Goal: Information Seeking & Learning: Find contact information

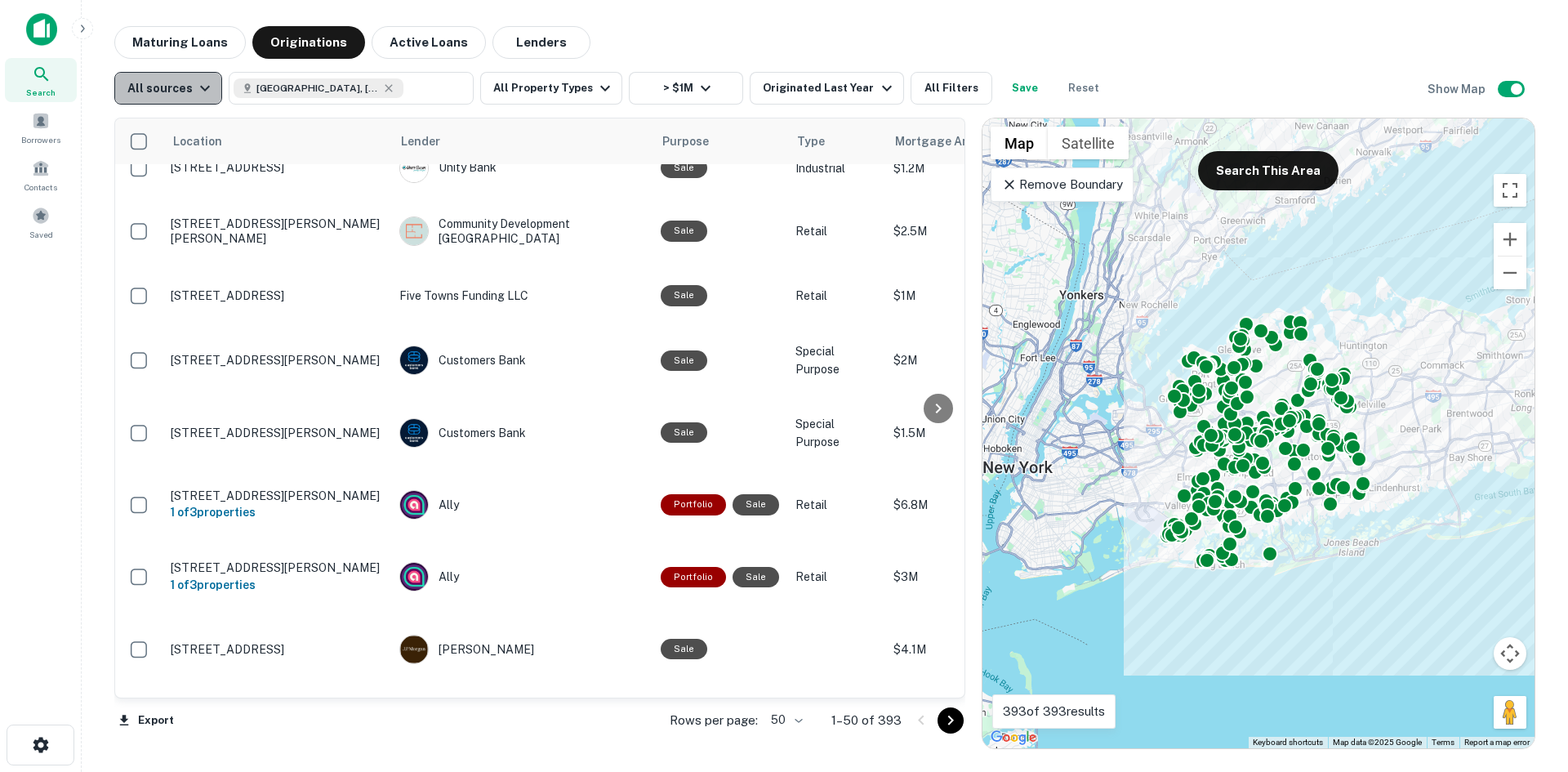
click at [195, 90] on icon "button" at bounding box center [205, 88] width 20 height 20
click at [191, 90] on div at bounding box center [784, 386] width 1568 height 772
click at [754, 75] on button "Originated Last Year" at bounding box center [826, 88] width 154 height 32
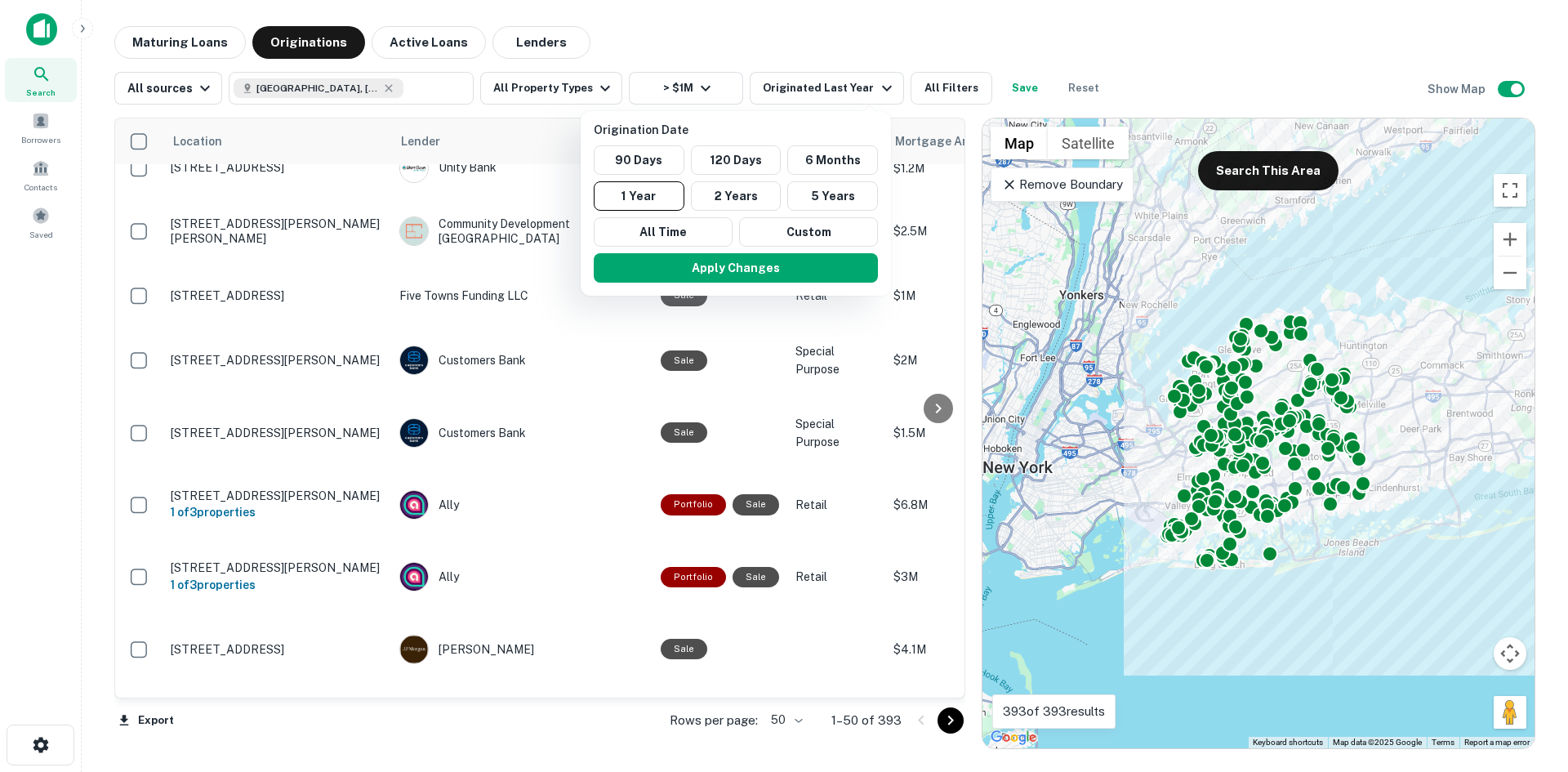
click at [793, 84] on div at bounding box center [784, 386] width 1568 height 772
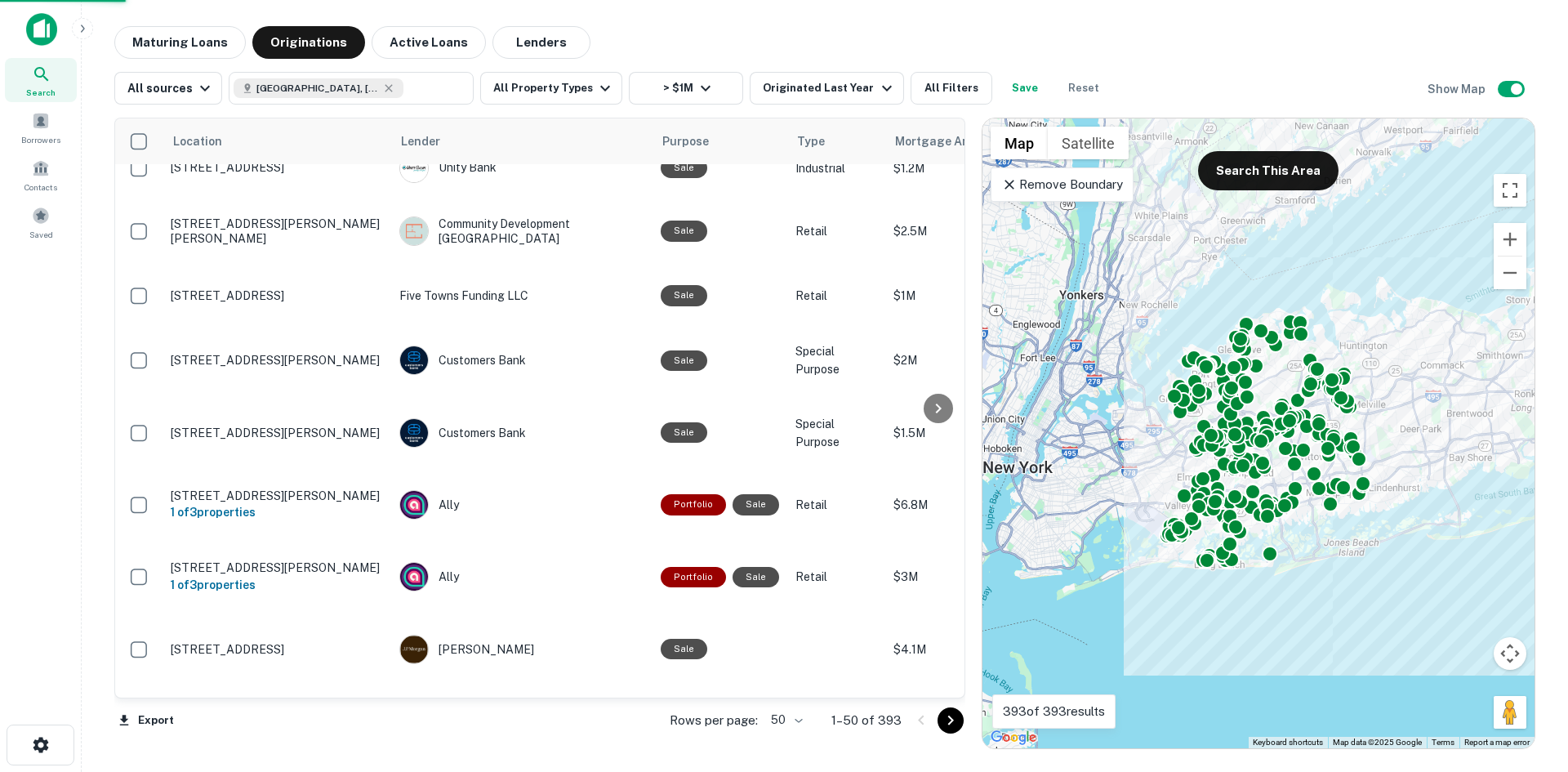
click at [929, 94] on div at bounding box center [784, 386] width 1568 height 772
drag, startPoint x: 1329, startPoint y: 326, endPoint x: 1395, endPoint y: 399, distance: 98.4
click at [1264, 410] on div "Origination Date 90 Days 120 Days 6 Months 1 Year 2 Years 5 Years All Time Cust…" at bounding box center [784, 386] width 1568 height 772
drag, startPoint x: 1395, startPoint y: 399, endPoint x: 1309, endPoint y: 422, distance: 89.0
click at [1309, 422] on div "Origination Date 90 Days 120 Days 6 Months 1 Year 2 Years 5 Years All Time Cust…" at bounding box center [784, 386] width 1568 height 772
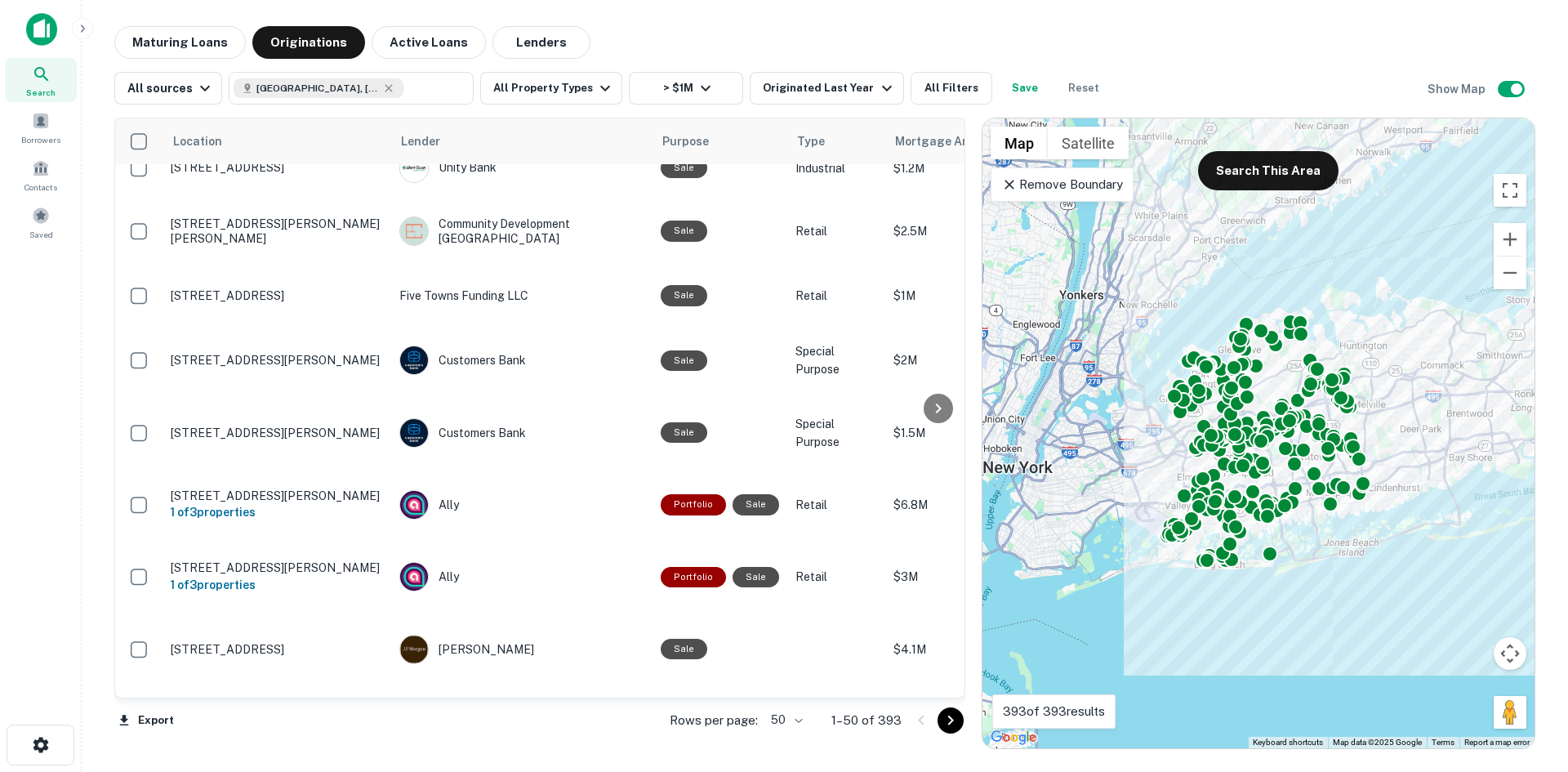
drag, startPoint x: 1339, startPoint y: 390, endPoint x: 1295, endPoint y: 307, distance: 93.9
click at [1340, 389] on div "Origination Date 90 Days 120 Days 6 Months 1 Year 2 Years 5 Years All Time Cust…" at bounding box center [784, 386] width 1568 height 772
click at [1227, 271] on div "Origination Date 90 Days 120 Days 6 Months 1 Year 2 Years 5 Years All Time Cust…" at bounding box center [784, 386] width 1568 height 772
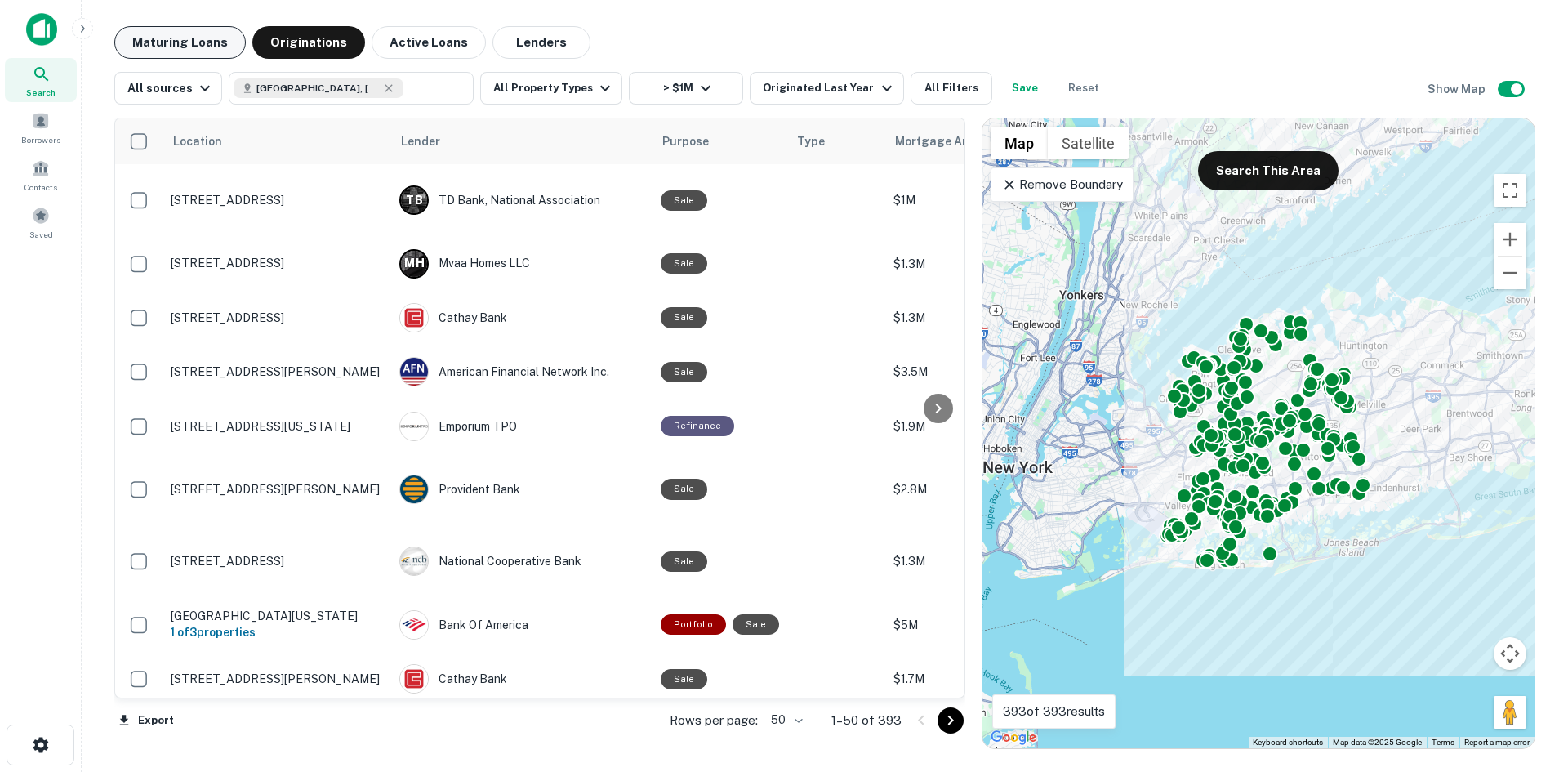
drag, startPoint x: 164, startPoint y: 44, endPoint x: 173, endPoint y: 49, distance: 10.3
click at [164, 44] on button "Maturing Loans" at bounding box center [180, 42] width 131 height 32
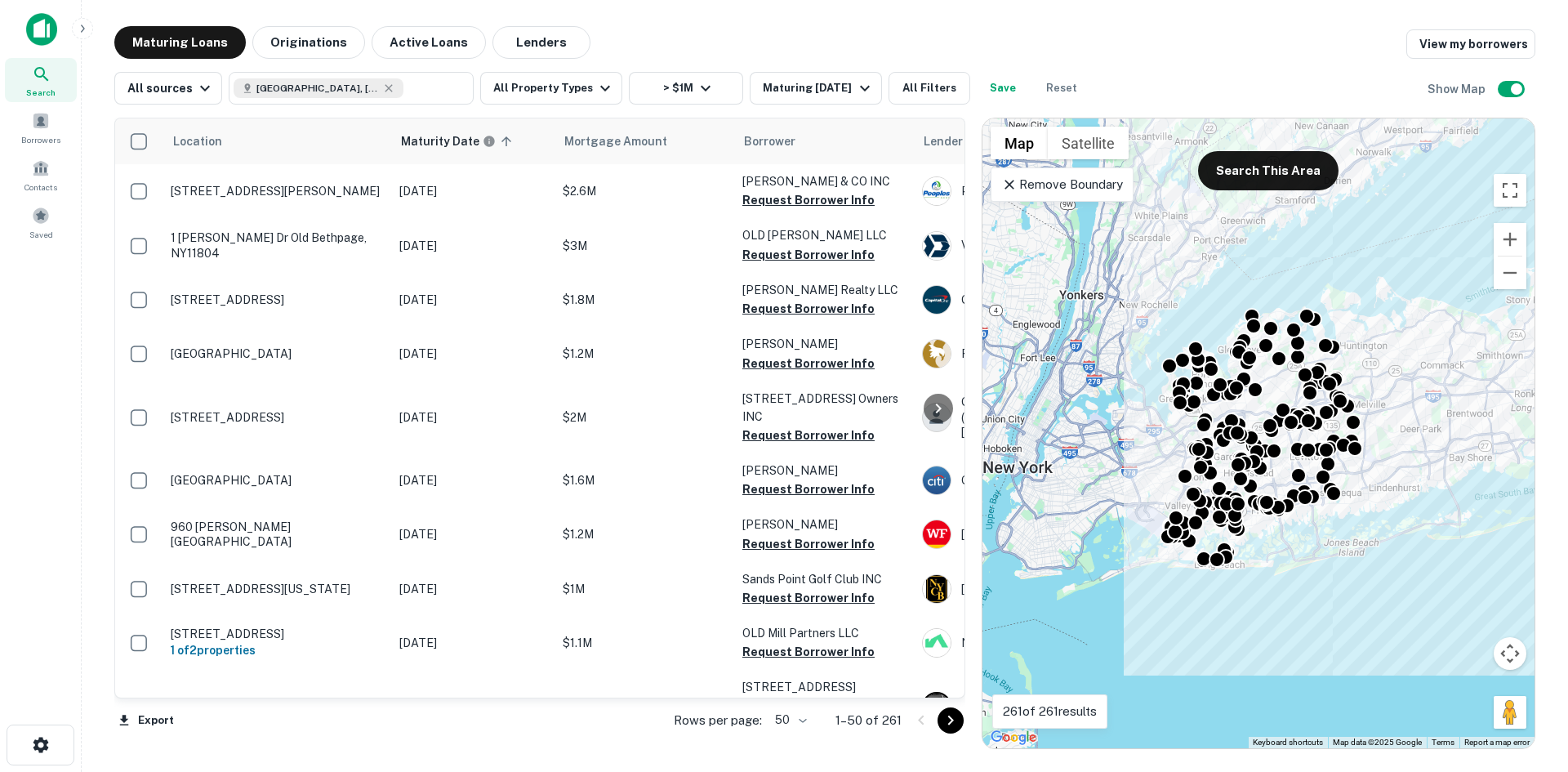
click at [1010, 182] on icon at bounding box center [1009, 184] width 16 height 16
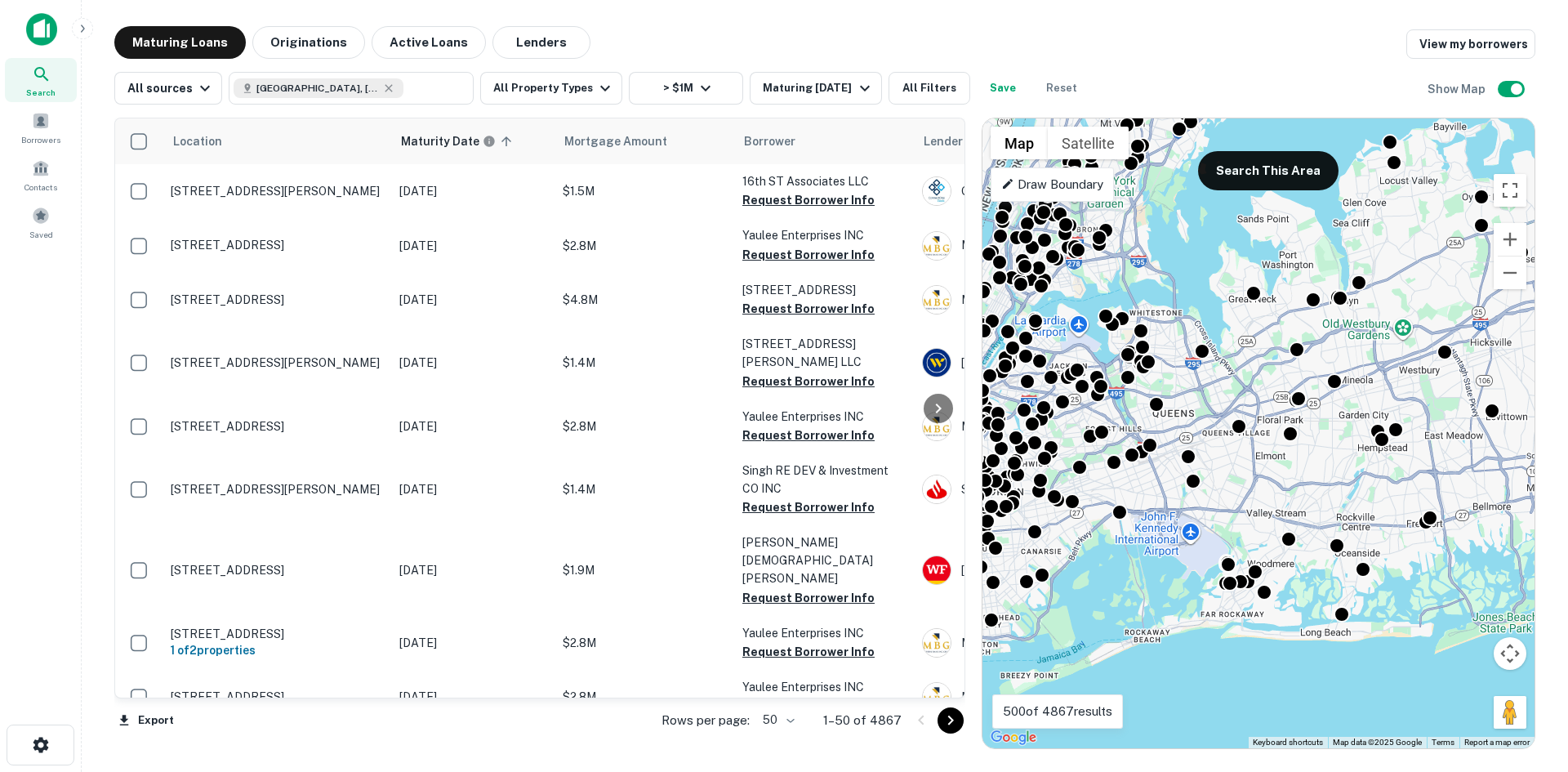
click at [1049, 190] on p "Draw Boundary" at bounding box center [1052, 185] width 102 height 20
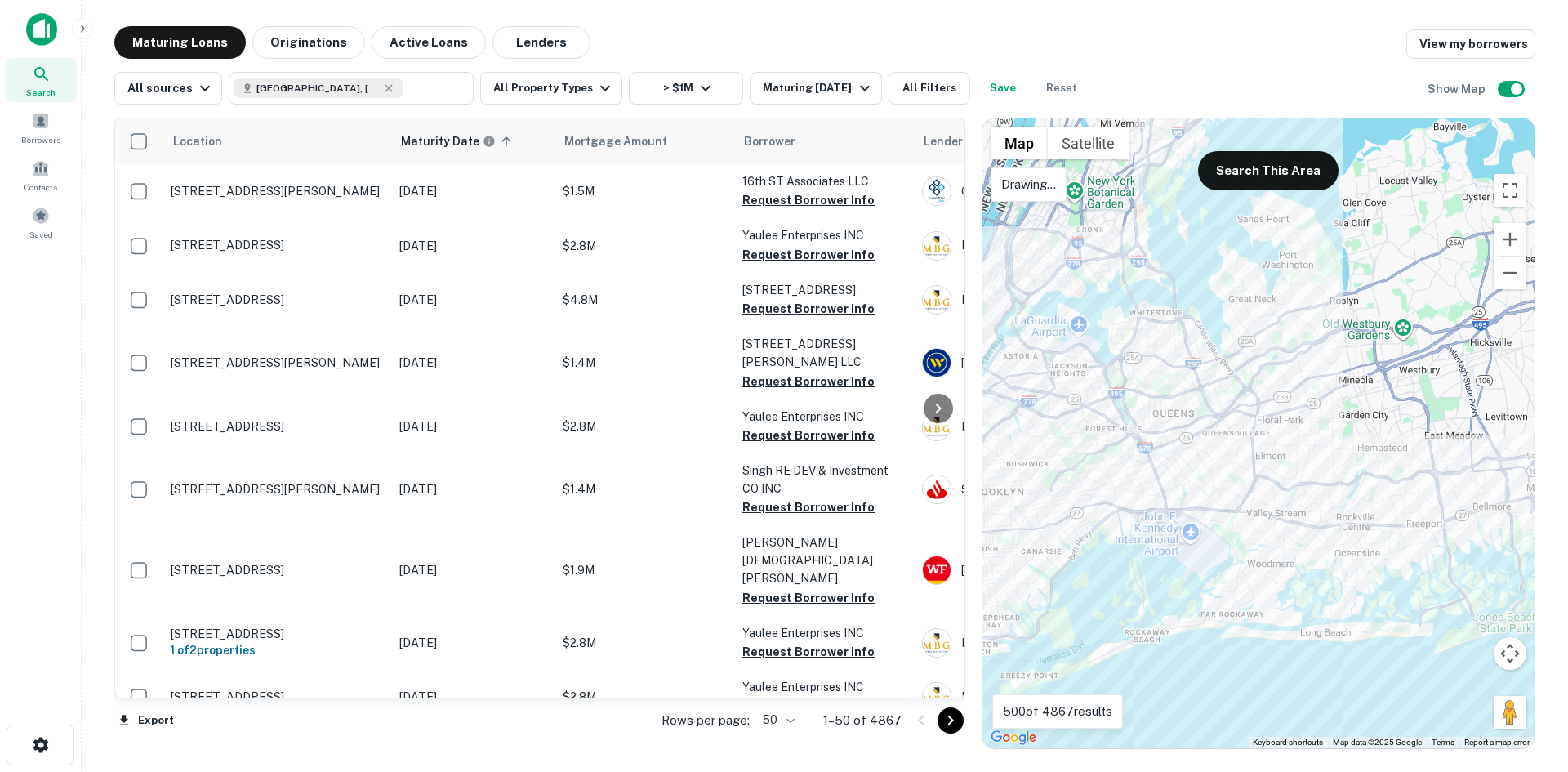
drag, startPoint x: 1191, startPoint y: 193, endPoint x: 1378, endPoint y: 628, distance: 473.5
click at [1371, 546] on div at bounding box center [1259, 433] width 552 height 630
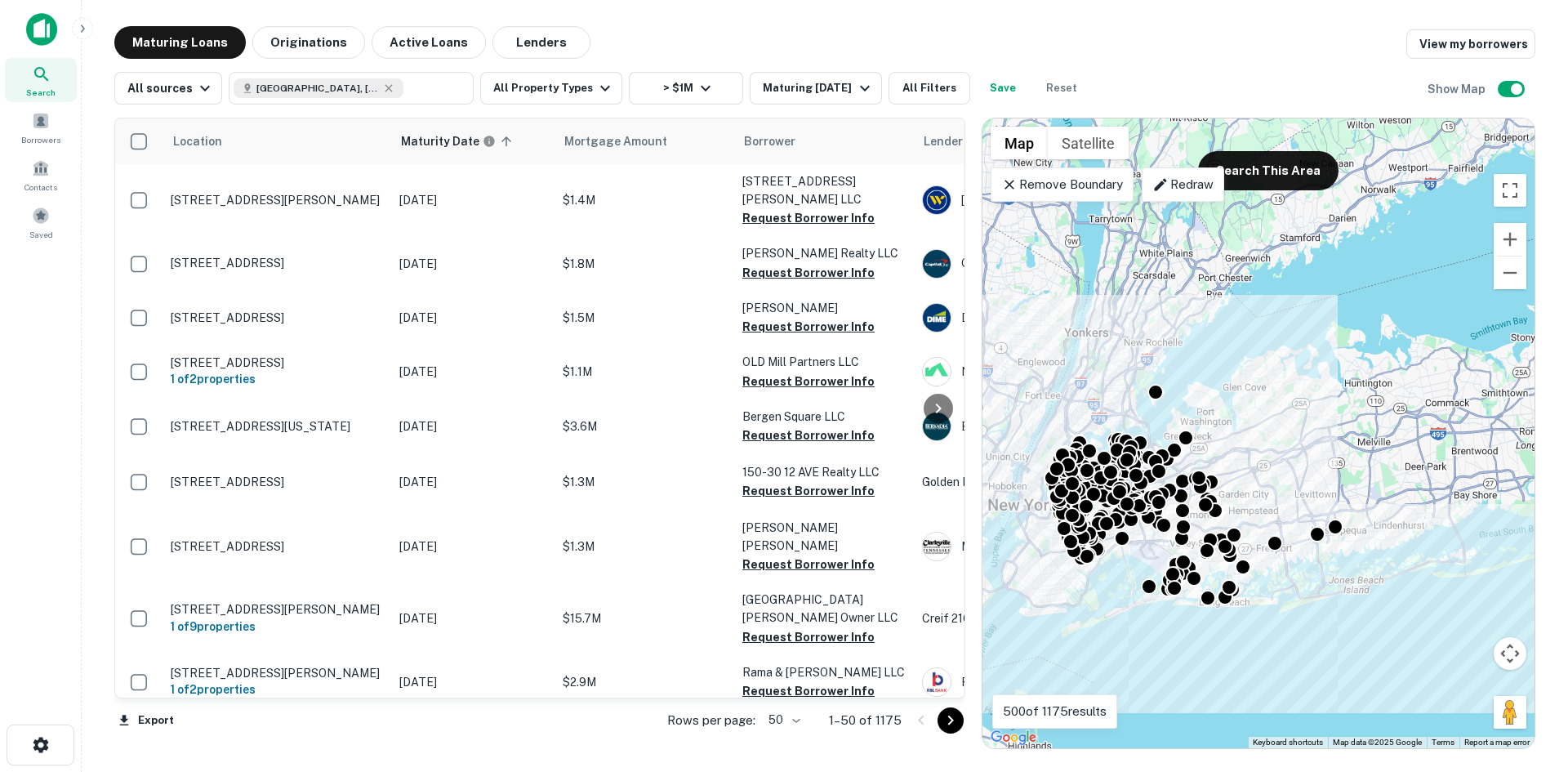
drag, startPoint x: 1427, startPoint y: 413, endPoint x: 1346, endPoint y: 342, distance: 107.7
click at [1321, 385] on div "To activate drag with keyboard, press Alt + Enter. Once in keyboard drag state,…" at bounding box center [1259, 433] width 552 height 630
click at [1521, 195] on button "Toggle fullscreen view" at bounding box center [1510, 191] width 32 height 32
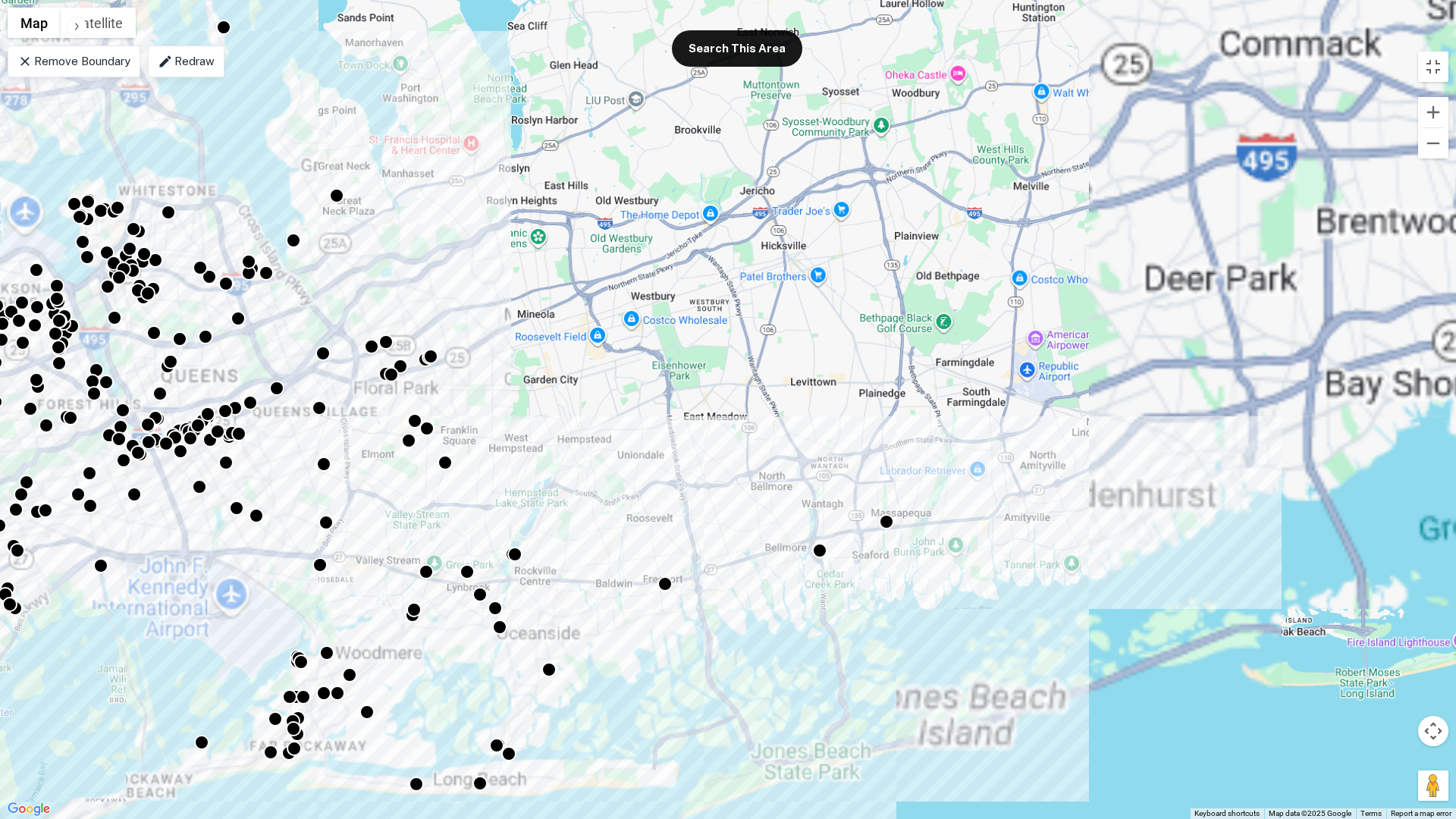
drag, startPoint x: 758, startPoint y: 475, endPoint x: 777, endPoint y: 367, distance: 109.7
click at [777, 367] on div "To activate drag with keyboard, press Alt + Enter. Once in keyboard drag state,…" at bounding box center [728, 410] width 1456 height 819
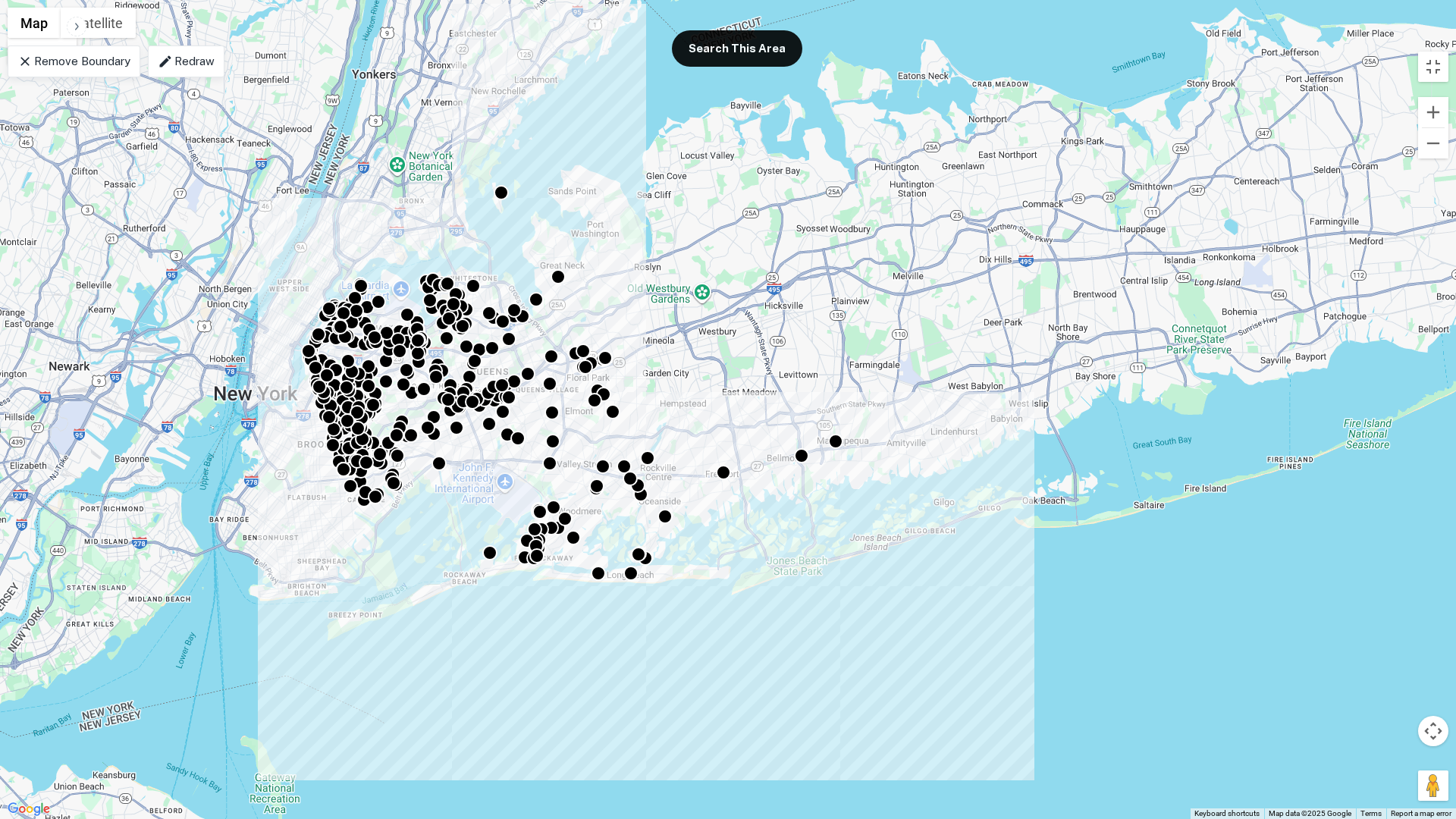
click at [192, 68] on p "Redraw" at bounding box center [186, 62] width 57 height 18
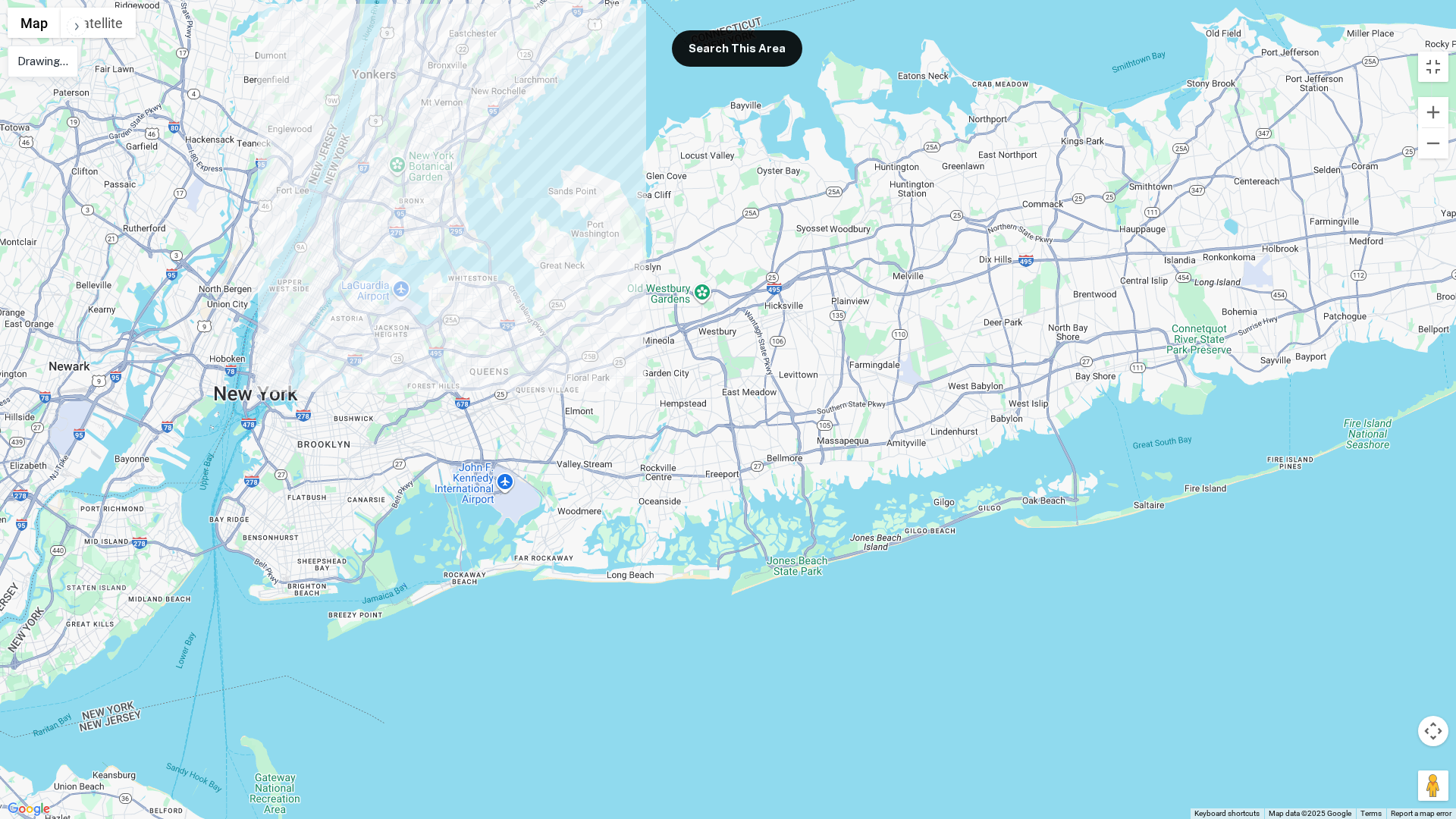
click at [516, 192] on div at bounding box center [728, 410] width 1456 height 819
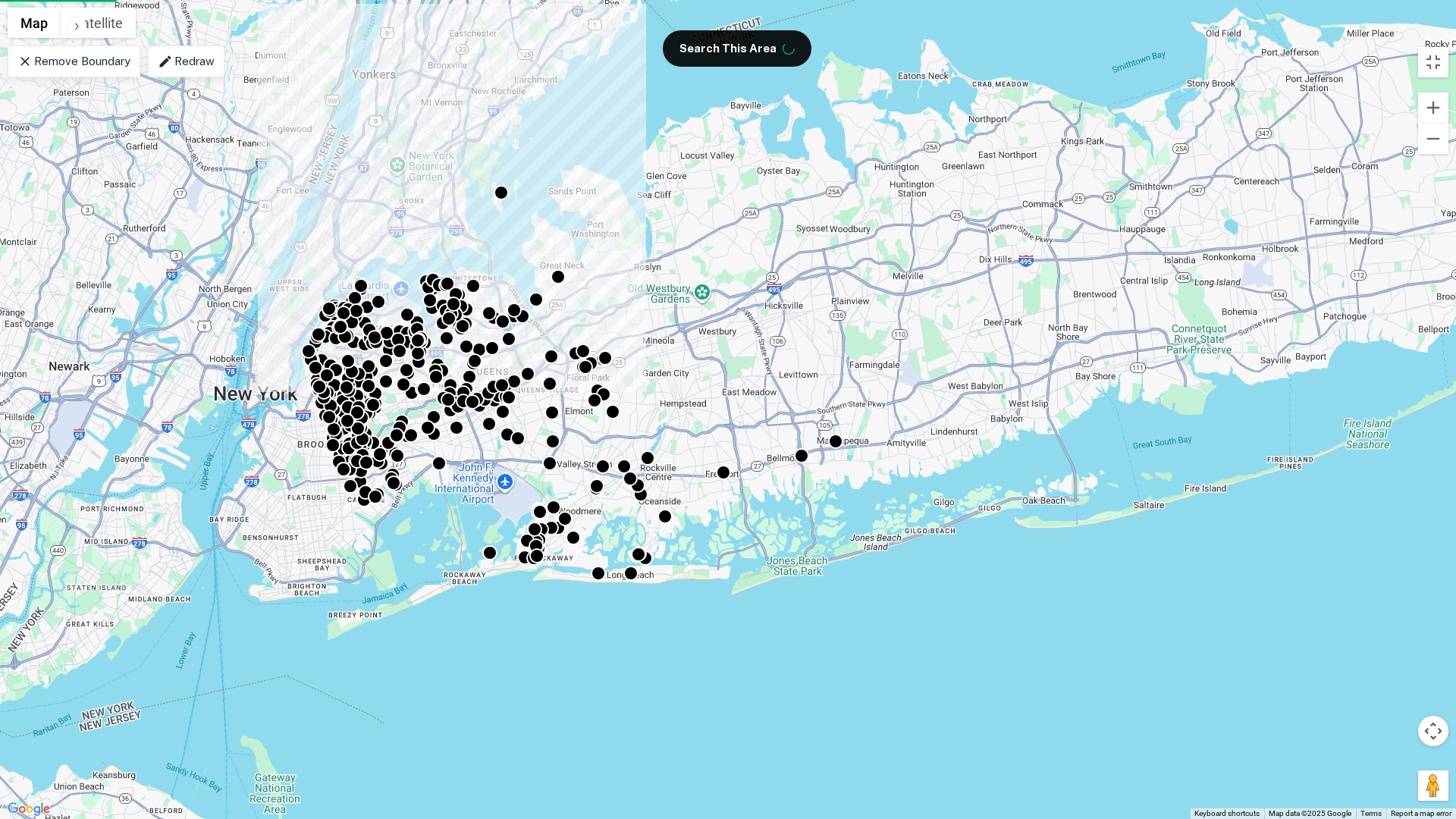
click at [191, 70] on p "Redraw" at bounding box center [186, 62] width 57 height 18
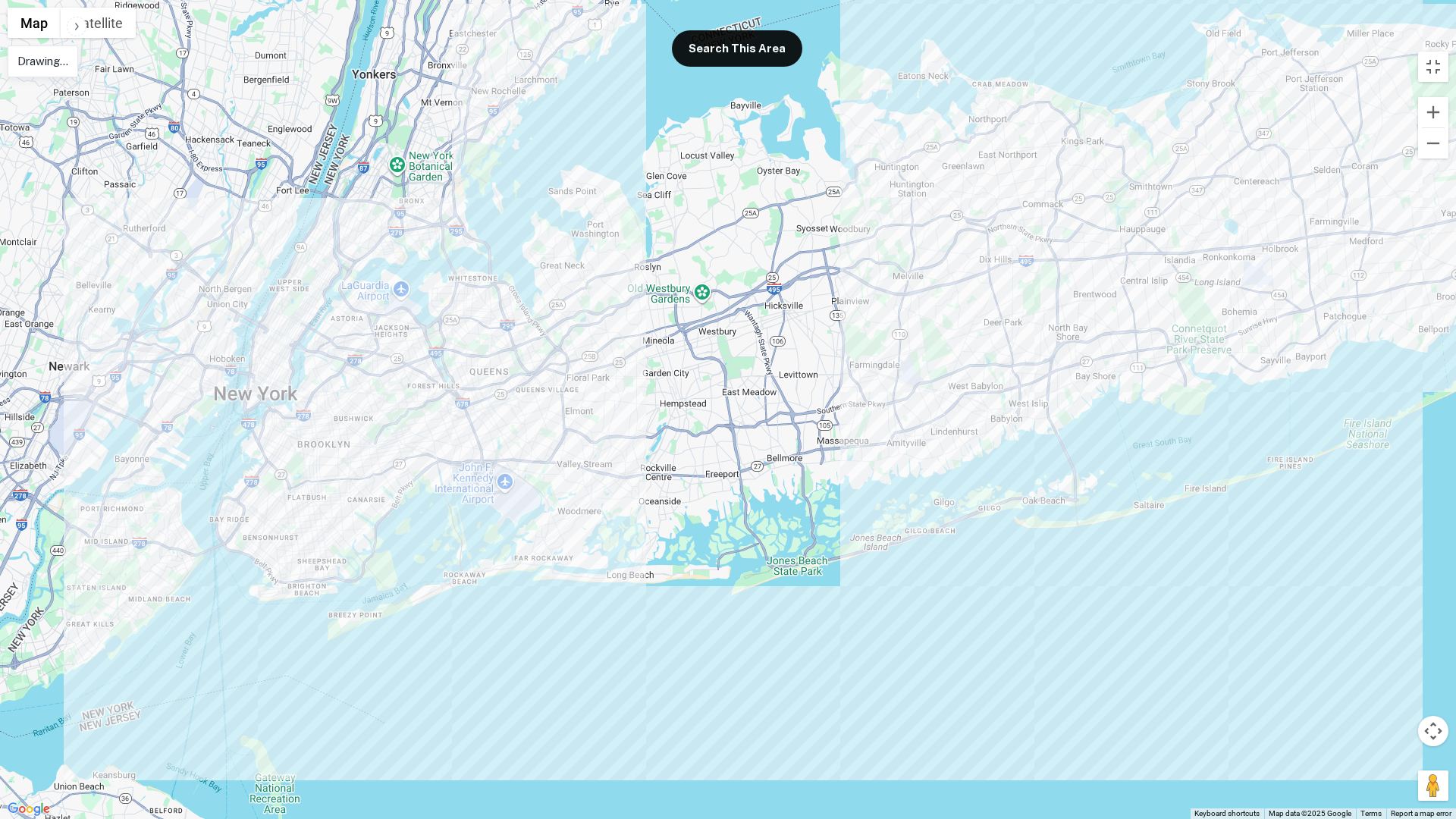
drag, startPoint x: 535, startPoint y: 183, endPoint x: 894, endPoint y: 29, distance: 390.6
click at [894, 29] on div at bounding box center [728, 410] width 1456 height 819
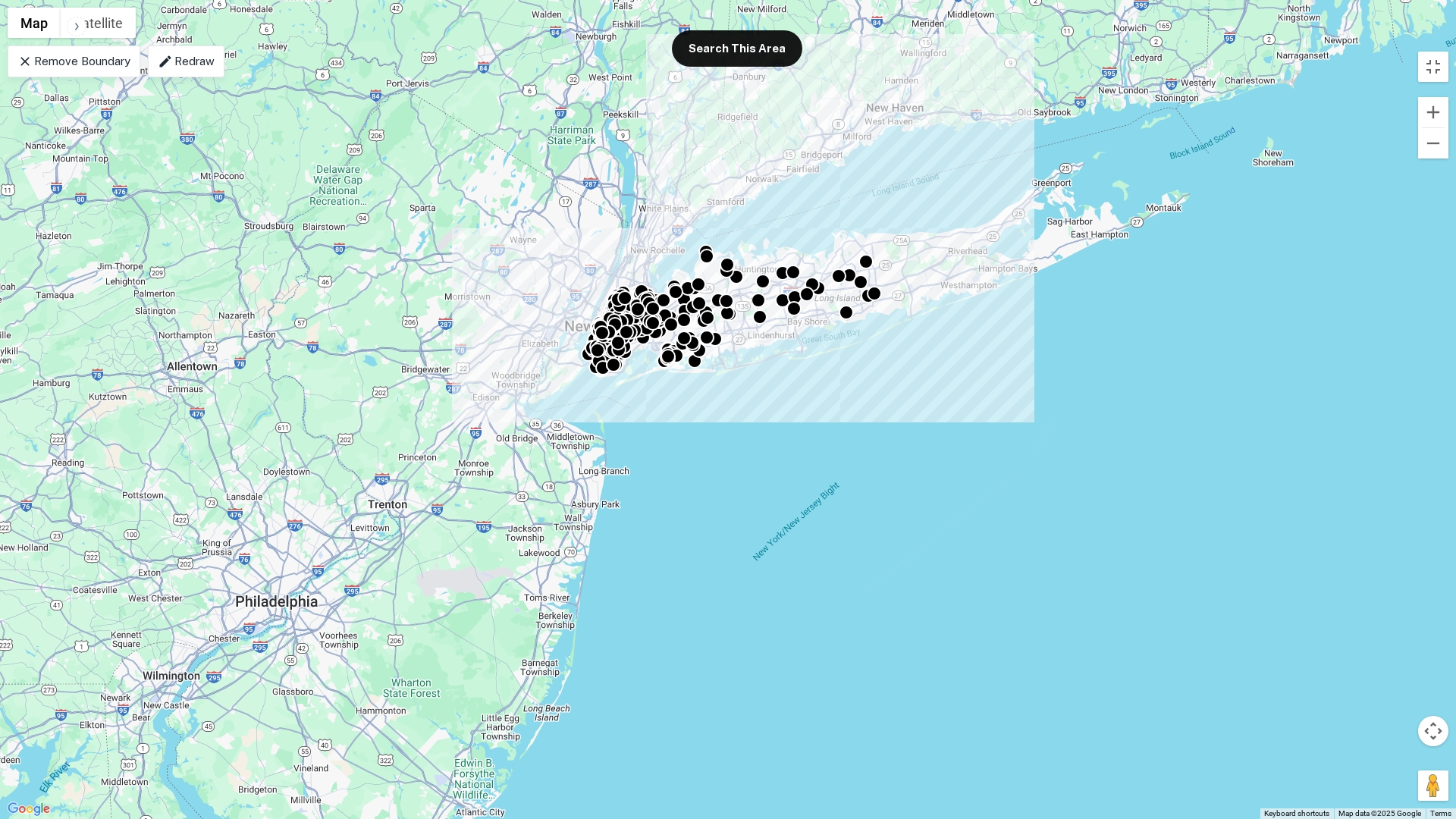
click at [1451, 63] on div "To activate drag with keyboard, press Alt + Enter. Once in keyboard drag state,…" at bounding box center [728, 410] width 1456 height 819
click at [1435, 68] on button "Toggle fullscreen view" at bounding box center [1433, 67] width 30 height 30
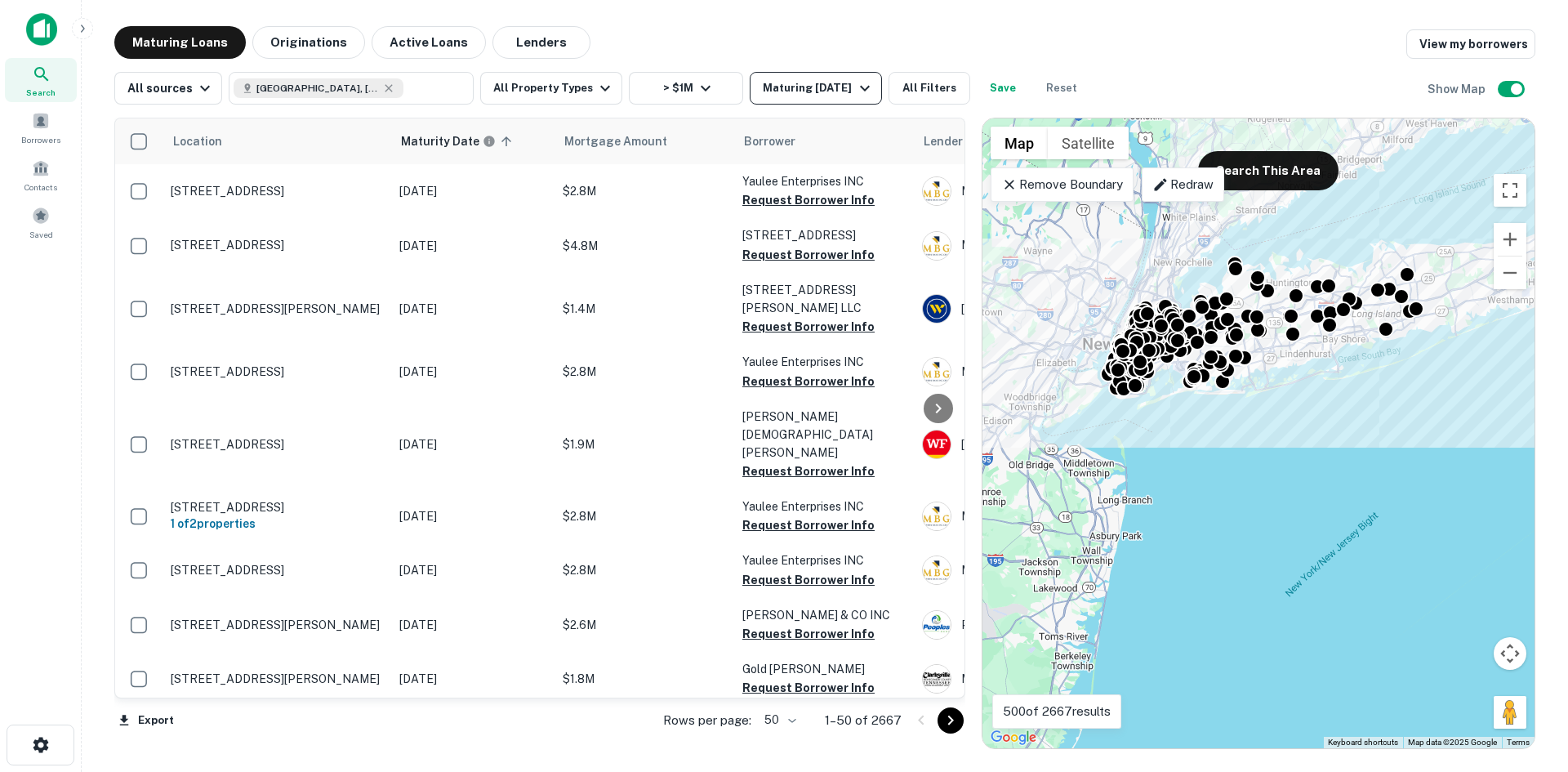
click at [802, 99] on button "Maturing In 1 Year" at bounding box center [815, 88] width 131 height 32
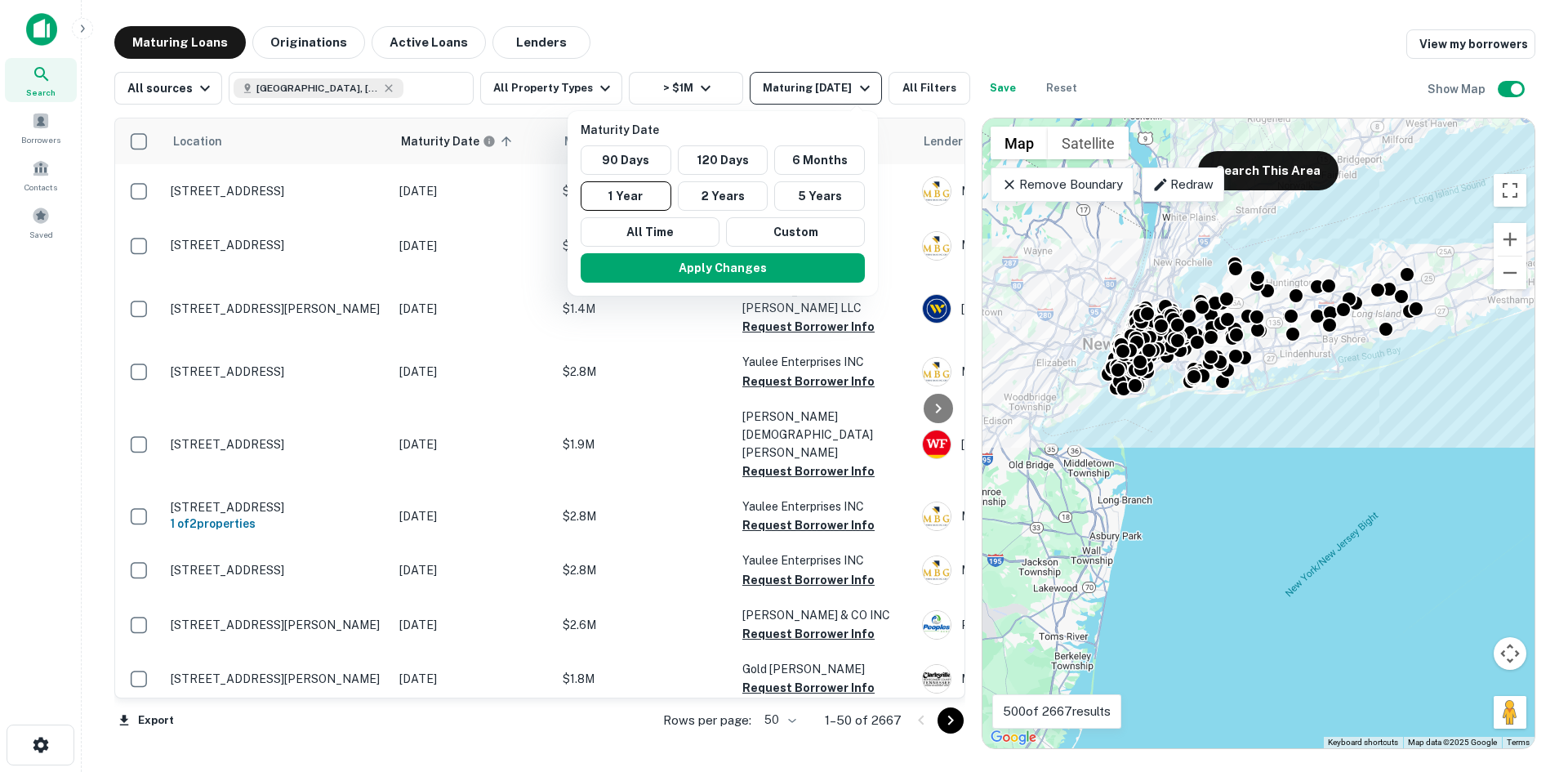
click at [801, 100] on div at bounding box center [784, 386] width 1568 height 772
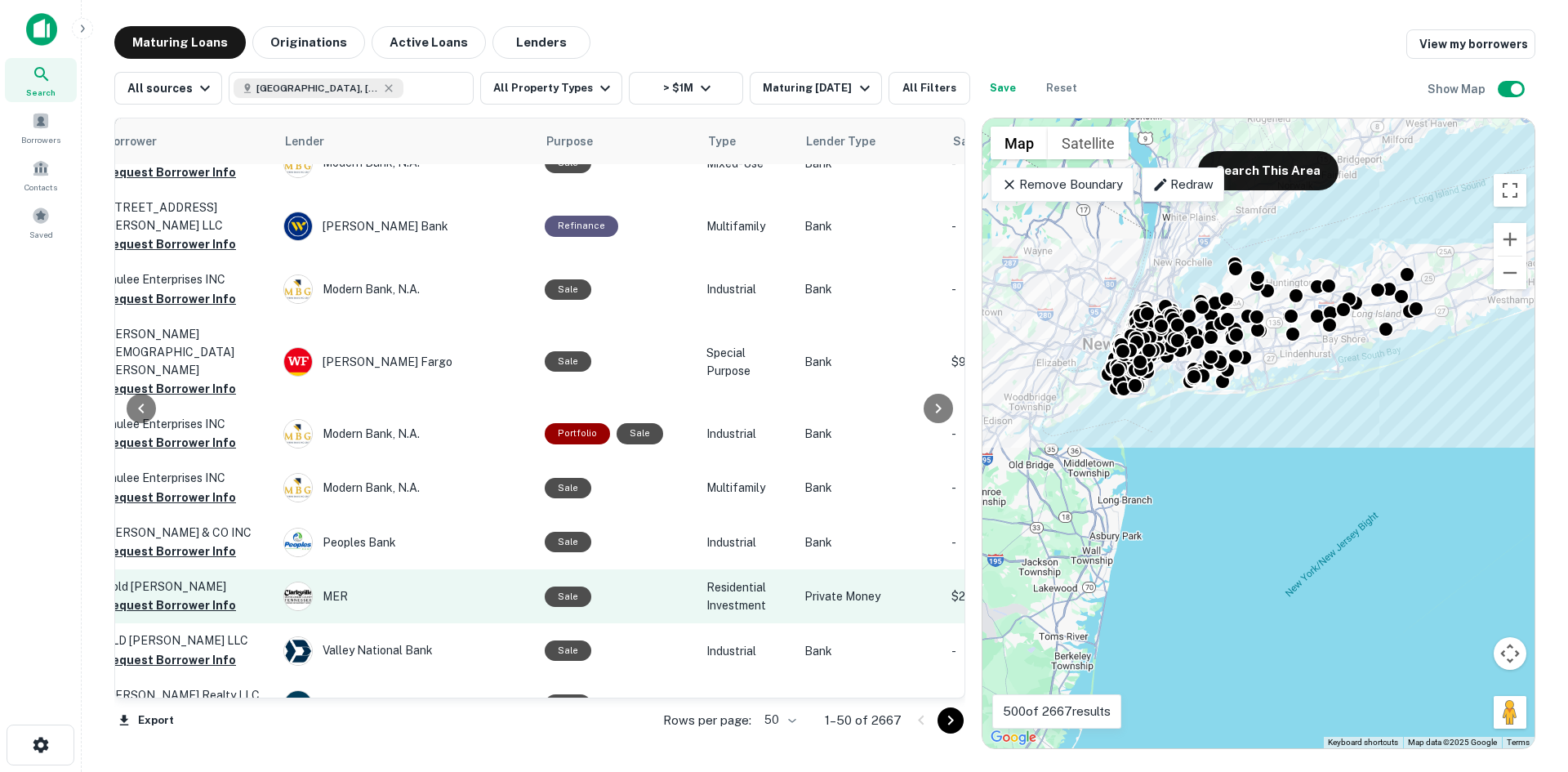
scroll to position [0, 639]
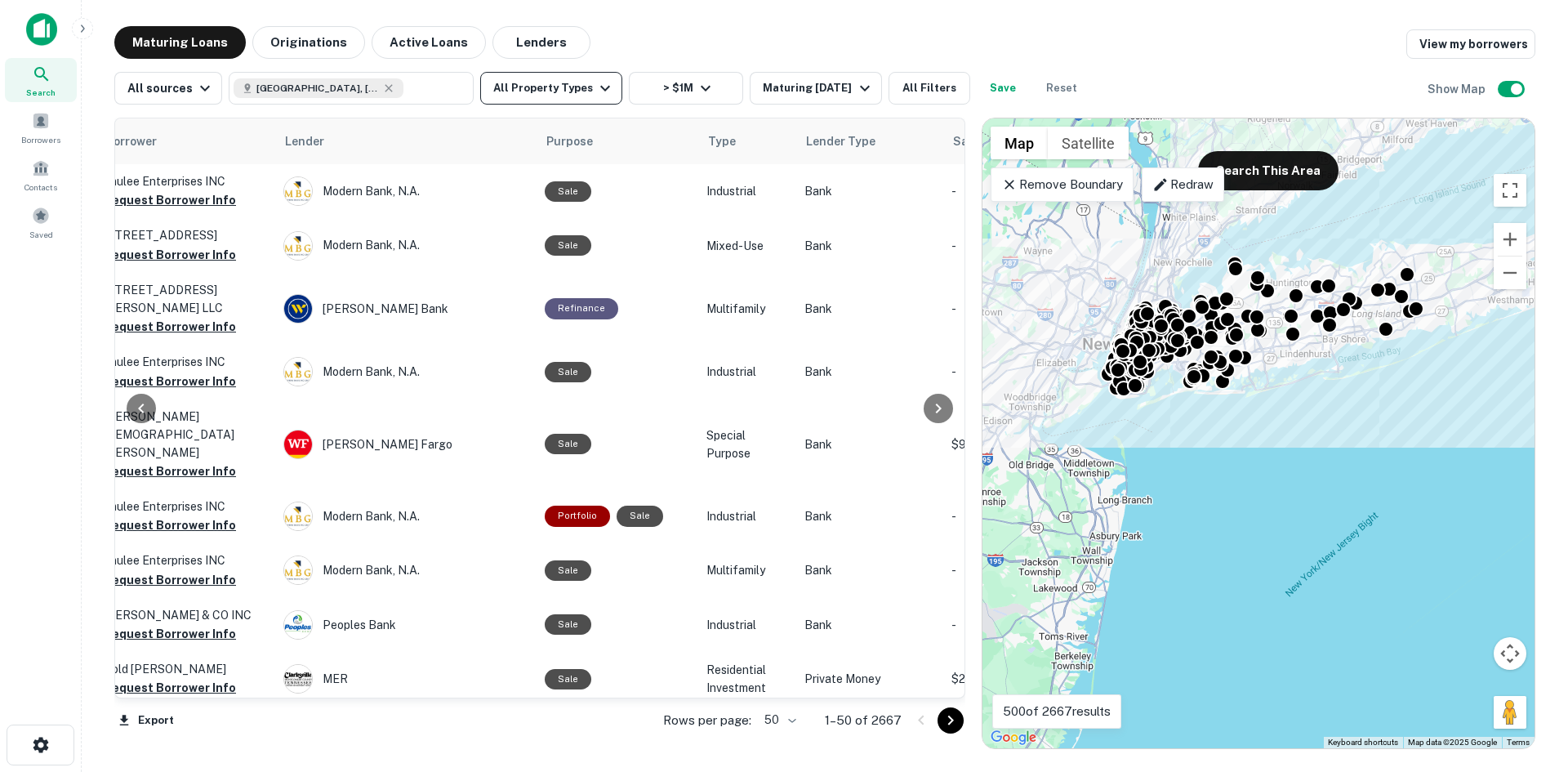
click at [567, 90] on button "All Property Types" at bounding box center [551, 88] width 142 height 32
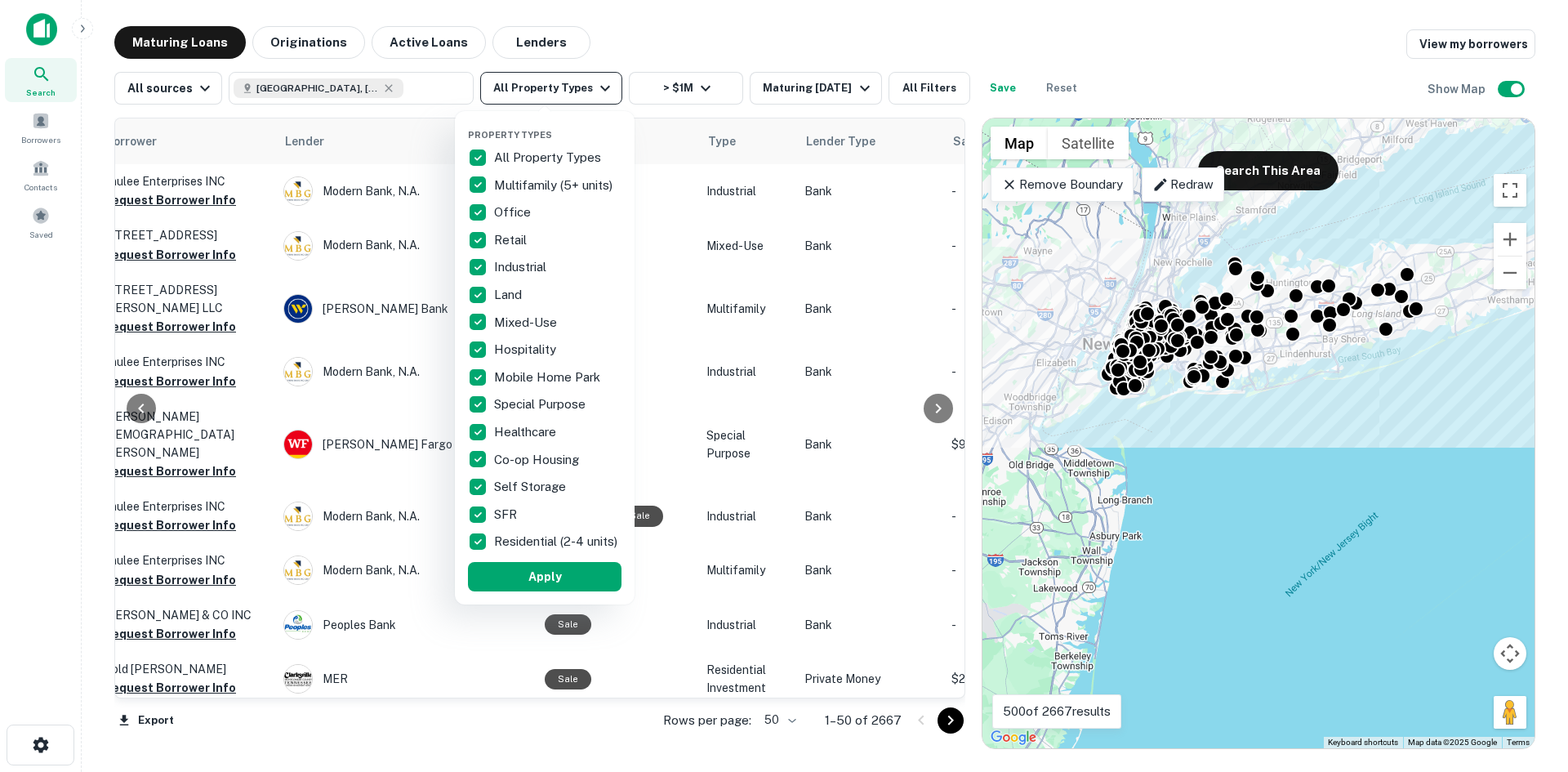
click at [567, 90] on div at bounding box center [784, 386] width 1568 height 772
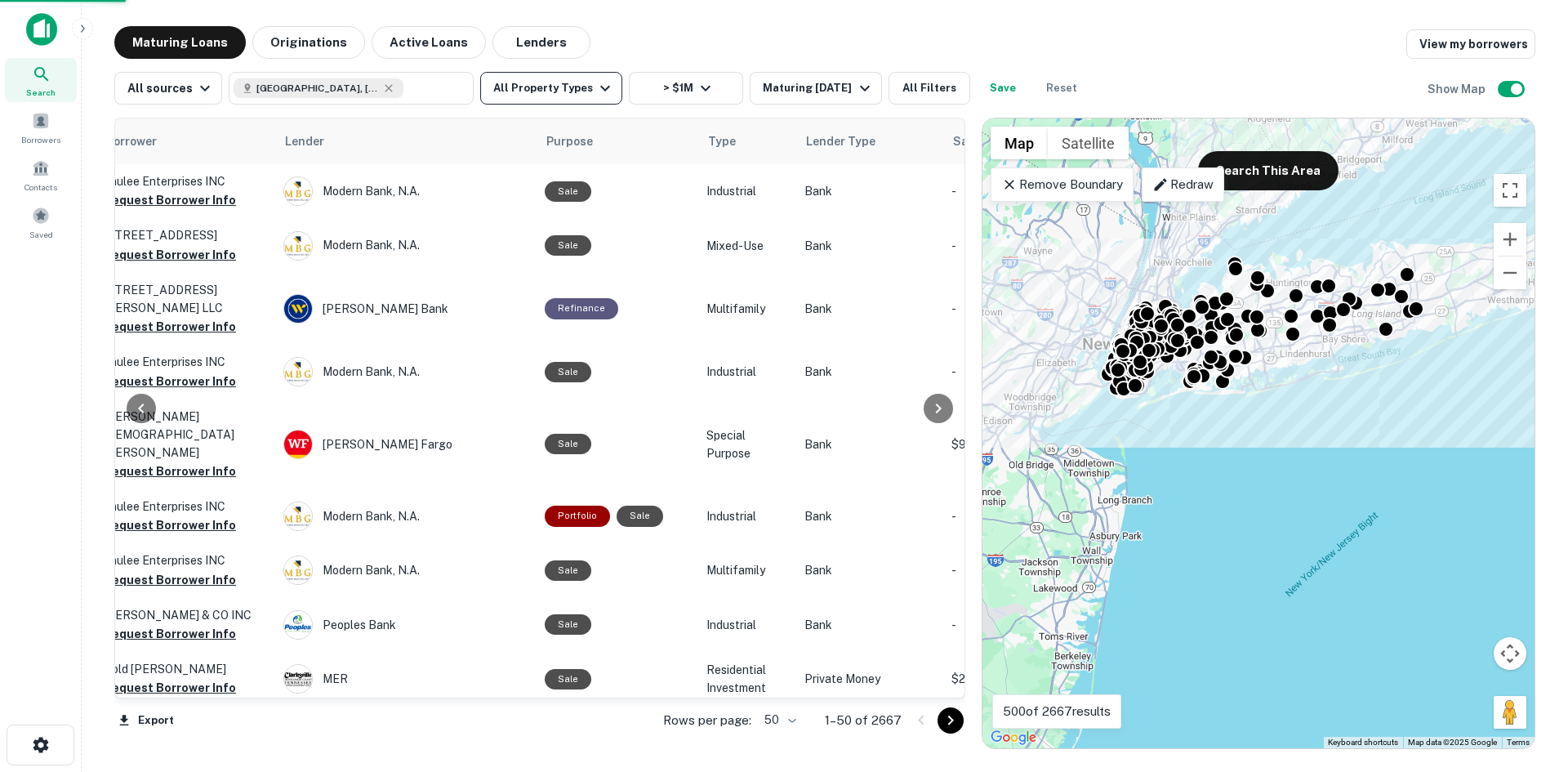
click at [567, 90] on div at bounding box center [784, 386] width 1568 height 772
click at [793, 90] on div "Maturing In 1 Year" at bounding box center [819, 88] width 111 height 20
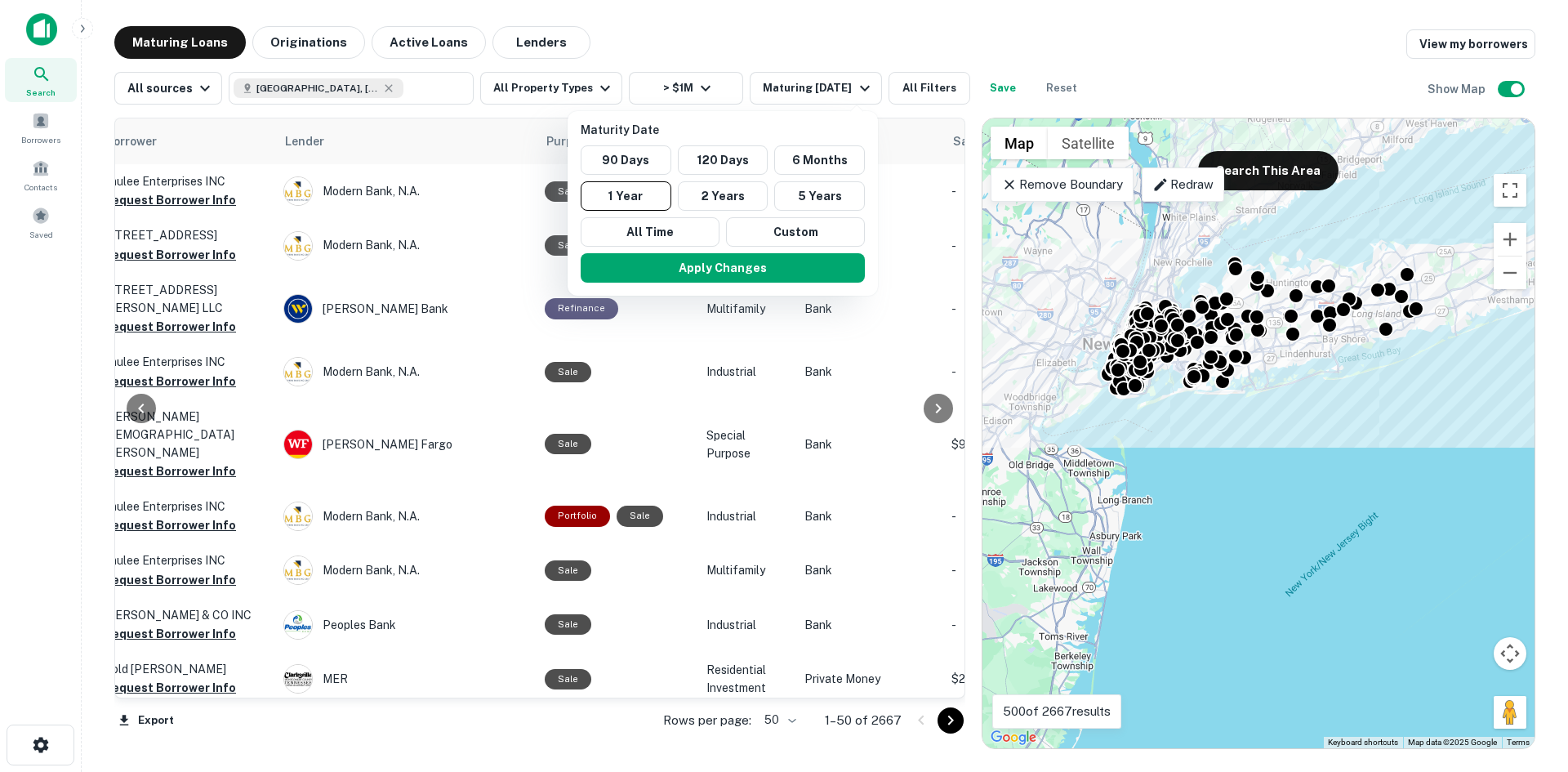
click at [779, 84] on div at bounding box center [784, 386] width 1568 height 772
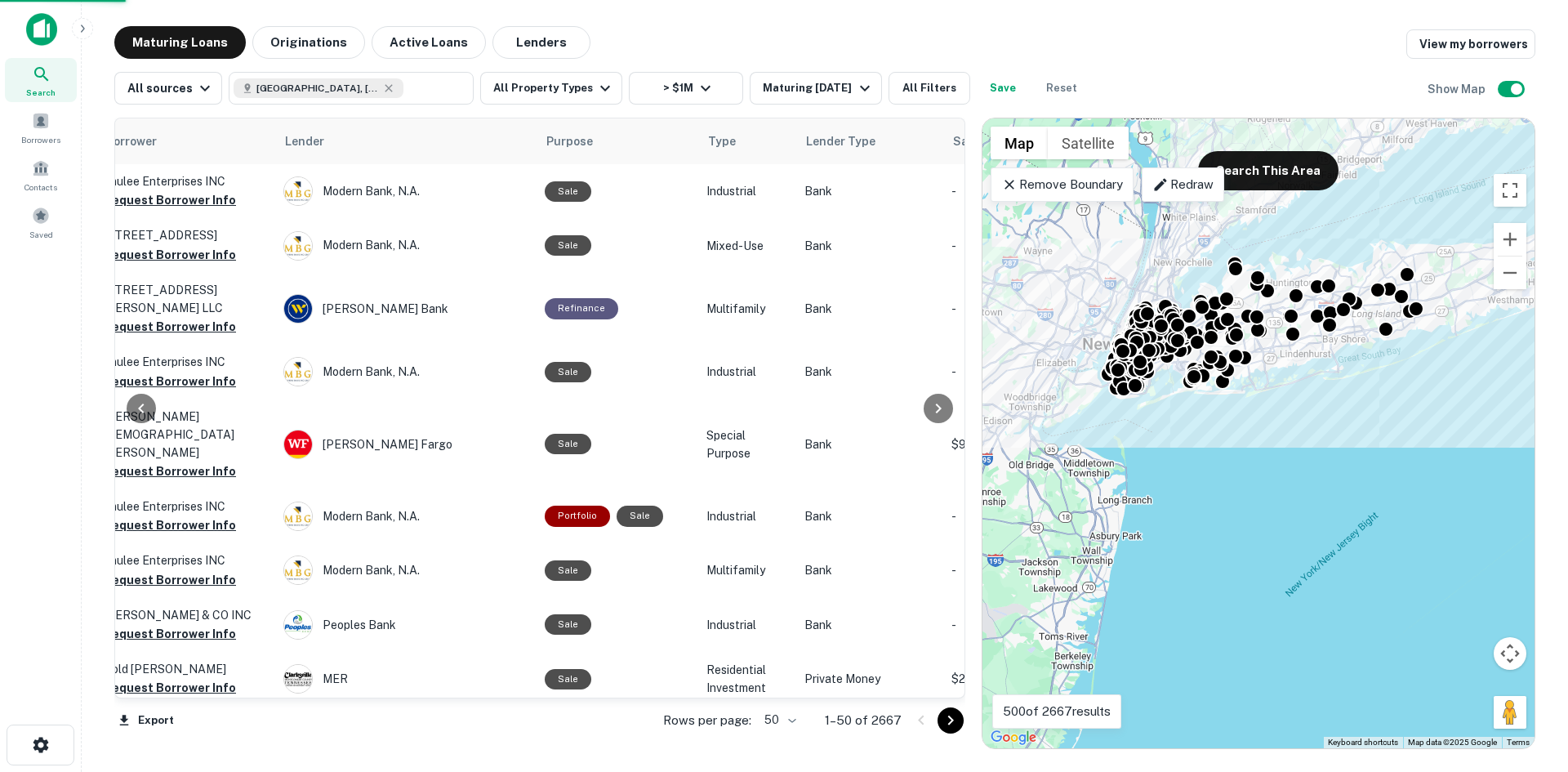
click at [925, 84] on button "All Filters" at bounding box center [929, 88] width 82 height 32
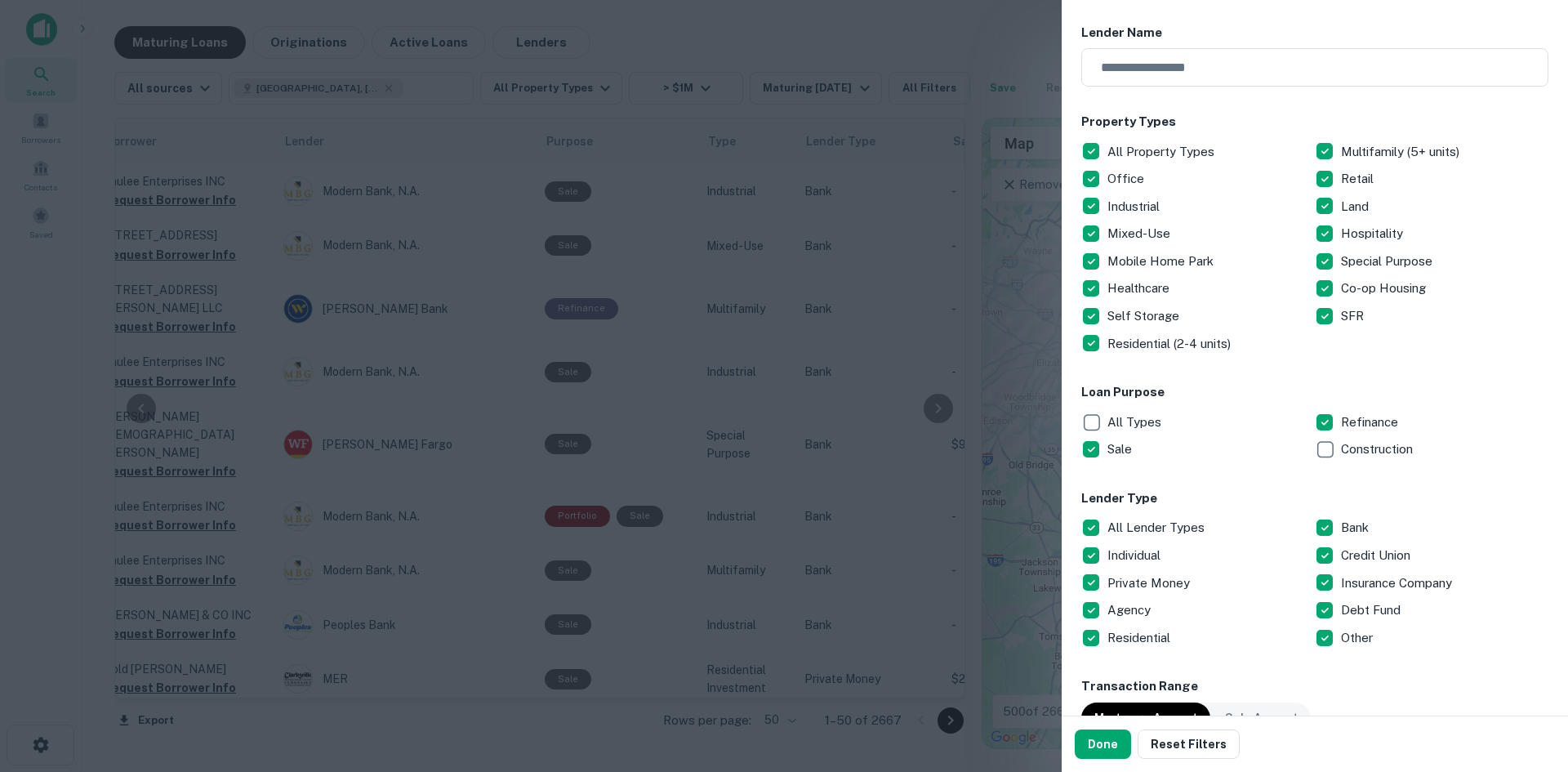
scroll to position [327, 0]
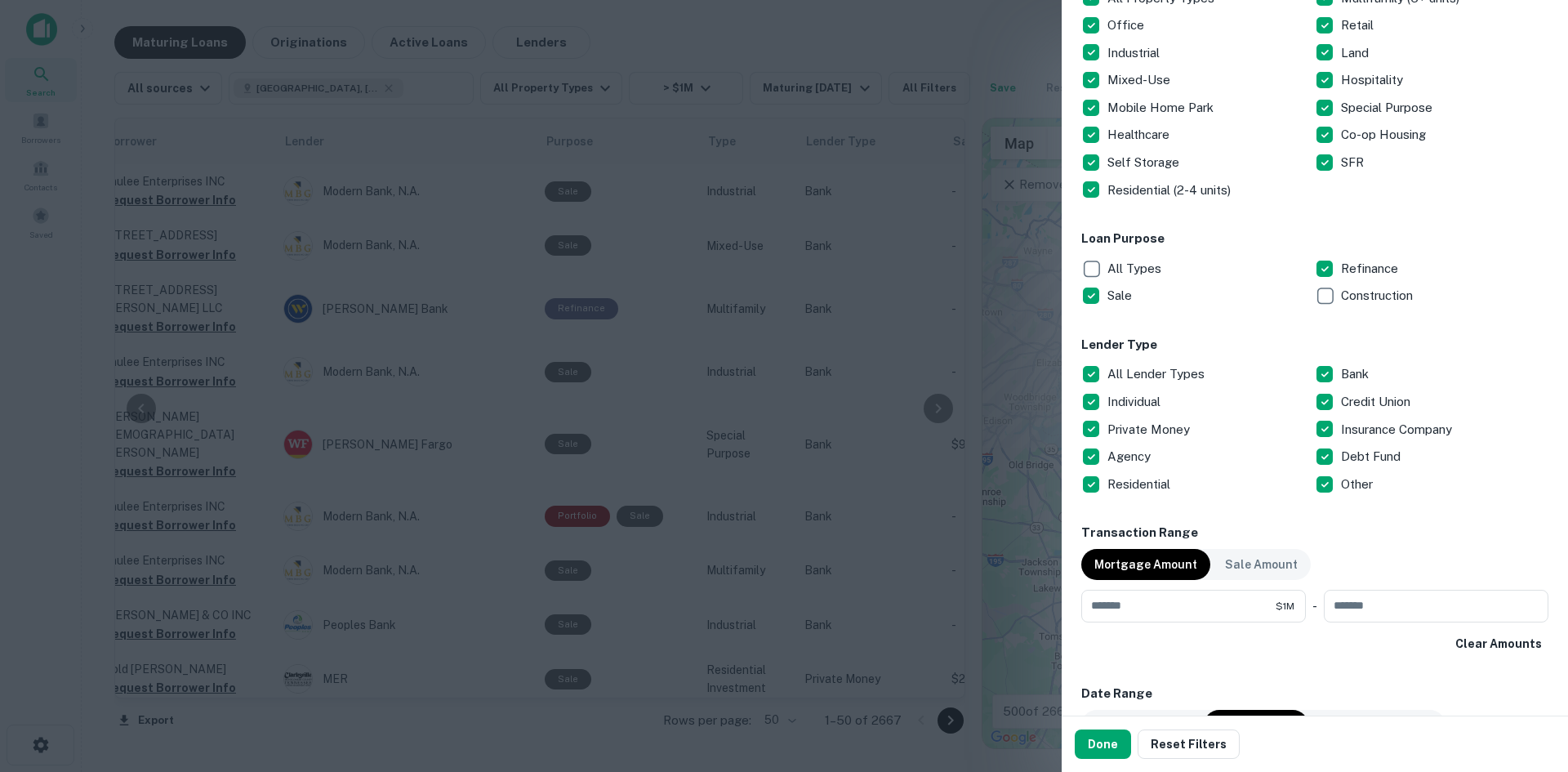
click at [1360, 297] on p "Construction" at bounding box center [1379, 296] width 75 height 20
click at [1118, 370] on p "All Lender Types" at bounding box center [1158, 374] width 101 height 20
click at [1361, 453] on p "Debt Fund" at bounding box center [1373, 457] width 63 height 20
click at [1110, 422] on p "Private Money" at bounding box center [1150, 430] width 85 height 20
click at [1129, 457] on p "Agency" at bounding box center [1131, 457] width 47 height 20
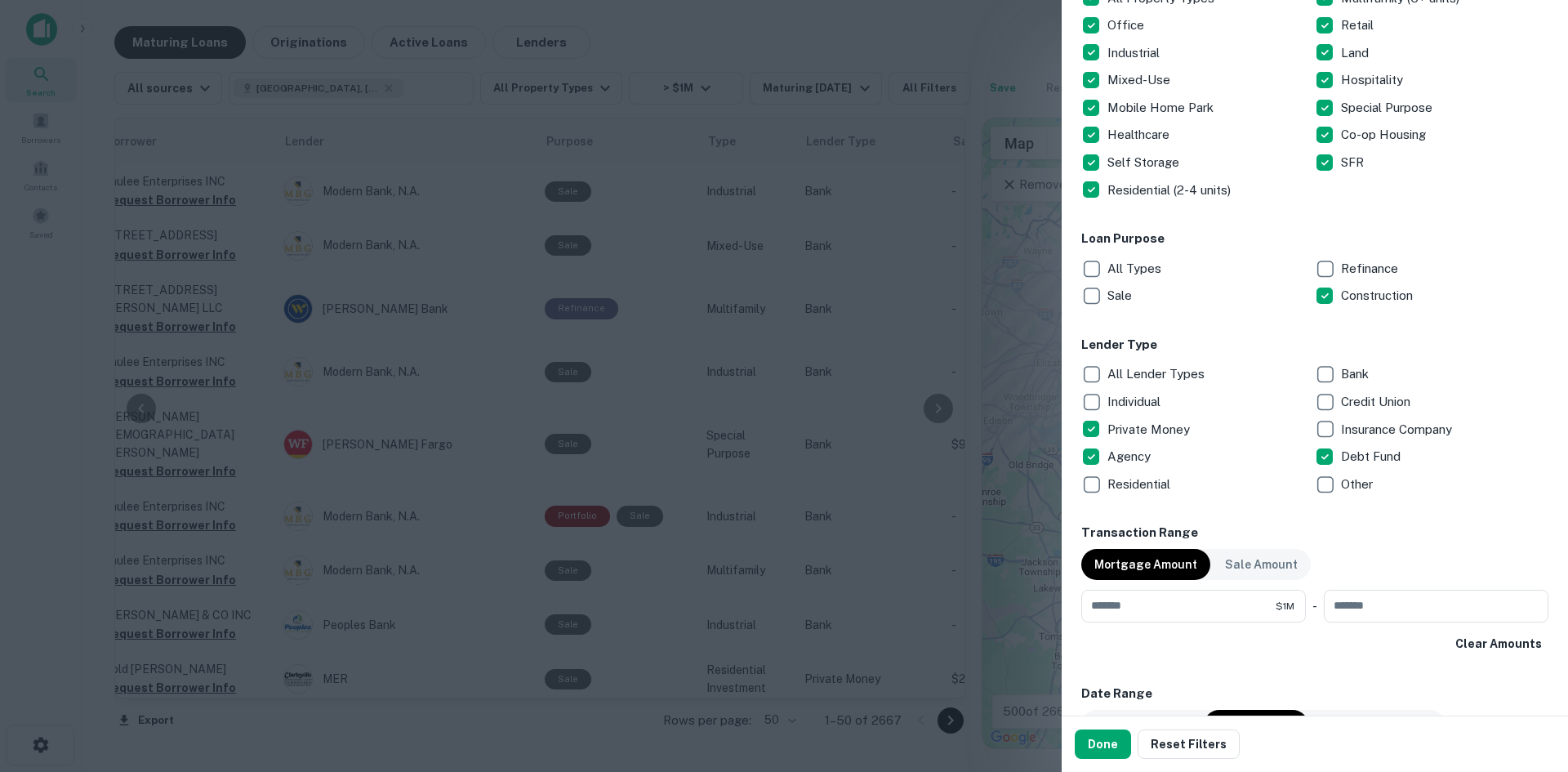
click at [1122, 462] on p "Agency" at bounding box center [1131, 457] width 47 height 20
click at [1134, 404] on p "Individual" at bounding box center [1136, 402] width 57 height 20
click at [1097, 741] on button "Done" at bounding box center [1103, 744] width 57 height 30
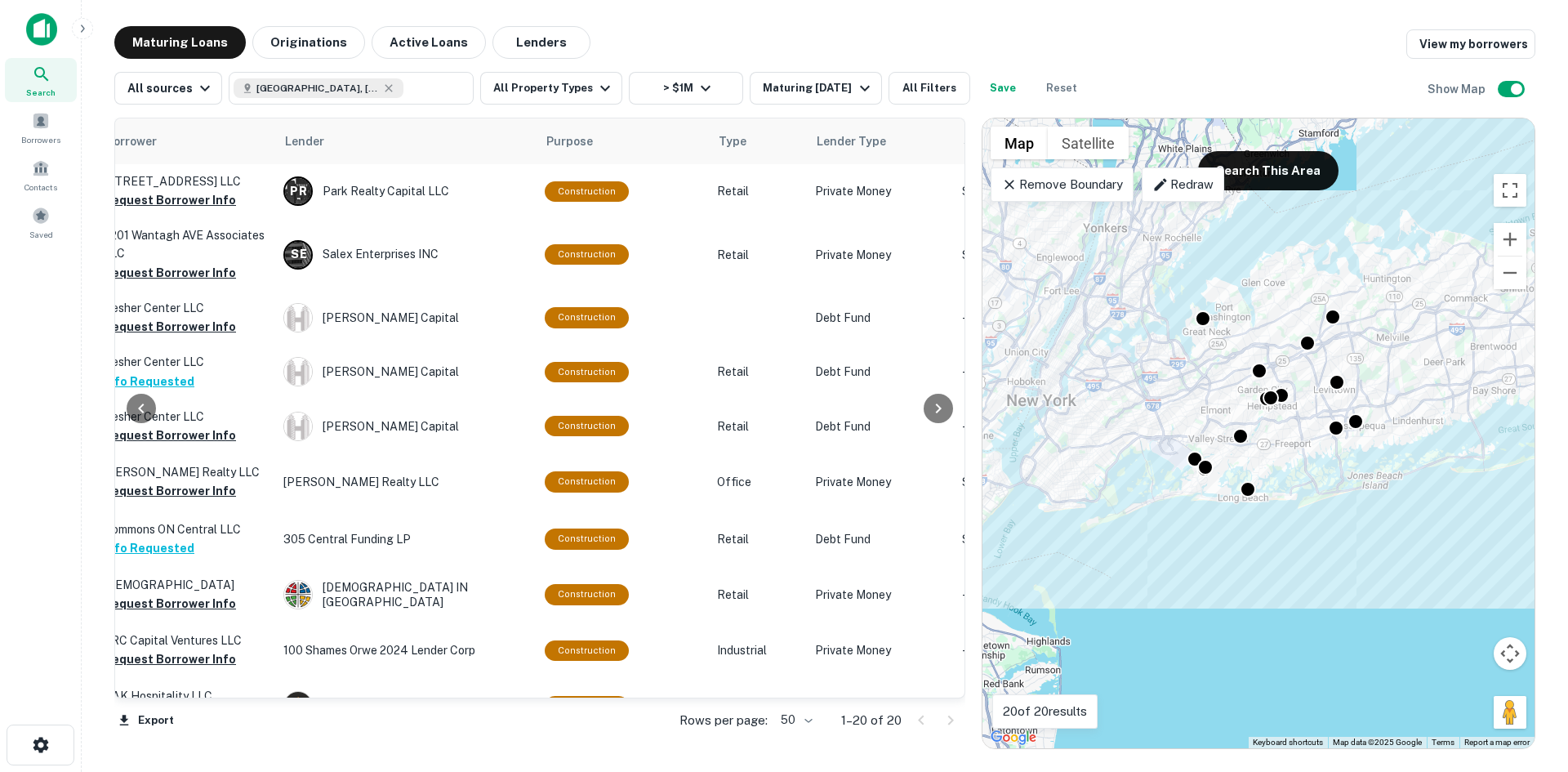
drag, startPoint x: 1299, startPoint y: 483, endPoint x: 1301, endPoint y: 573, distance: 90.0
click at [1301, 573] on div "To activate drag with keyboard, press Alt + Enter. Once in keyboard drag state,…" at bounding box center [1259, 433] width 552 height 630
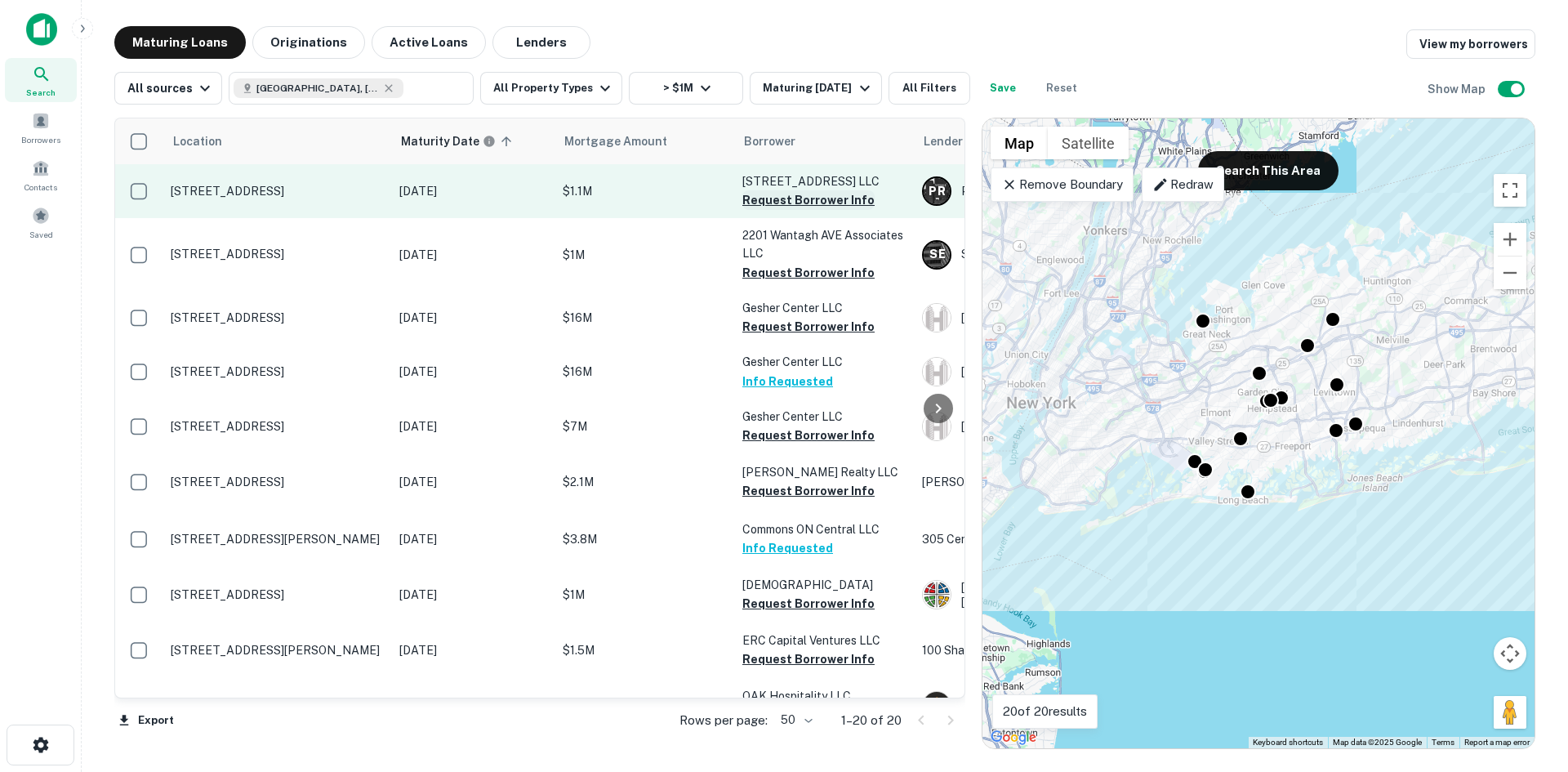
click at [847, 204] on button "Request Borrower Info" at bounding box center [808, 200] width 132 height 20
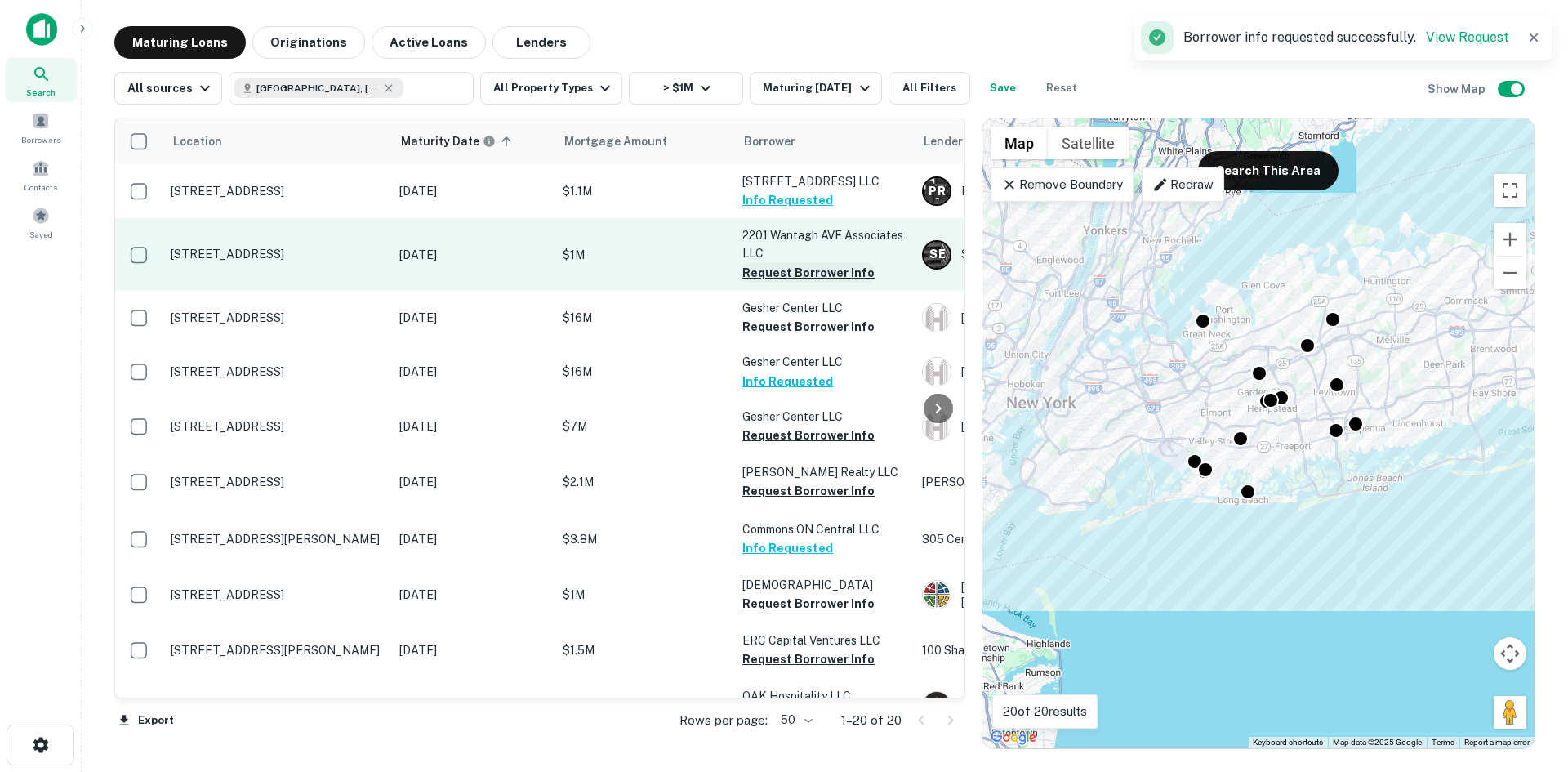
click at [848, 278] on button "Request Borrower Info" at bounding box center [808, 273] width 132 height 20
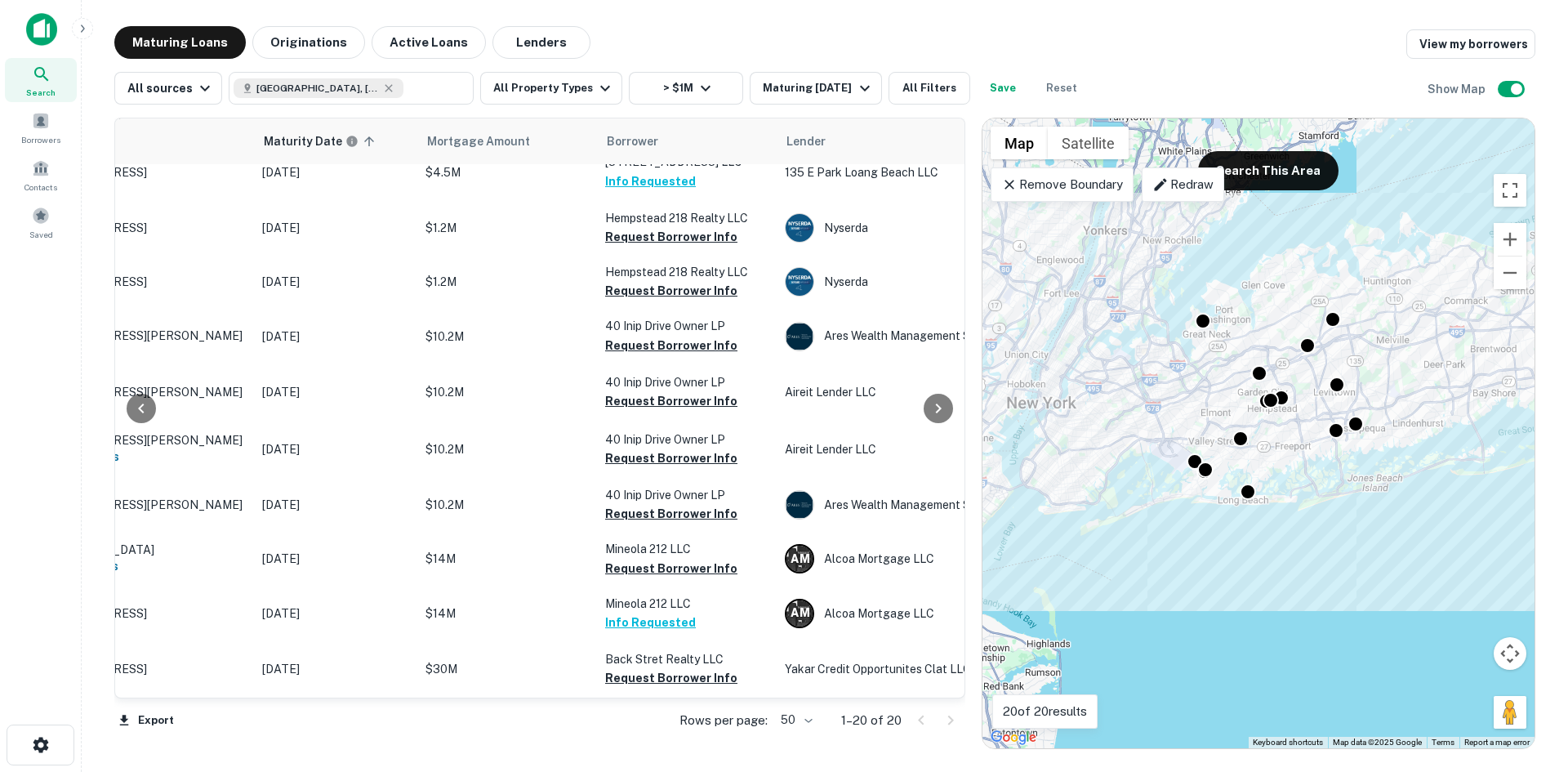
scroll to position [620, 0]
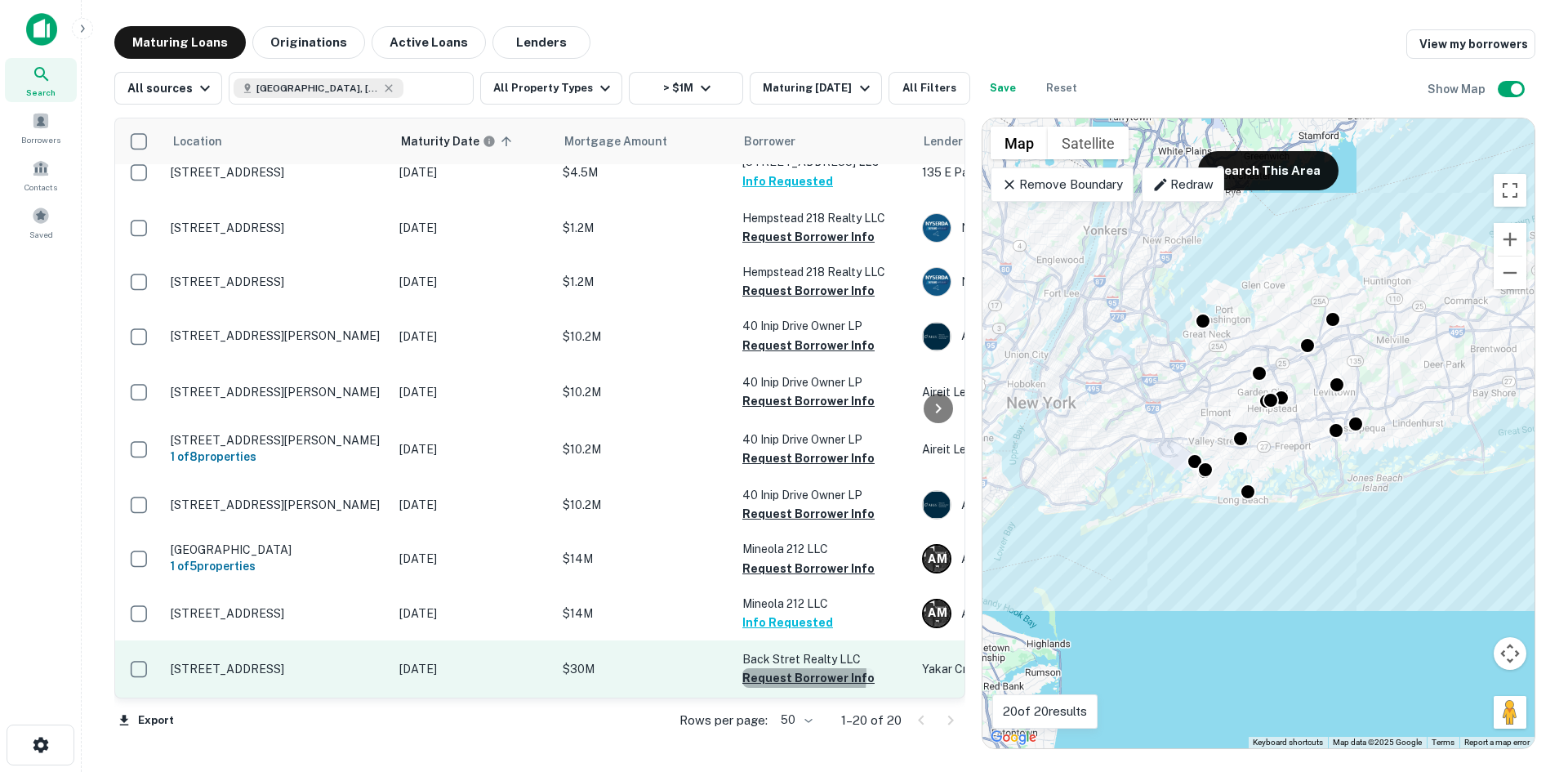
click at [757, 669] on button "Request Borrower Info" at bounding box center [808, 679] width 132 height 20
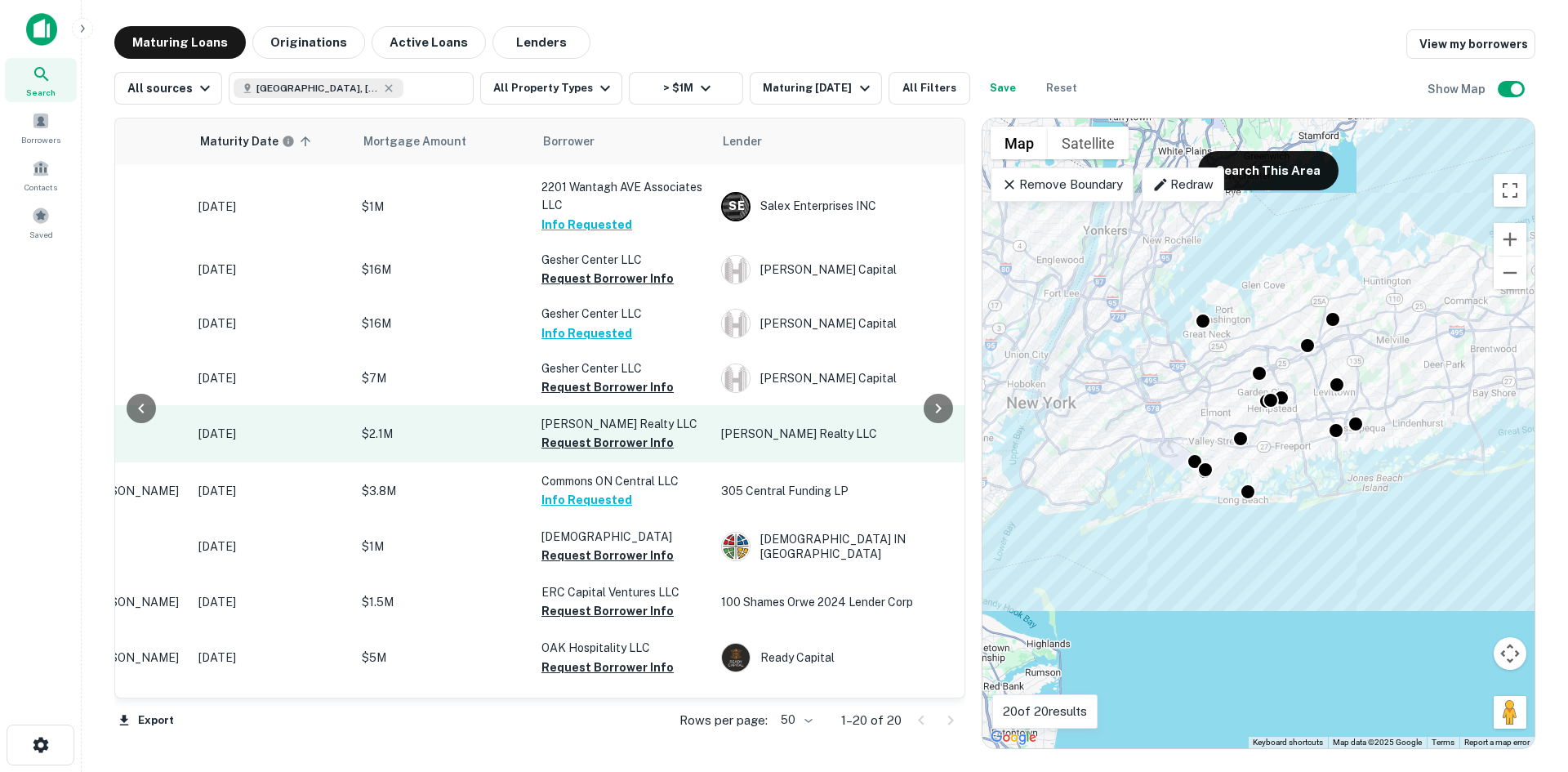
scroll to position [0, 201]
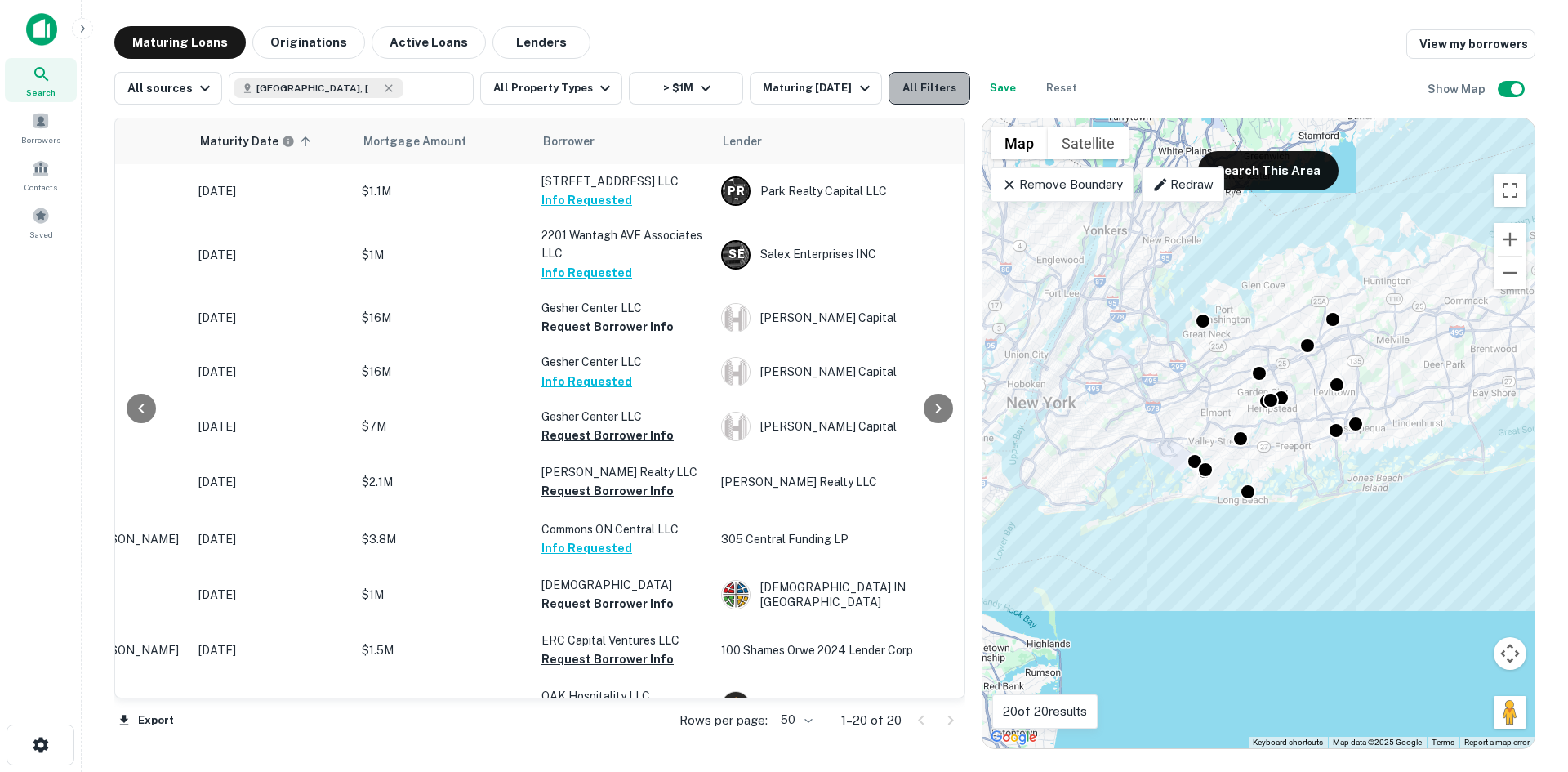
click at [912, 94] on button "All Filters" at bounding box center [929, 88] width 82 height 32
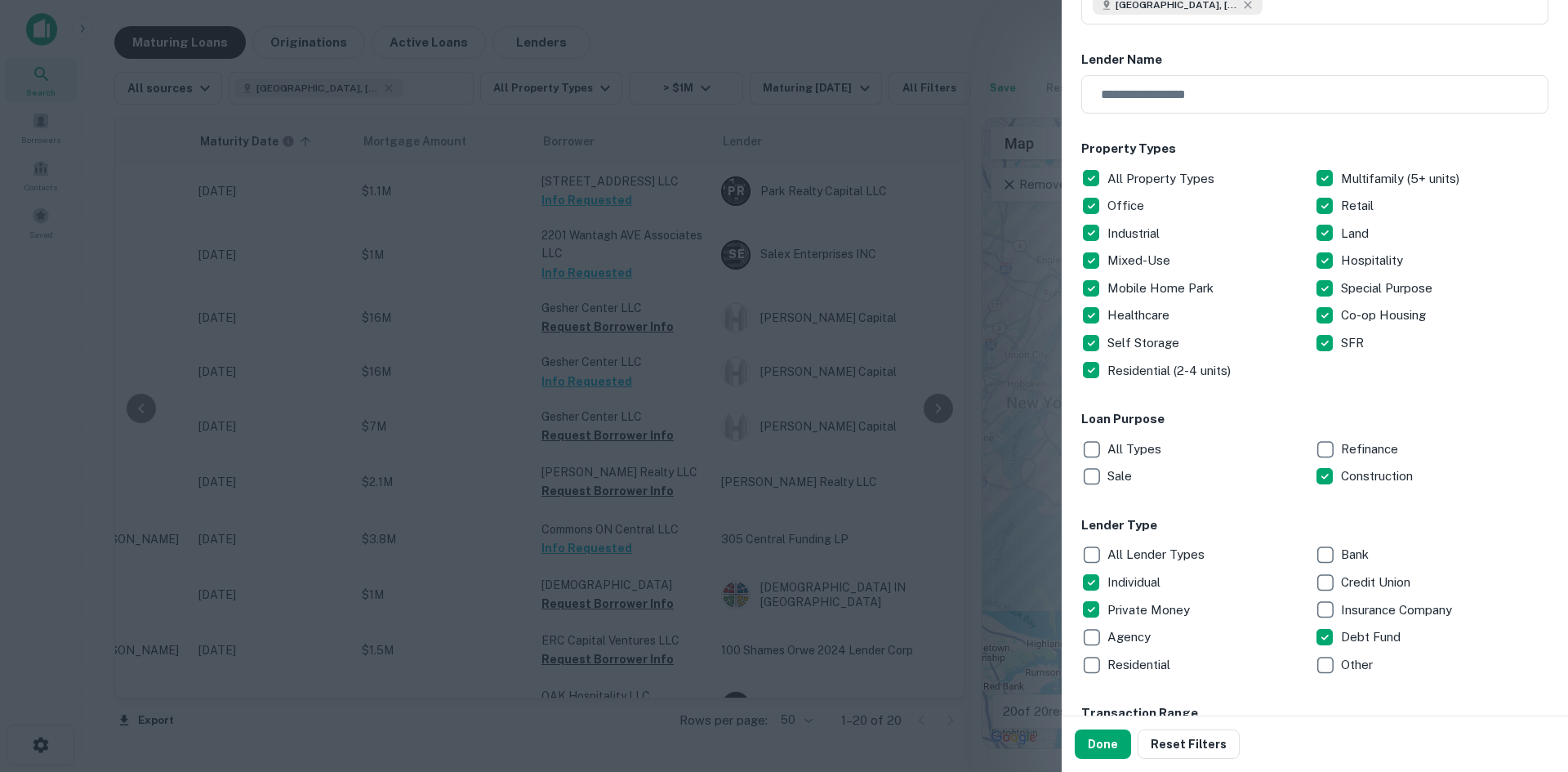
scroll to position [409, 0]
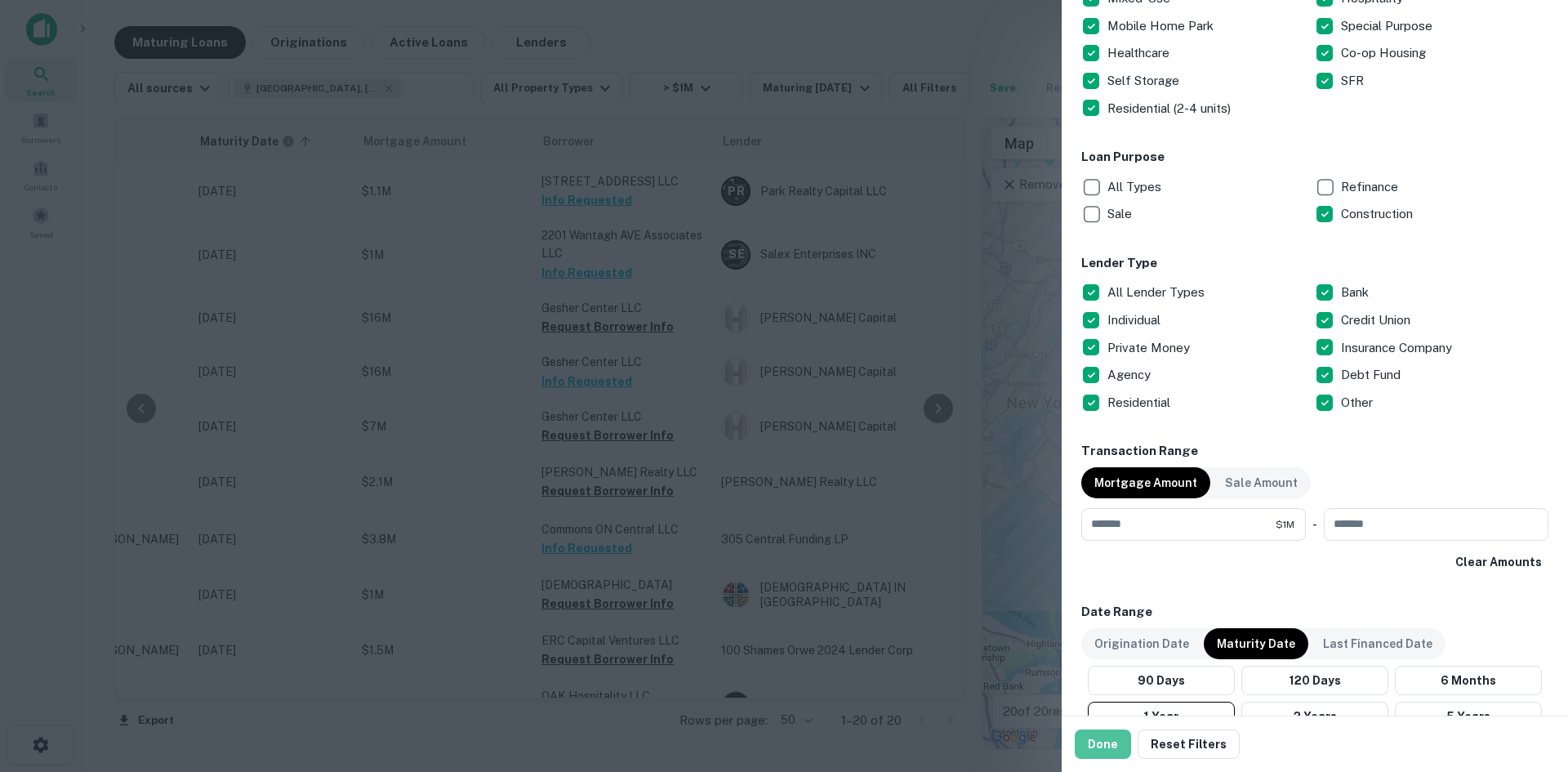
drag, startPoint x: 1115, startPoint y: 747, endPoint x: 704, endPoint y: 507, distance: 475.9
click at [1115, 745] on button "Done" at bounding box center [1103, 744] width 57 height 30
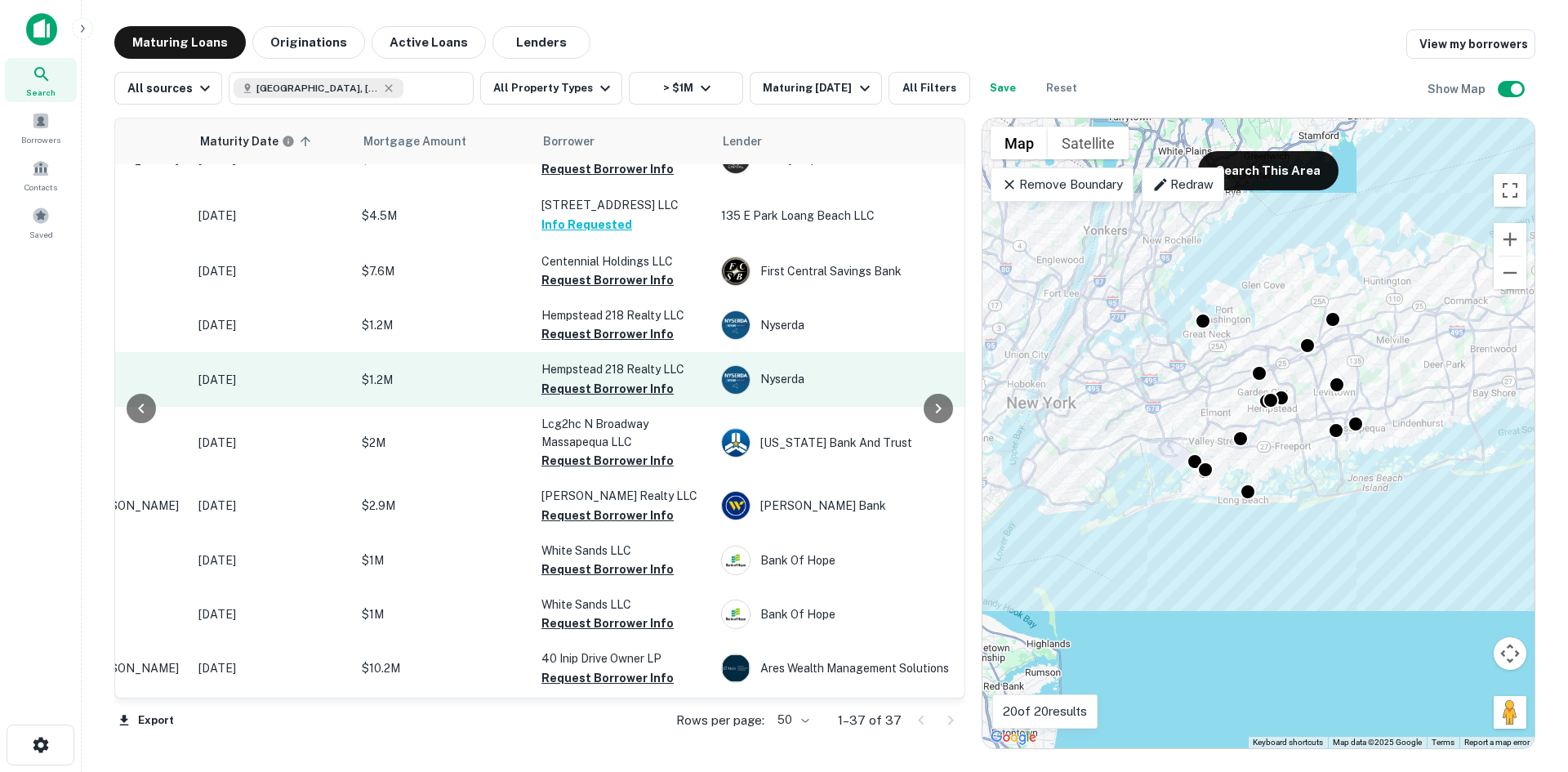
scroll to position [817, 201]
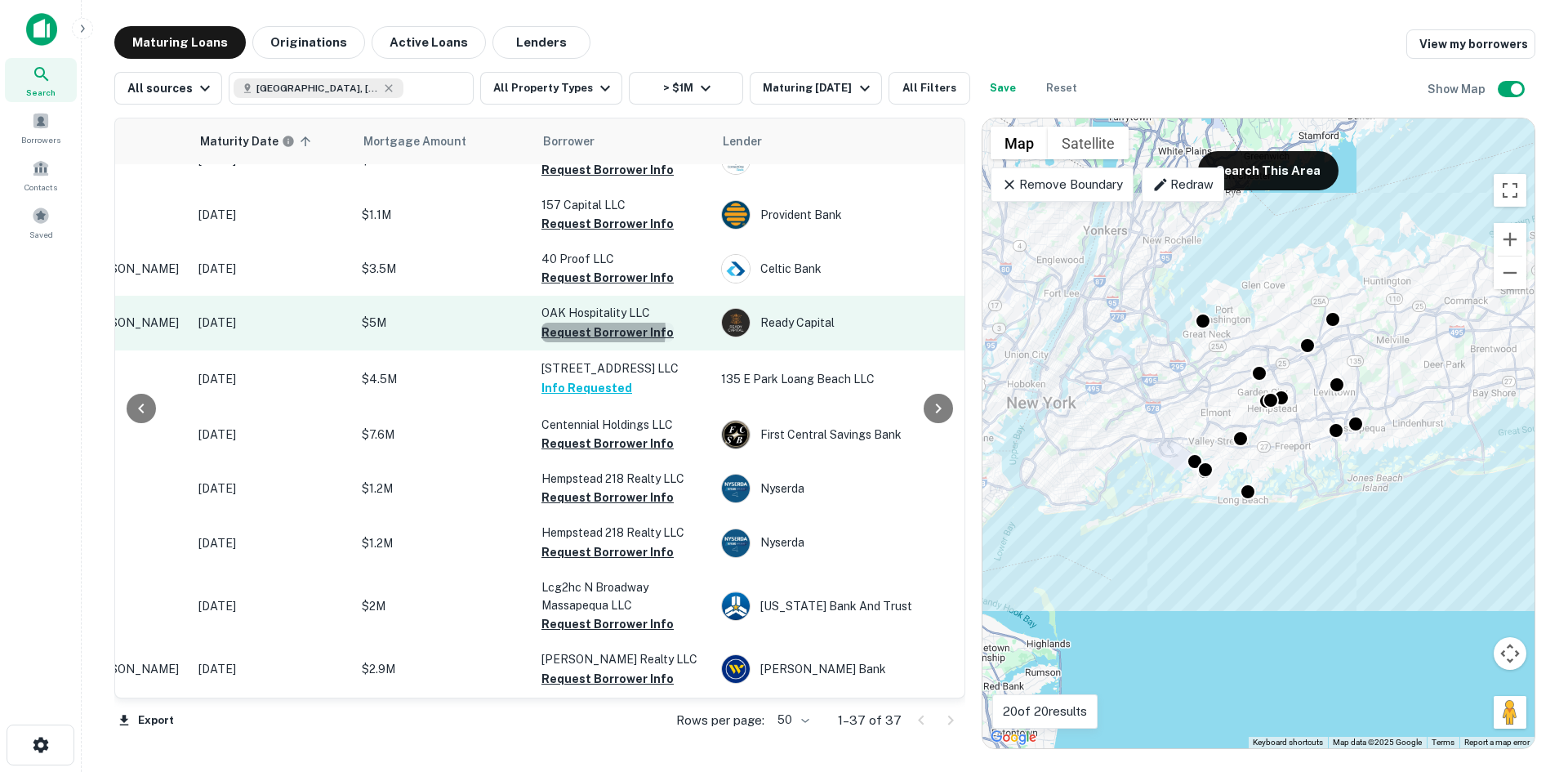
click at [589, 342] on button "Request Borrower Info" at bounding box center [607, 333] width 132 height 20
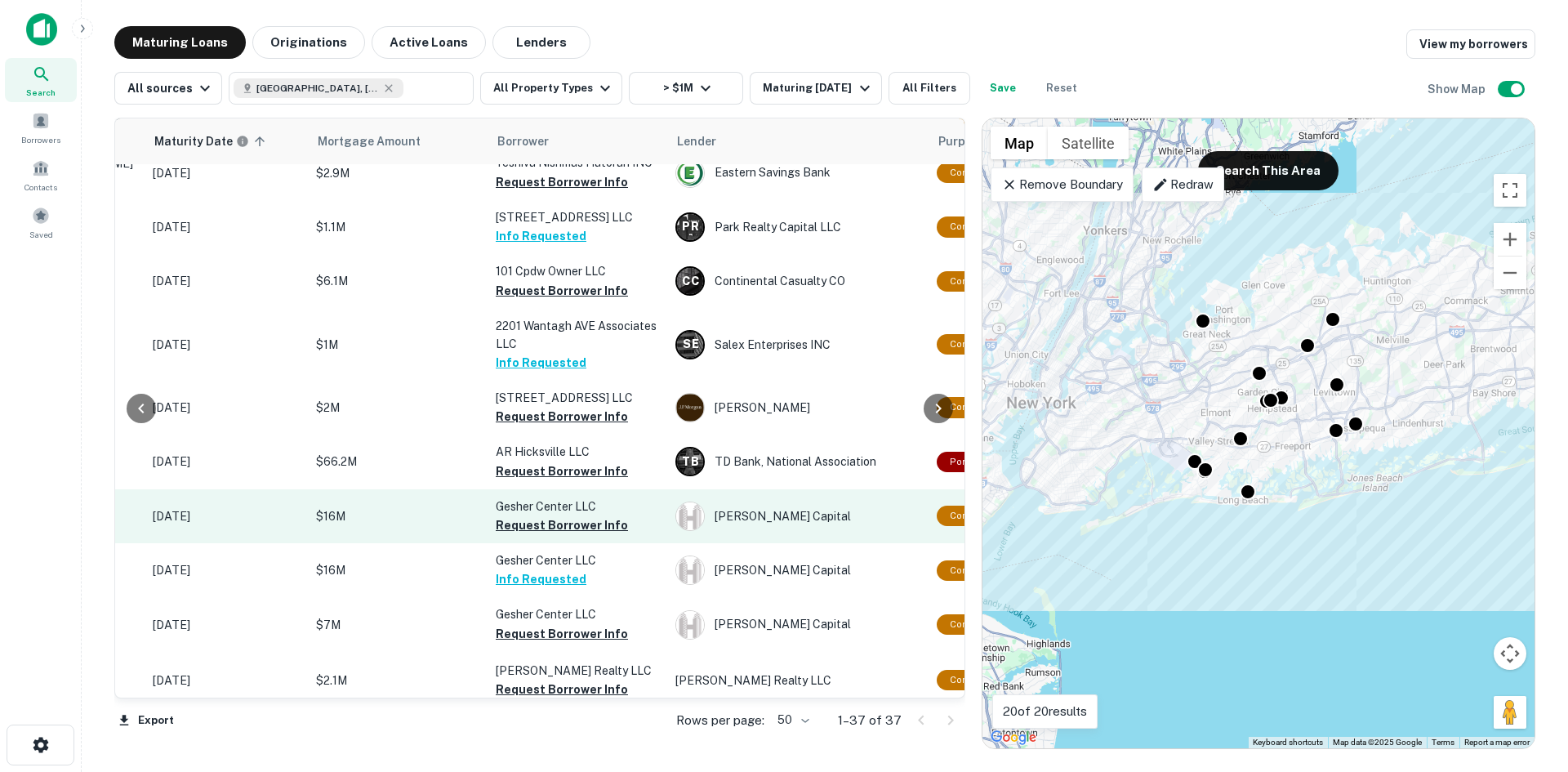
scroll to position [0, 247]
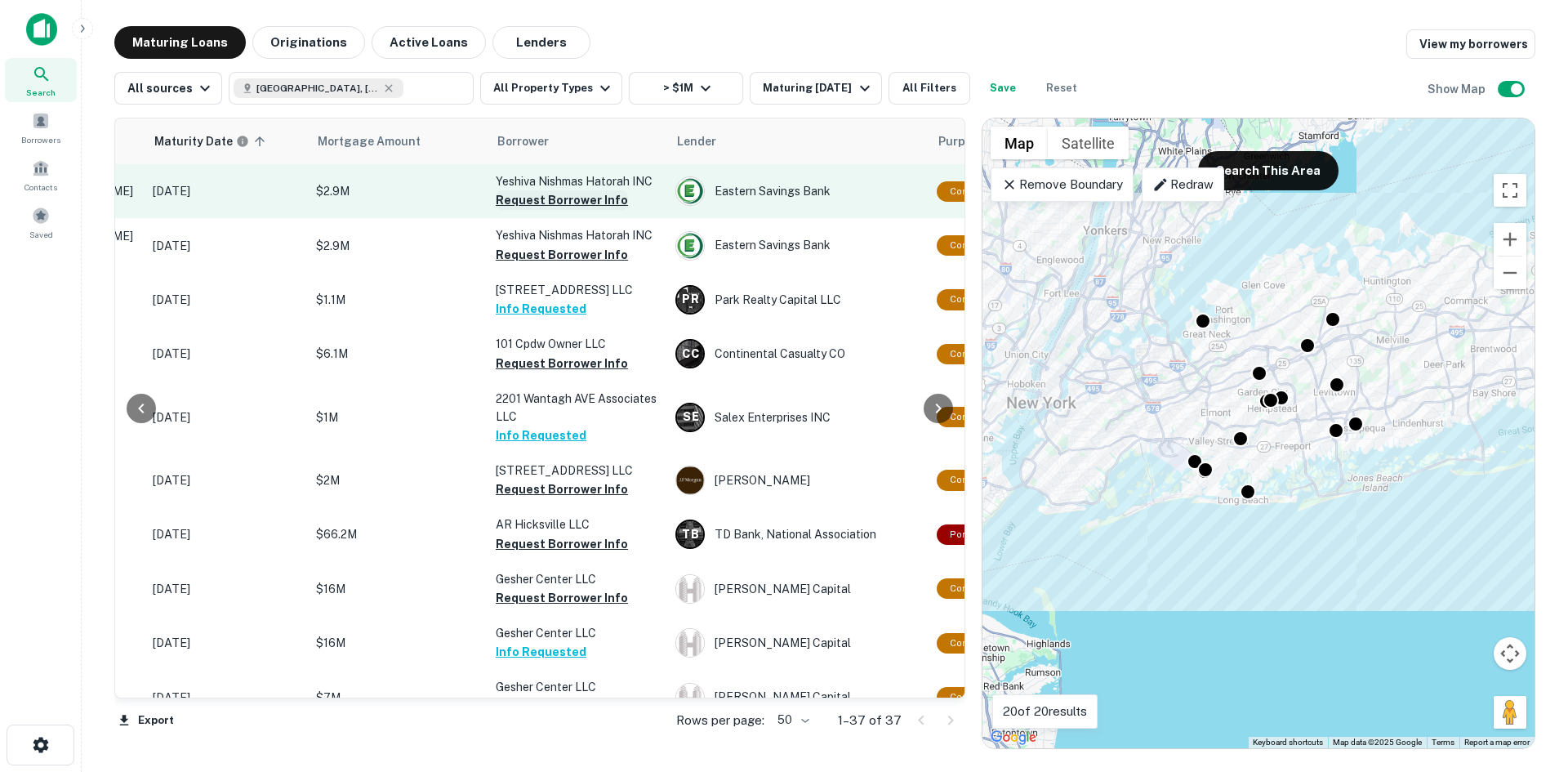
click at [607, 202] on button "Request Borrower Info" at bounding box center [562, 200] width 132 height 20
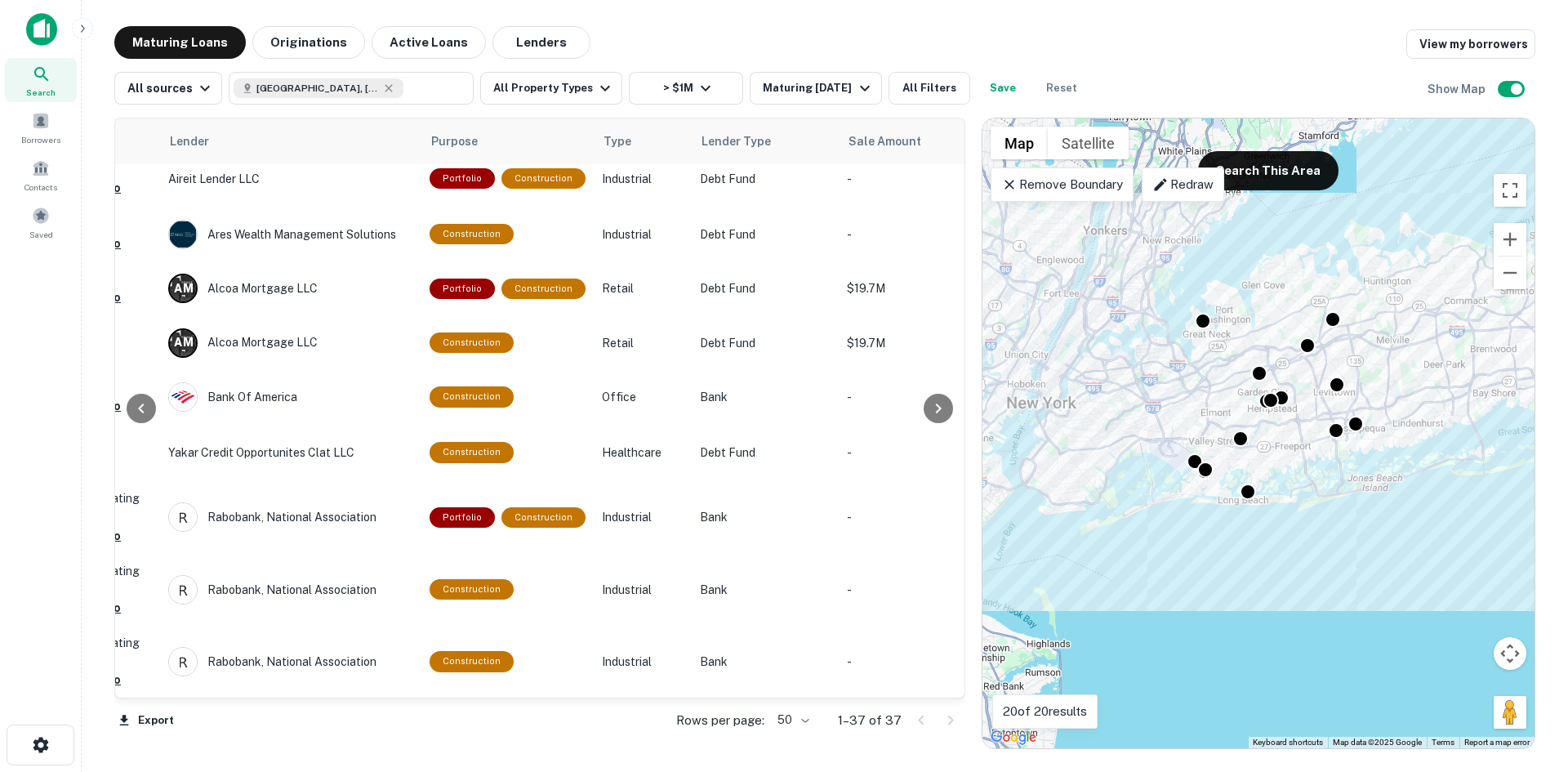
scroll to position [1613, 444]
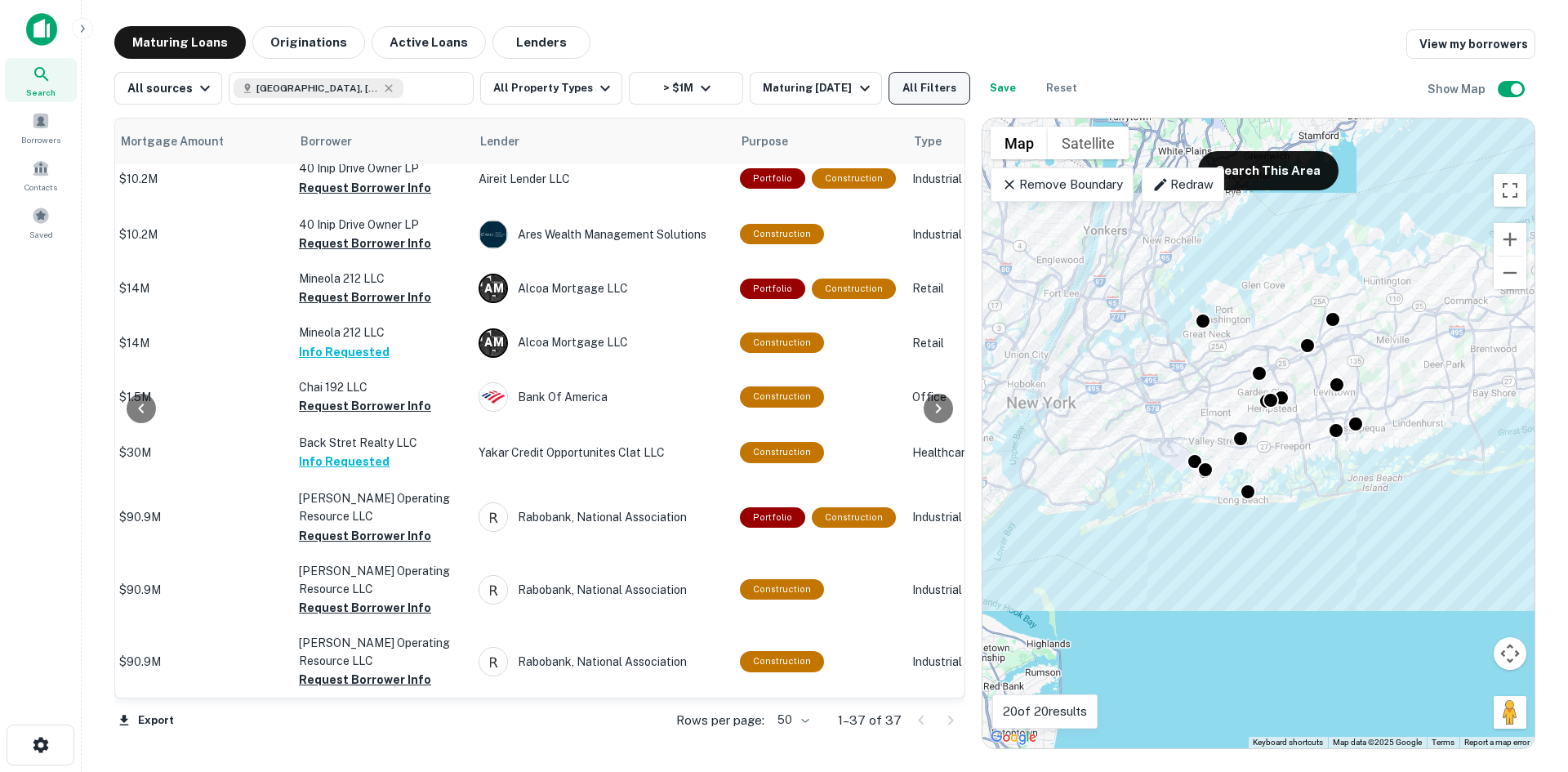
click at [909, 96] on button "All Filters" at bounding box center [929, 88] width 82 height 32
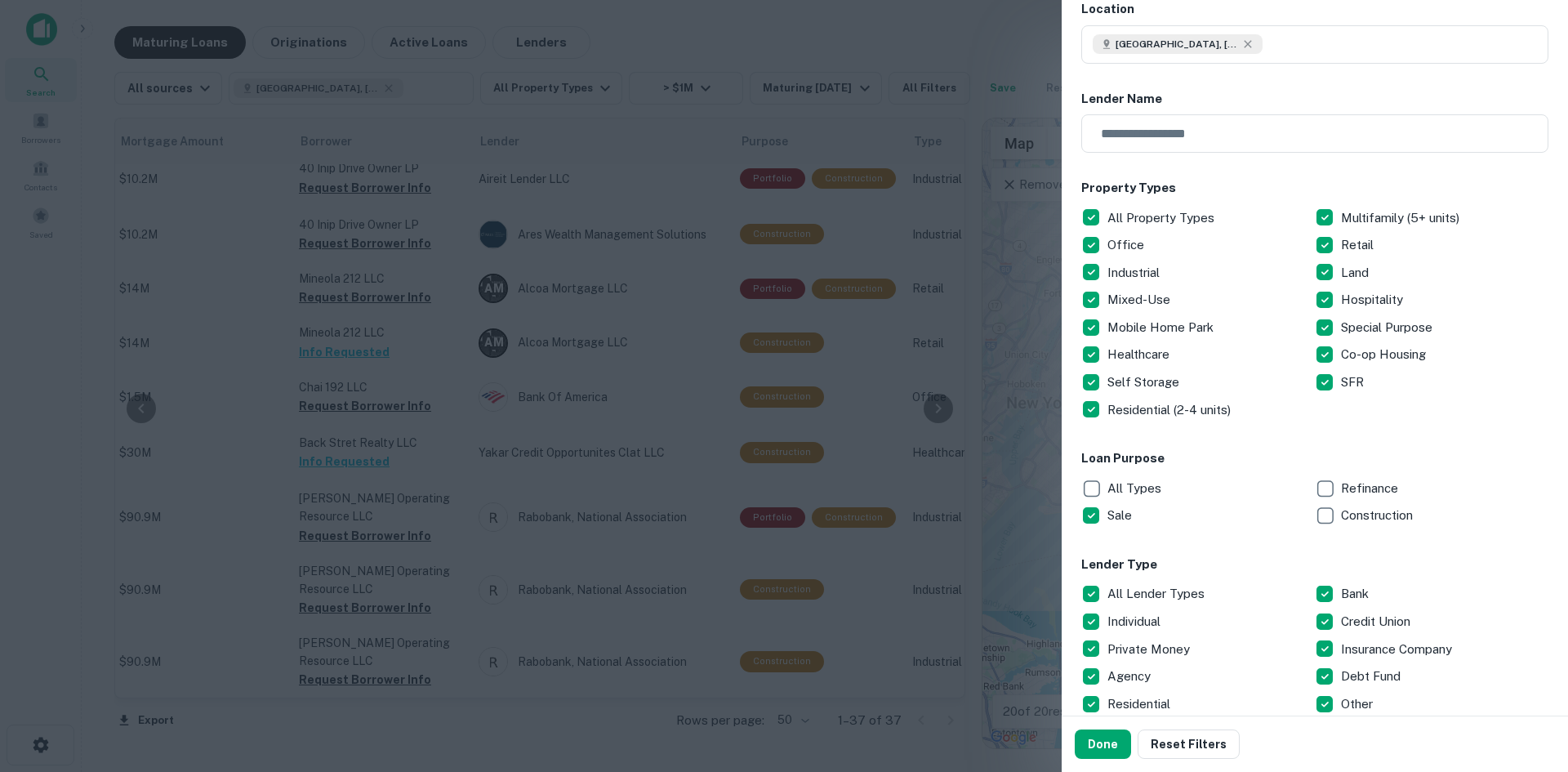
scroll to position [245, 0]
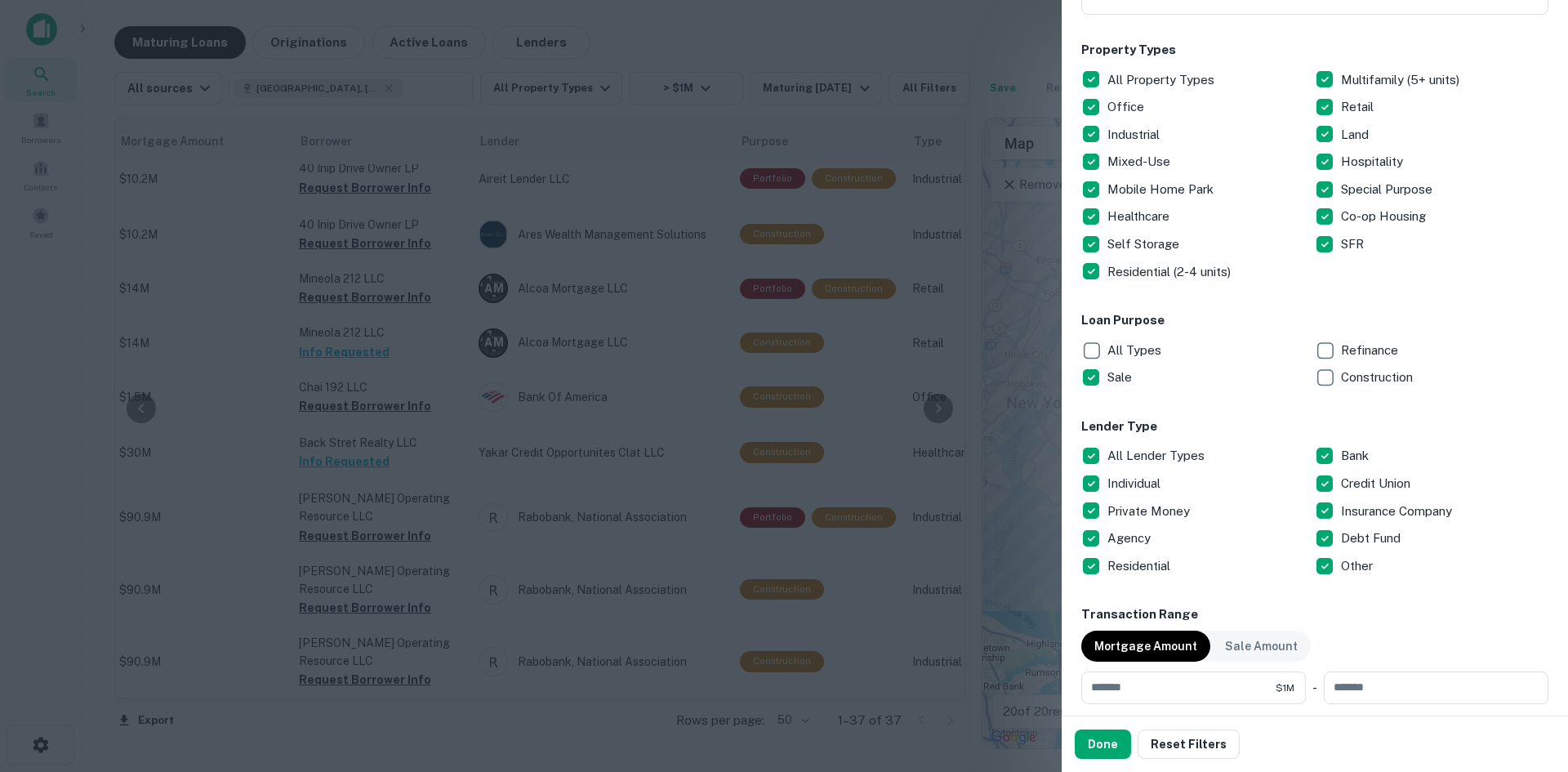
click at [1144, 444] on div "All Lender Types" at bounding box center [1199, 456] width 234 height 28
click at [1342, 541] on p "Debt Fund" at bounding box center [1373, 538] width 63 height 20
click at [1145, 494] on div "Individual" at bounding box center [1199, 484] width 234 height 28
drag, startPoint x: 1140, startPoint y: 510, endPoint x: 1173, endPoint y: 549, distance: 51.1
click at [1144, 510] on p "Private Money" at bounding box center [1150, 511] width 85 height 20
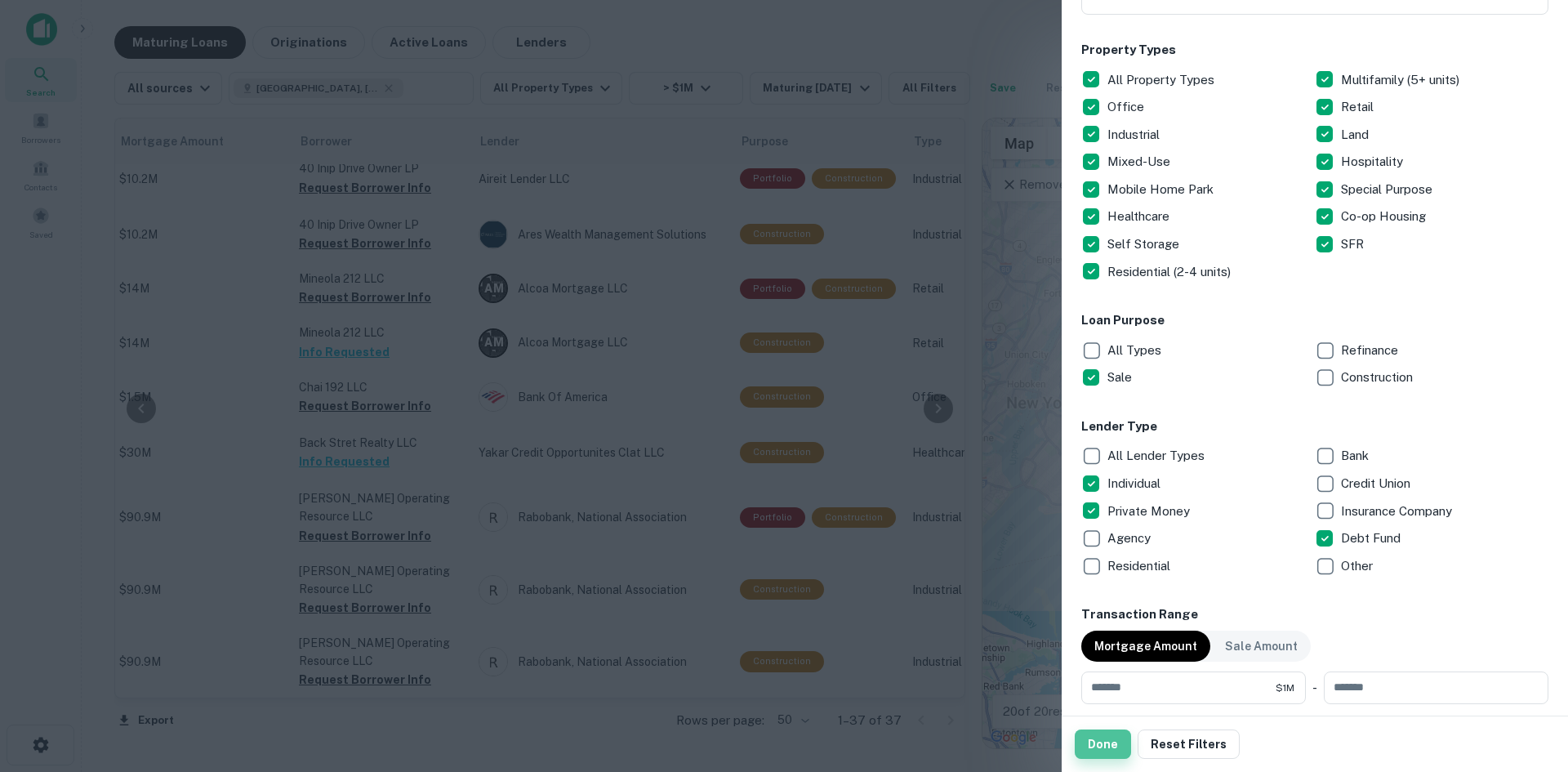
click at [1112, 742] on button "Done" at bounding box center [1103, 744] width 57 height 30
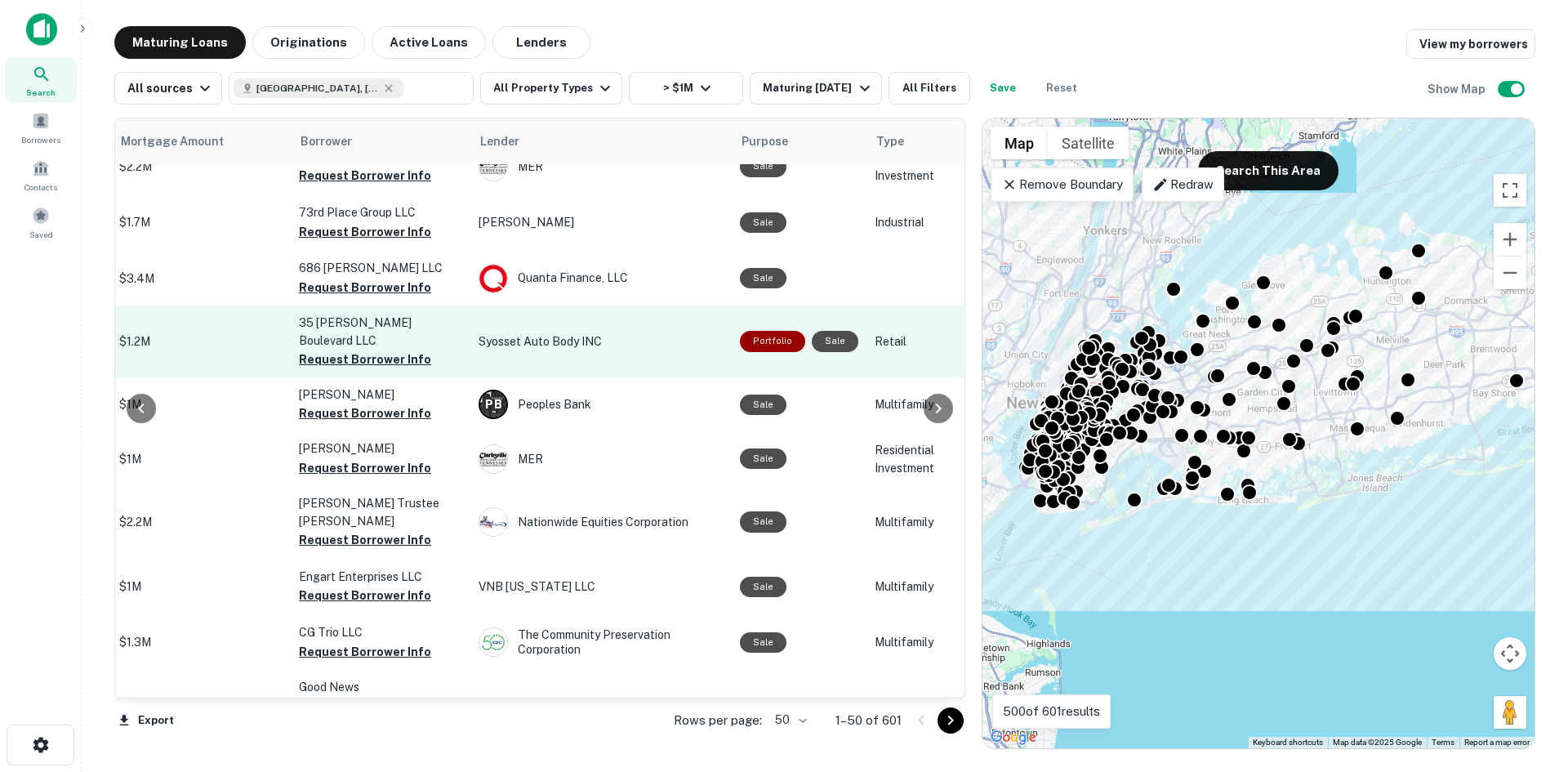
scroll to position [2022, 444]
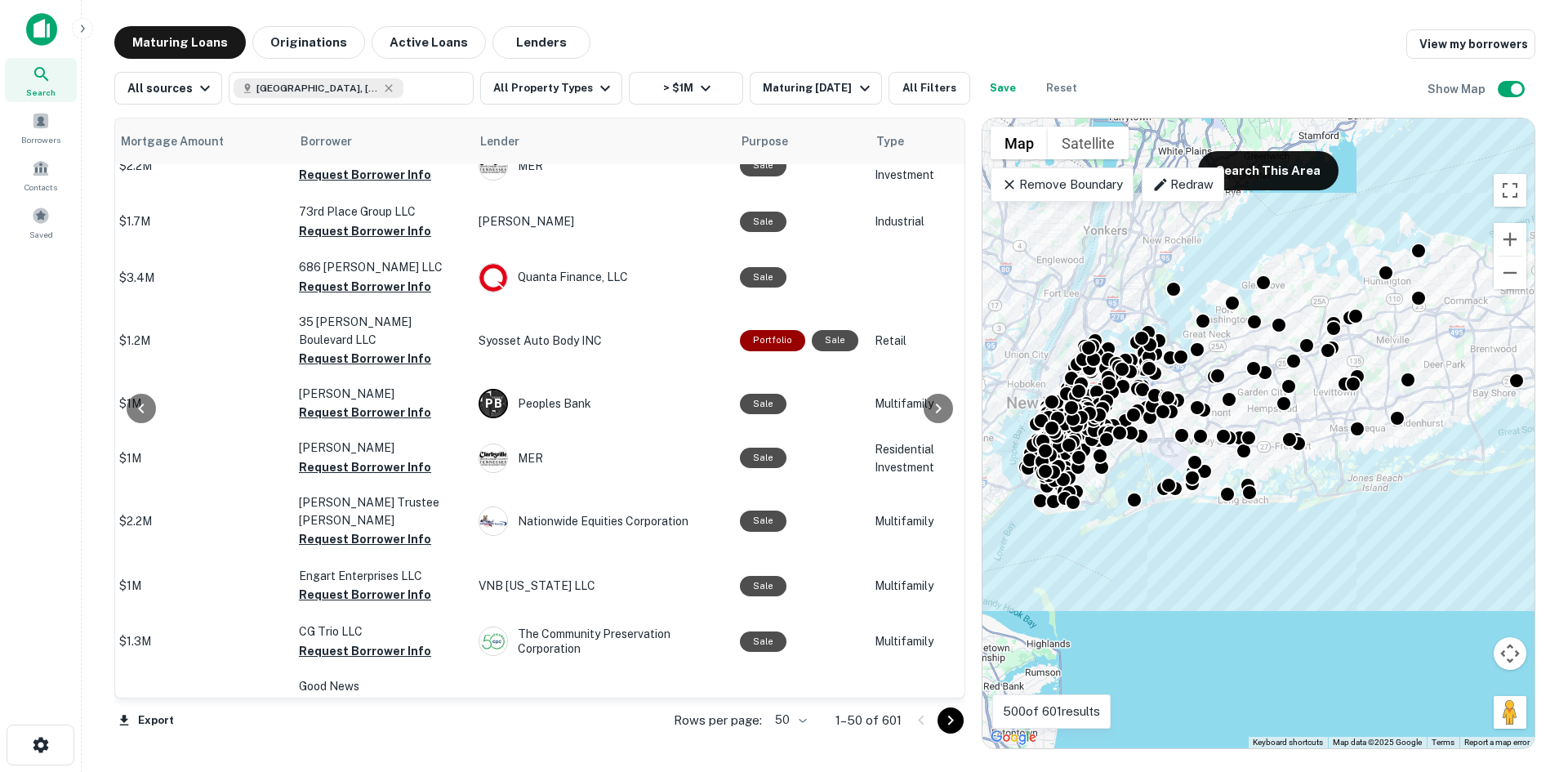
click at [607, 108] on div "Location Maturity Date sorted ascending Mortgage Amount Borrower Lender Purpose…" at bounding box center [825, 426] width 1422 height 644
click at [576, 91] on button "All Property Types" at bounding box center [551, 88] width 142 height 32
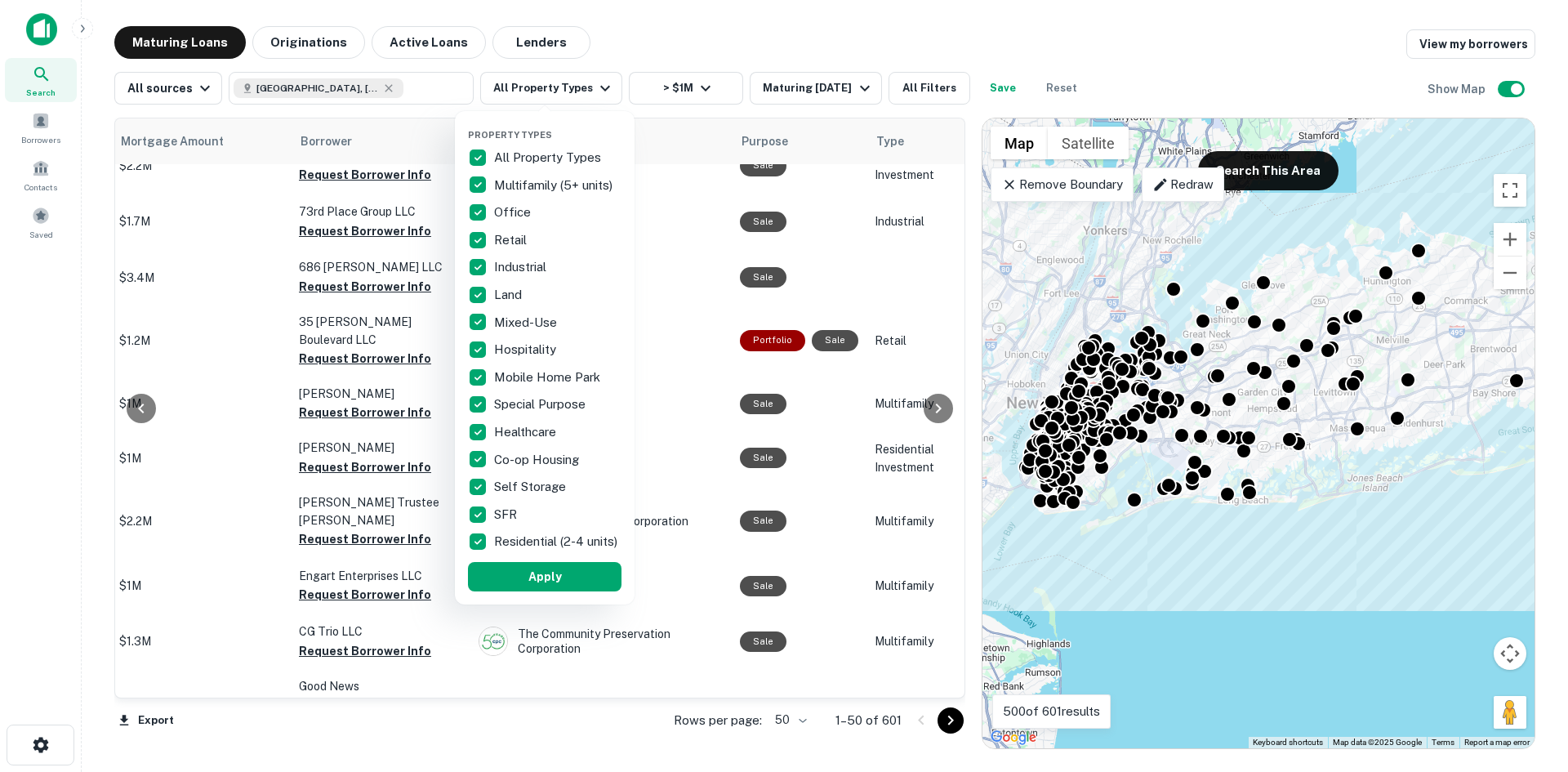
click at [505, 155] on p "All Property Types" at bounding box center [549, 158] width 111 height 20
click at [498, 232] on p "Retail" at bounding box center [512, 240] width 36 height 20
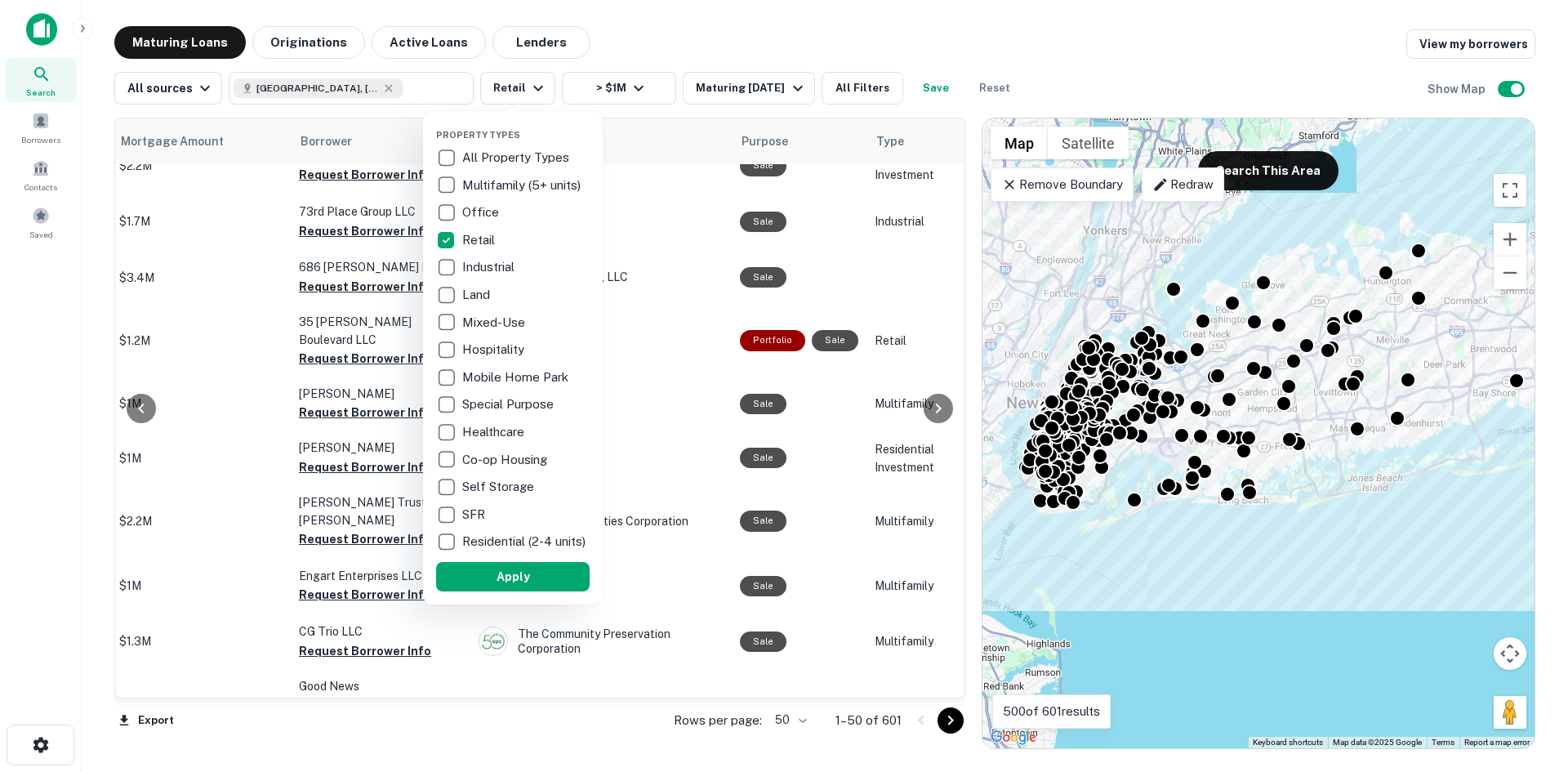
drag, startPoint x: 540, startPoint y: 593, endPoint x: 567, endPoint y: 538, distance: 61.3
click at [541, 591] on button "Apply" at bounding box center [512, 576] width 154 height 30
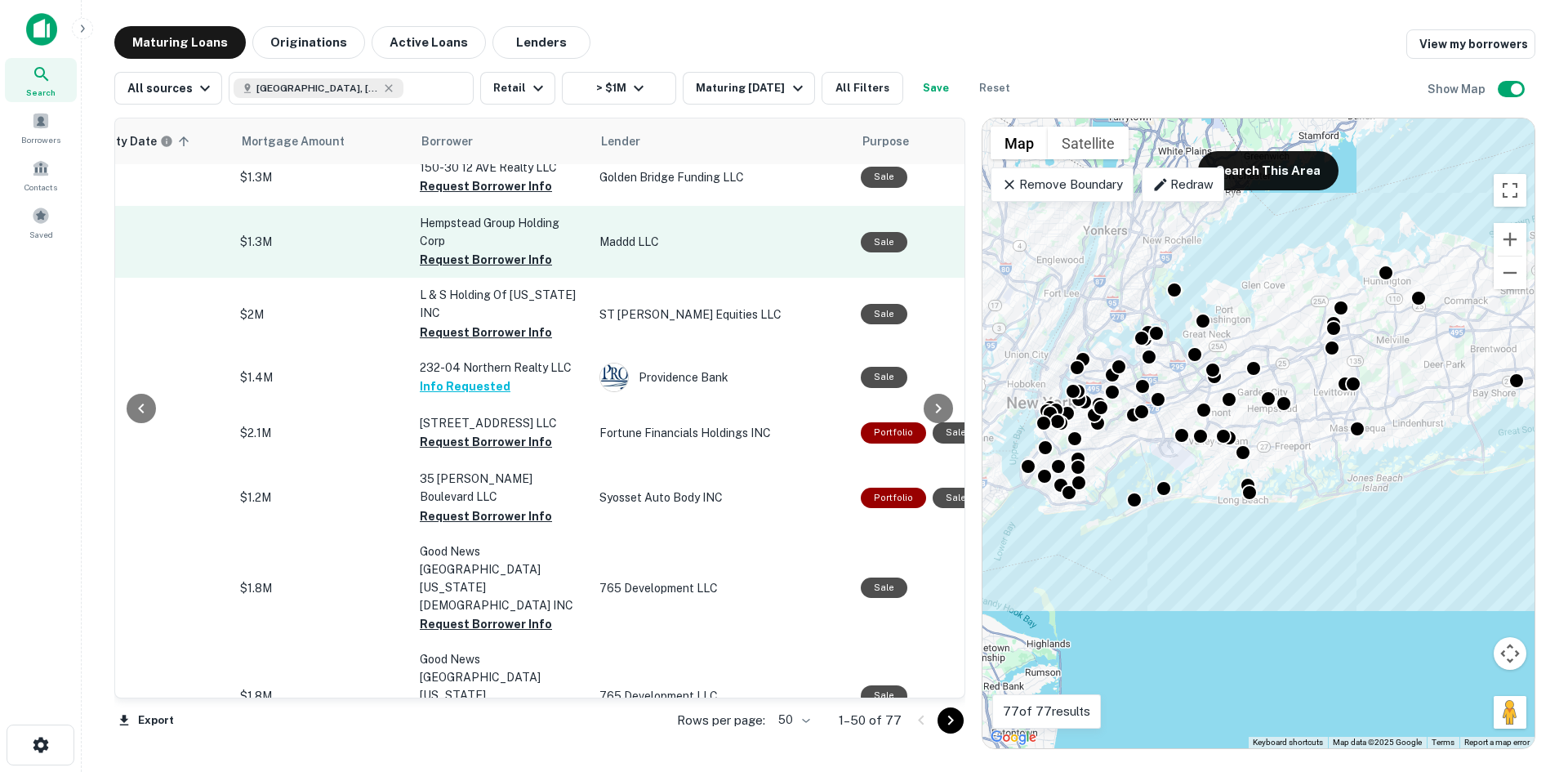
scroll to position [0, 323]
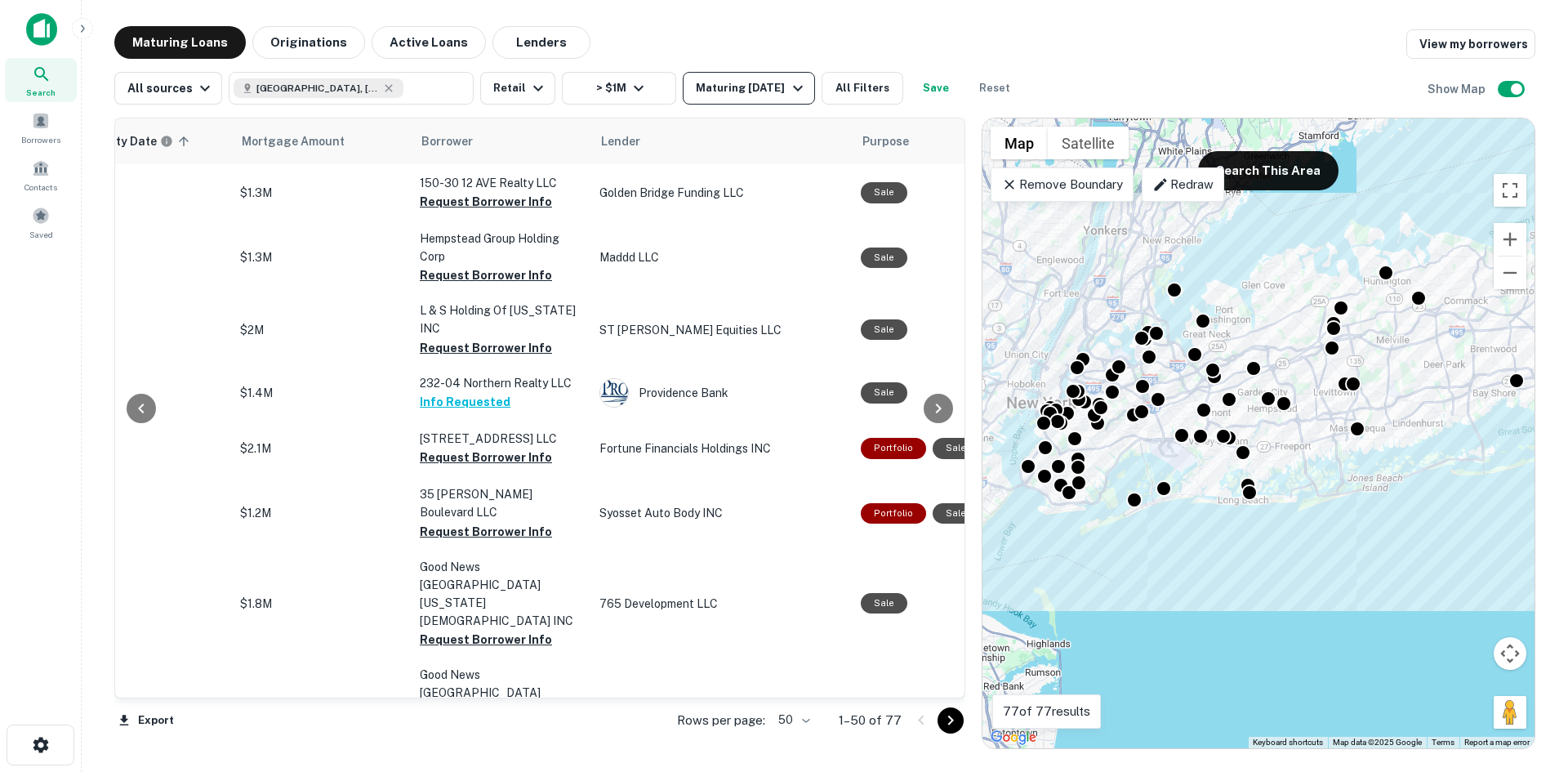
click at [788, 102] on button "Maturing In 1 Year" at bounding box center [749, 88] width 131 height 32
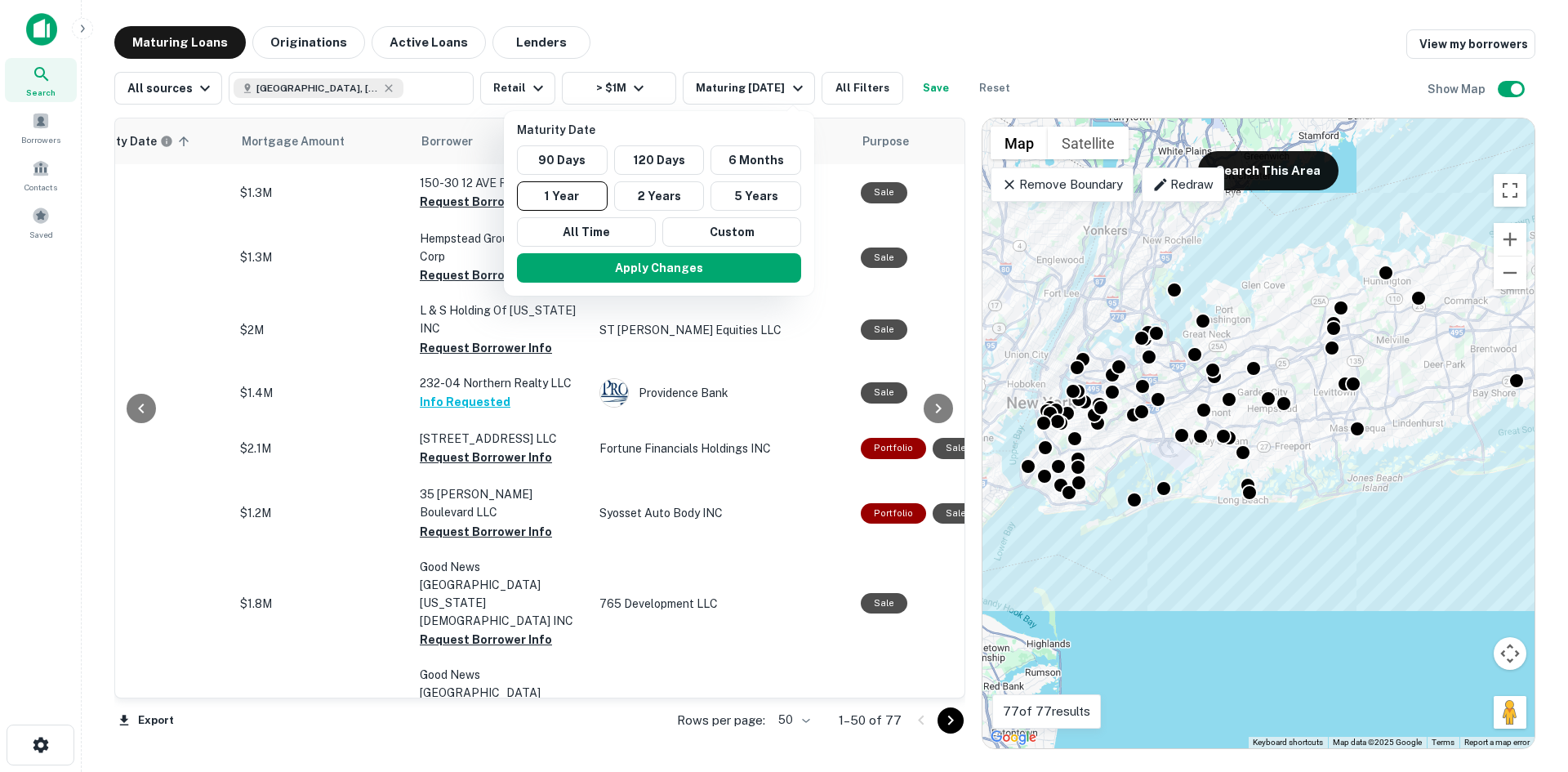
click at [661, 229] on div "All Time Custom" at bounding box center [659, 232] width 284 height 30
click at [688, 229] on button "Custom" at bounding box center [731, 232] width 139 height 30
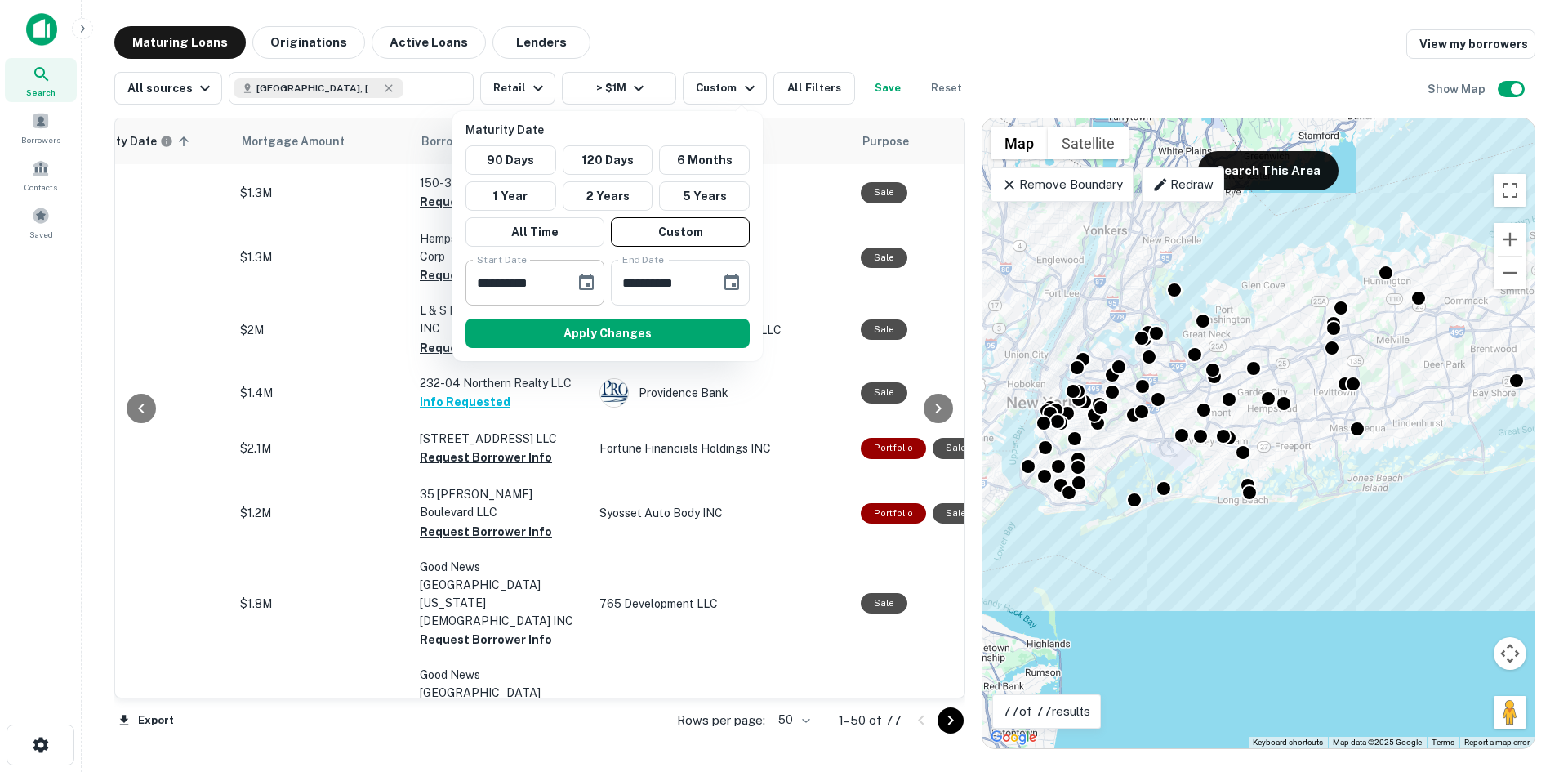
click at [549, 292] on input "**********" at bounding box center [514, 282] width 98 height 46
click at [563, 286] on div "**********" at bounding box center [535, 282] width 139 height 46
click at [581, 278] on icon "Choose date, selected date is Sep 17, 2025" at bounding box center [586, 282] width 14 height 16
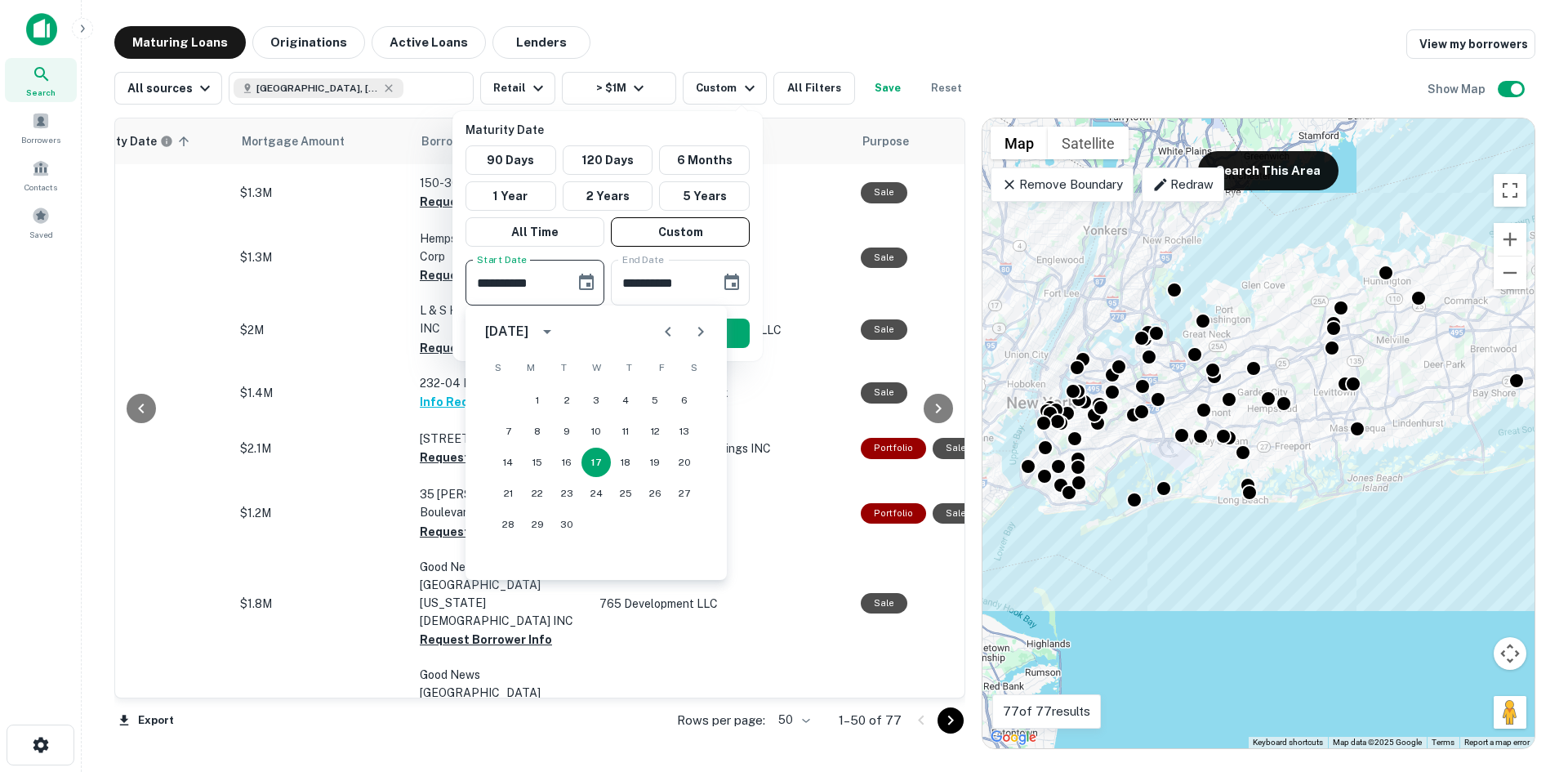
click at [699, 328] on icon "Next month" at bounding box center [701, 332] width 5 height 10
click at [698, 328] on icon "Next month" at bounding box center [701, 332] width 20 height 20
click at [536, 434] on button "8" at bounding box center [537, 431] width 30 height 30
type input "**********"
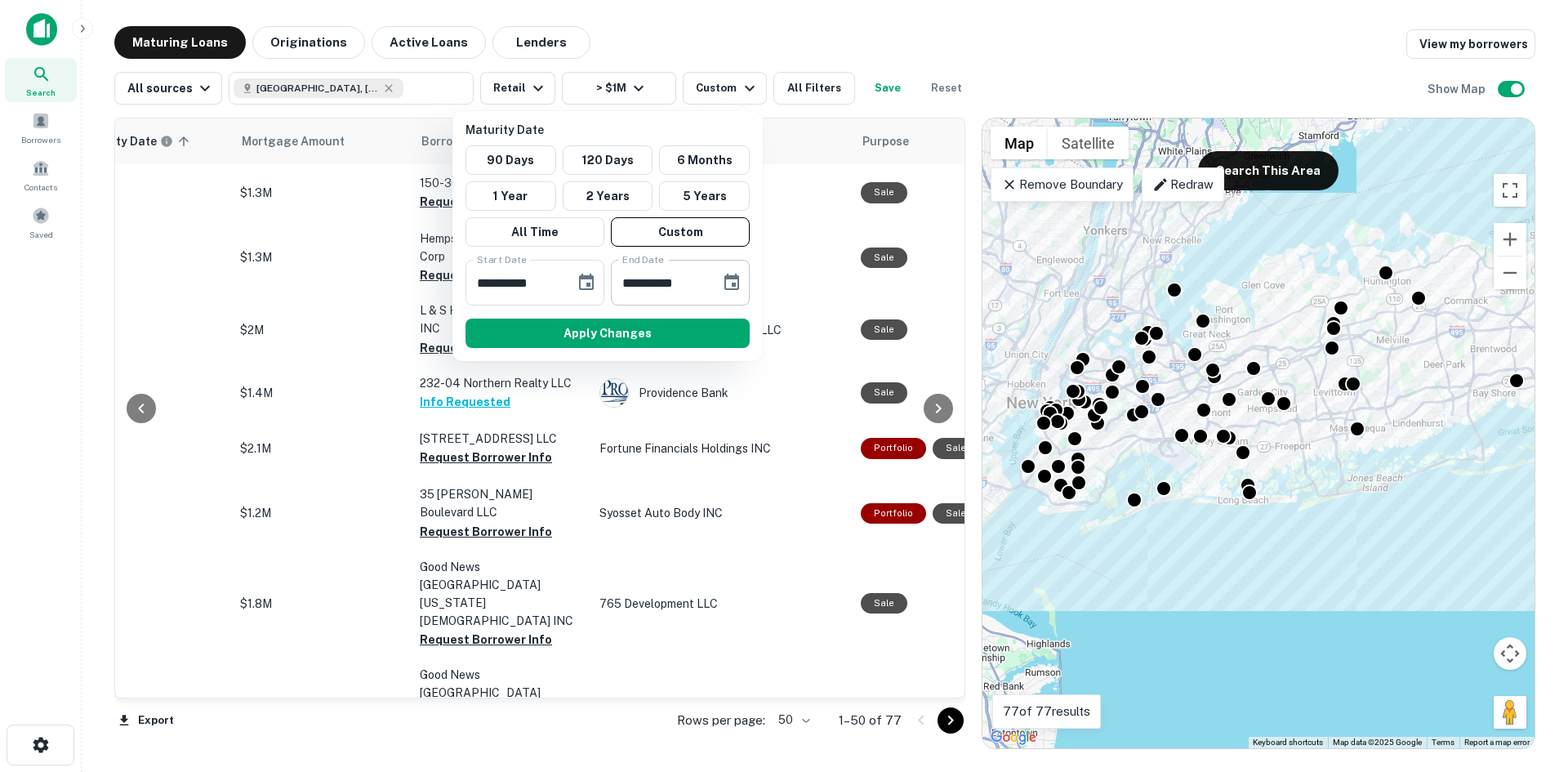
click at [654, 283] on input "**********" at bounding box center [660, 282] width 98 height 46
click at [694, 332] on button "Apply Changes" at bounding box center [607, 333] width 284 height 30
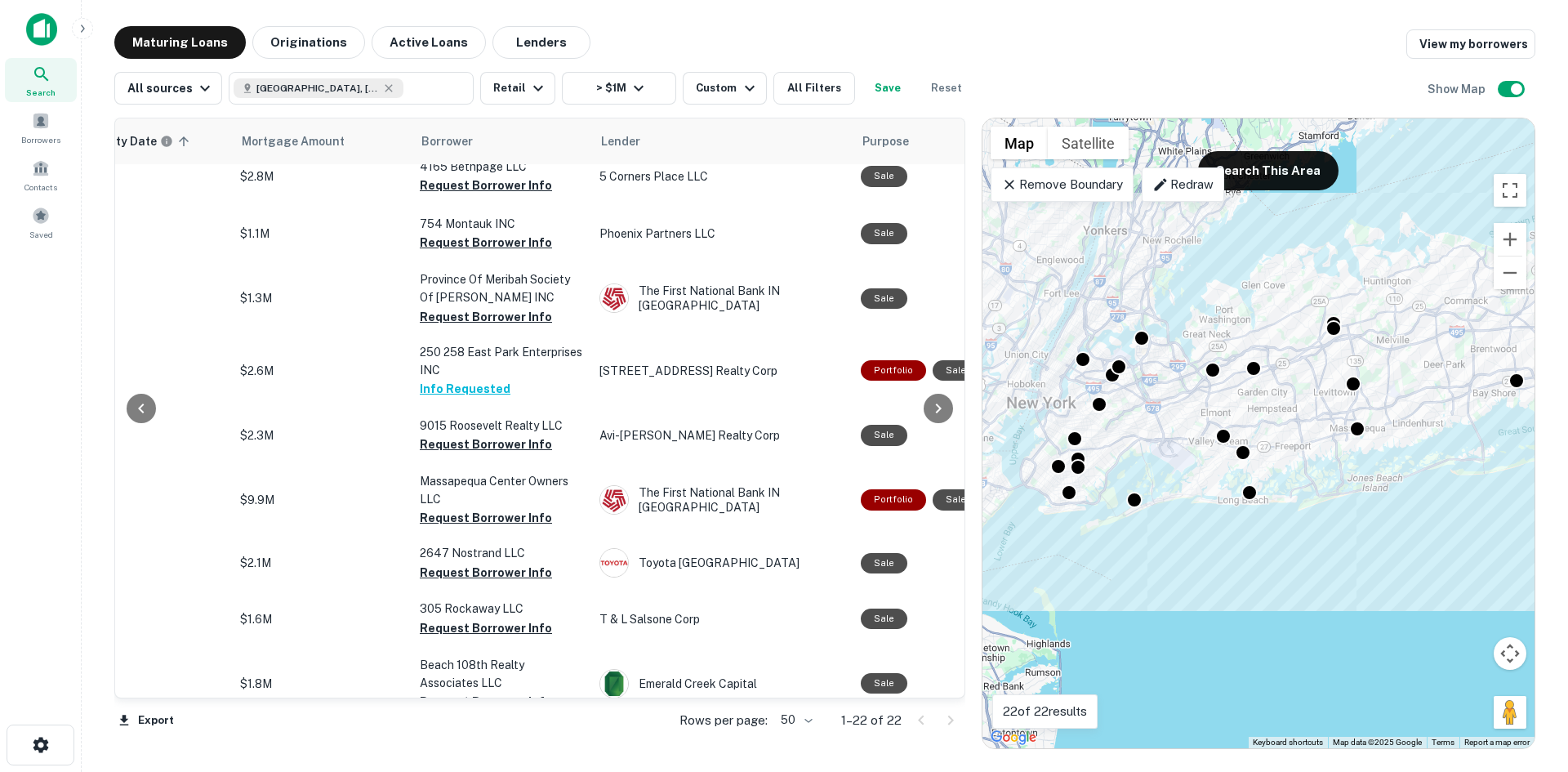
scroll to position [409, 323]
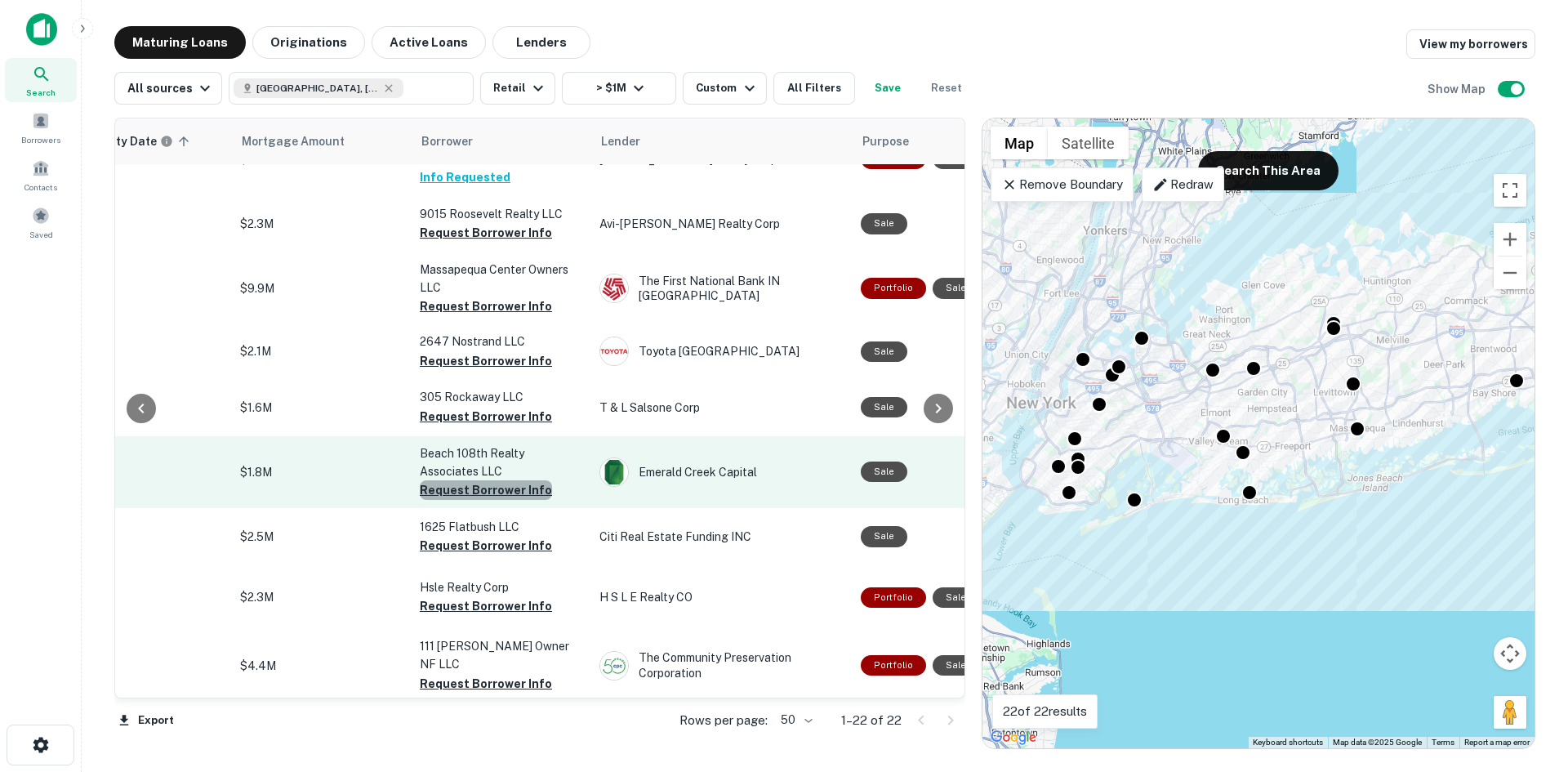
click at [532, 480] on button "Request Borrower Info" at bounding box center [485, 490] width 132 height 20
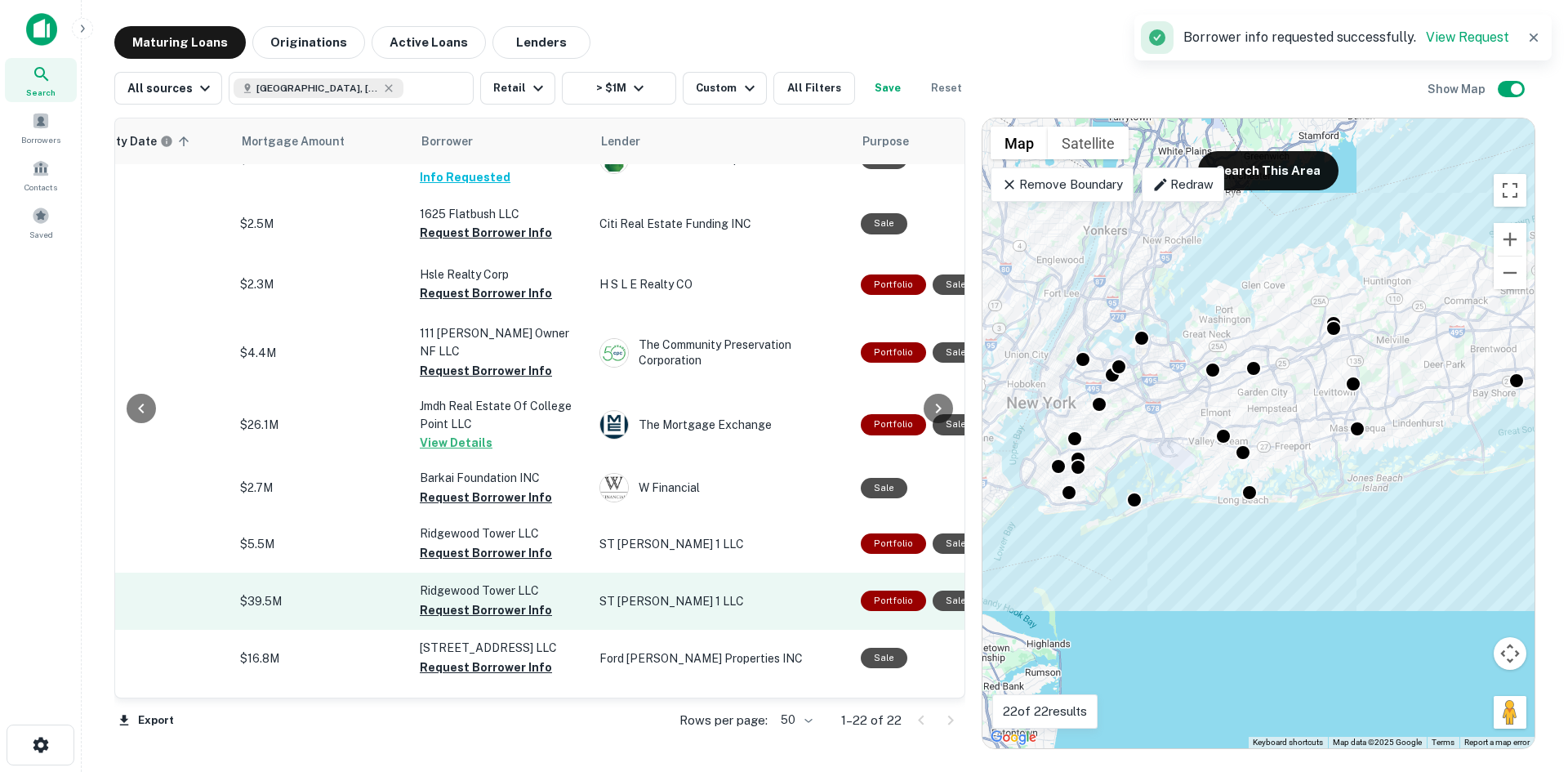
scroll to position [735, 323]
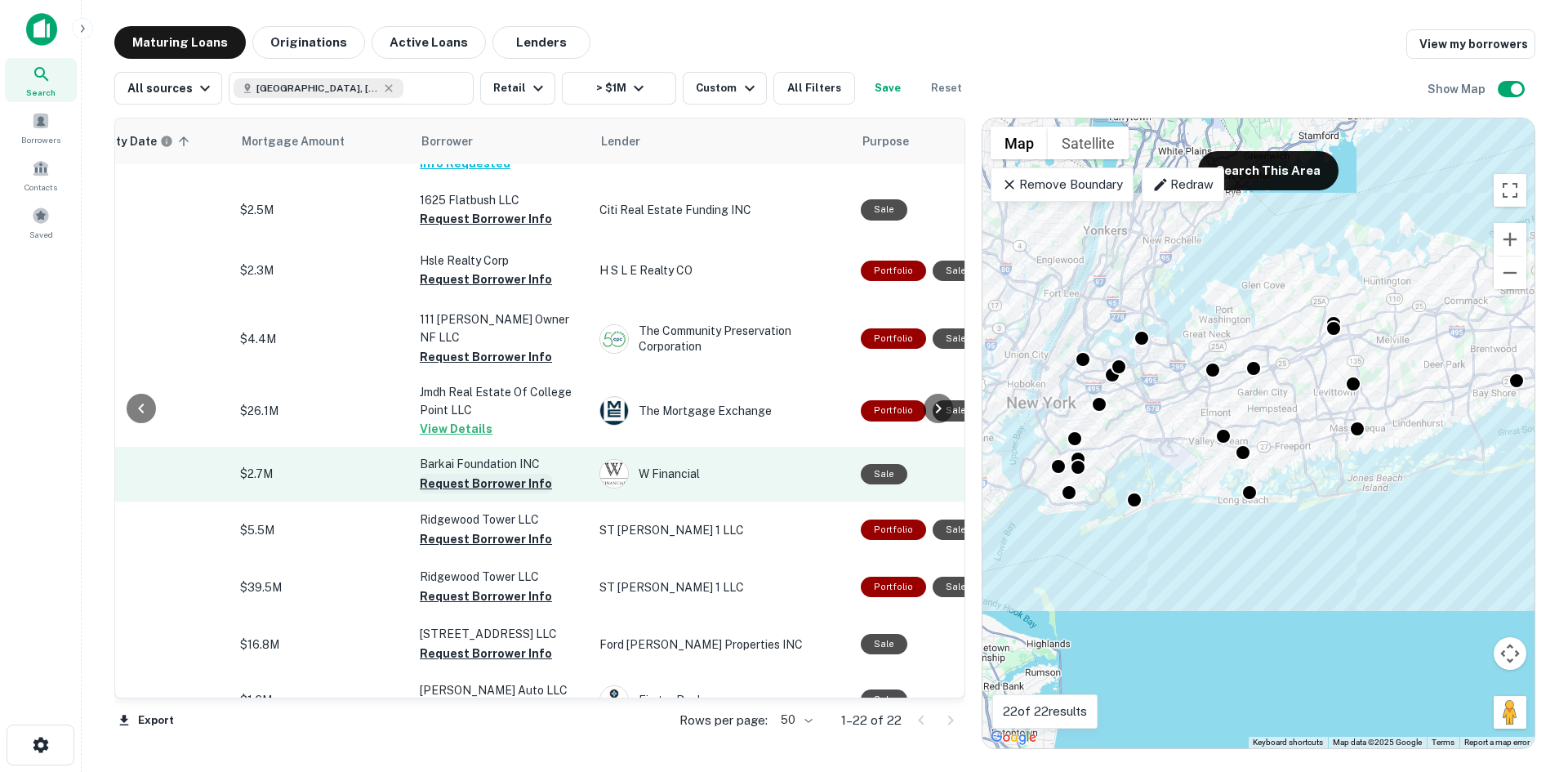
click at [518, 474] on button "Request Borrower Info" at bounding box center [485, 484] width 132 height 20
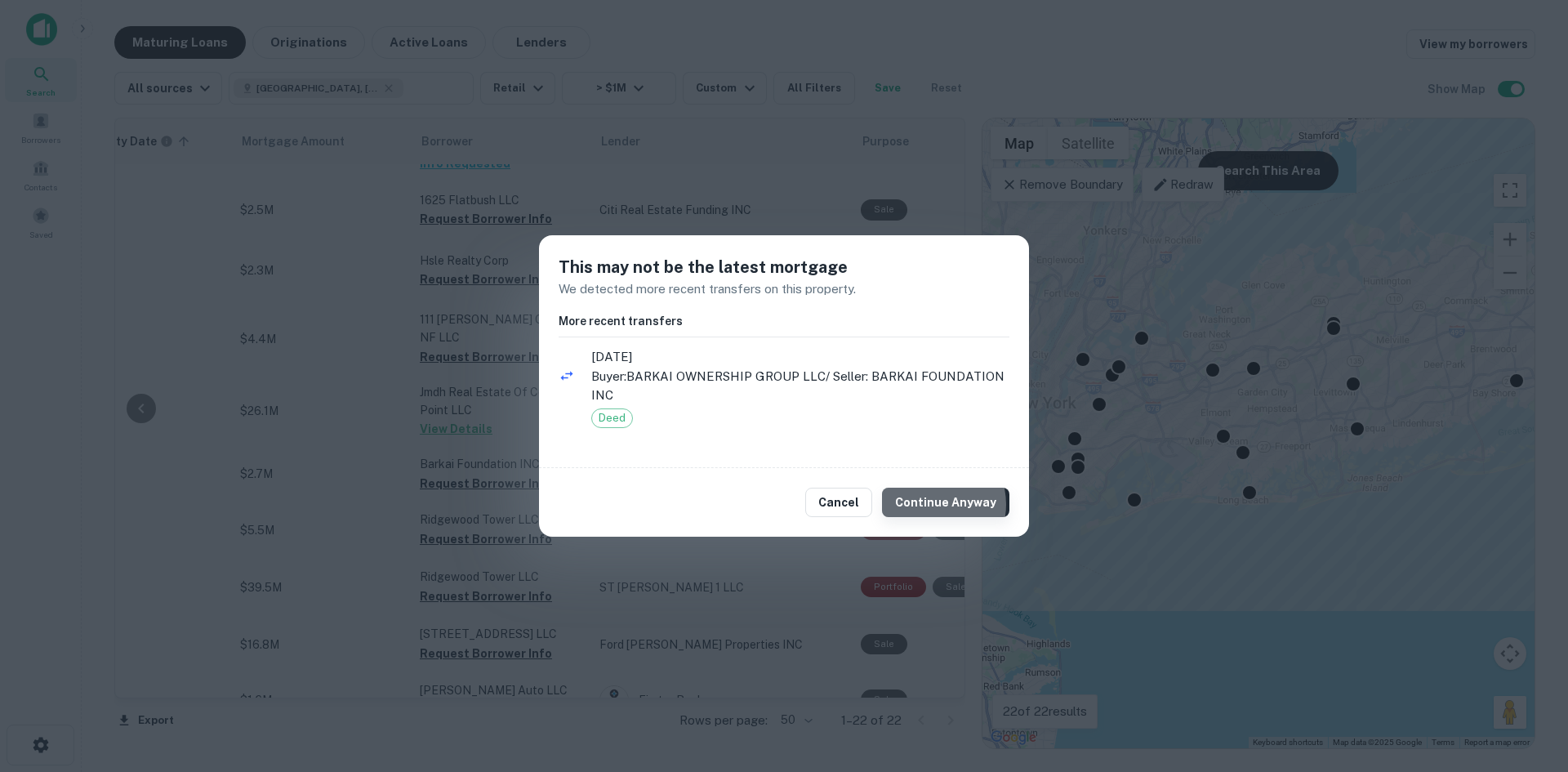
click at [936, 505] on button "Continue Anyway" at bounding box center [946, 502] width 128 height 30
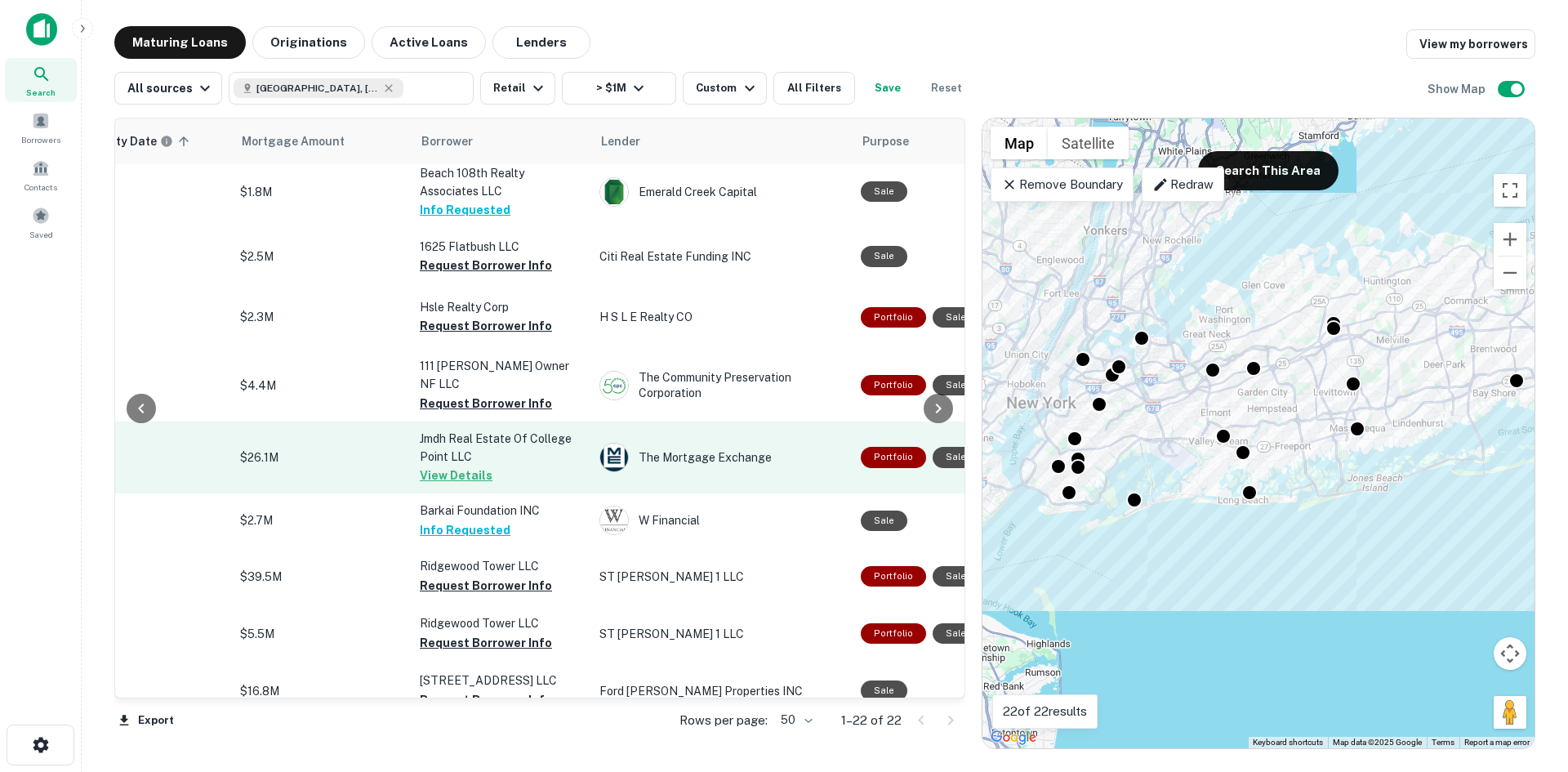
scroll to position [829, 323]
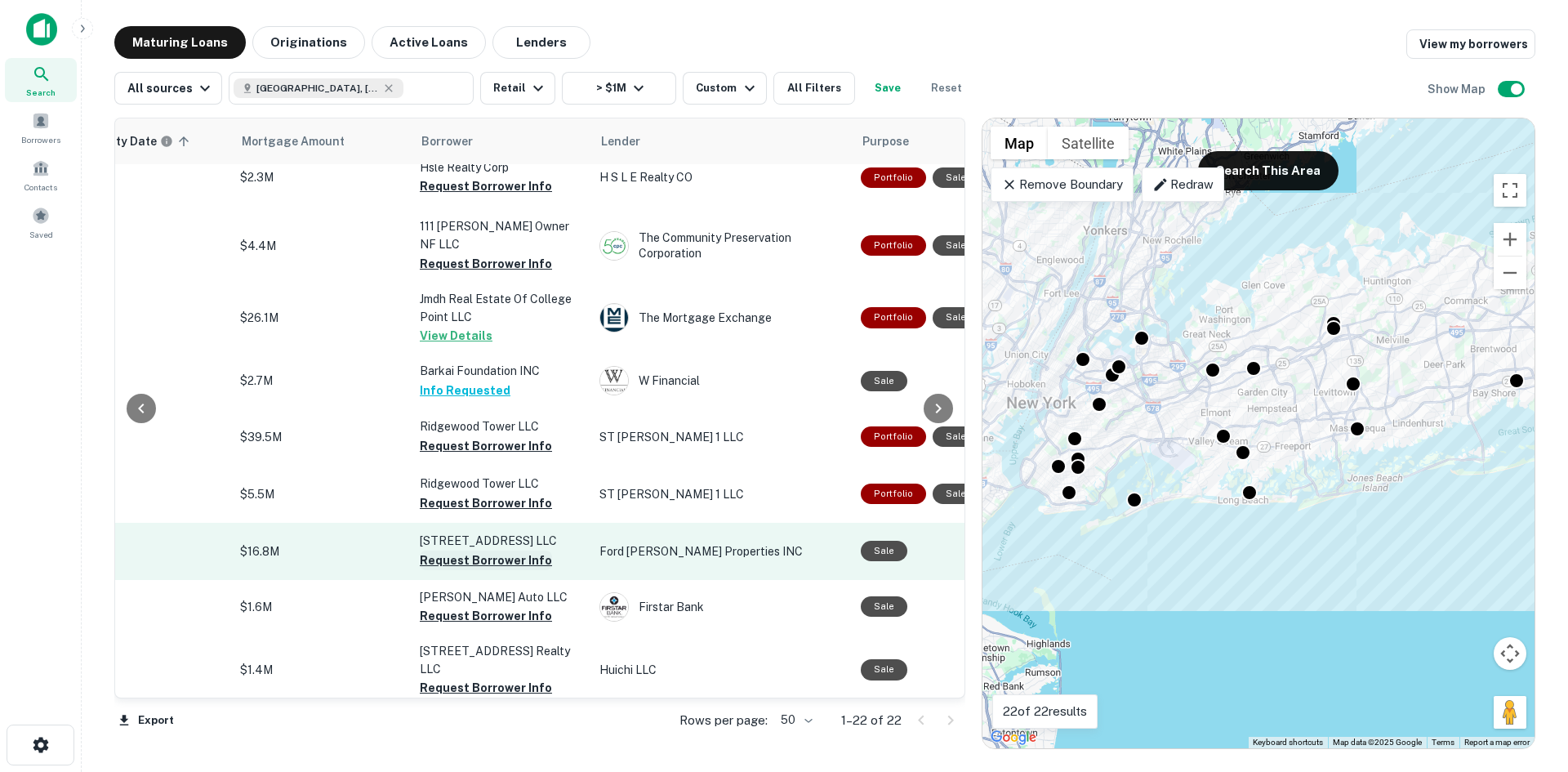
click at [510, 551] on button "Request Borrower Info" at bounding box center [485, 561] width 132 height 20
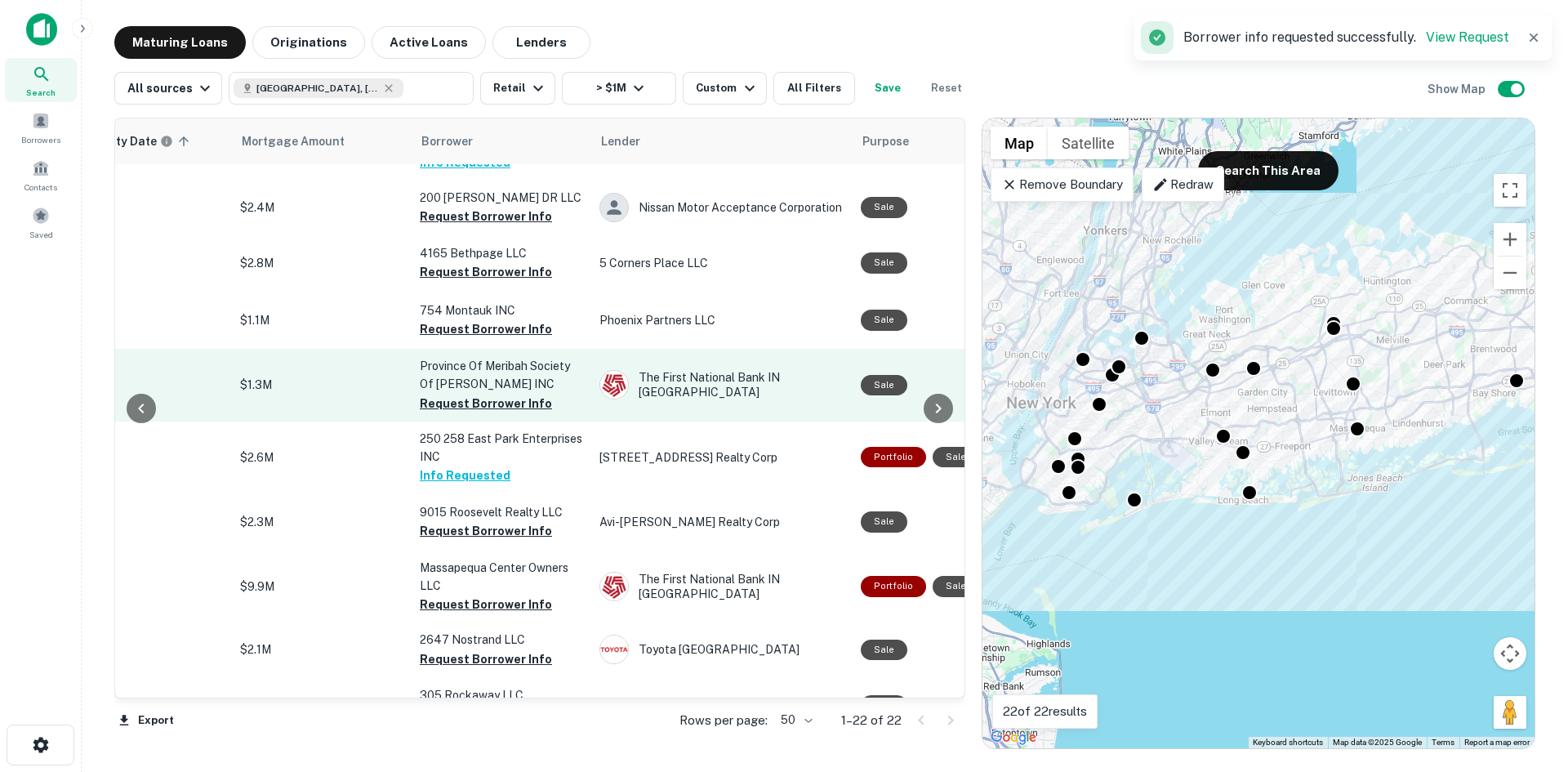
scroll to position [12, 323]
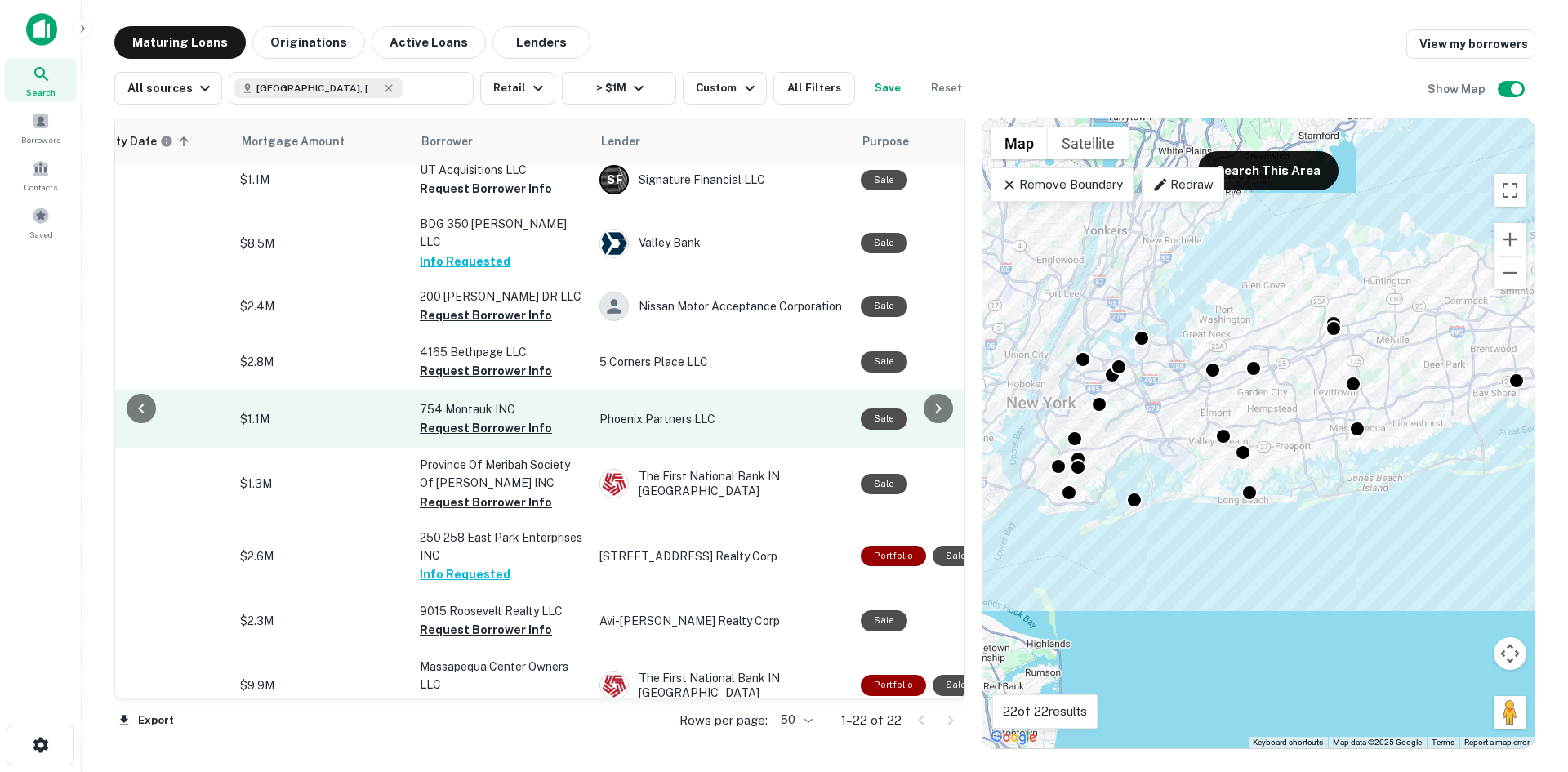
click at [547, 408] on td "754 Montauk INC Request Borrower Info" at bounding box center [501, 420] width 180 height 58
click at [475, 418] on button "Request Borrower Info" at bounding box center [485, 428] width 132 height 20
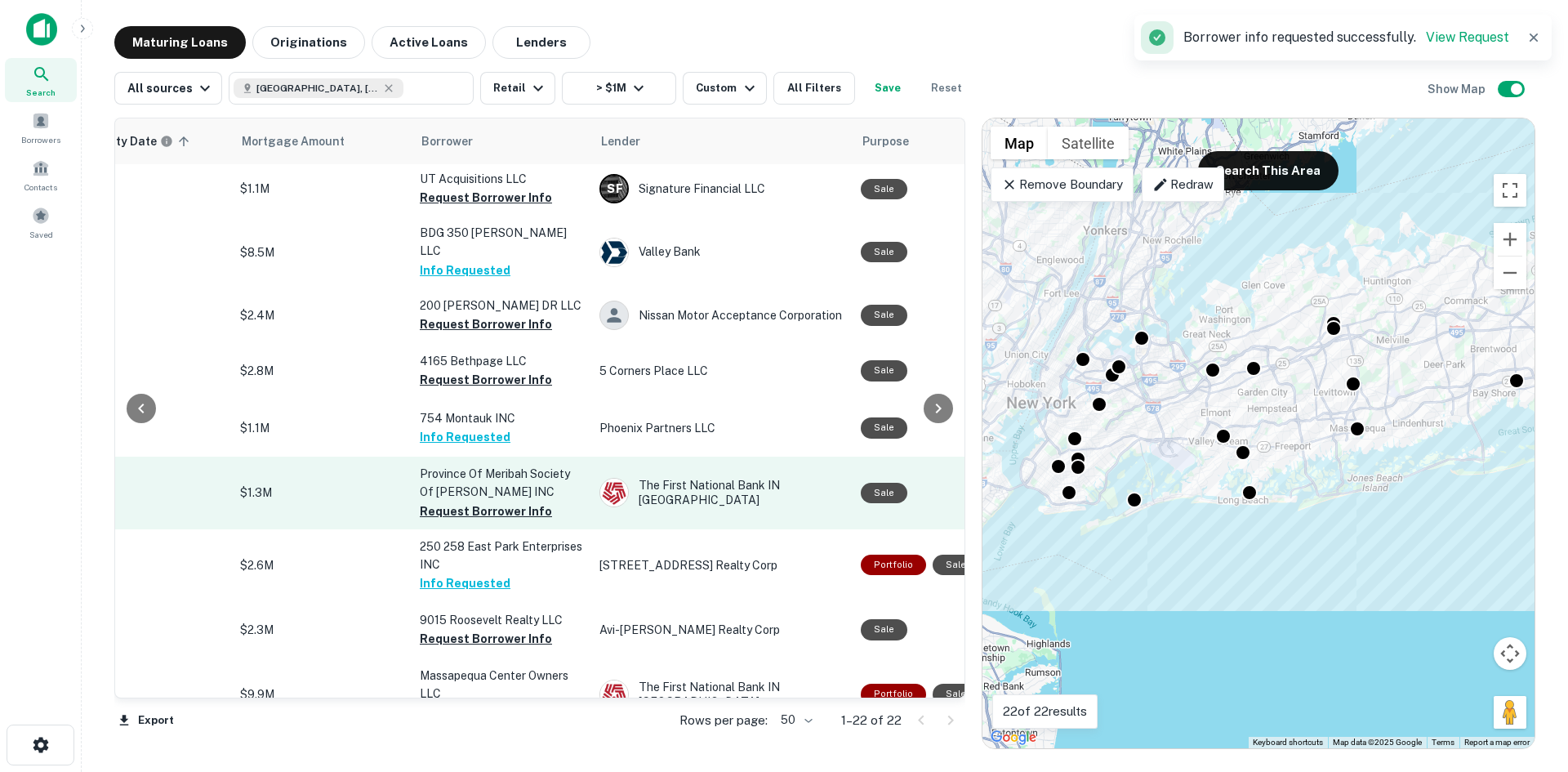
scroll to position [0, 323]
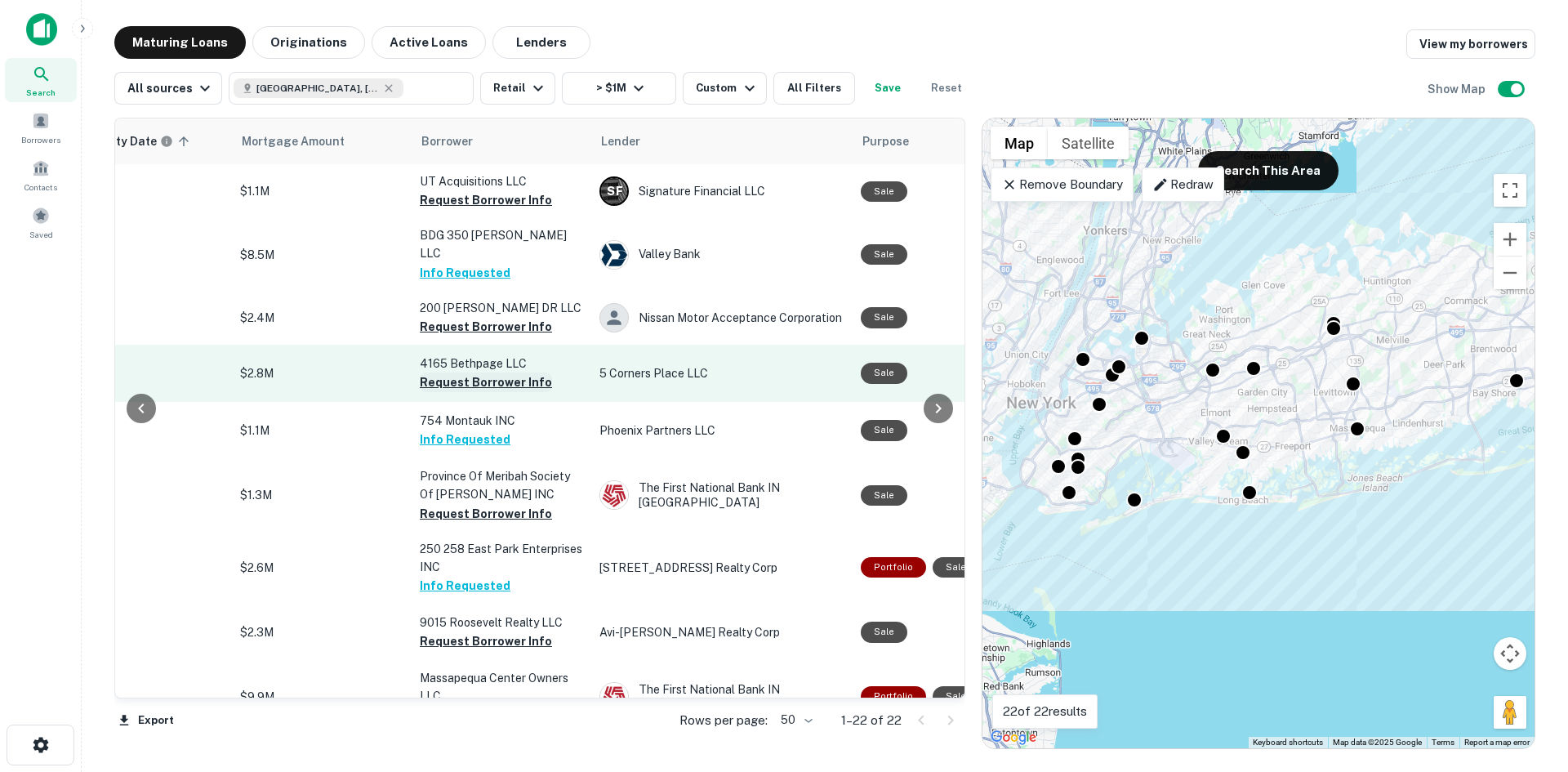
click at [498, 373] on button "Request Borrower Info" at bounding box center [485, 383] width 132 height 20
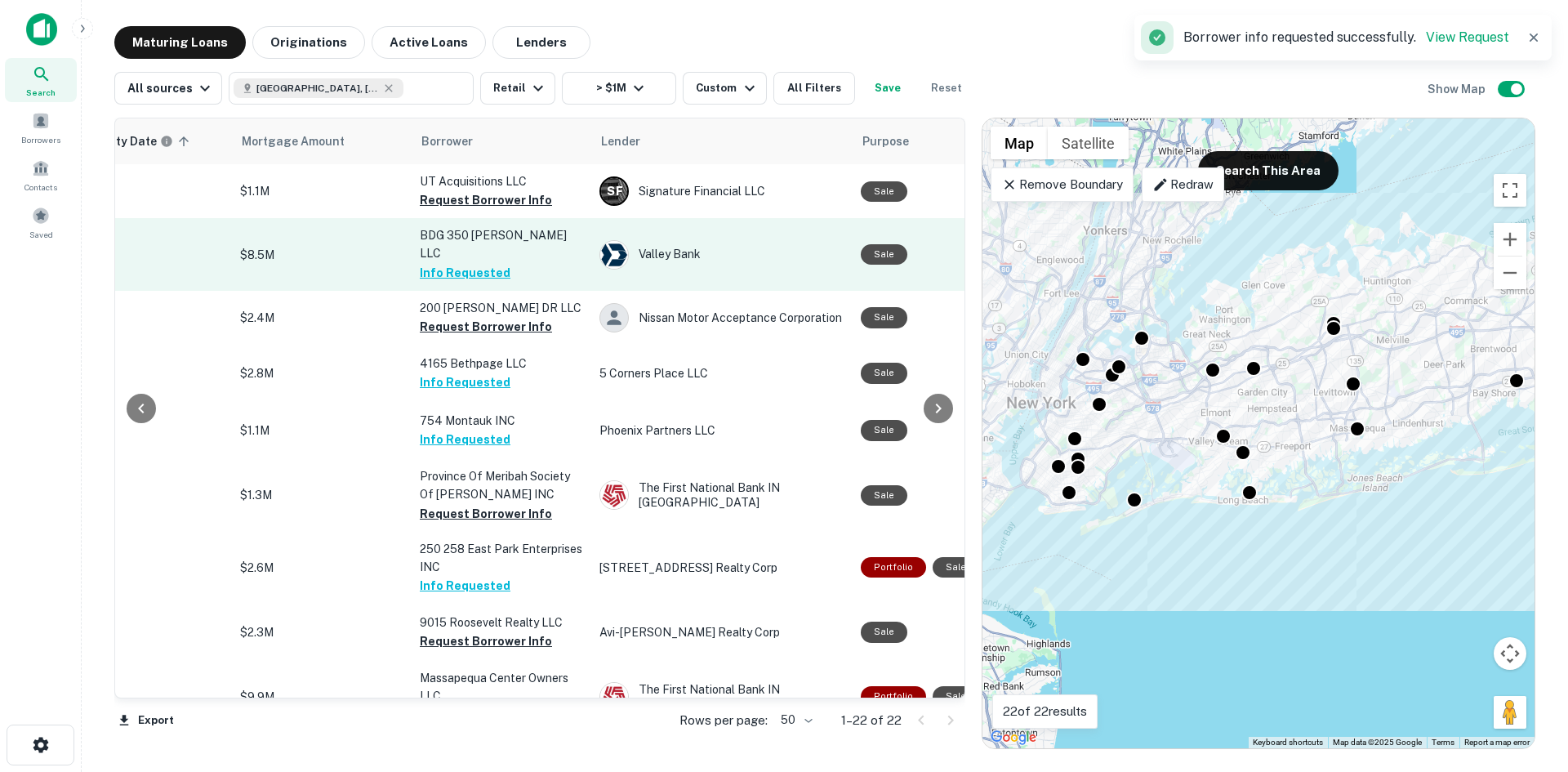
click at [465, 263] on button "Info Requested" at bounding box center [465, 273] width 91 height 20
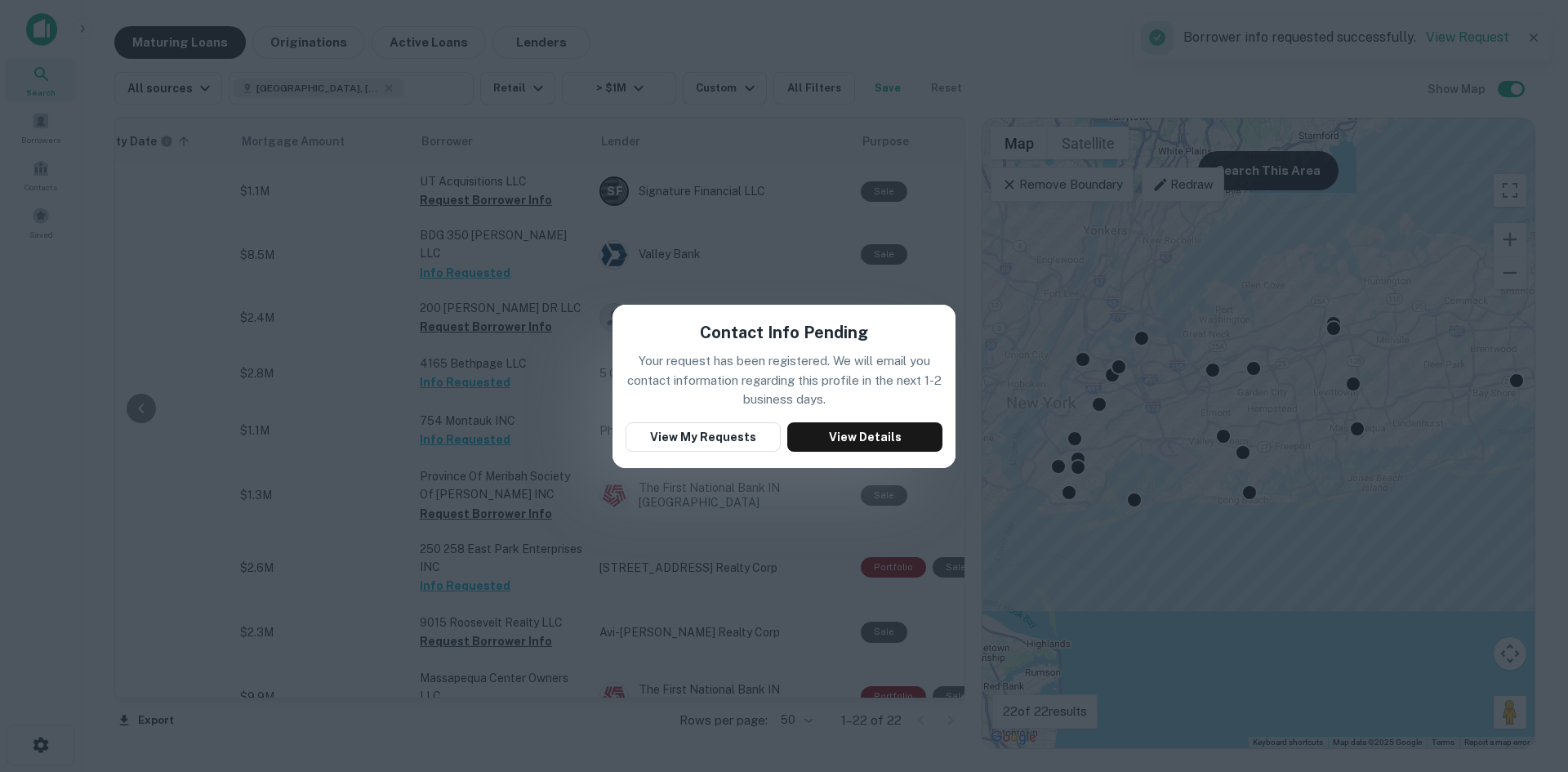
click at [848, 280] on div "Contact Info Pending Your request has been registered. We will email you contac…" at bounding box center [784, 386] width 1568 height 772
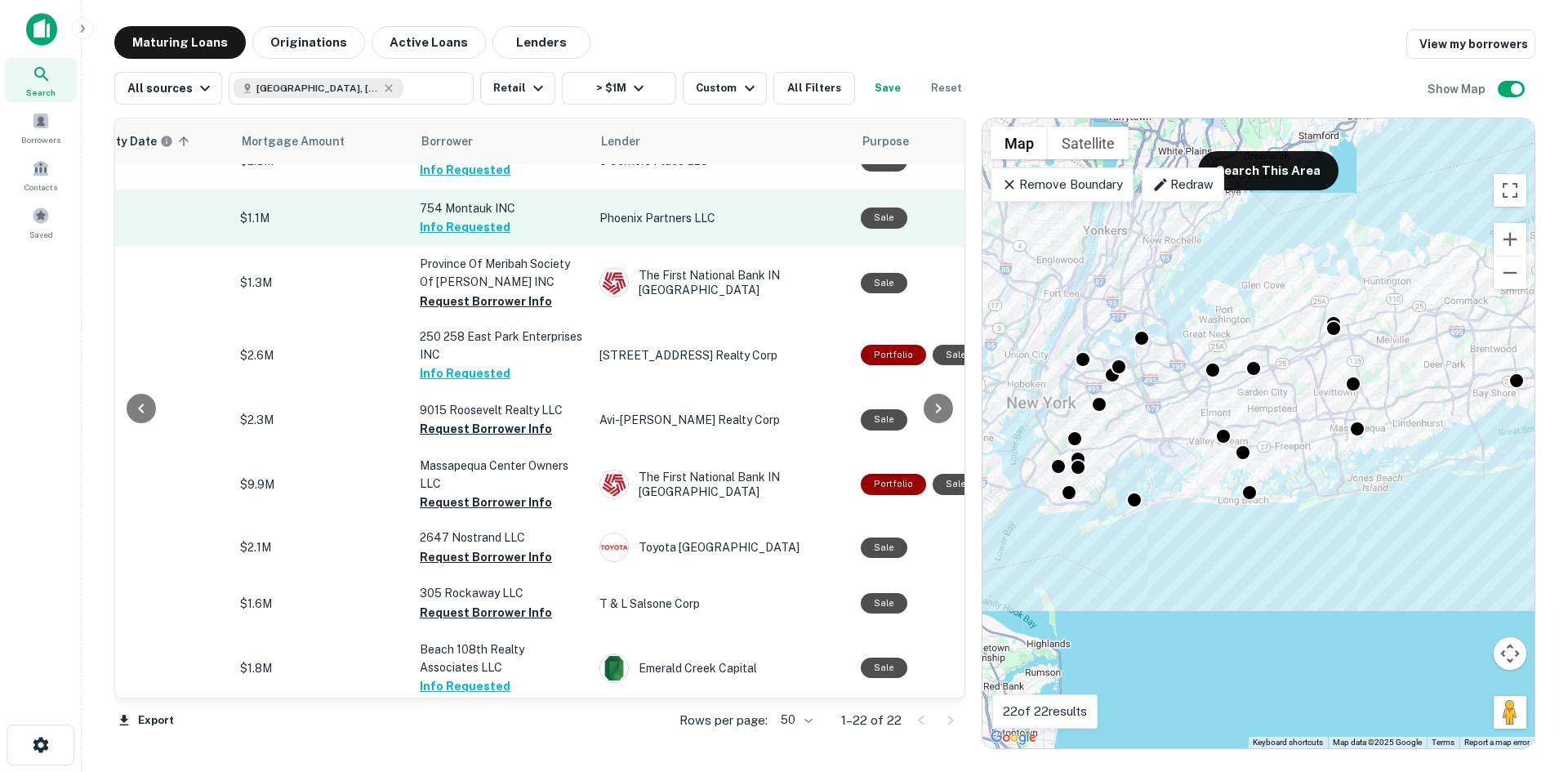
scroll to position [164, 323]
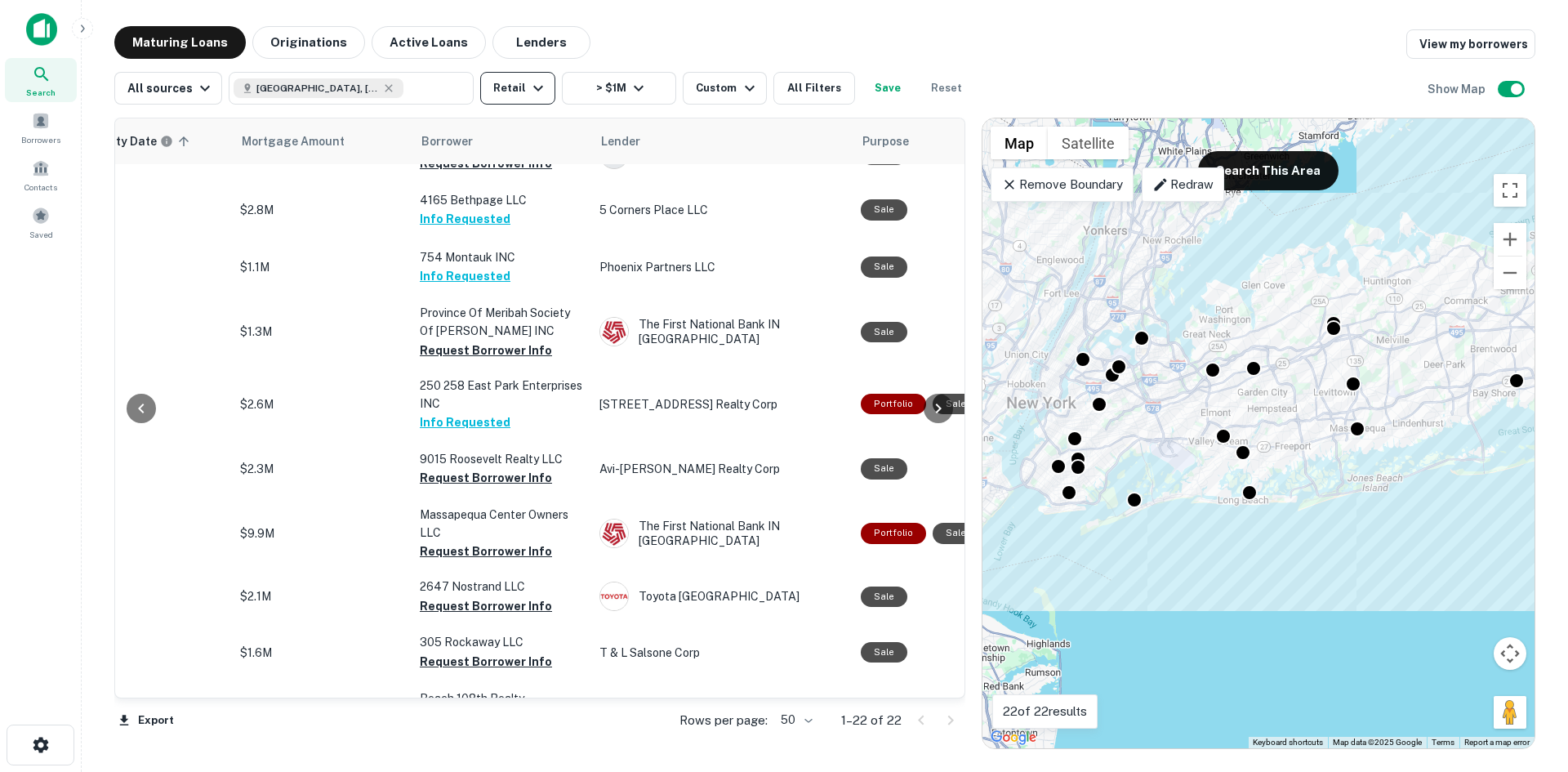
click at [520, 88] on button "Retail" at bounding box center [518, 88] width 75 height 32
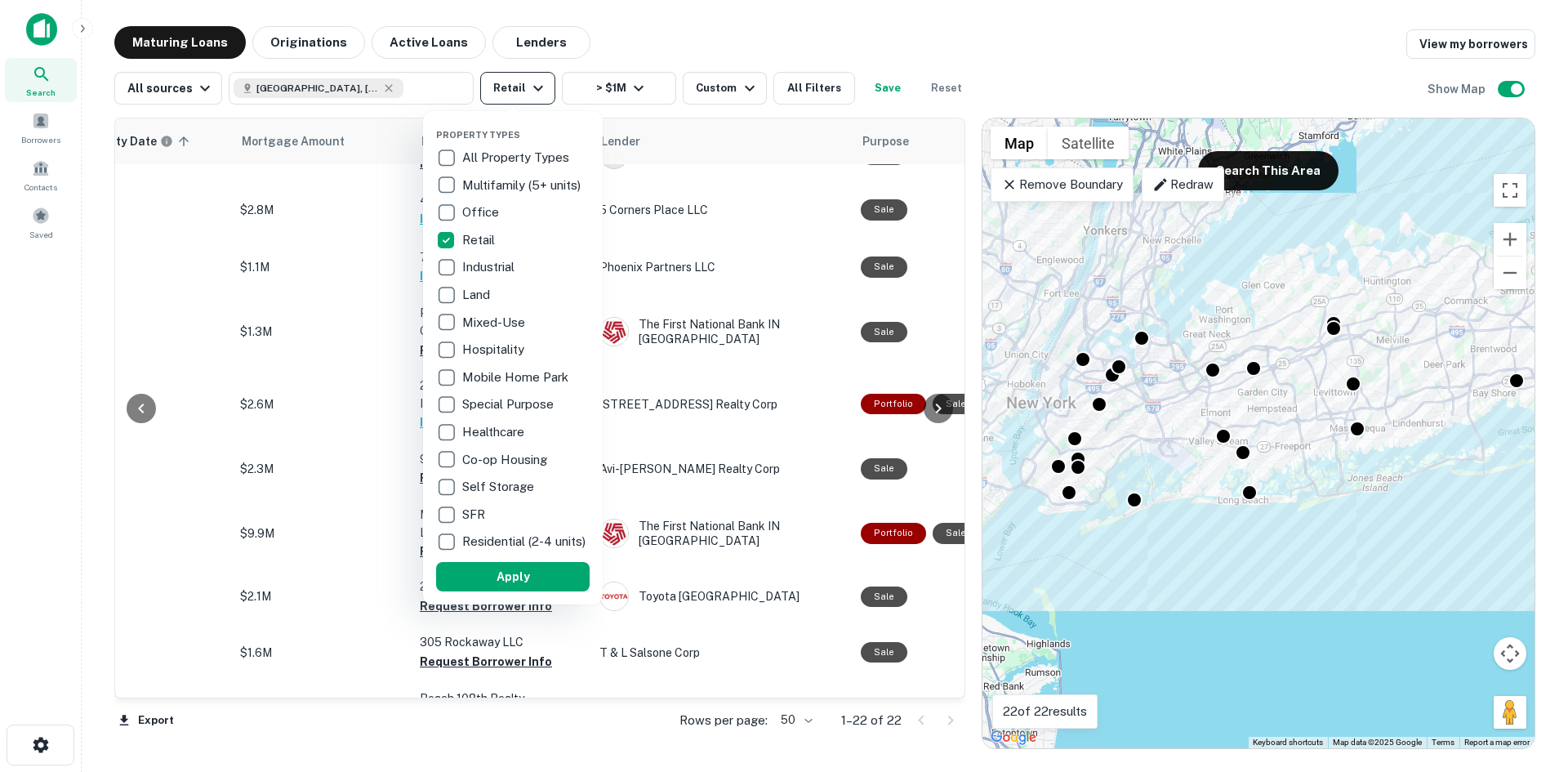
click at [520, 88] on div at bounding box center [784, 386] width 1568 height 772
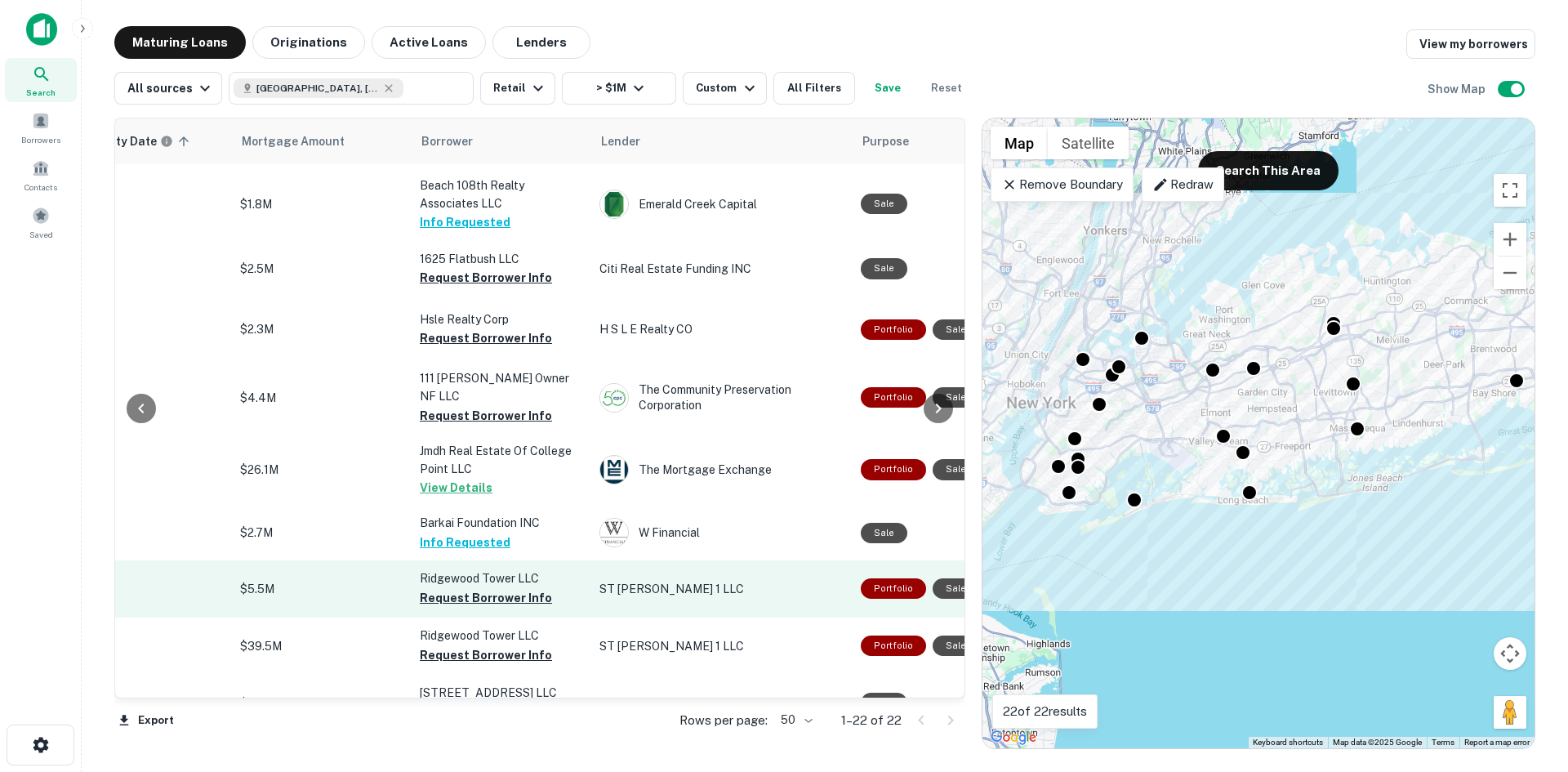
scroll to position [420, 323]
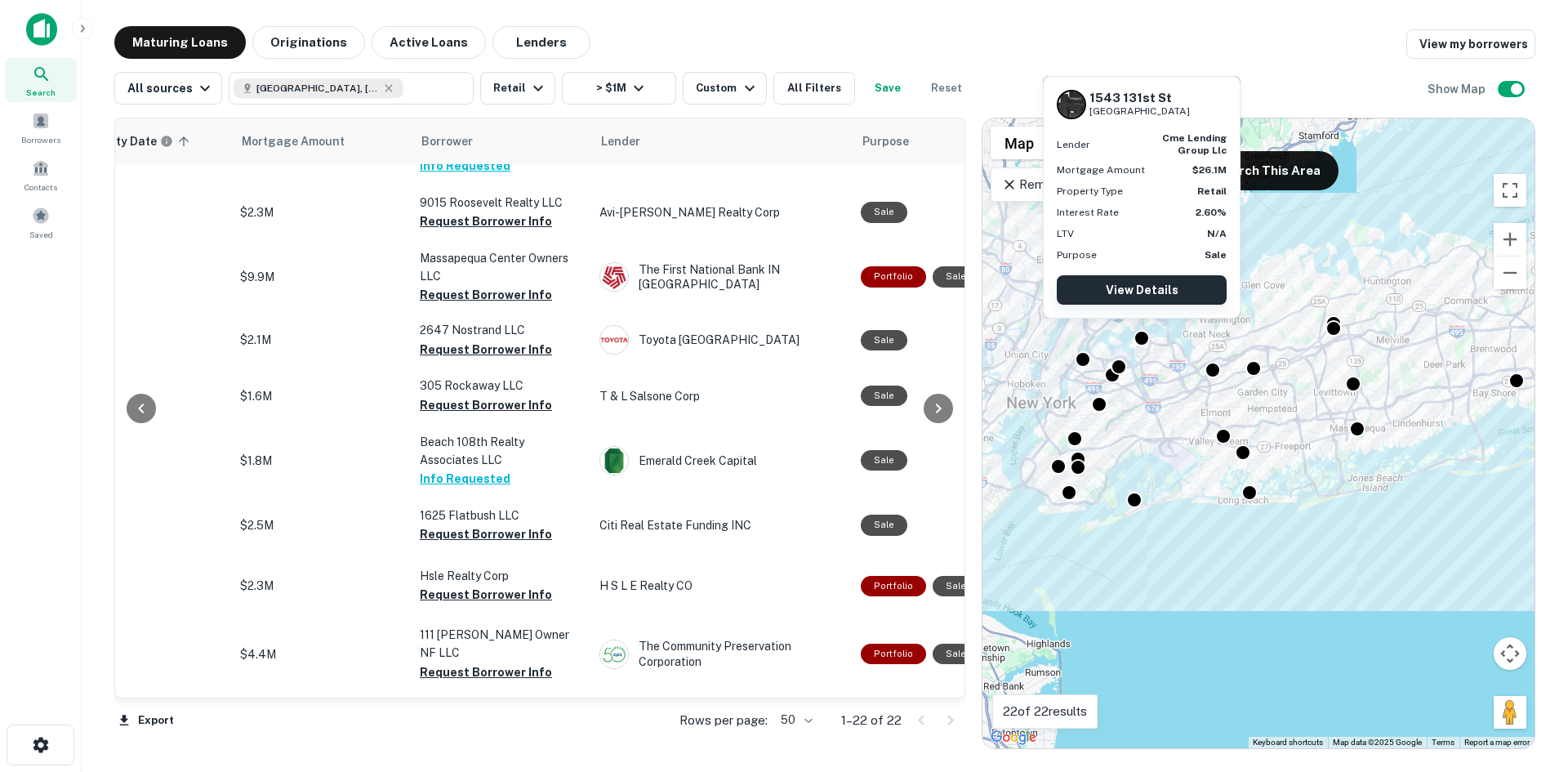
click at [1146, 299] on link "View Details" at bounding box center [1141, 289] width 170 height 30
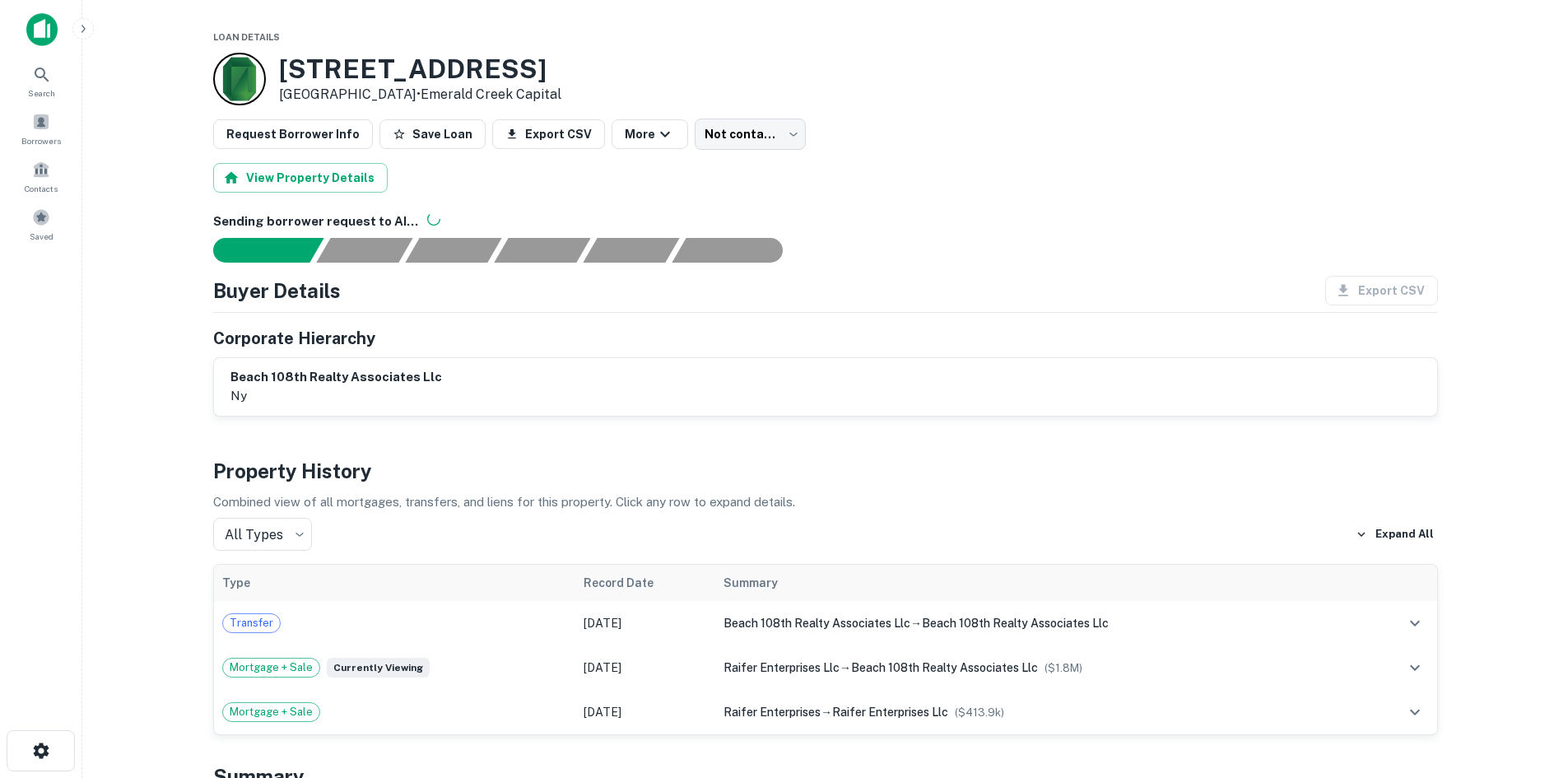
click at [481, 104] on p "Rockaway Park, NY11694 • Emerald Creek Capital" at bounding box center [420, 95] width 282 height 20
click at [490, 102] on link "Emerald Creek Capital" at bounding box center [491, 93] width 140 height 15
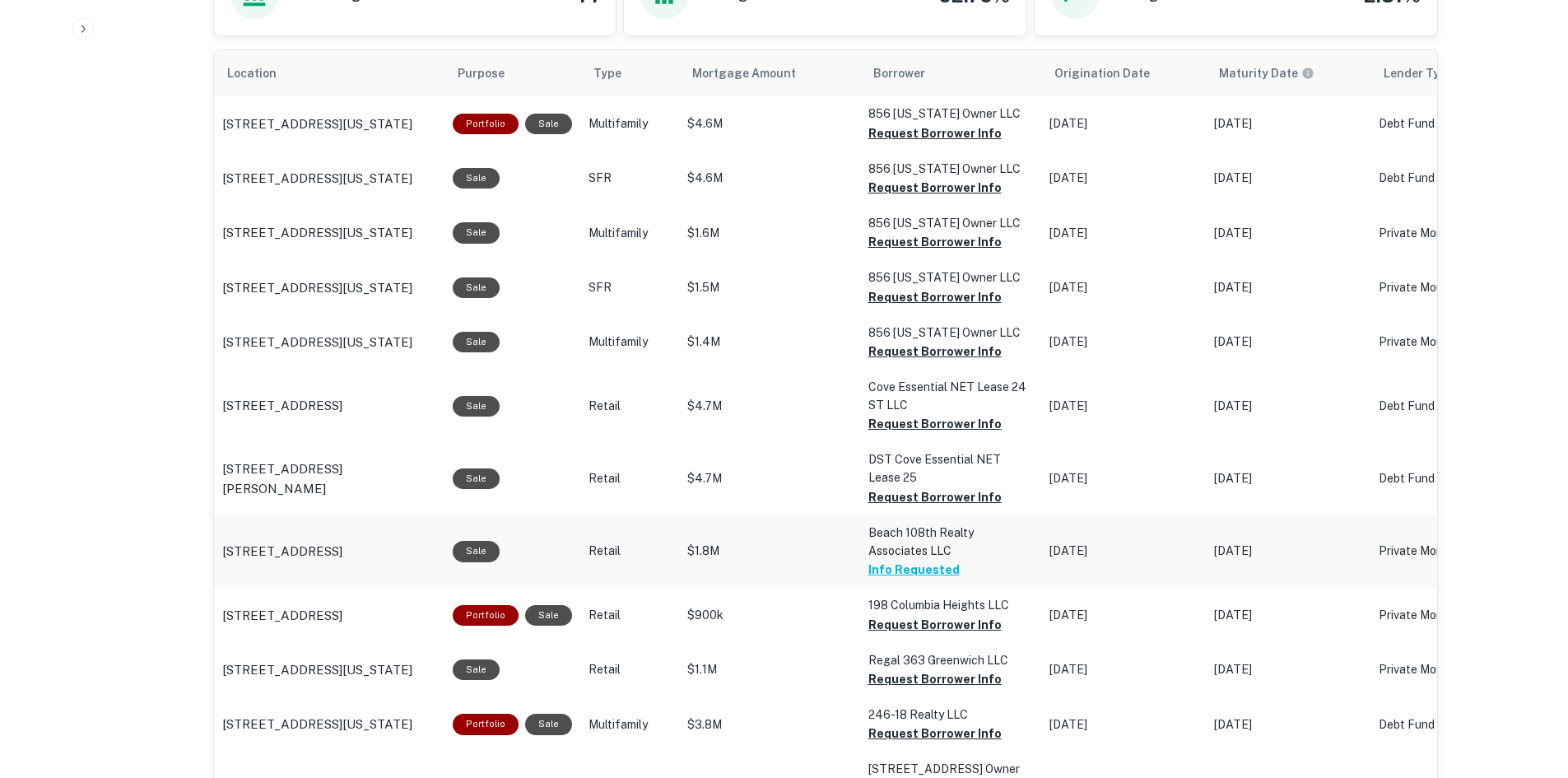
scroll to position [1071, 0]
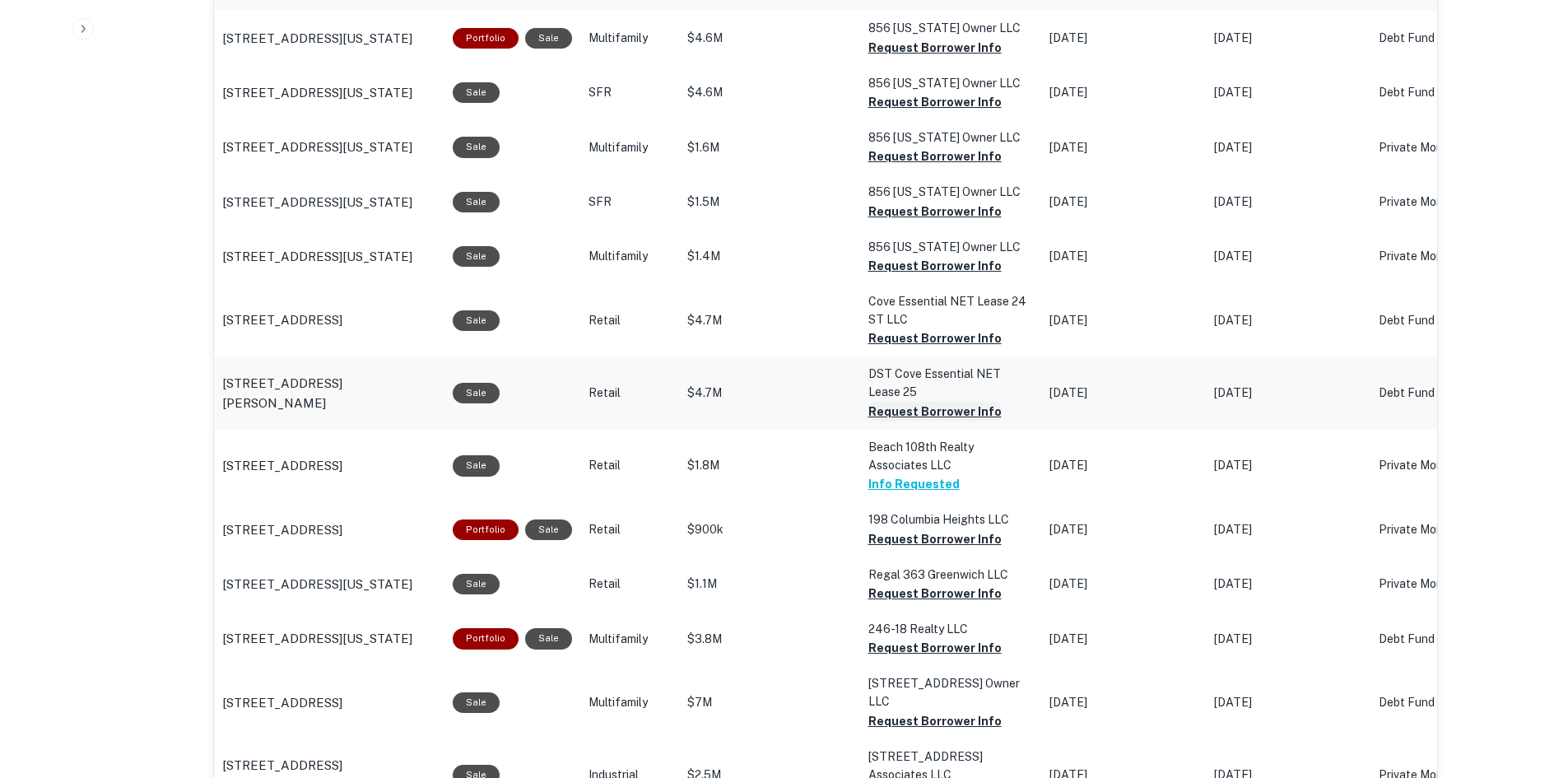
click at [923, 408] on button "Request Borrower Info" at bounding box center [934, 412] width 133 height 20
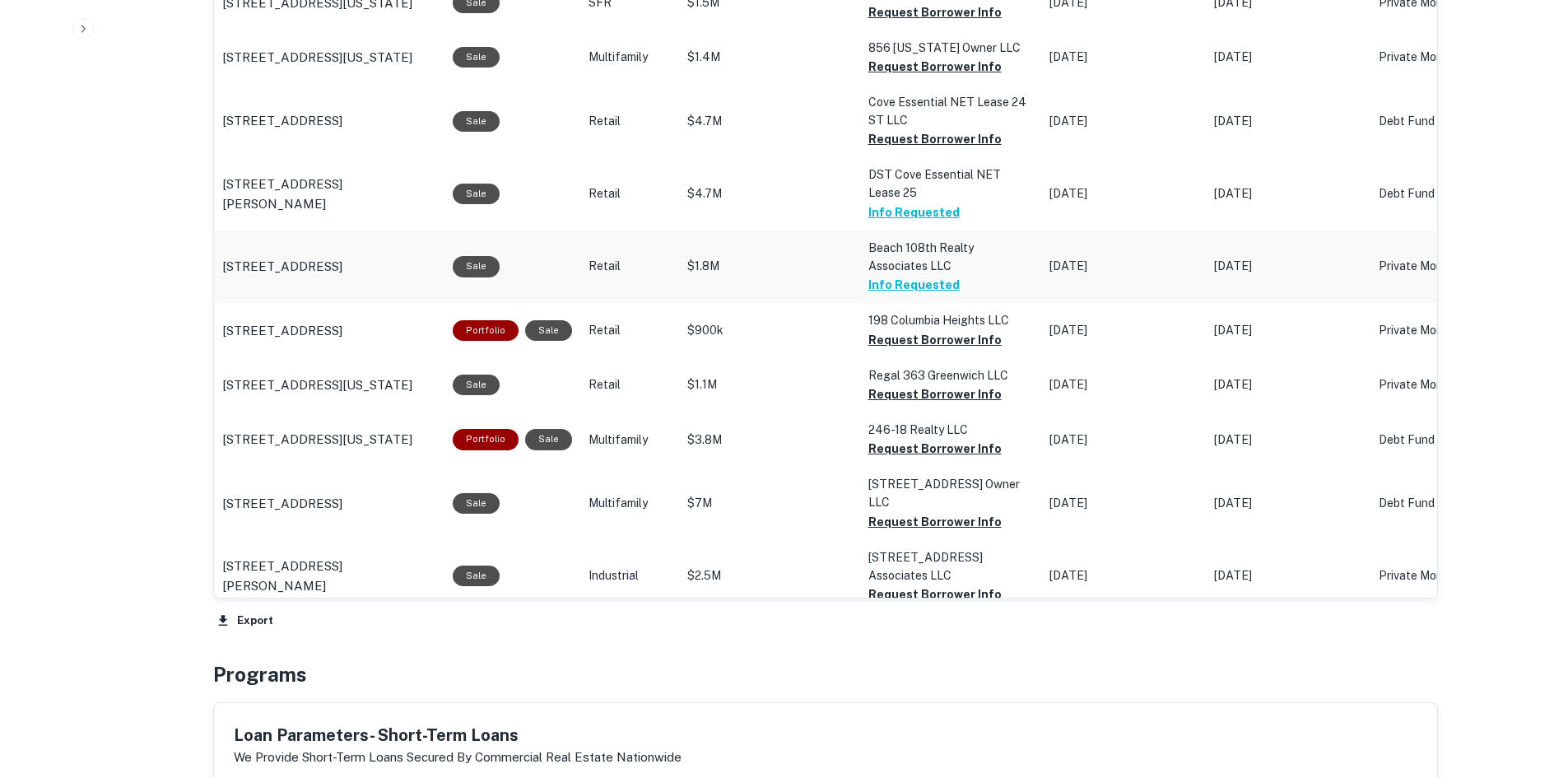
scroll to position [1317, 0]
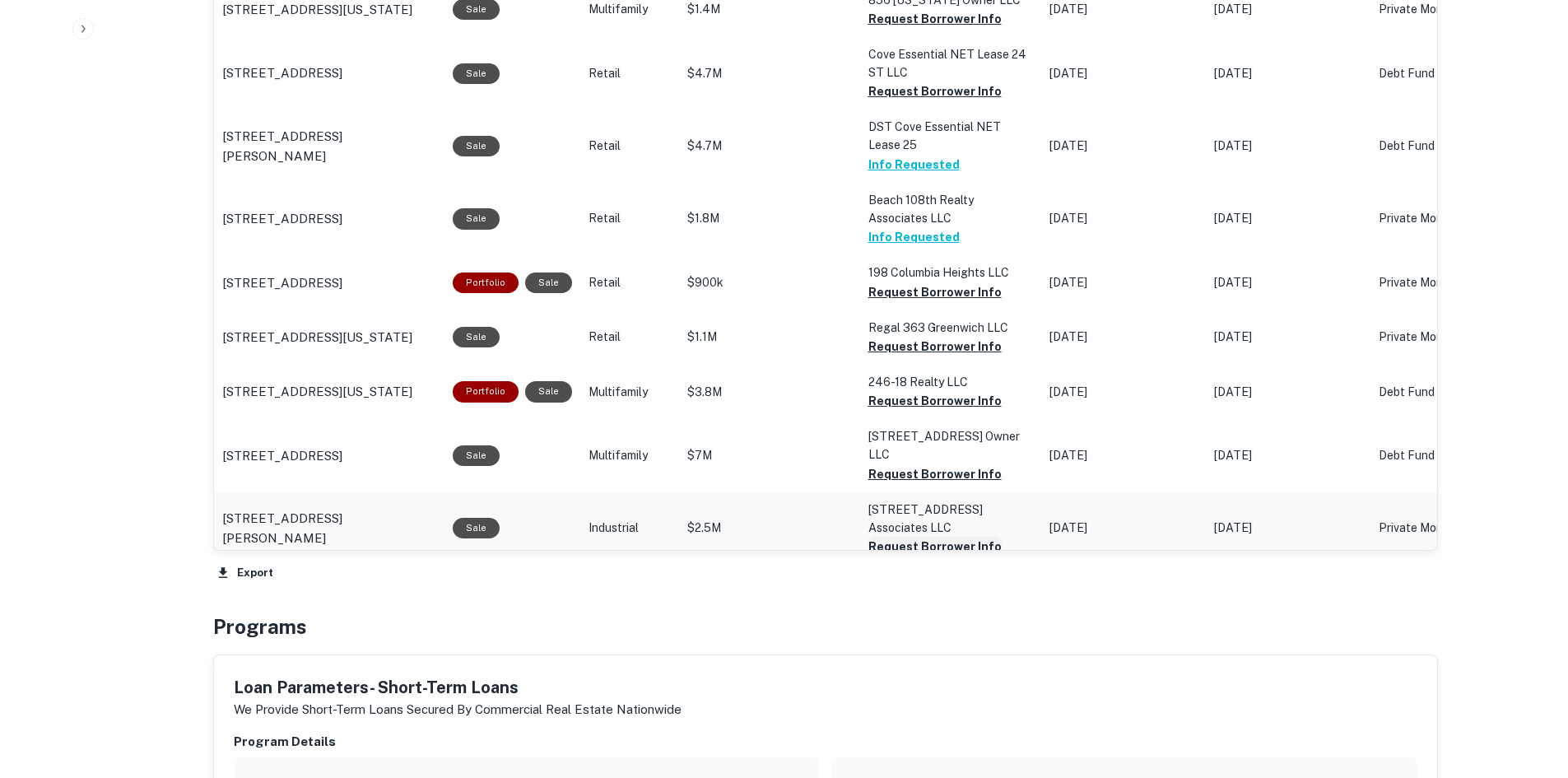
click at [944, 537] on button "Request Borrower Info" at bounding box center [934, 547] width 133 height 20
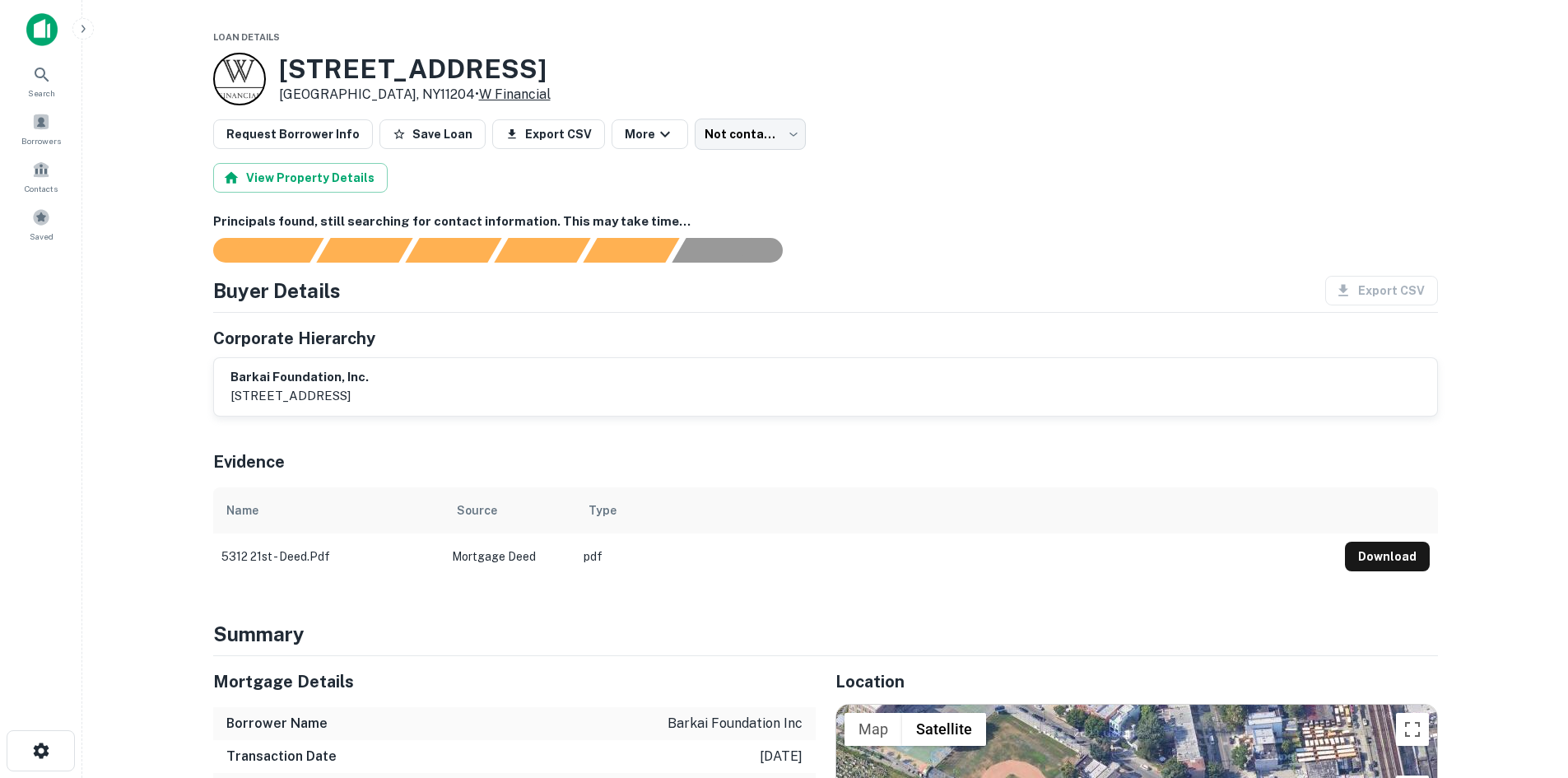
click at [479, 88] on link "W Financial" at bounding box center [514, 93] width 72 height 15
click at [31, 224] on div "Saved" at bounding box center [41, 224] width 72 height 44
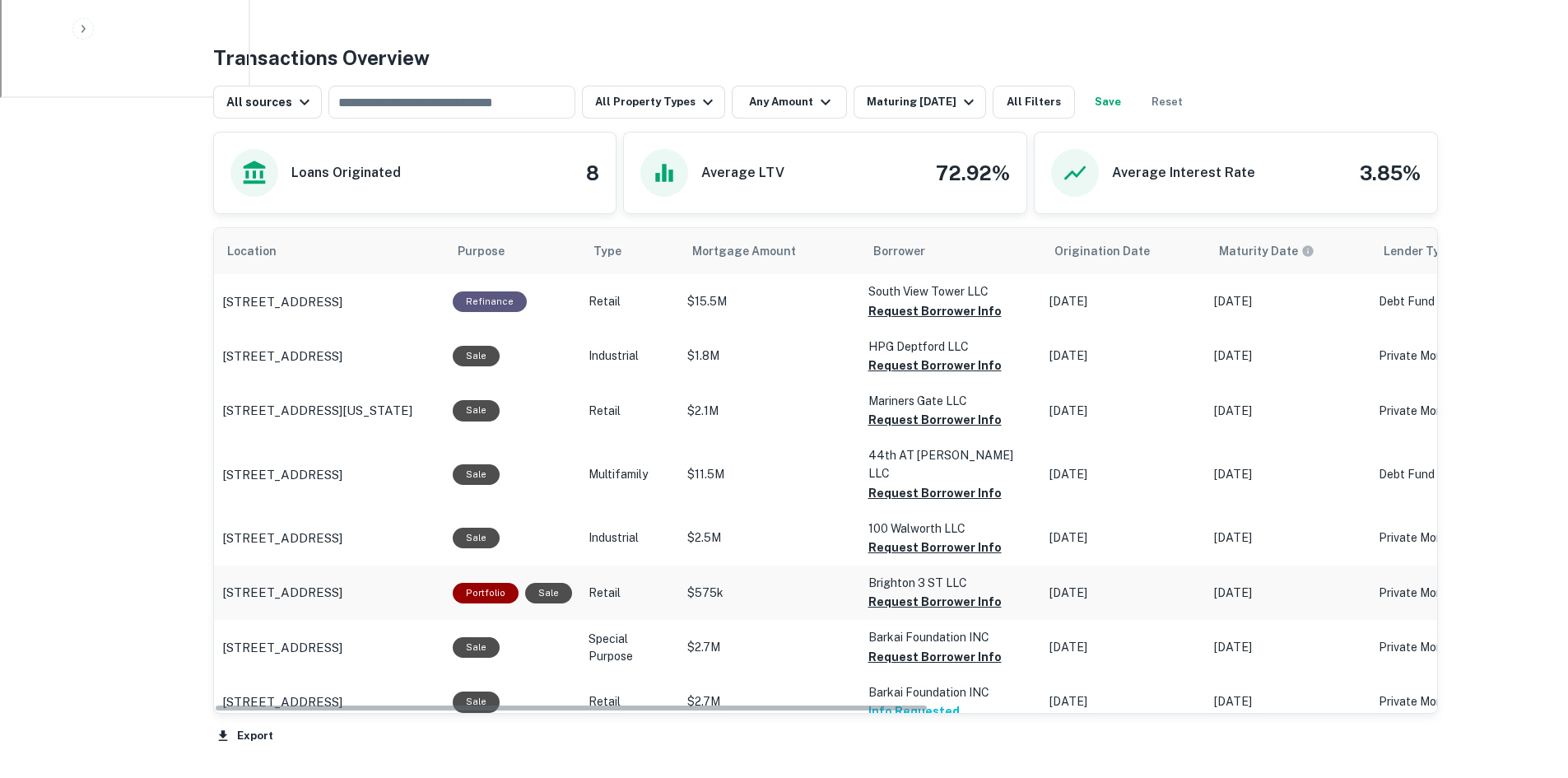
scroll to position [906, 0]
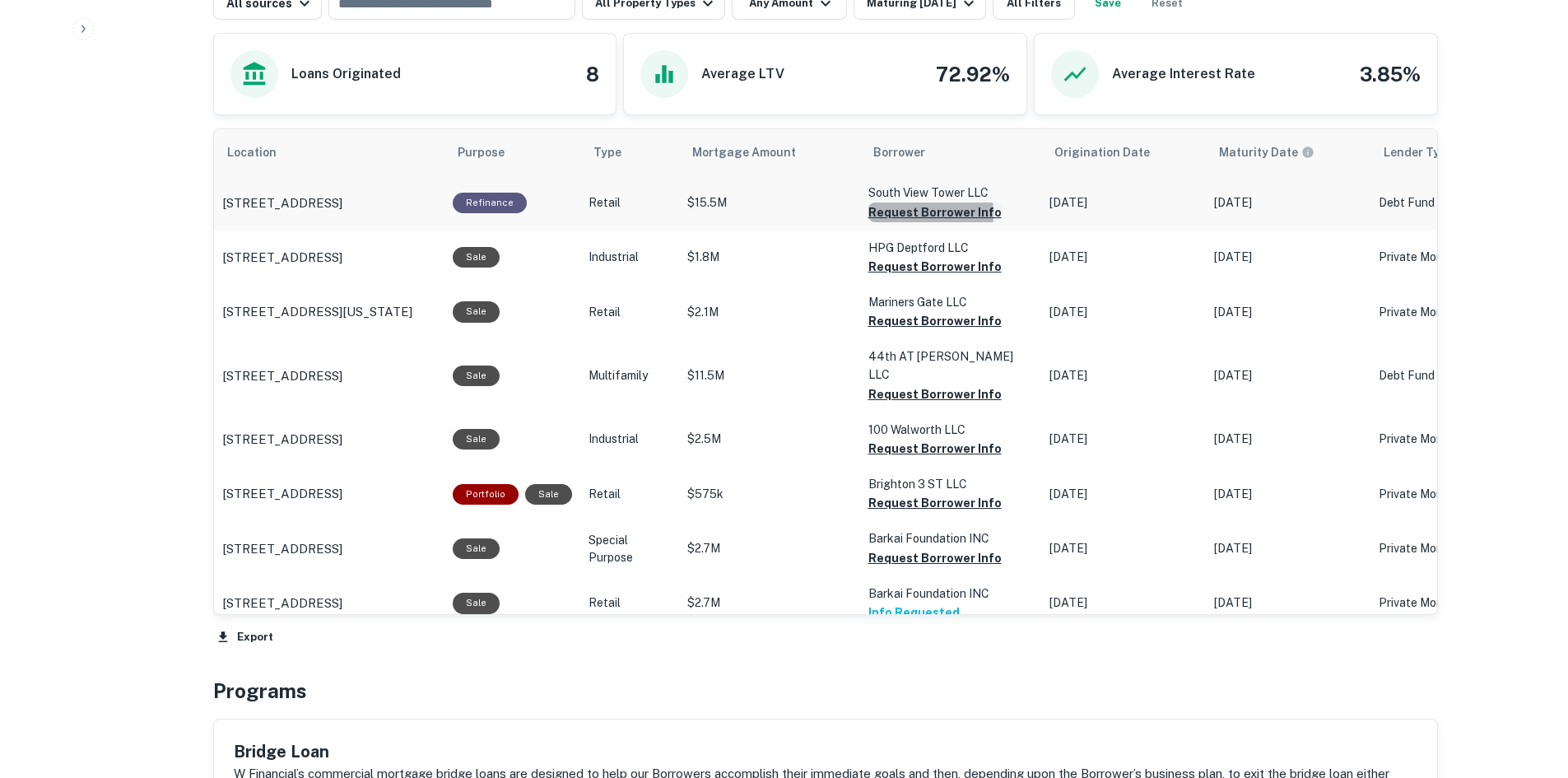
click at [907, 214] on button "Request Borrower Info" at bounding box center [934, 213] width 133 height 20
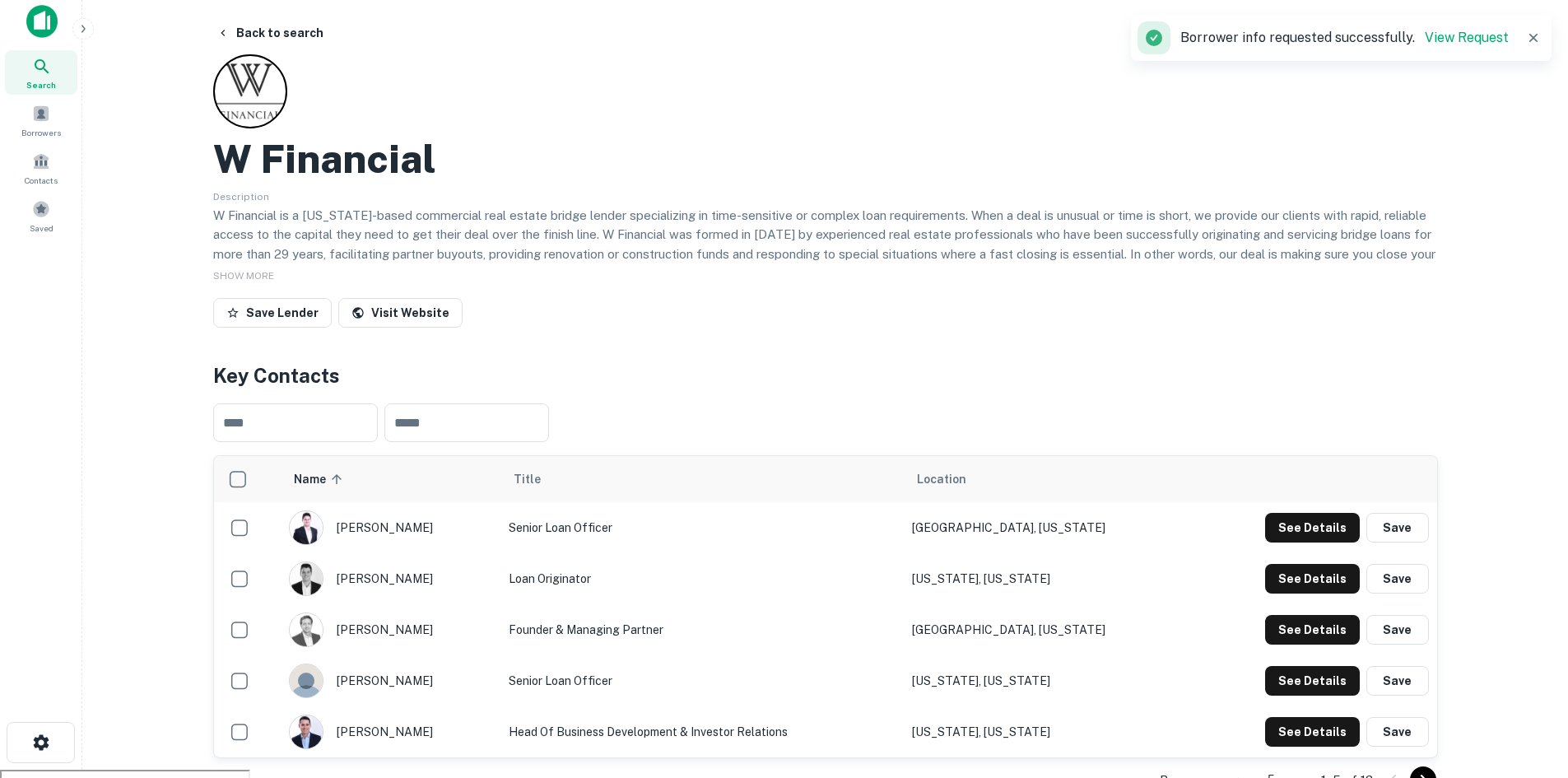
scroll to position [0, 0]
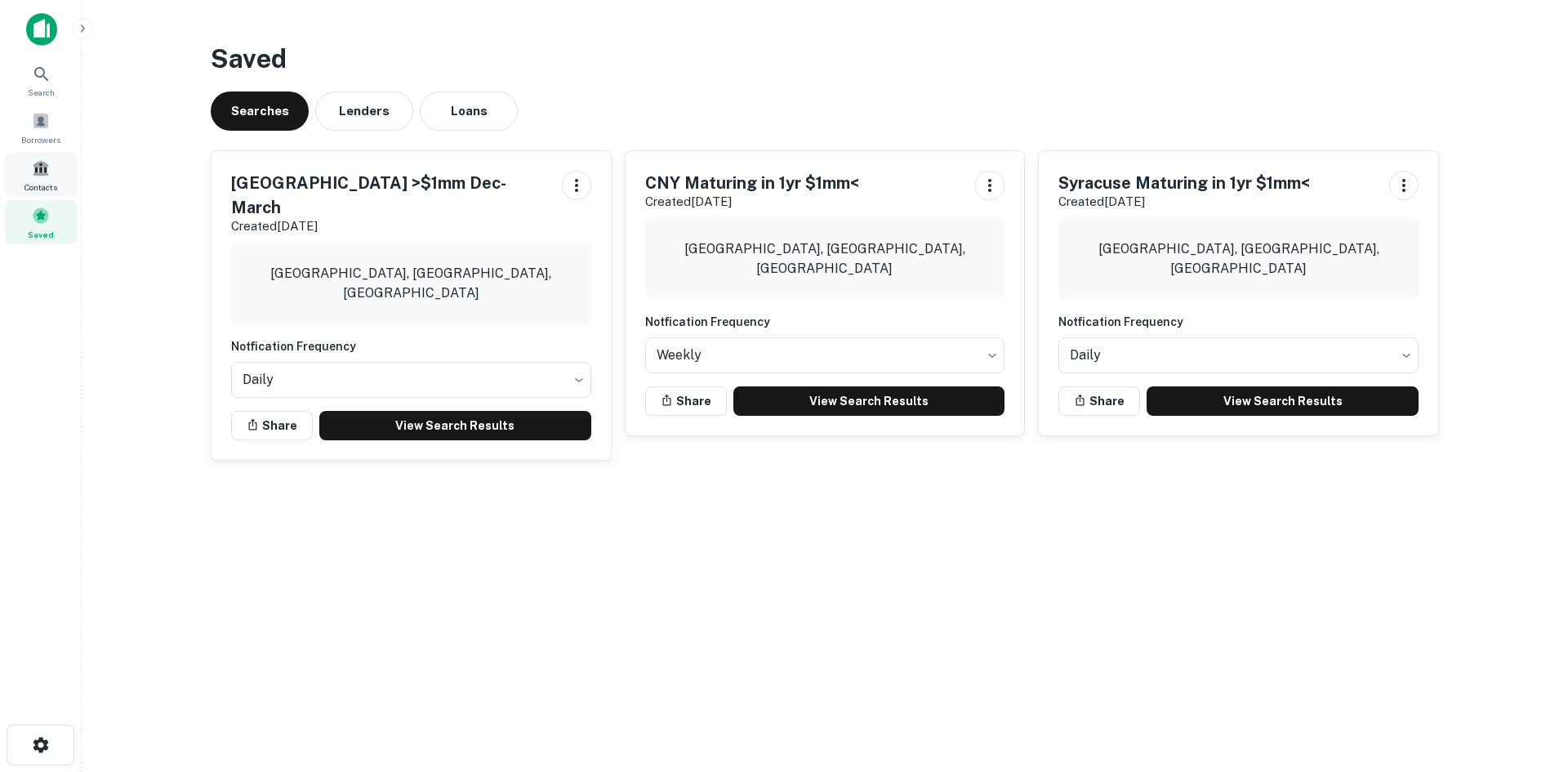
click at [58, 184] on div "Contacts" at bounding box center [40, 174] width 72 height 44
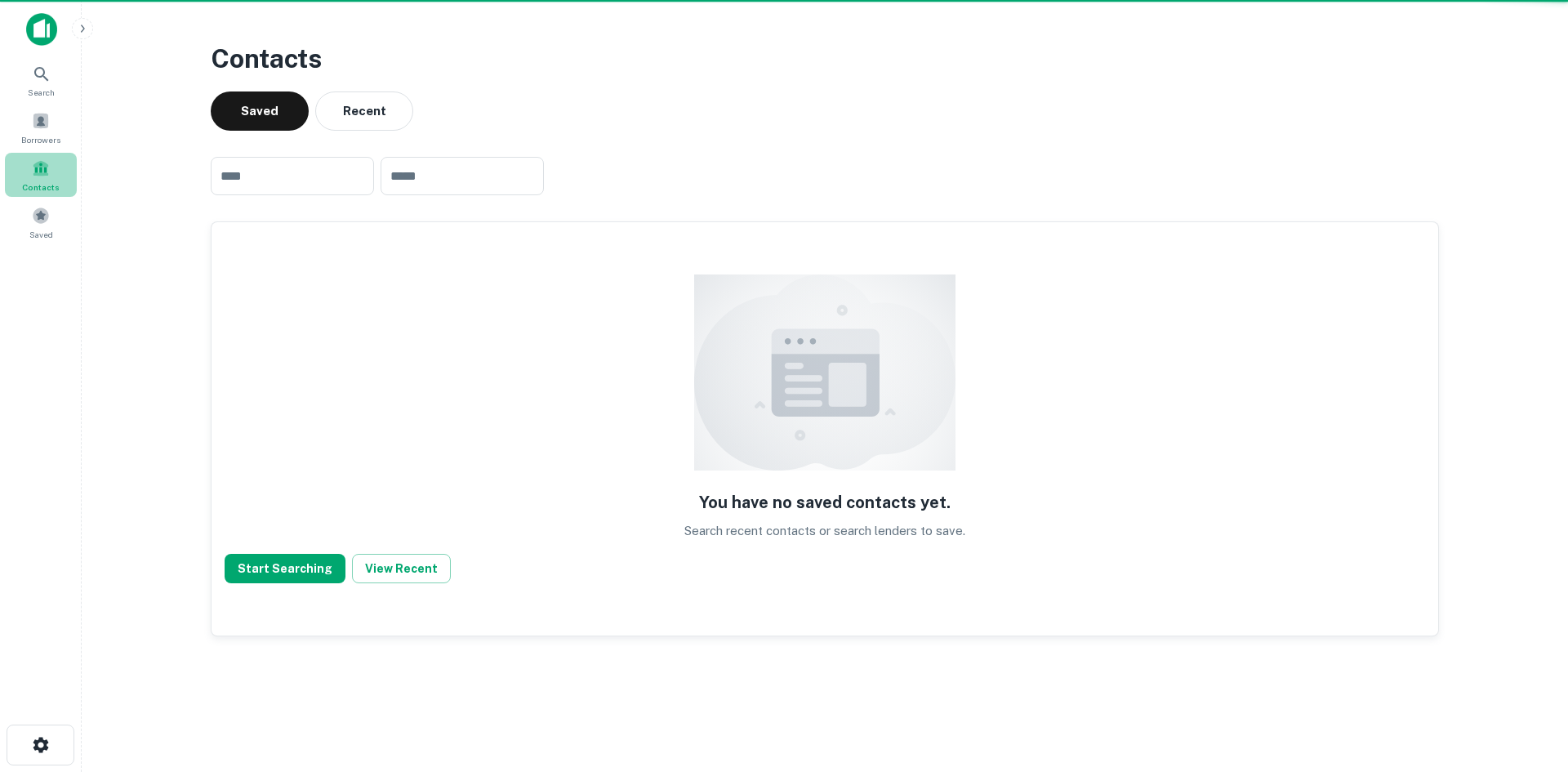
click at [58, 155] on div "Contacts" at bounding box center [40, 174] width 72 height 44
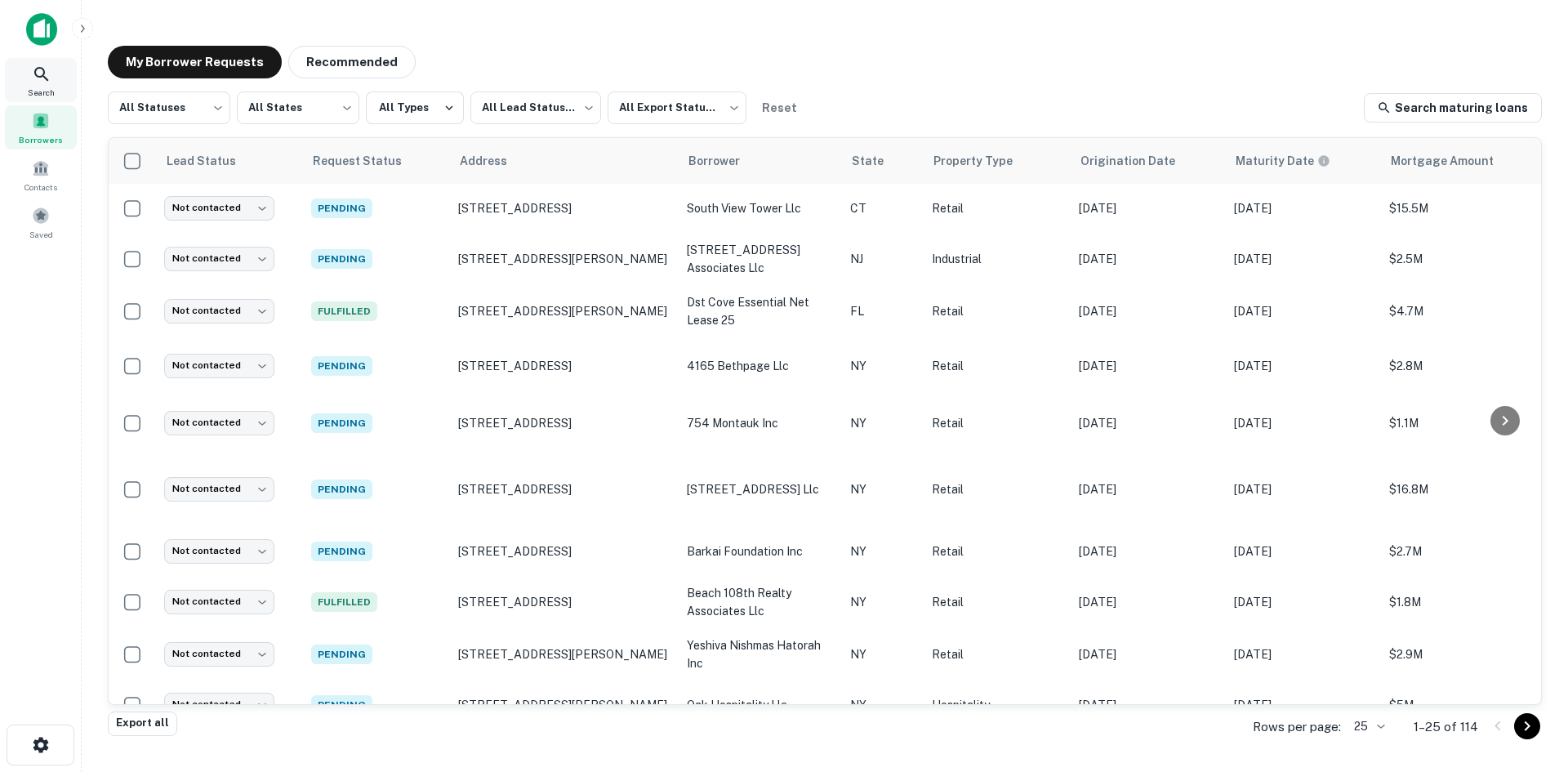
click at [40, 83] on icon at bounding box center [41, 75] width 20 height 20
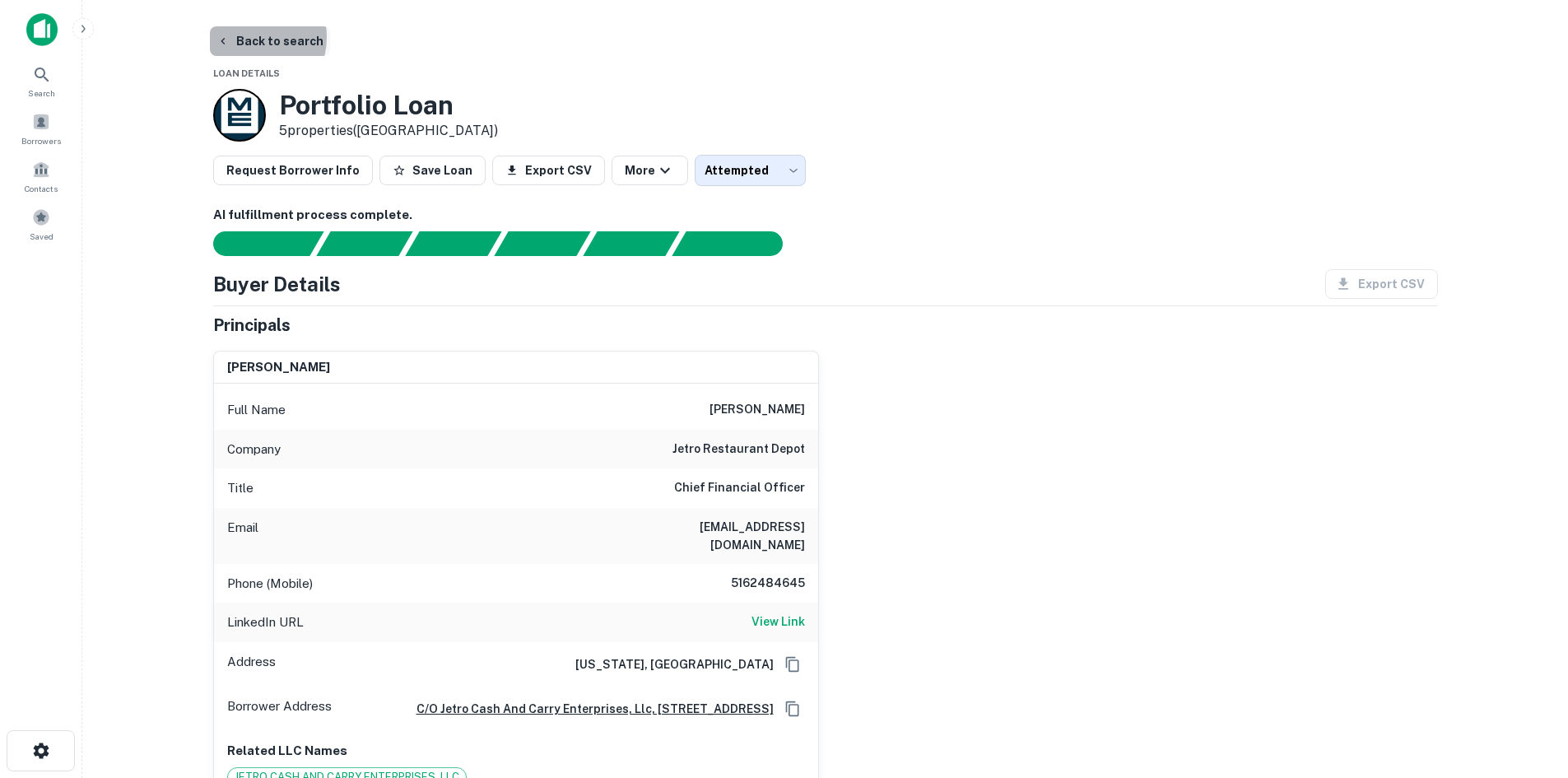
click at [246, 37] on button "Back to search" at bounding box center [270, 41] width 120 height 30
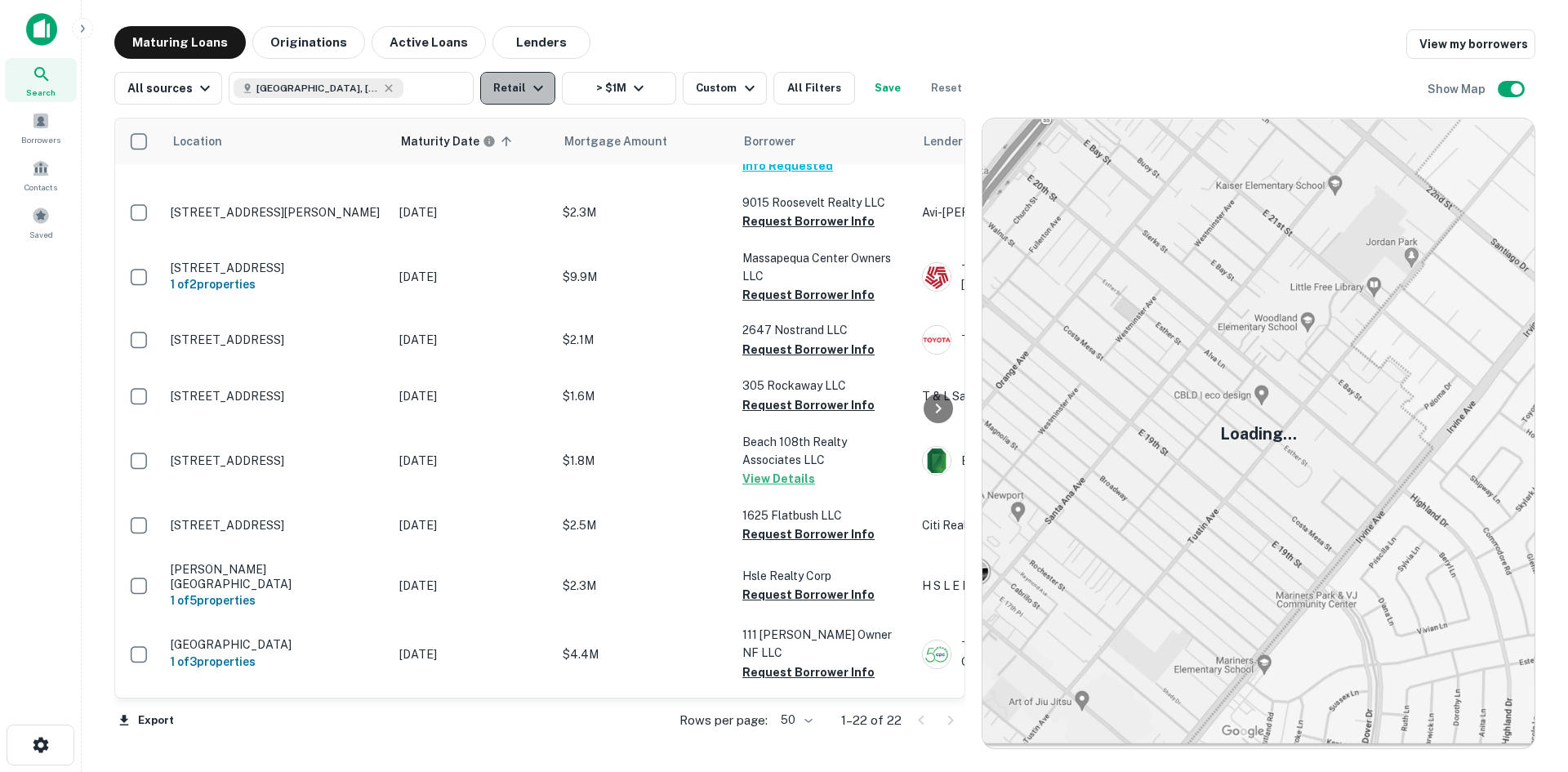
click at [519, 102] on button "Retail" at bounding box center [518, 88] width 75 height 32
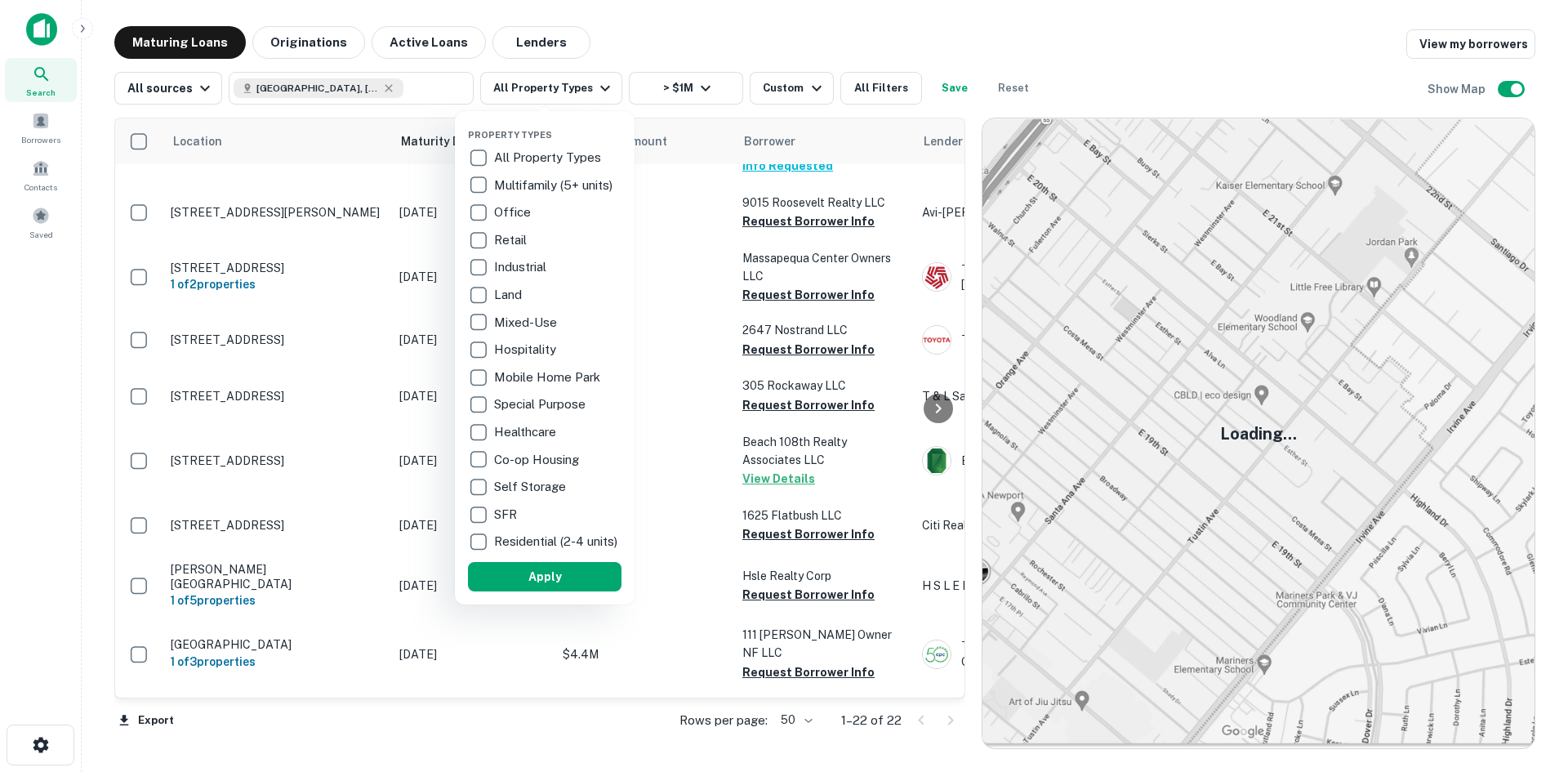
click at [542, 351] on p "Hospitality" at bounding box center [527, 350] width 66 height 20
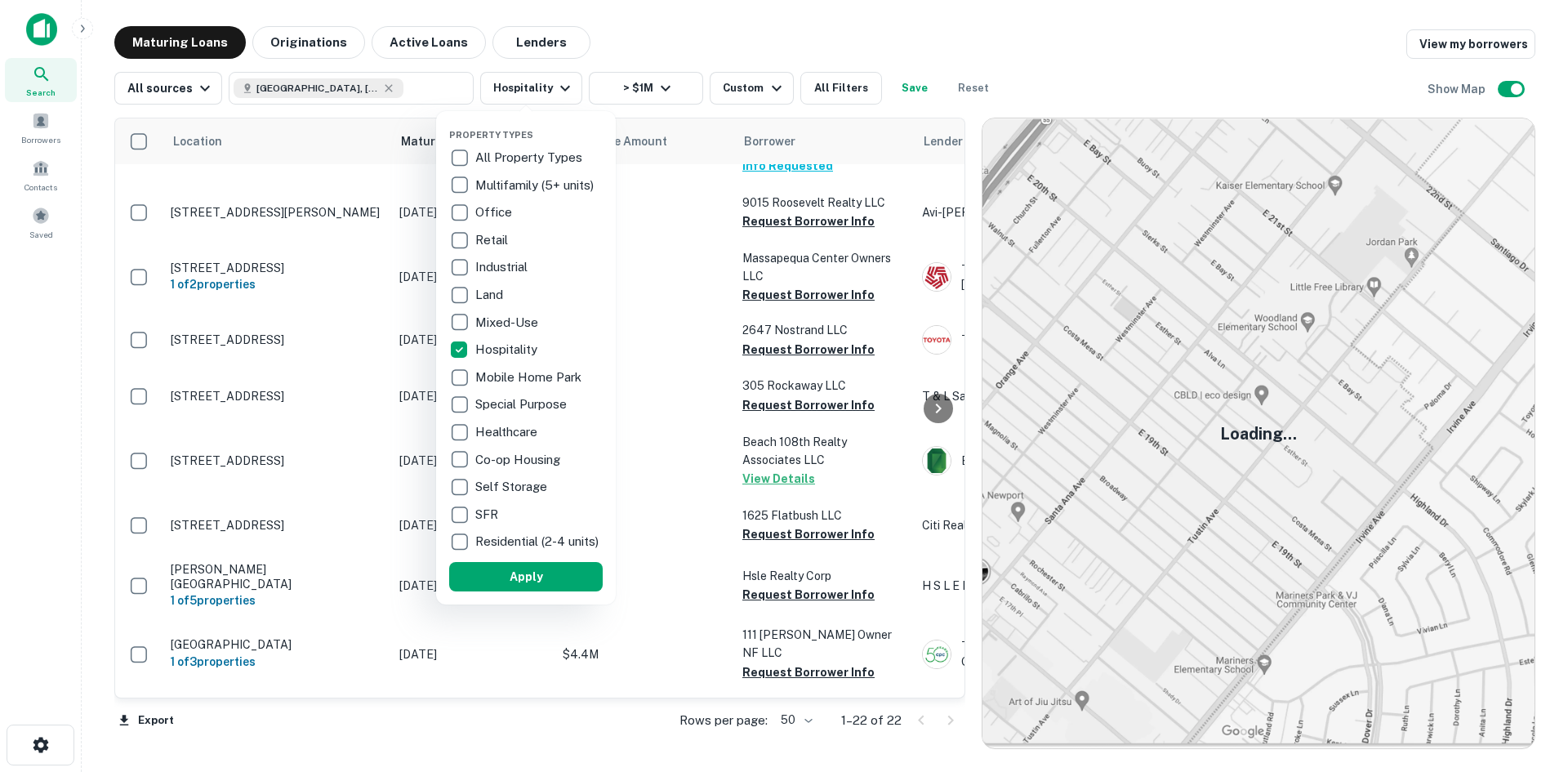
click at [511, 352] on p "Hospitality" at bounding box center [508, 350] width 66 height 20
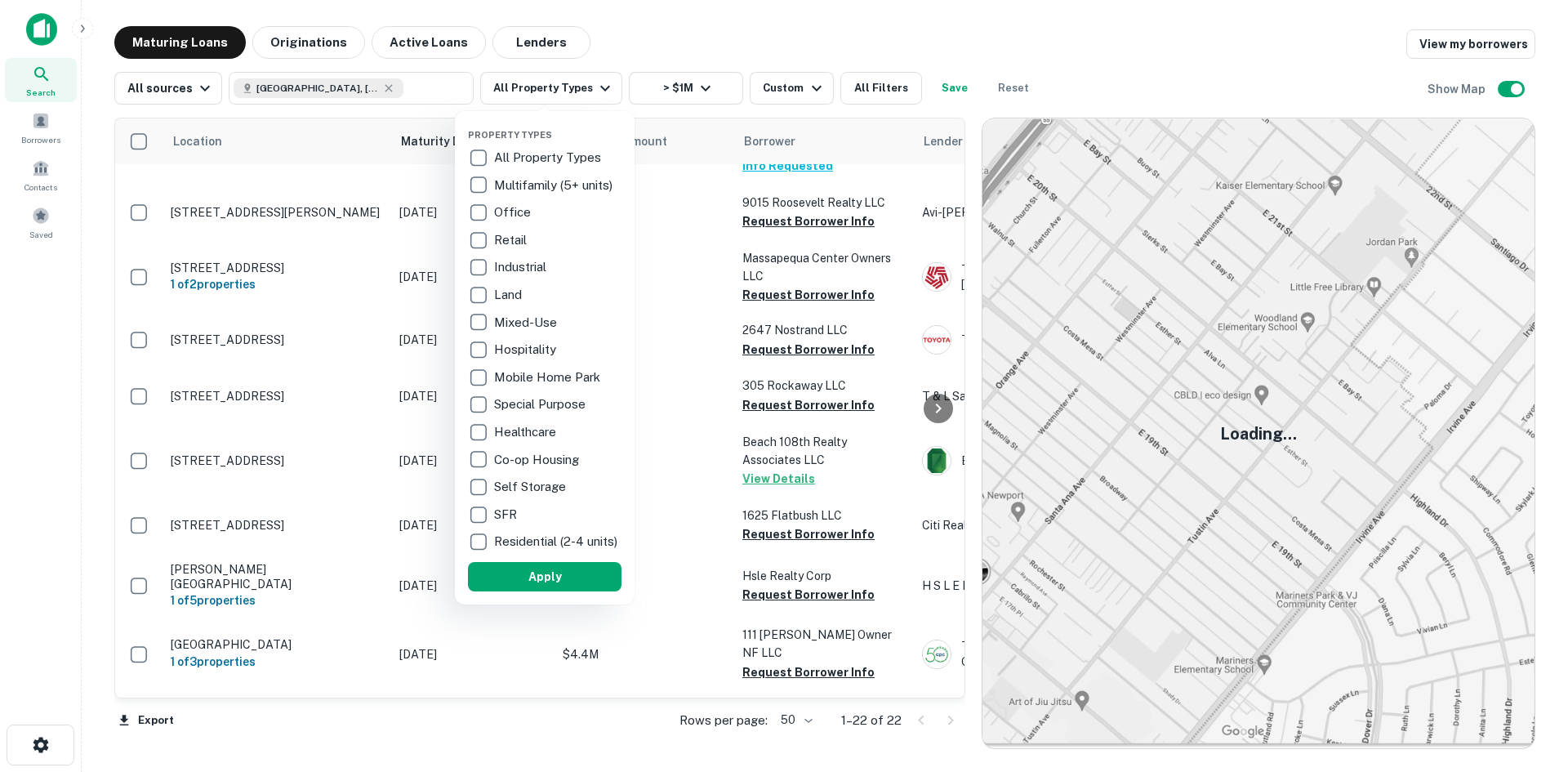
click at [509, 256] on div "Industrial" at bounding box center [545, 267] width 154 height 28
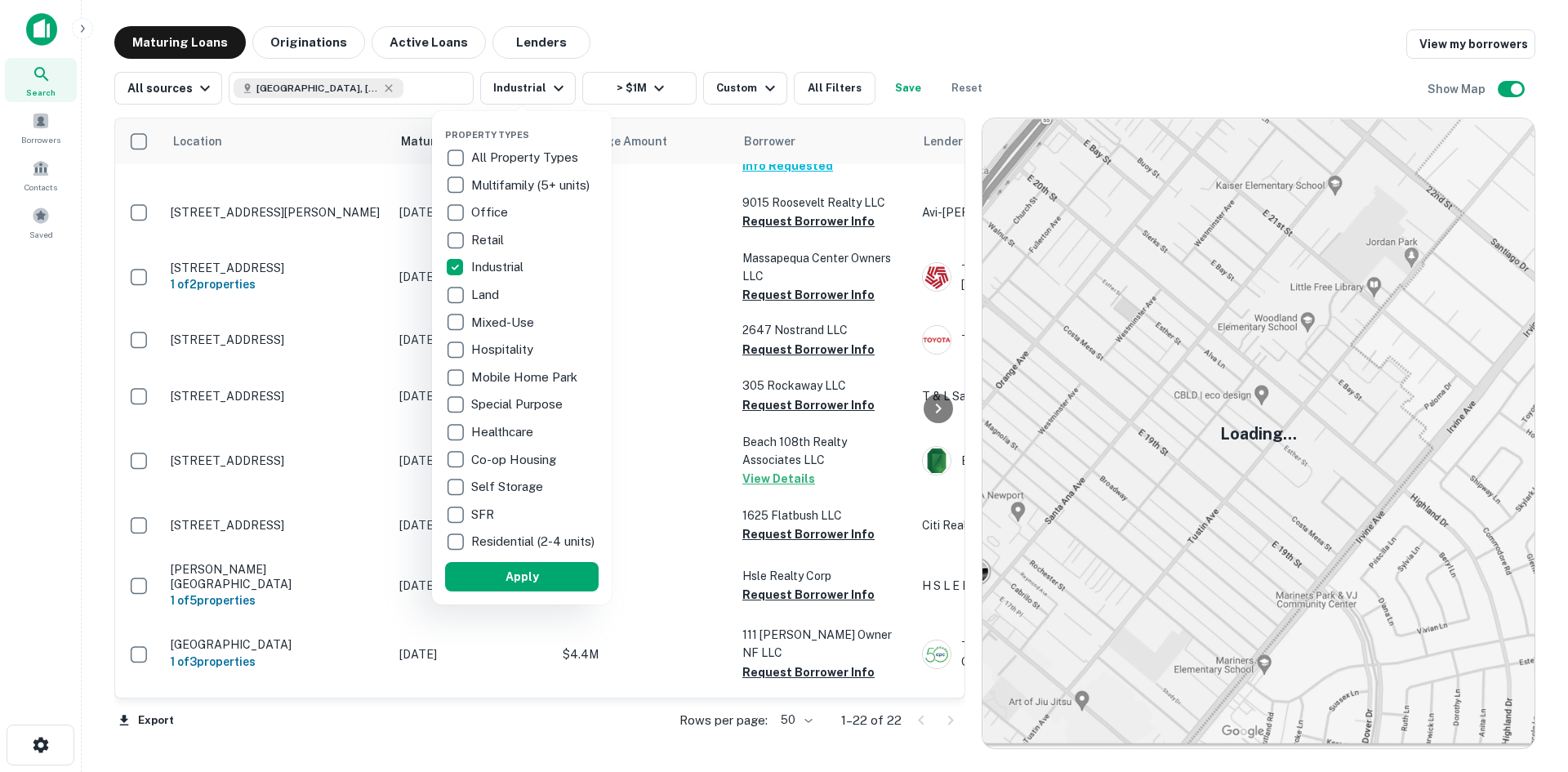
click at [491, 271] on p "Industrial" at bounding box center [499, 267] width 56 height 20
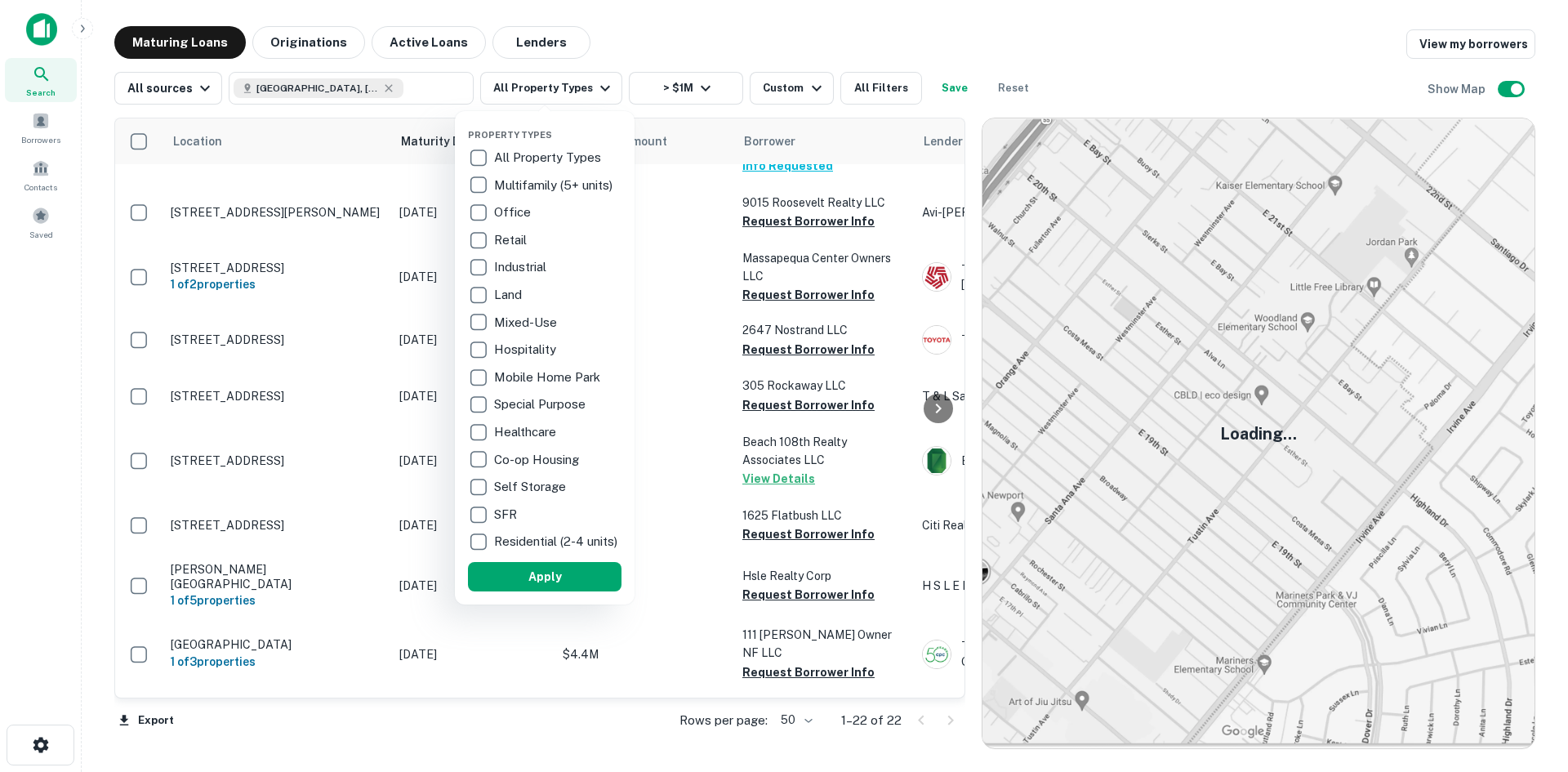
click at [550, 189] on p "Multifamily (5+ units)" at bounding box center [554, 185] width 121 height 20
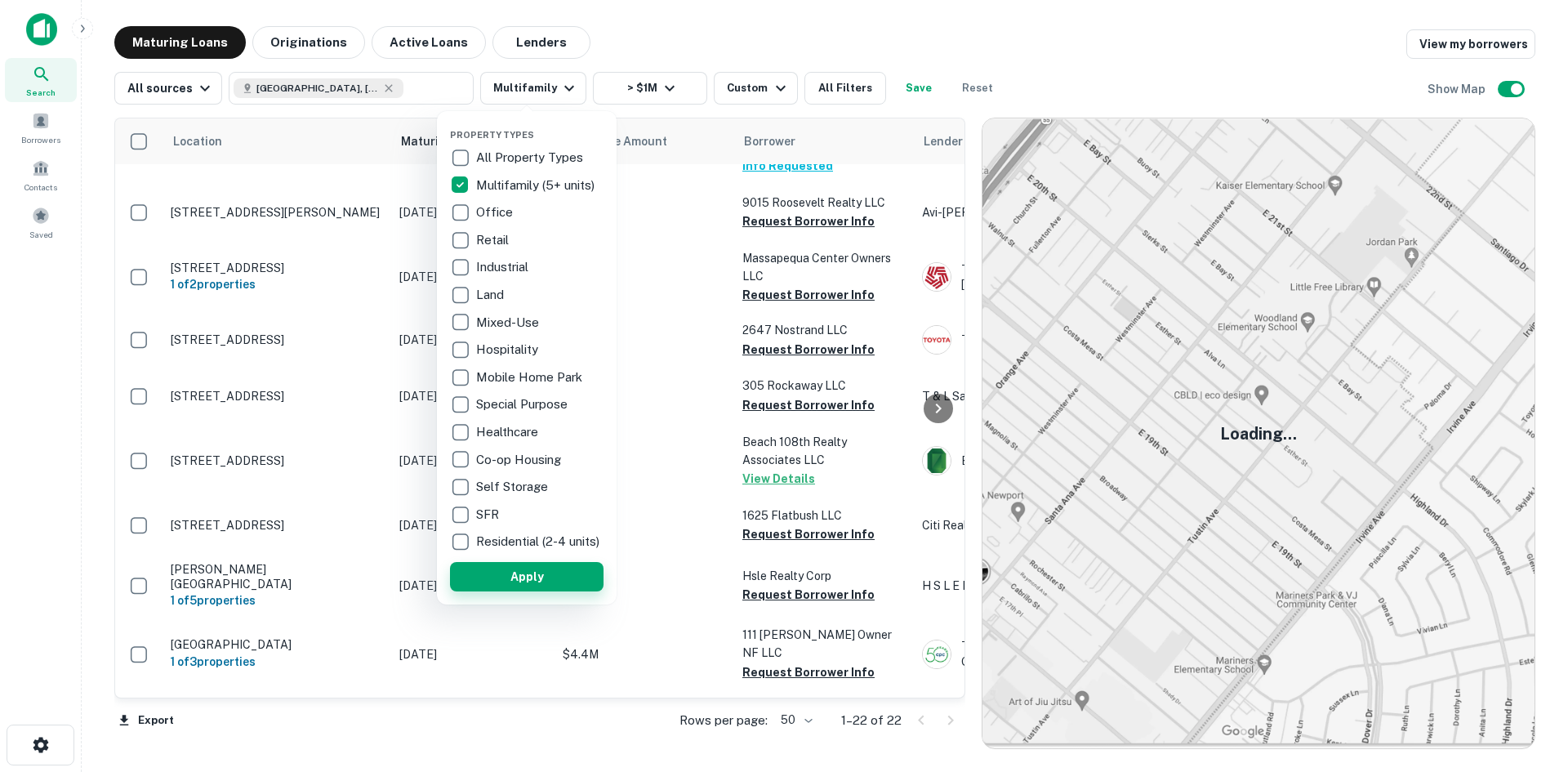
click at [527, 577] on button "Apply" at bounding box center [527, 576] width 154 height 30
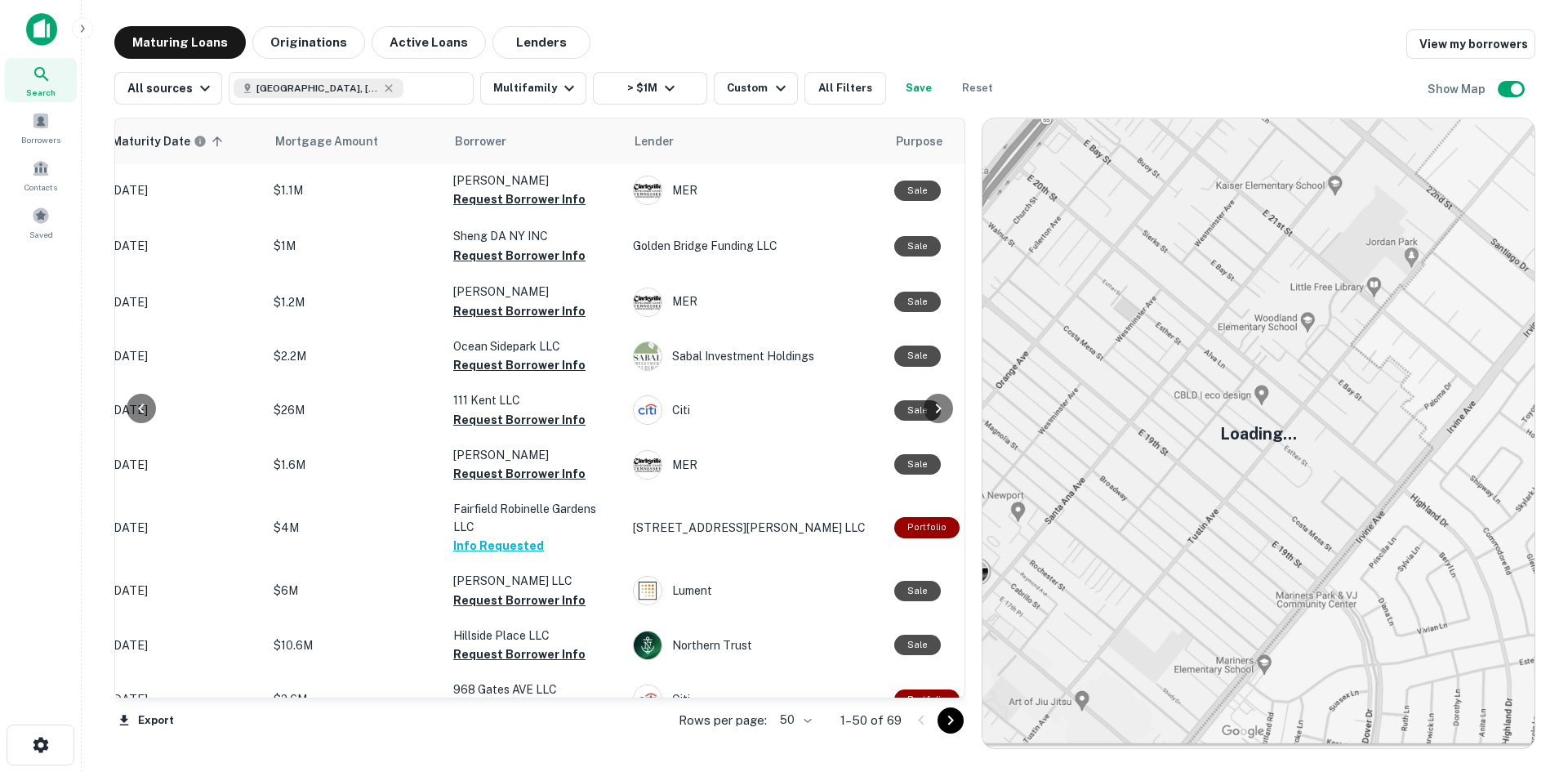
scroll to position [0, 289]
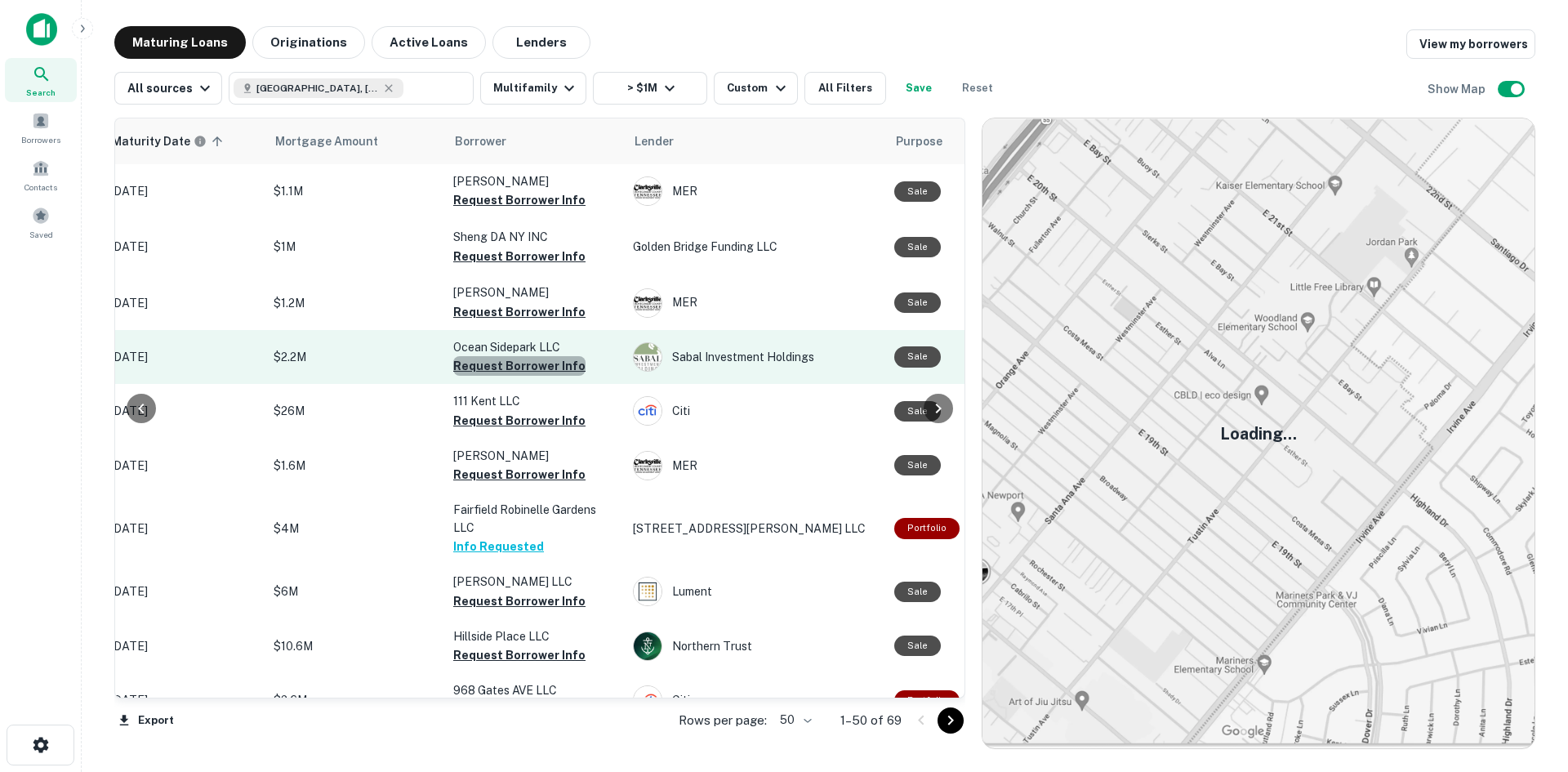
click at [527, 368] on button "Request Borrower Info" at bounding box center [518, 366] width 132 height 20
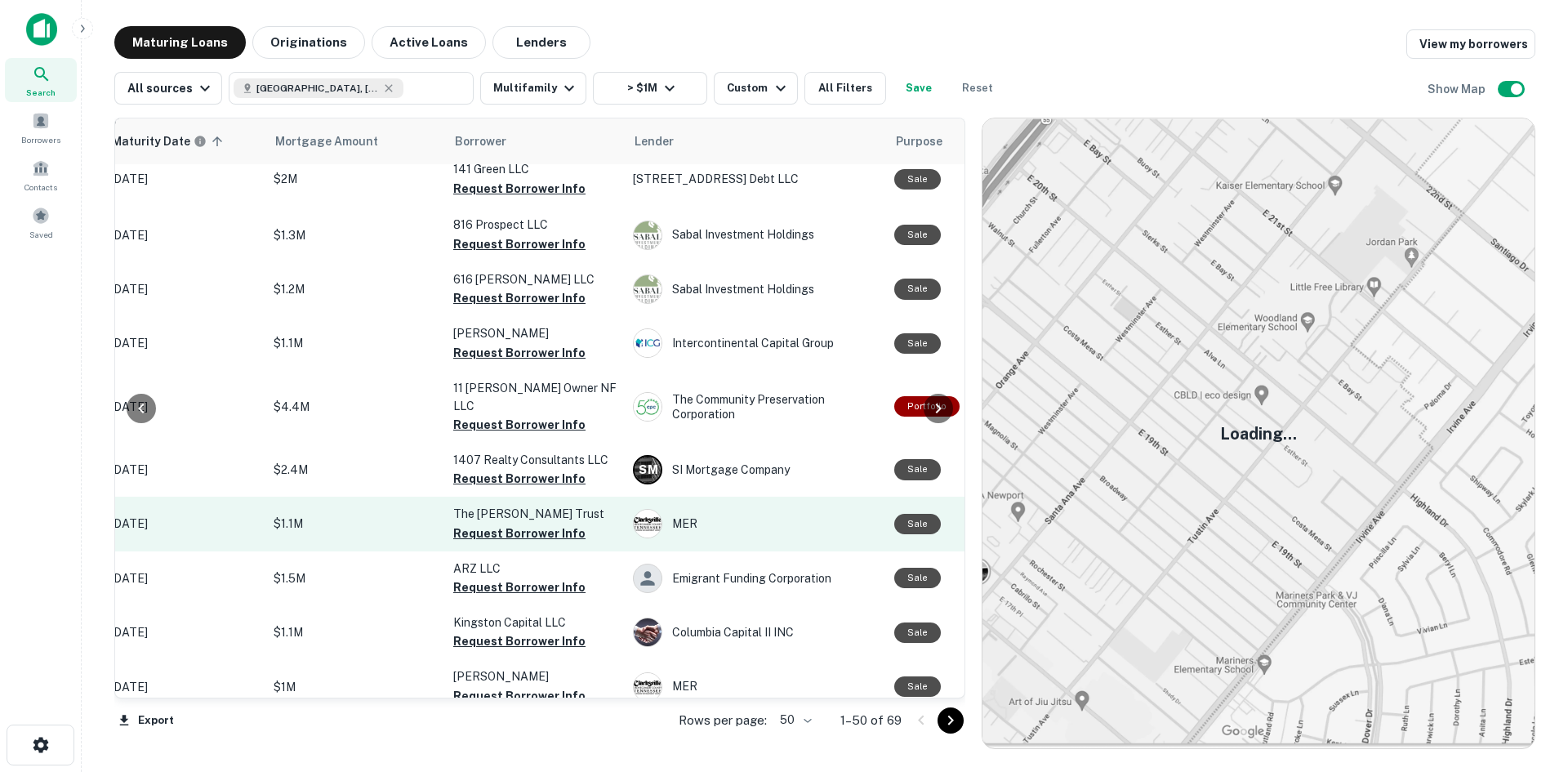
scroll to position [2311, 289]
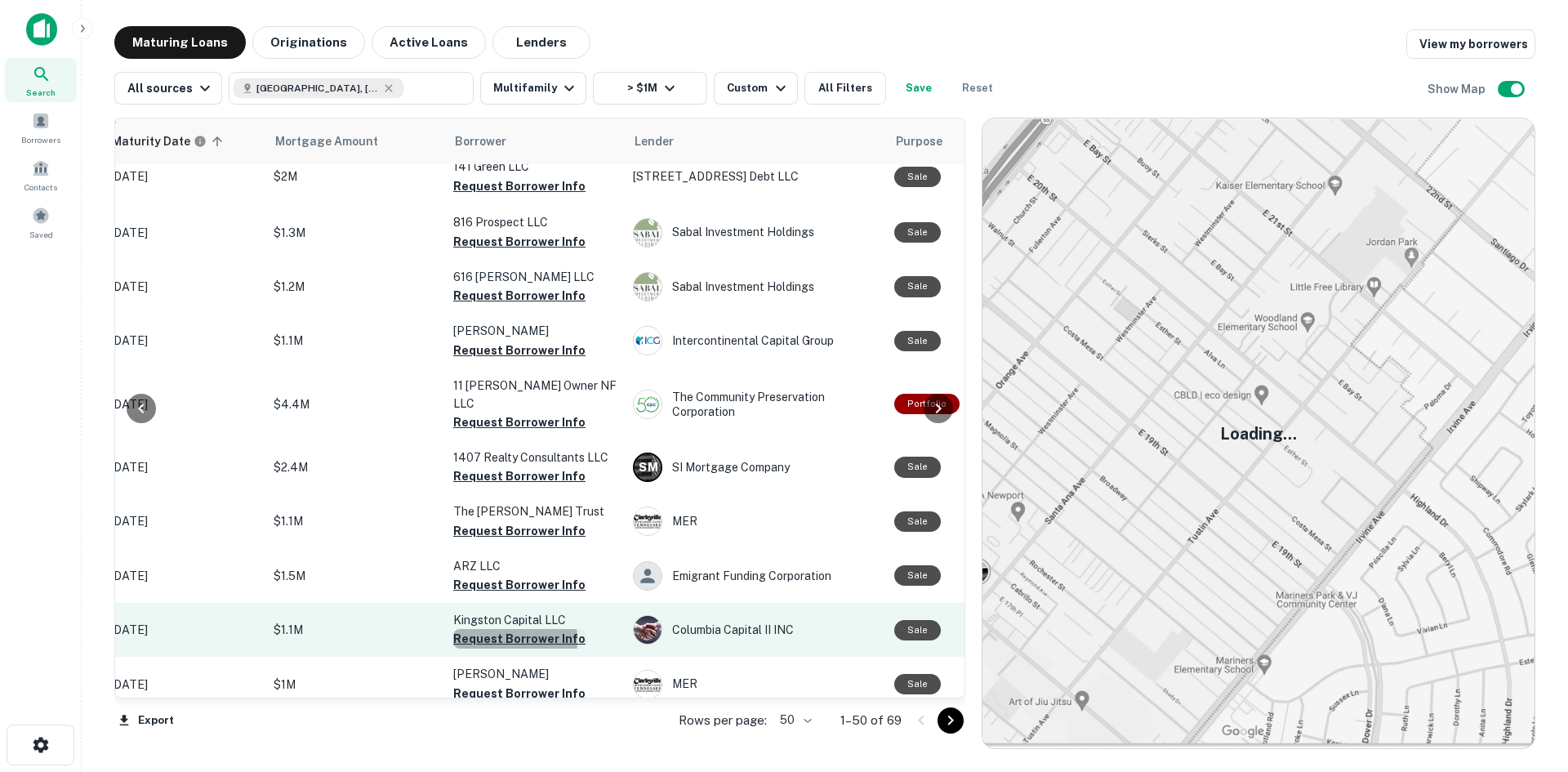
click at [483, 629] on button "Request Borrower Info" at bounding box center [518, 639] width 132 height 20
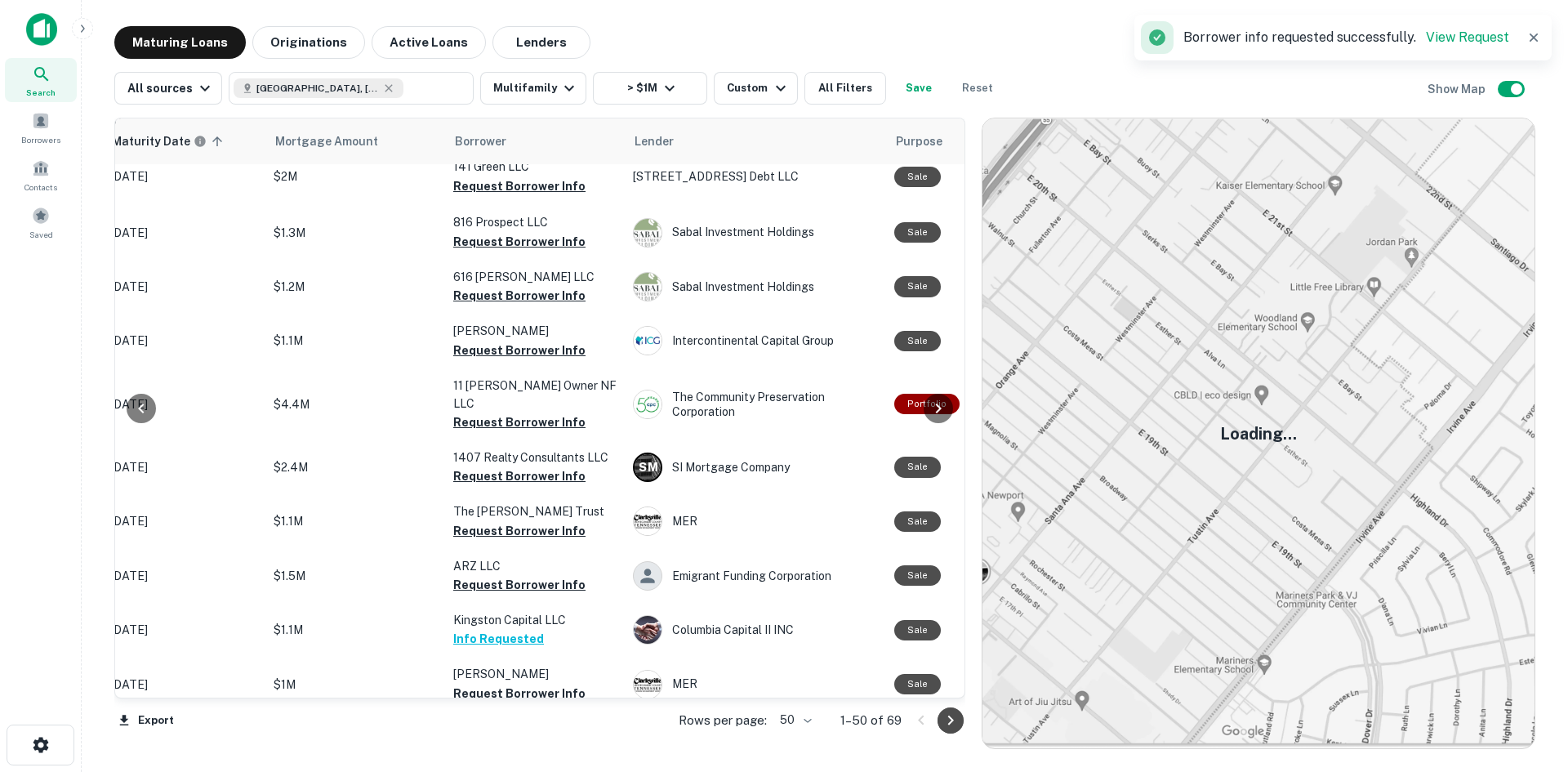
click at [939, 723] on button "Go to next page" at bounding box center [951, 720] width 26 height 26
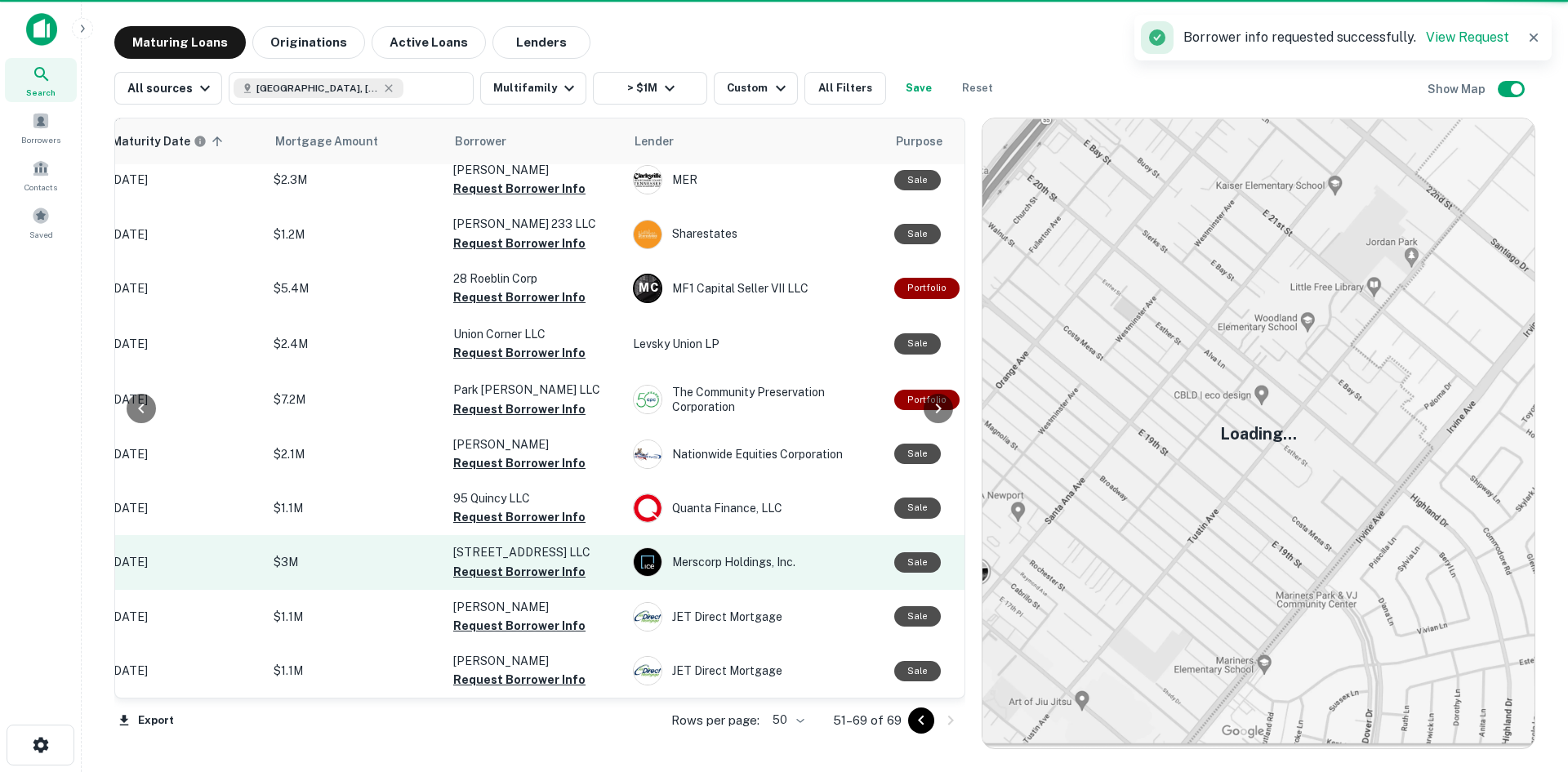
scroll to position [515, 289]
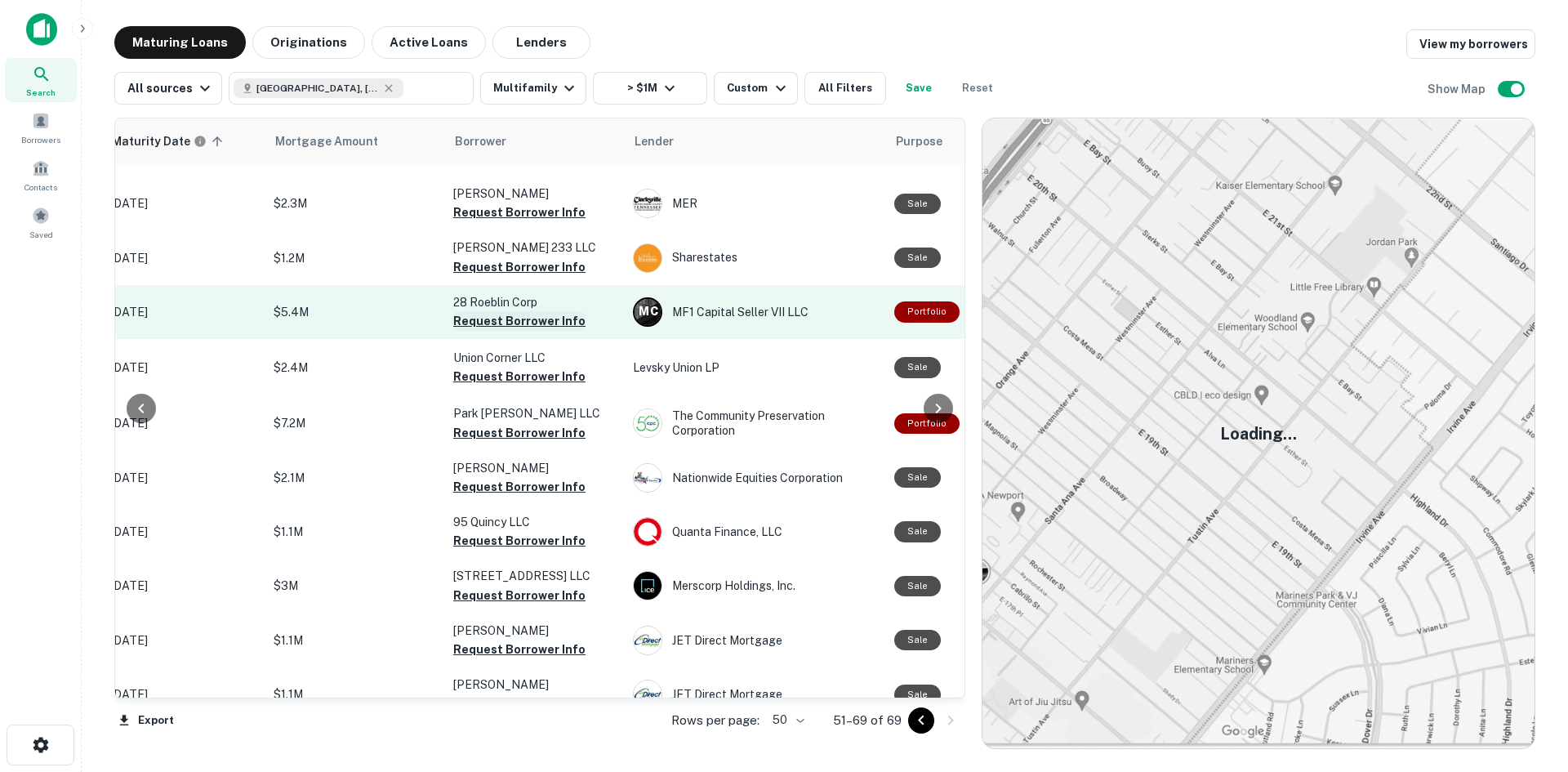
drag, startPoint x: 736, startPoint y: 280, endPoint x: 533, endPoint y: 281, distance: 203.0
click at [533, 311] on button "Request Borrower Info" at bounding box center [518, 321] width 132 height 20
click at [697, 297] on div "M C MF1 Capital Seller VII LLC" at bounding box center [755, 312] width 245 height 30
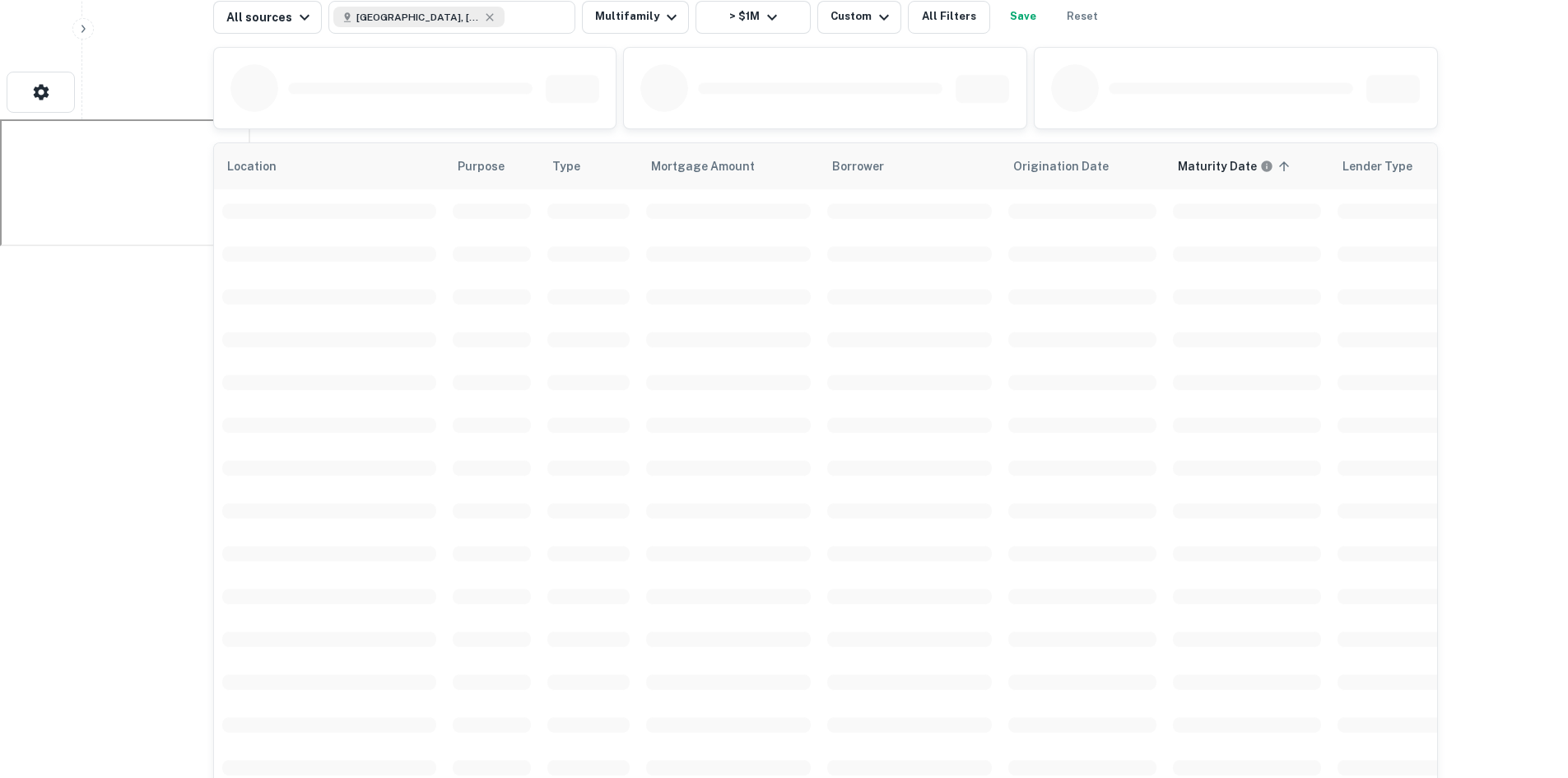
scroll to position [554, 0]
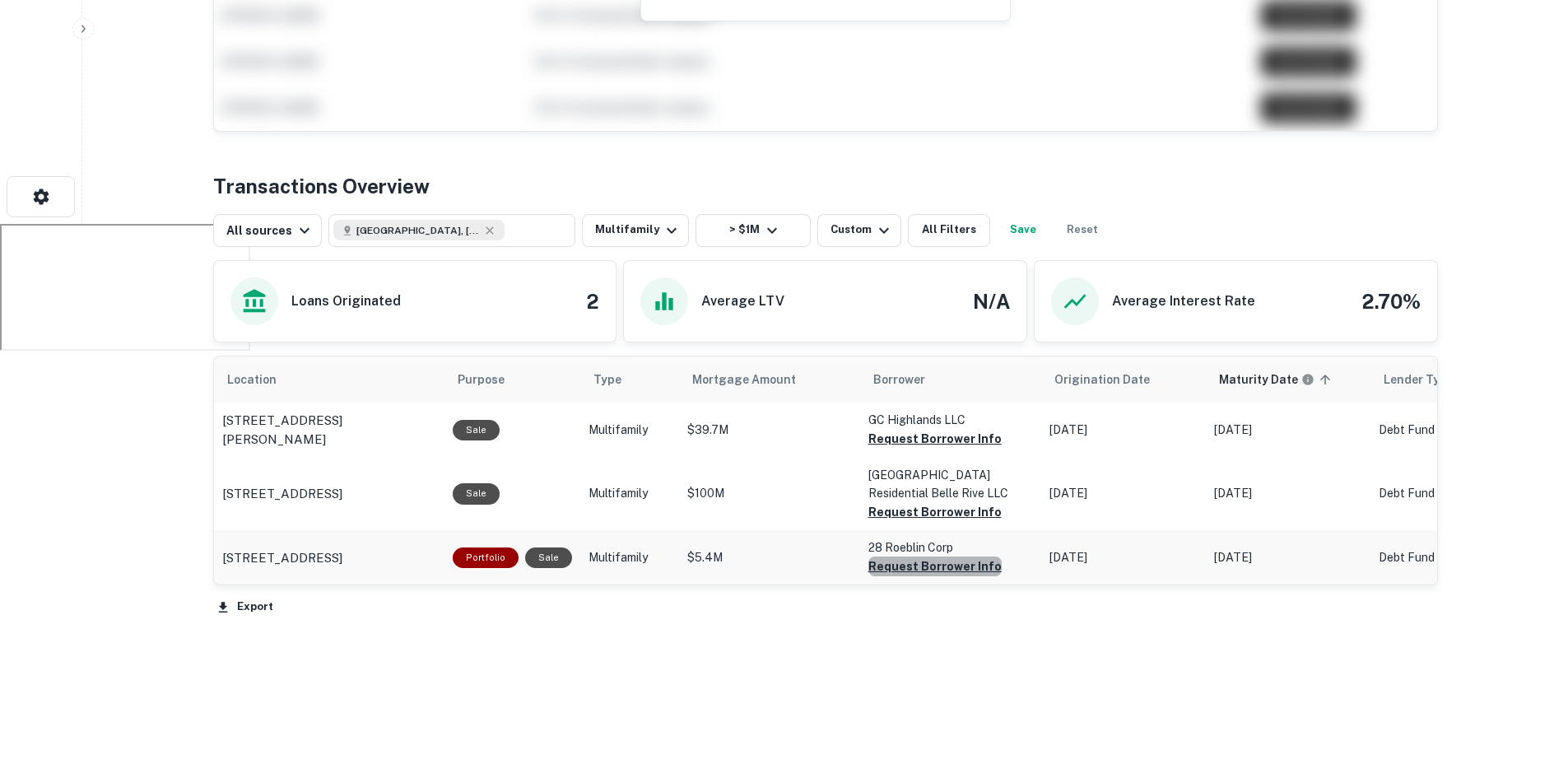
click at [954, 571] on button "Request Borrower Info" at bounding box center [934, 566] width 133 height 20
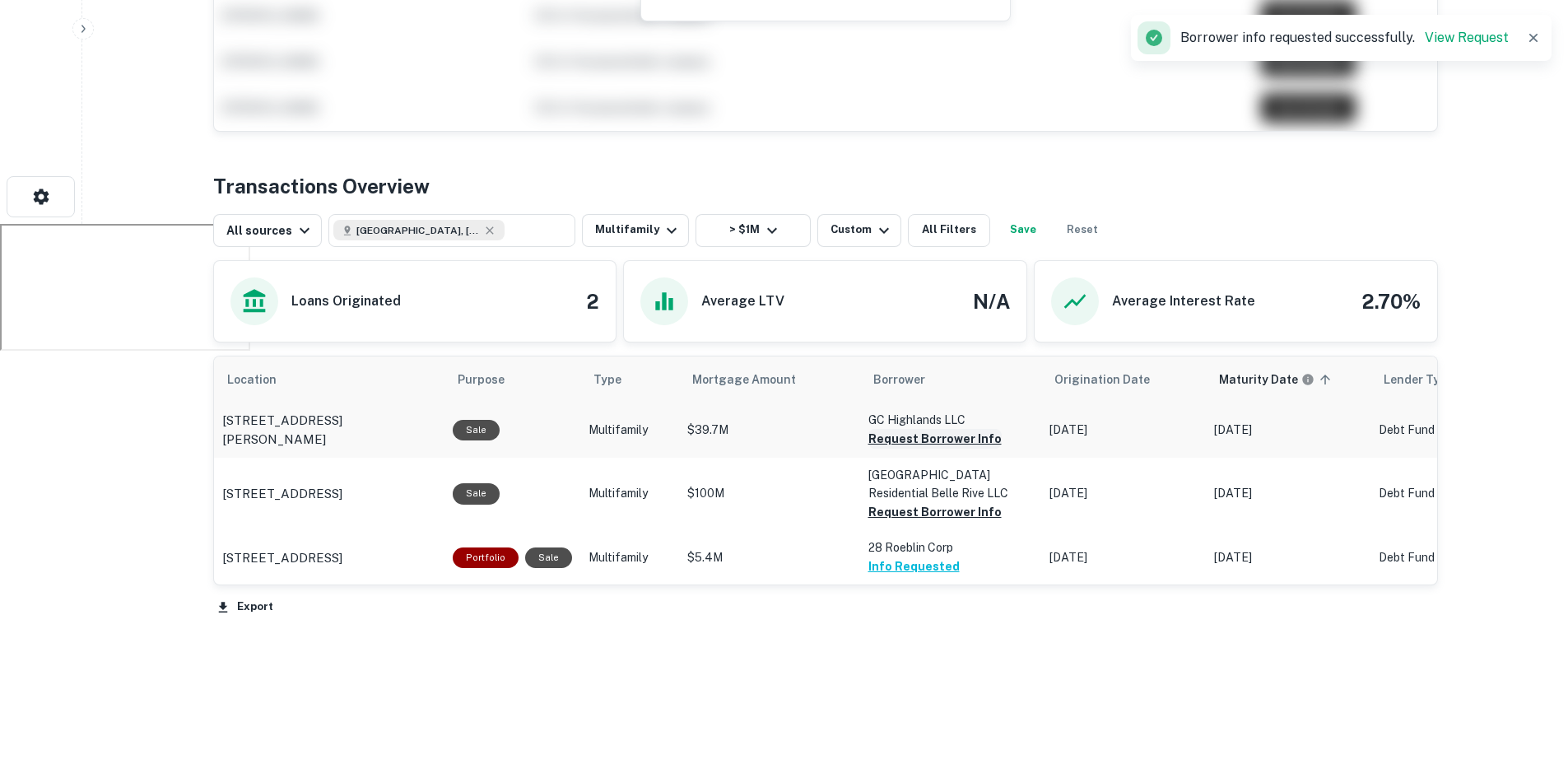
click at [929, 437] on button "Request Borrower Info" at bounding box center [934, 439] width 133 height 20
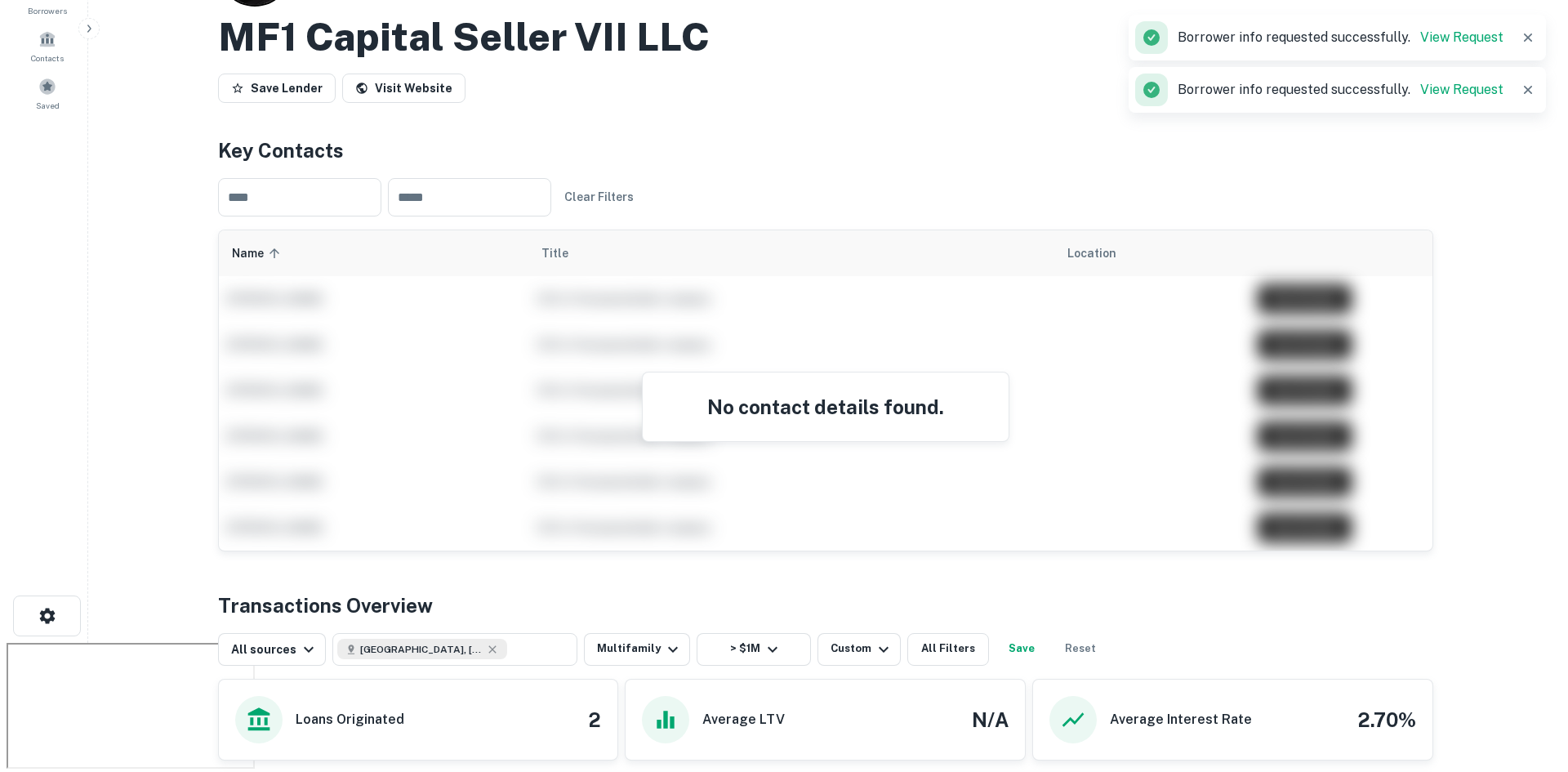
scroll to position [0, 0]
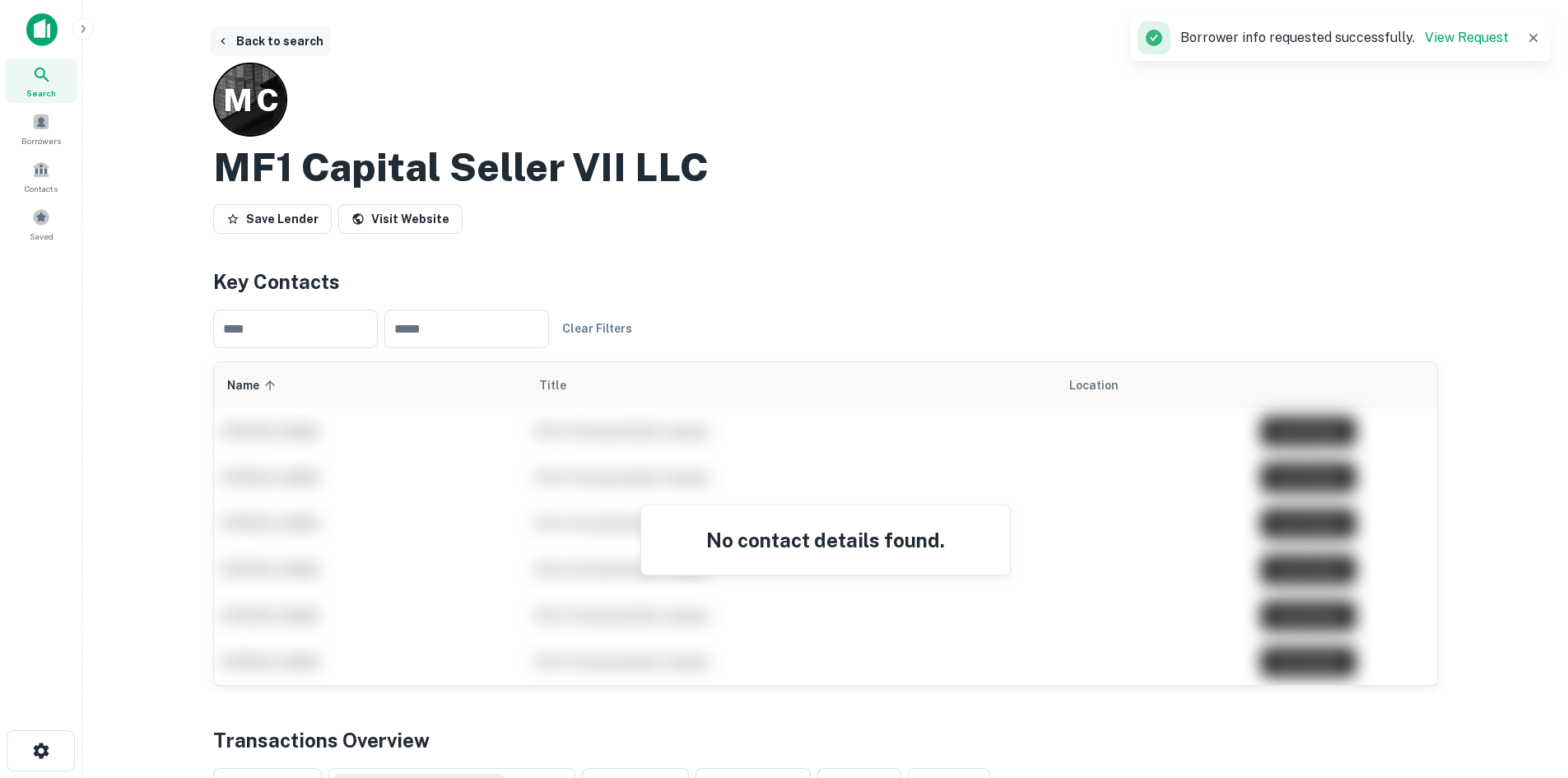
click at [272, 50] on button "Back to search" at bounding box center [270, 41] width 120 height 30
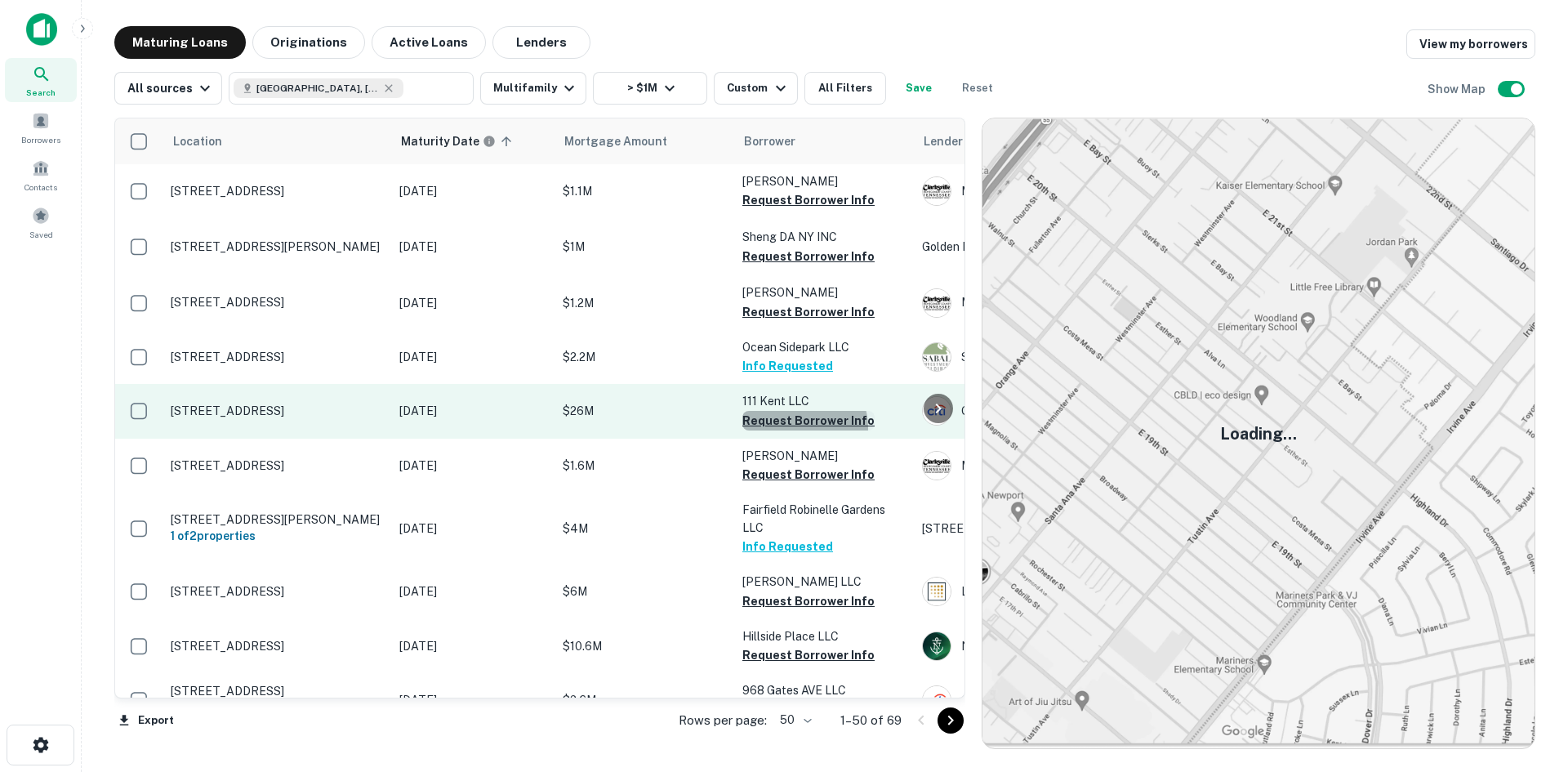
click at [794, 427] on button "Request Borrower Info" at bounding box center [808, 421] width 132 height 20
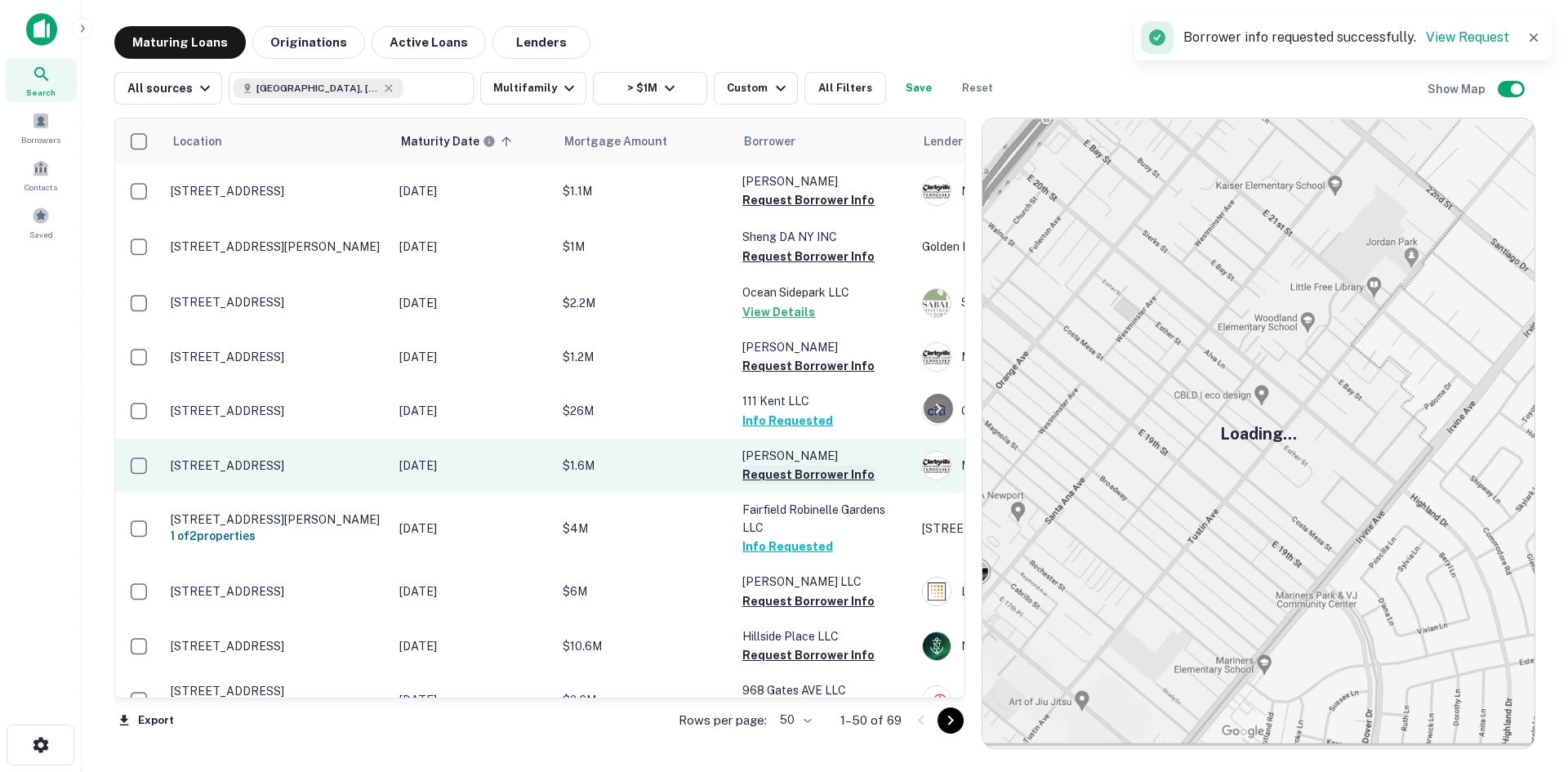
click at [811, 475] on button "Request Borrower Info" at bounding box center [808, 475] width 132 height 20
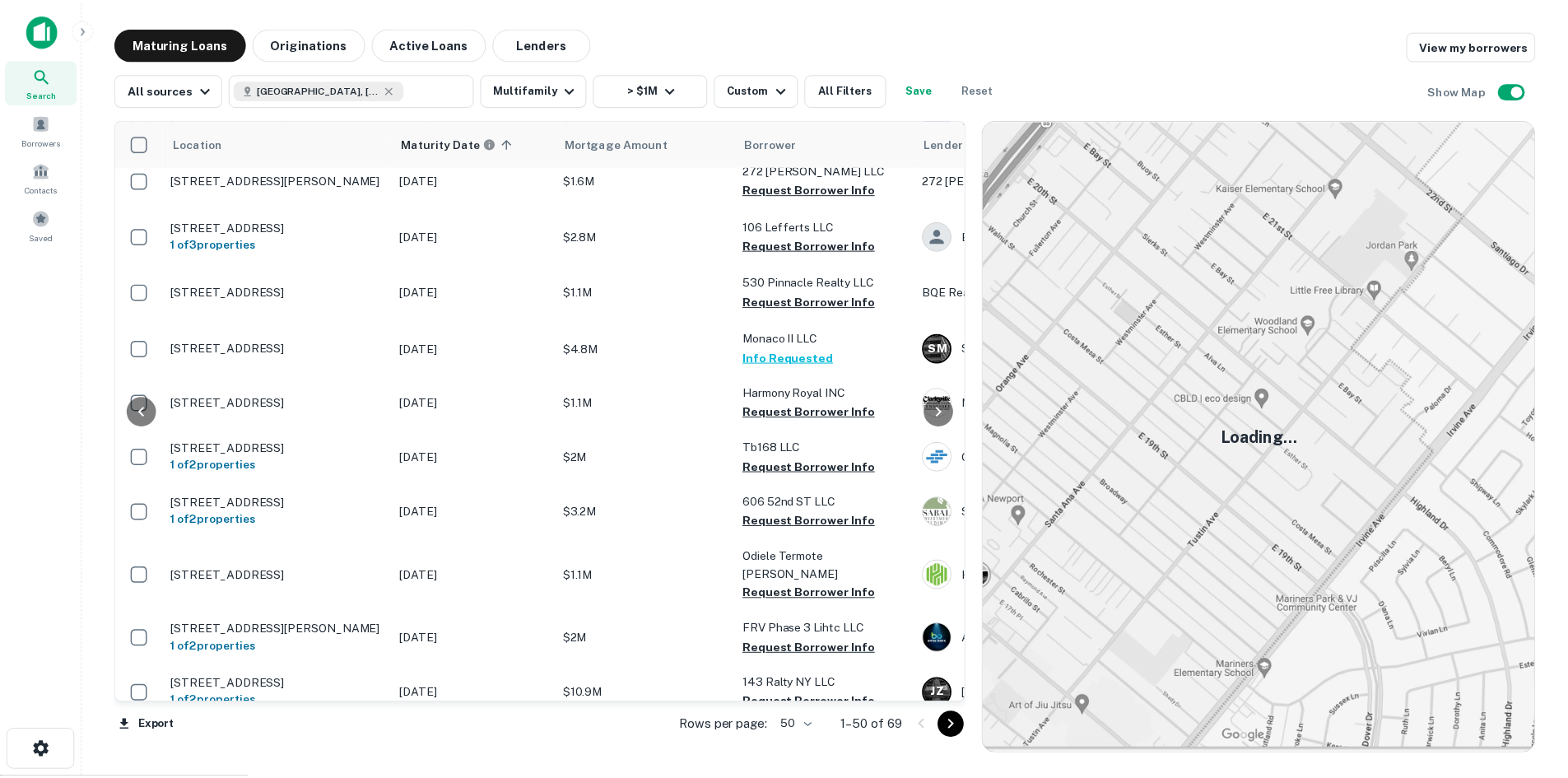
scroll to position [1153, 240]
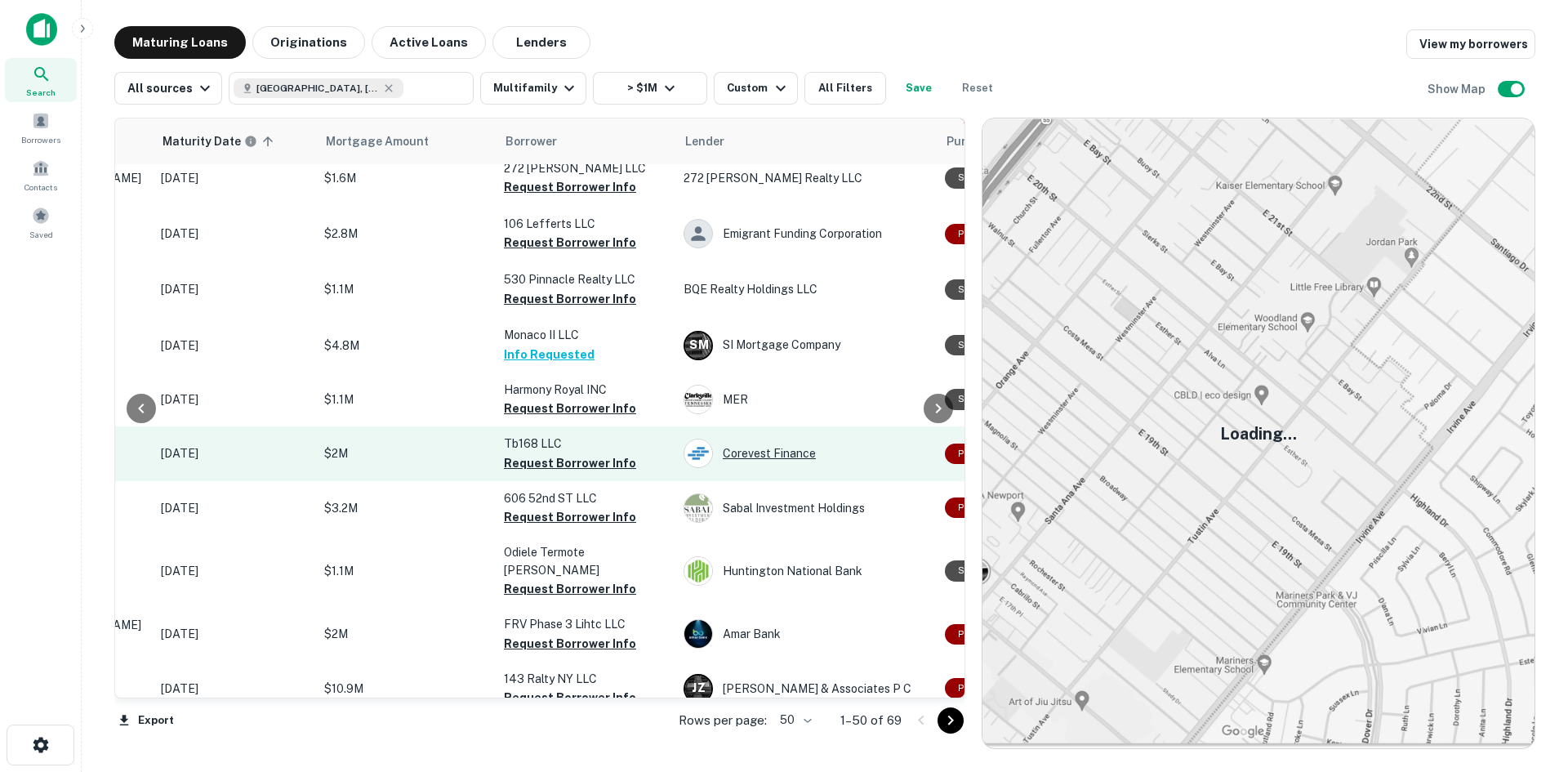
click at [730, 440] on div "Corevest Finance" at bounding box center [806, 453] width 245 height 30
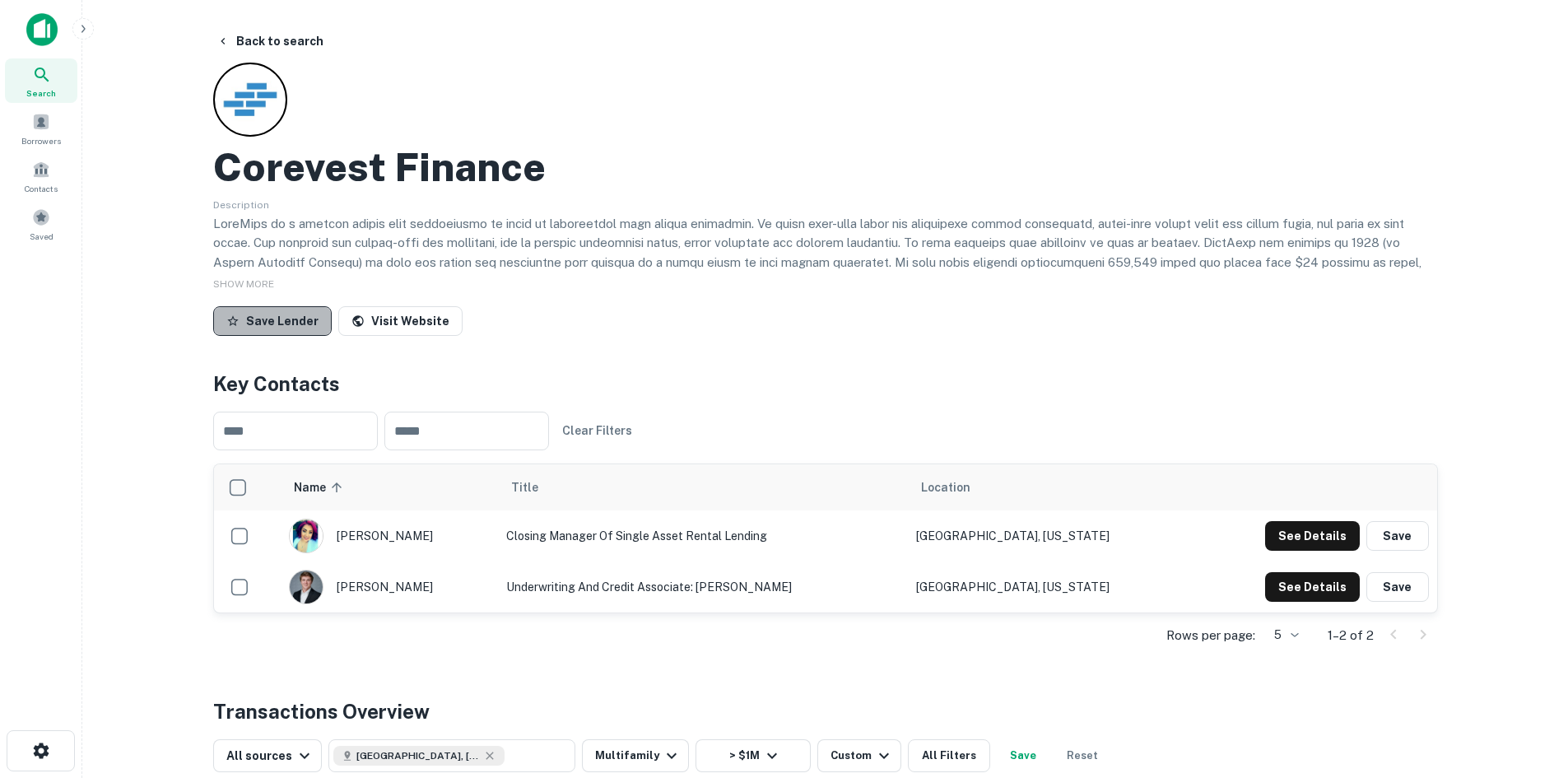
click at [289, 319] on button "Save Lender" at bounding box center [272, 321] width 119 height 30
click at [50, 224] on span at bounding box center [41, 217] width 18 height 18
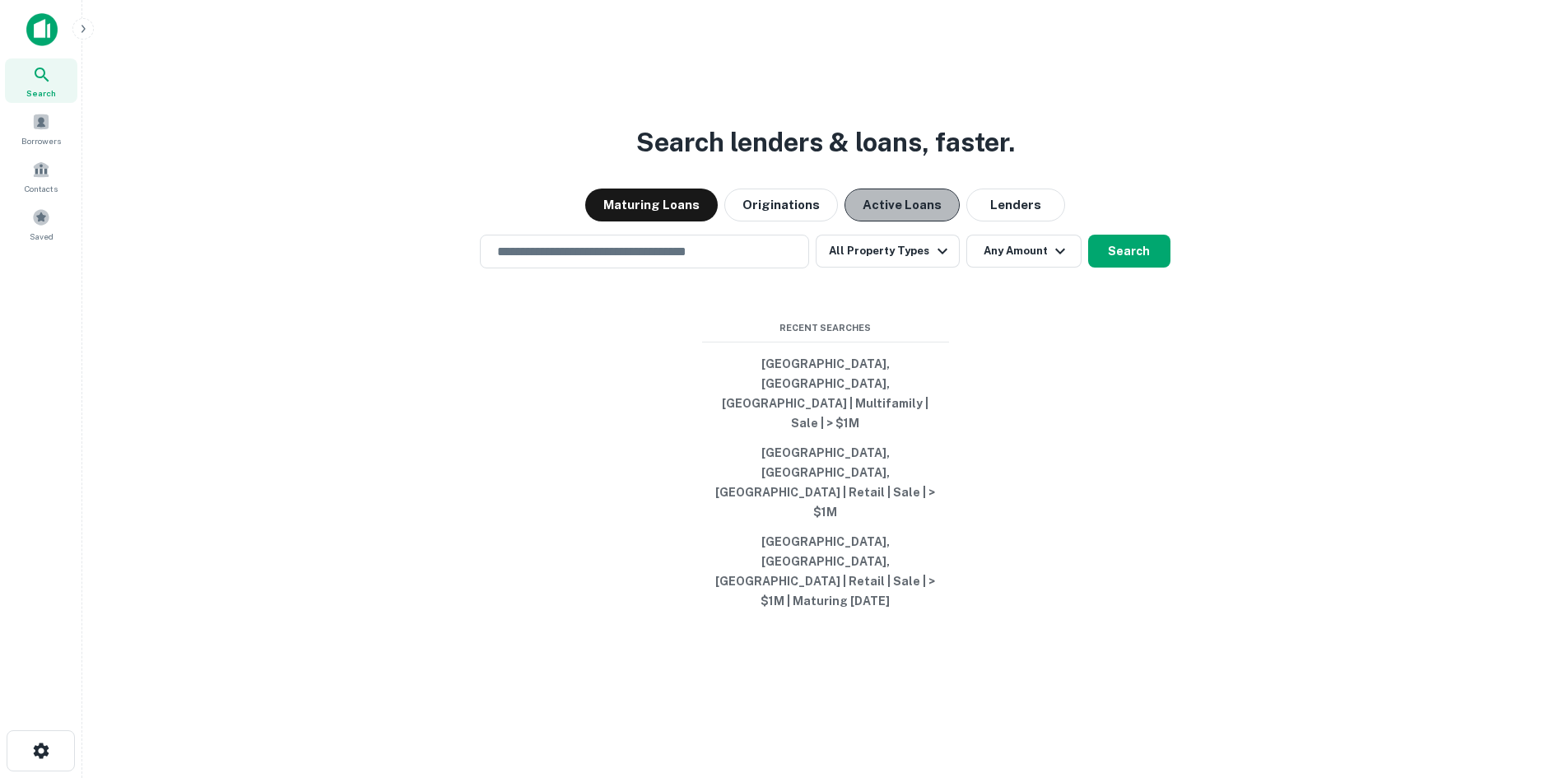
click at [891, 222] on button "Active Loans" at bounding box center [902, 205] width 115 height 33
click at [728, 268] on div "​" at bounding box center [645, 251] width 330 height 34
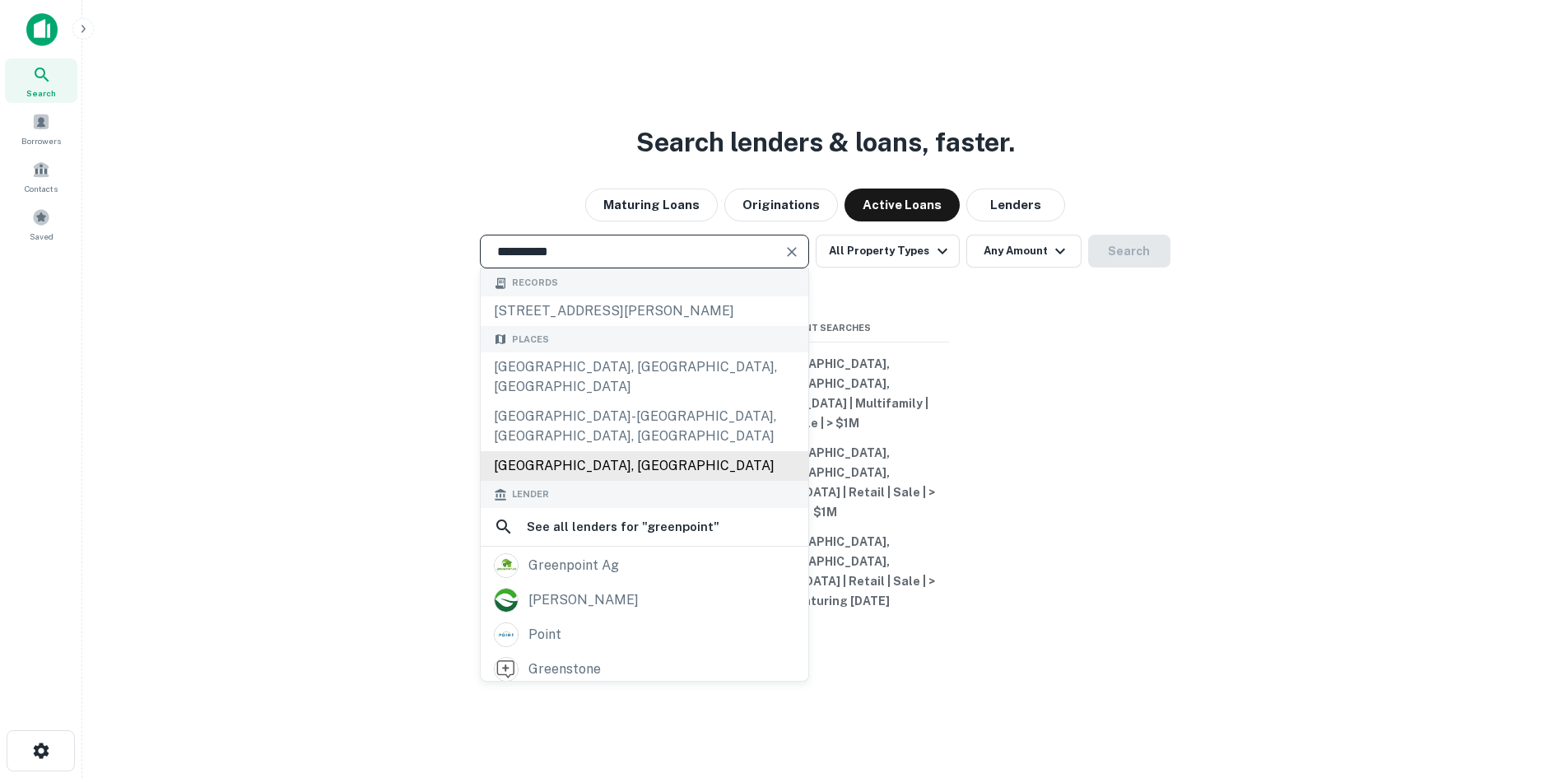
click at [697, 481] on div "[GEOGRAPHIC_DATA], [GEOGRAPHIC_DATA]" at bounding box center [645, 466] width 328 height 30
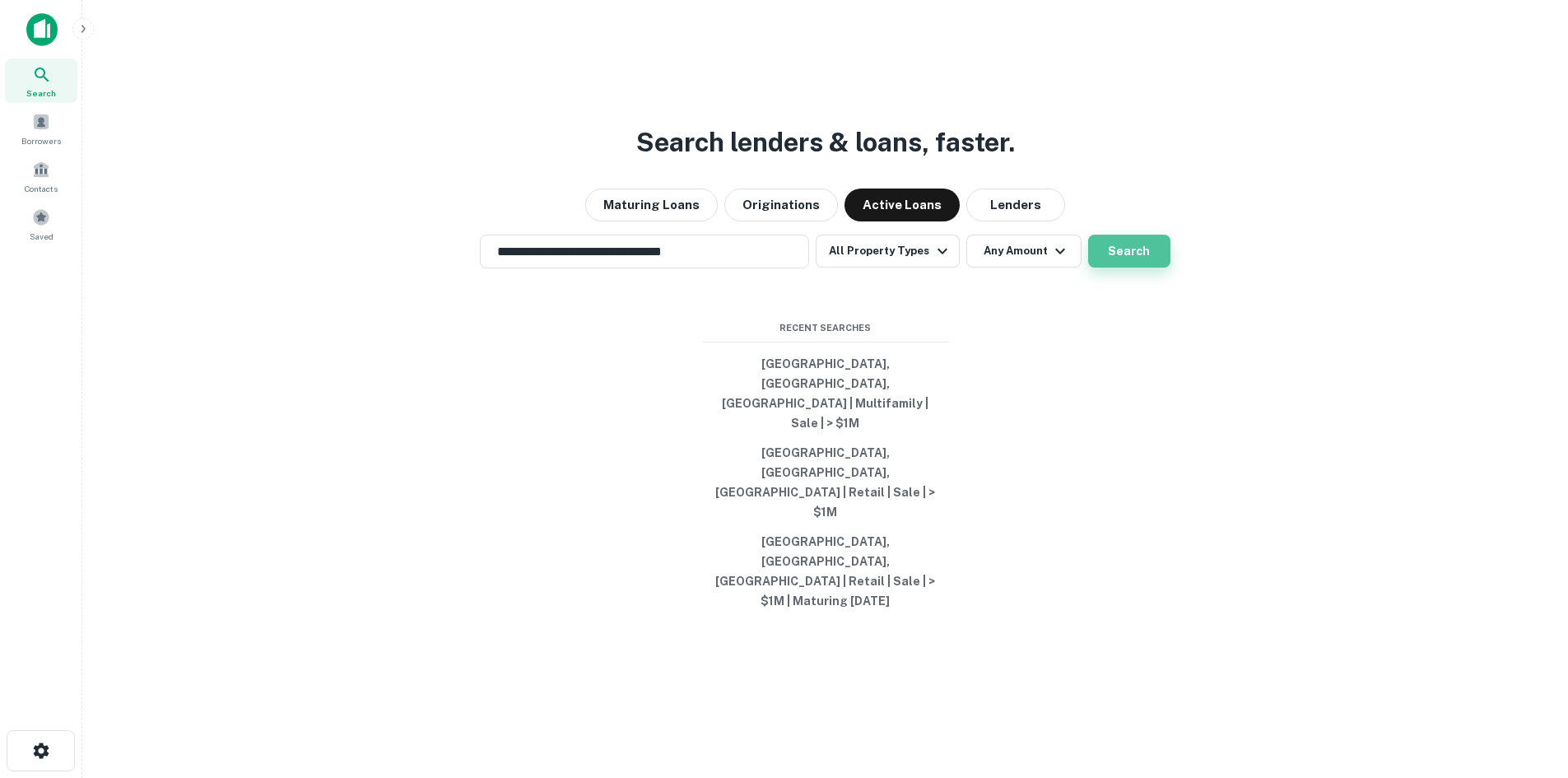
click at [1111, 267] on button "Search" at bounding box center [1129, 251] width 82 height 33
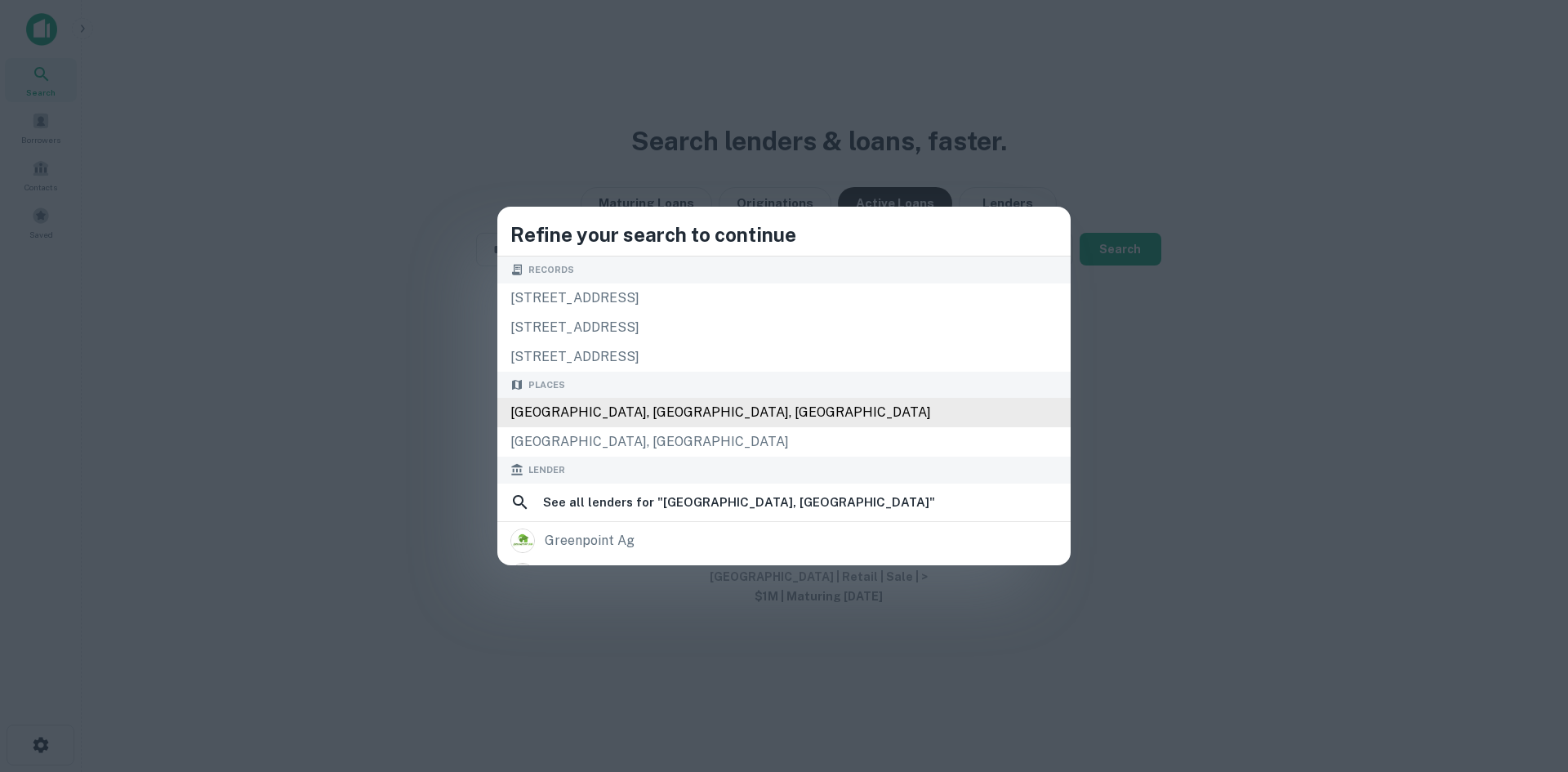
click at [660, 419] on div "Brooklyn, NY, USA" at bounding box center [784, 413] width 573 height 30
type input "**********"
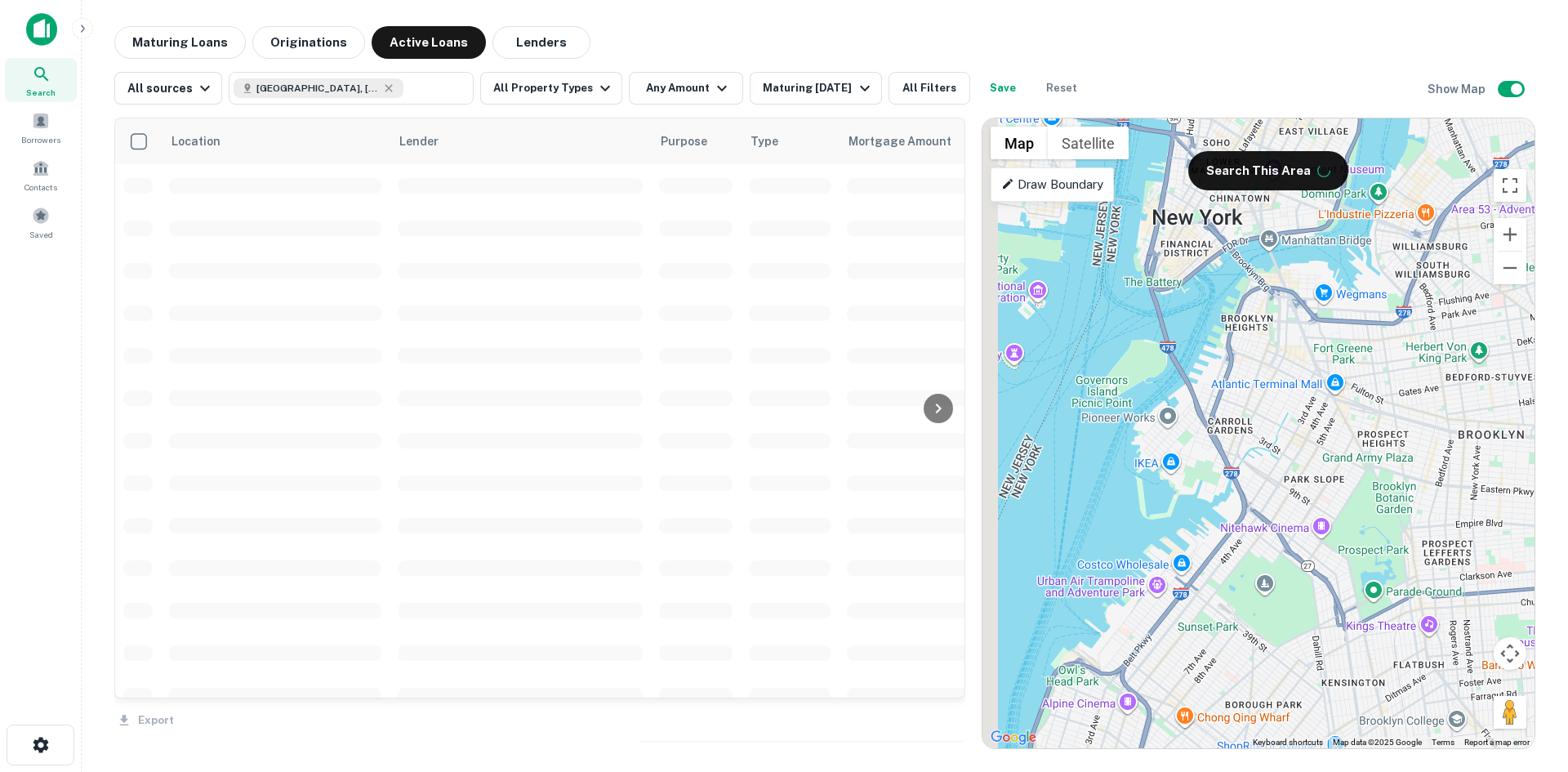
drag, startPoint x: 1053, startPoint y: 448, endPoint x: 1289, endPoint y: 447, distance: 236.0
click at [1289, 447] on div at bounding box center [1259, 433] width 552 height 630
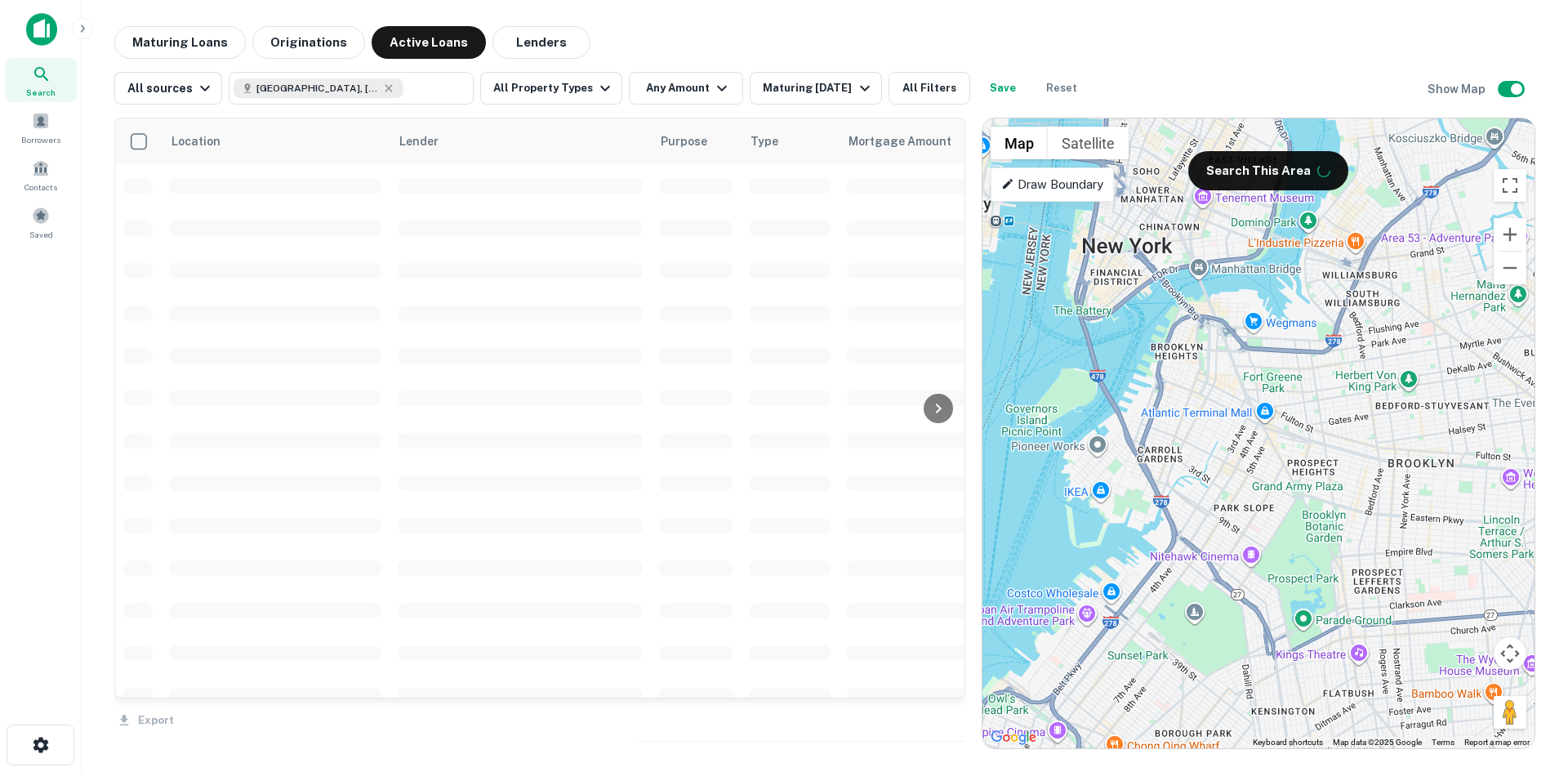
drag, startPoint x: 1246, startPoint y: 526, endPoint x: 1150, endPoint y: 567, distance: 104.4
click at [1155, 571] on div at bounding box center [1259, 433] width 552 height 630
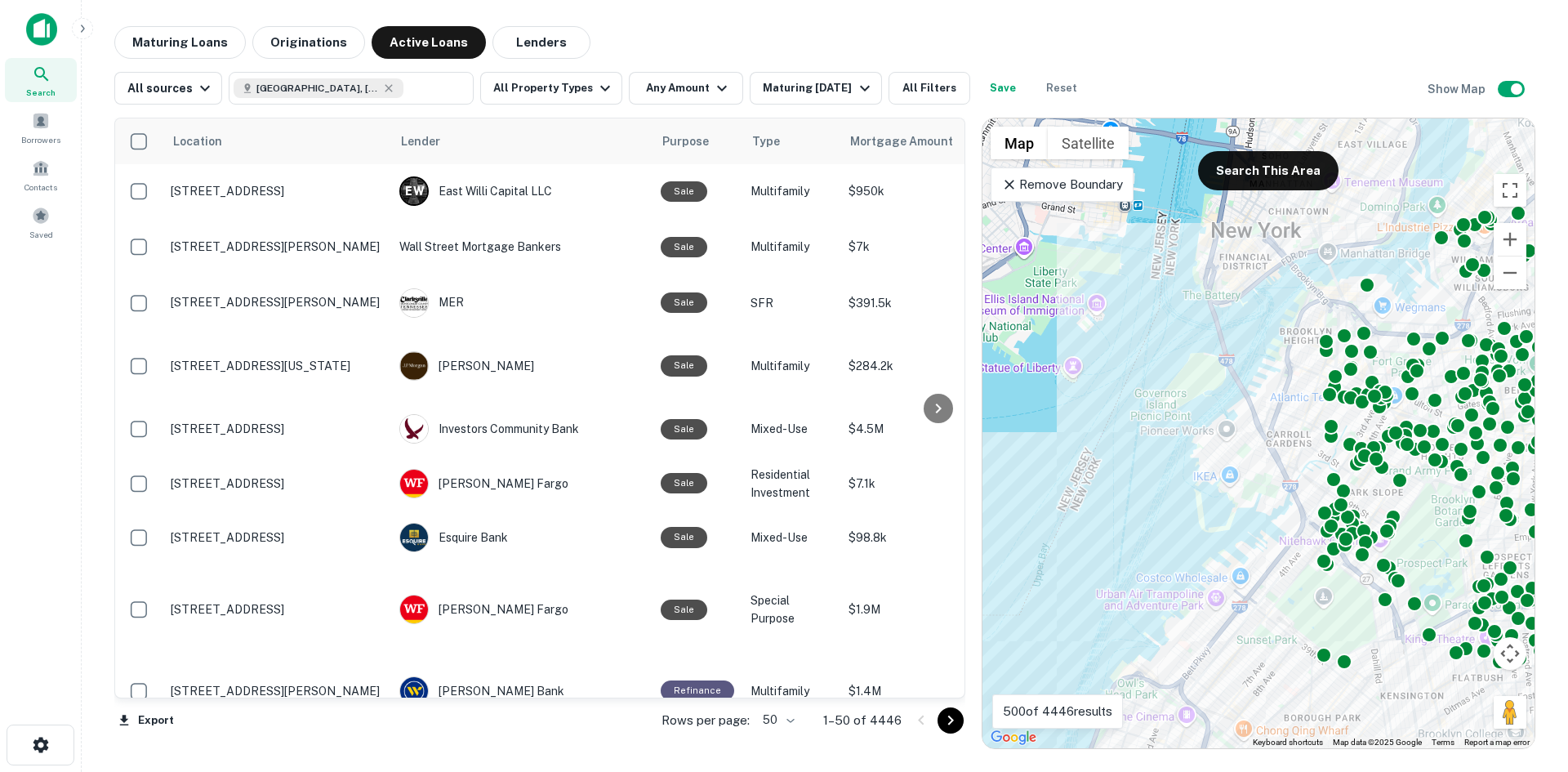
drag, startPoint x: 1127, startPoint y: 507, endPoint x: 1407, endPoint y: 524, distance: 280.5
click at [1407, 524] on div "To activate drag with keyboard, press Alt + Enter. Once in keyboard drag state,…" at bounding box center [1259, 433] width 552 height 630
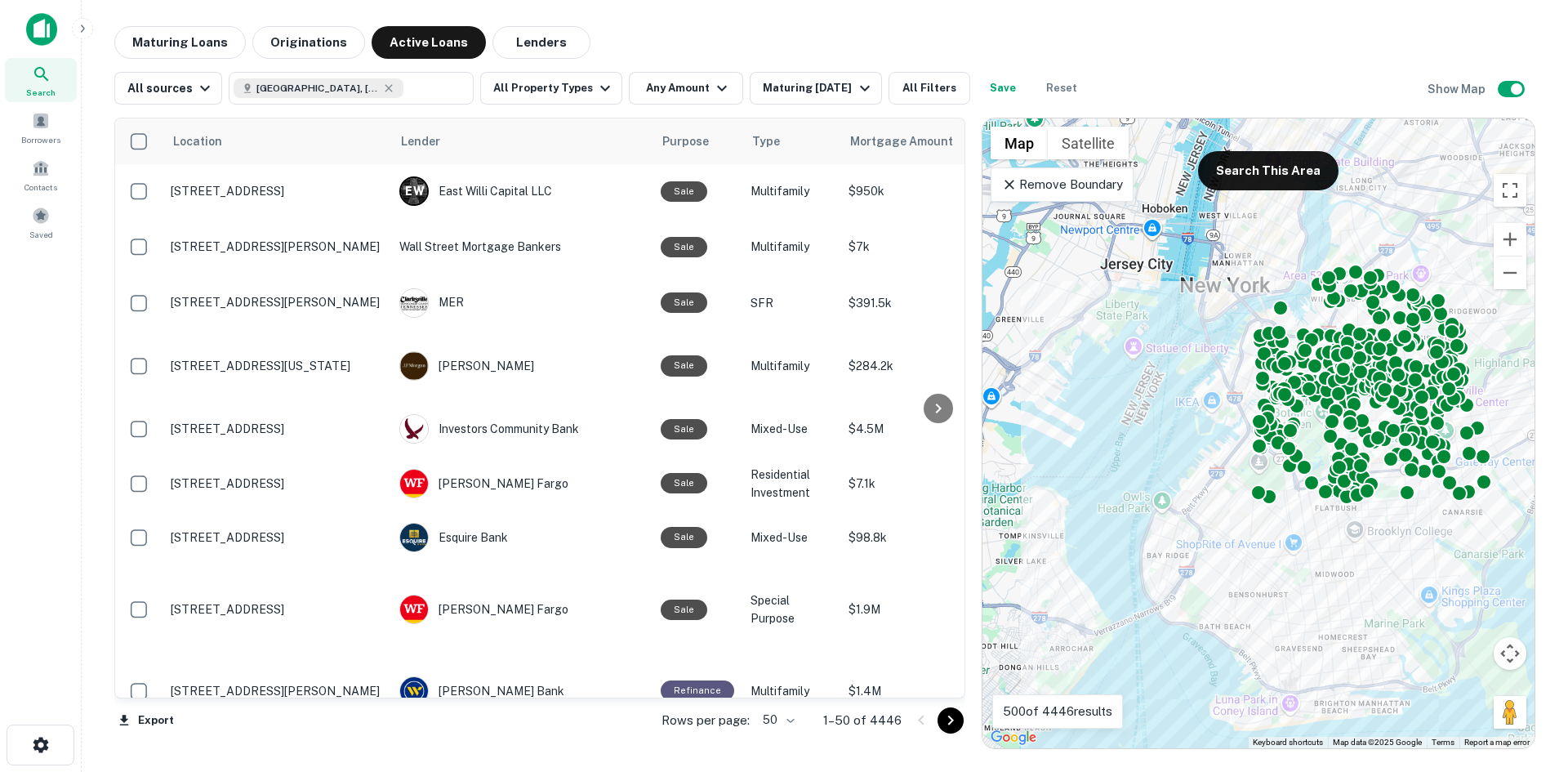
drag, startPoint x: 1253, startPoint y: 539, endPoint x: 1235, endPoint y: 445, distance: 95.7
click at [1235, 445] on div "To activate drag with keyboard, press Alt + Enter. Once in keyboard drag state,…" at bounding box center [1259, 433] width 552 height 630
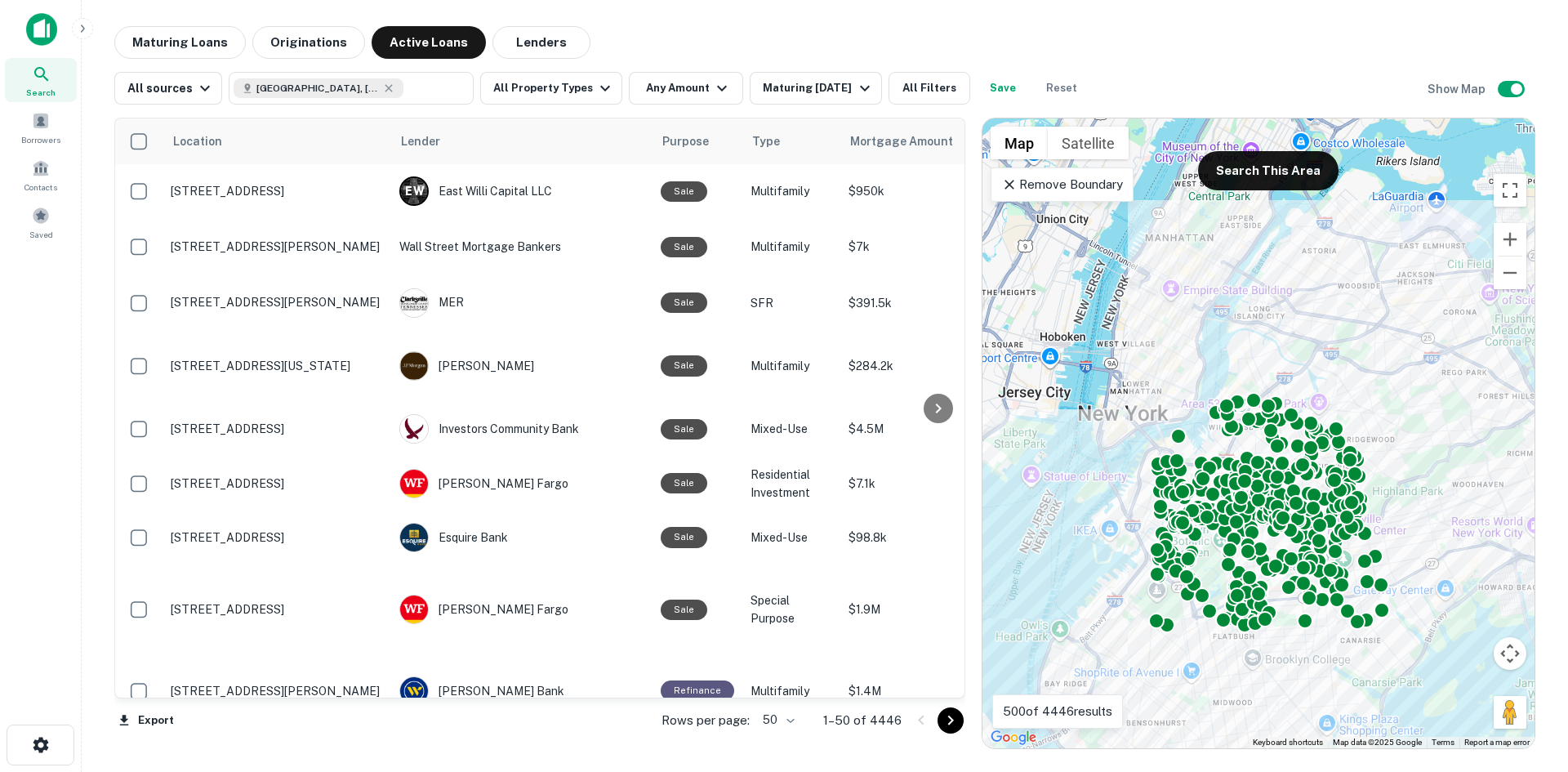
drag, startPoint x: 1210, startPoint y: 520, endPoint x: 1113, endPoint y: 574, distance: 111.0
click at [1096, 652] on div "To activate drag with keyboard, press Alt + Enter. Once in keyboard drag state,…" at bounding box center [1259, 433] width 552 height 630
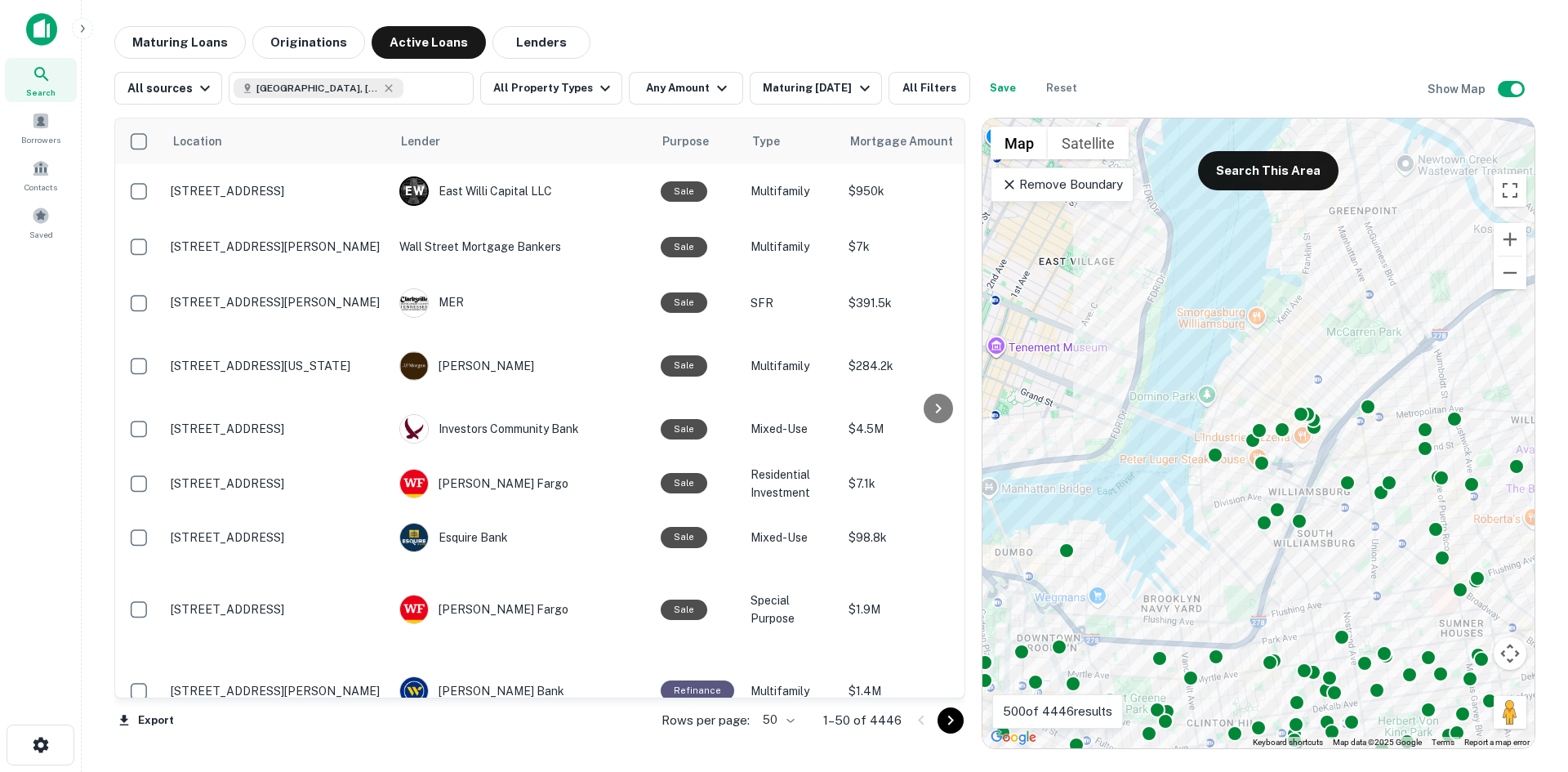
drag, startPoint x: 1365, startPoint y: 395, endPoint x: 1271, endPoint y: 529, distance: 163.7
click at [1271, 529] on div "To activate drag with keyboard, press Alt + Enter. Once in keyboard drag state,…" at bounding box center [1259, 433] width 552 height 630
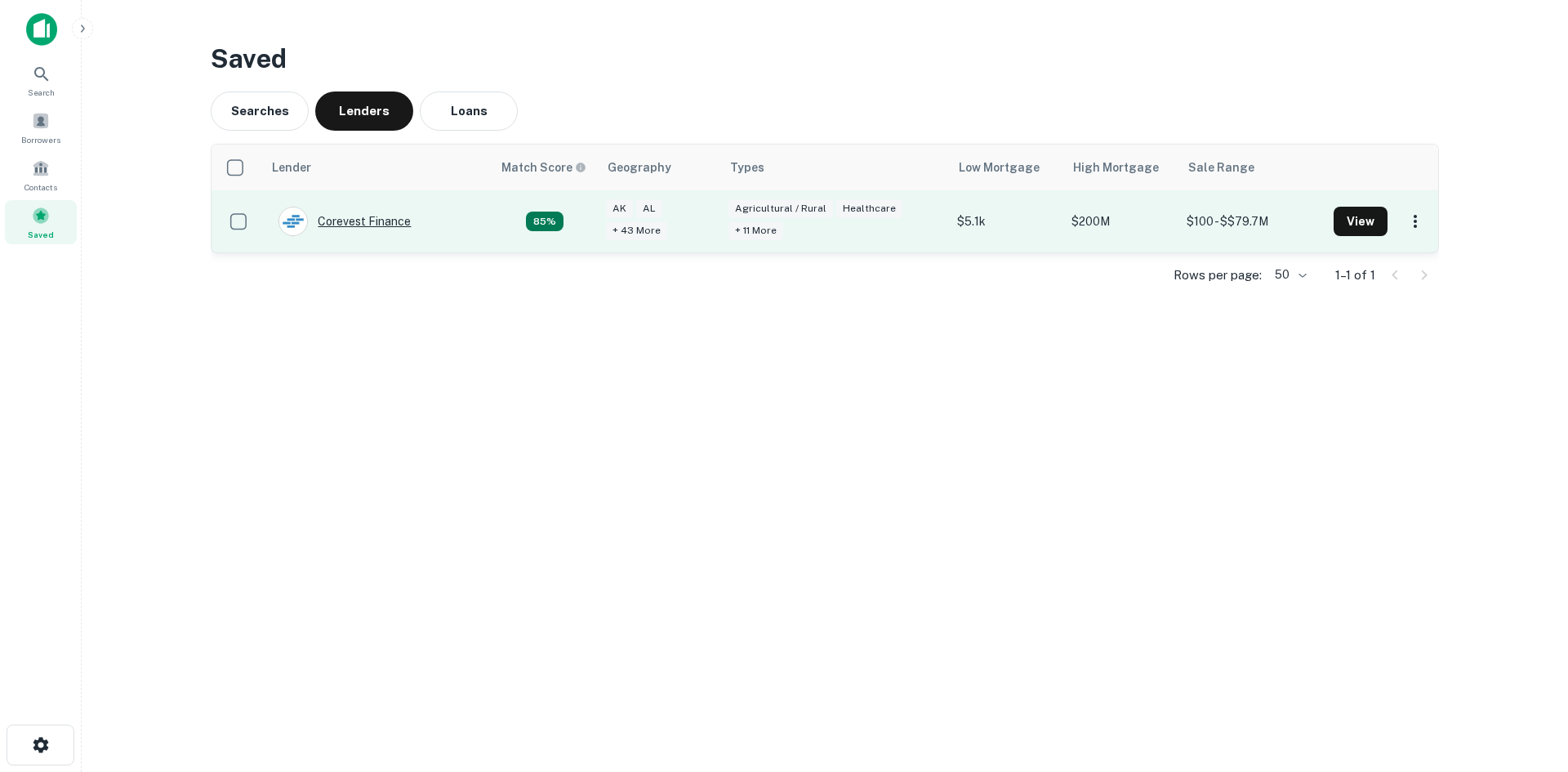
click at [350, 223] on div "Corevest Finance" at bounding box center [344, 221] width 132 height 30
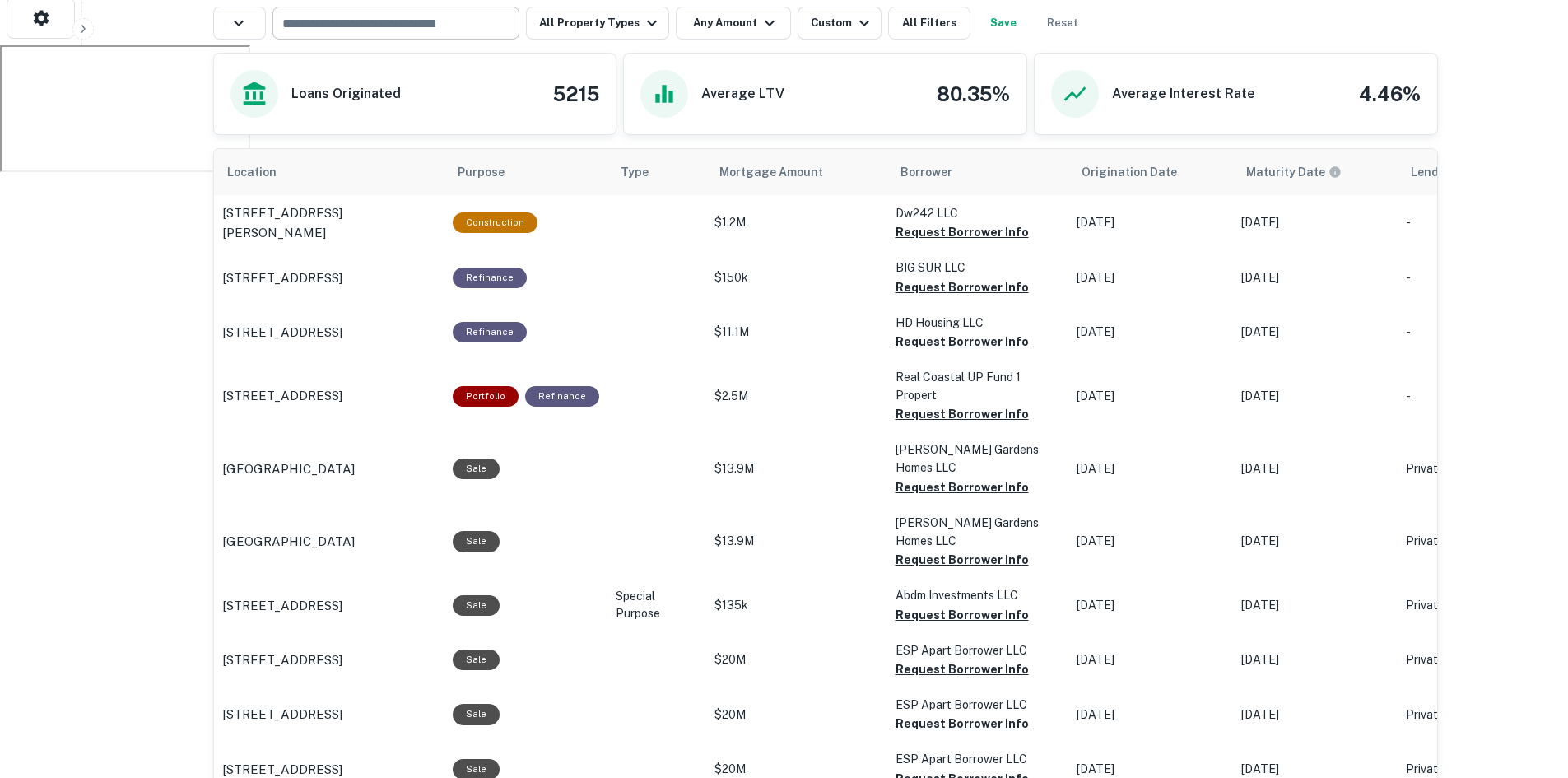
scroll to position [494, 0]
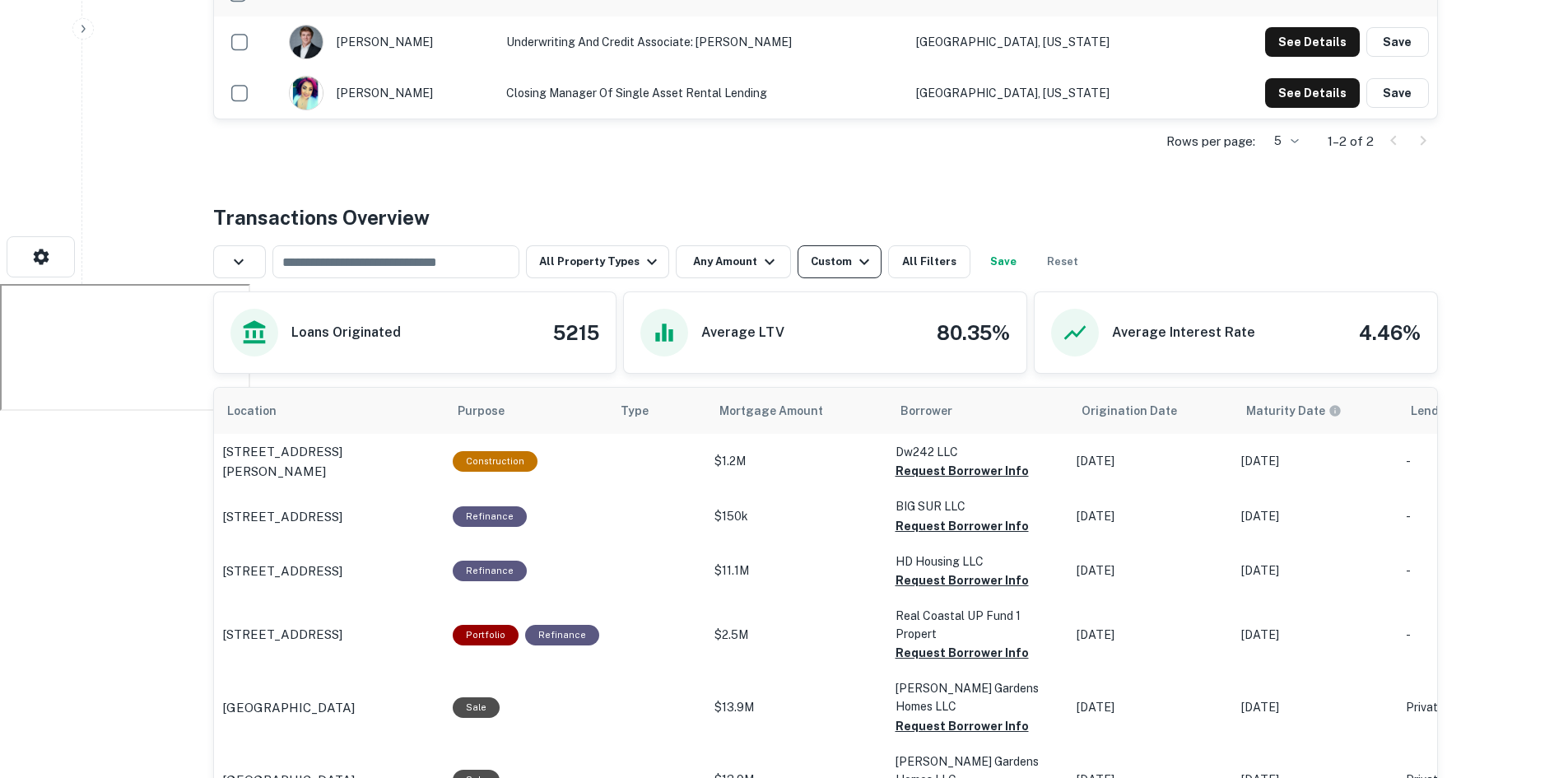
click at [832, 258] on div "Custom" at bounding box center [842, 262] width 63 height 20
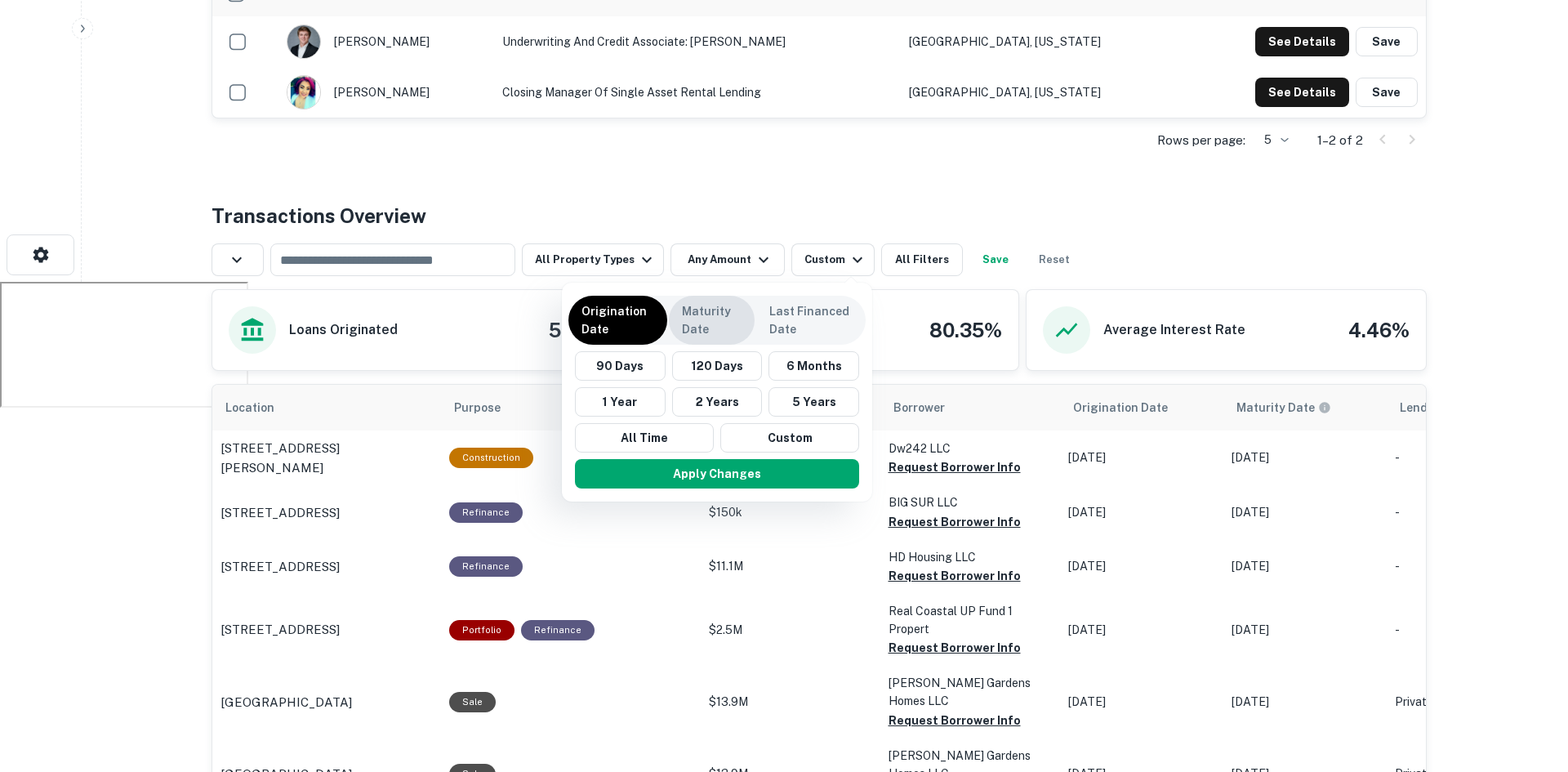
click at [713, 328] on p "Maturity Date" at bounding box center [712, 320] width 59 height 36
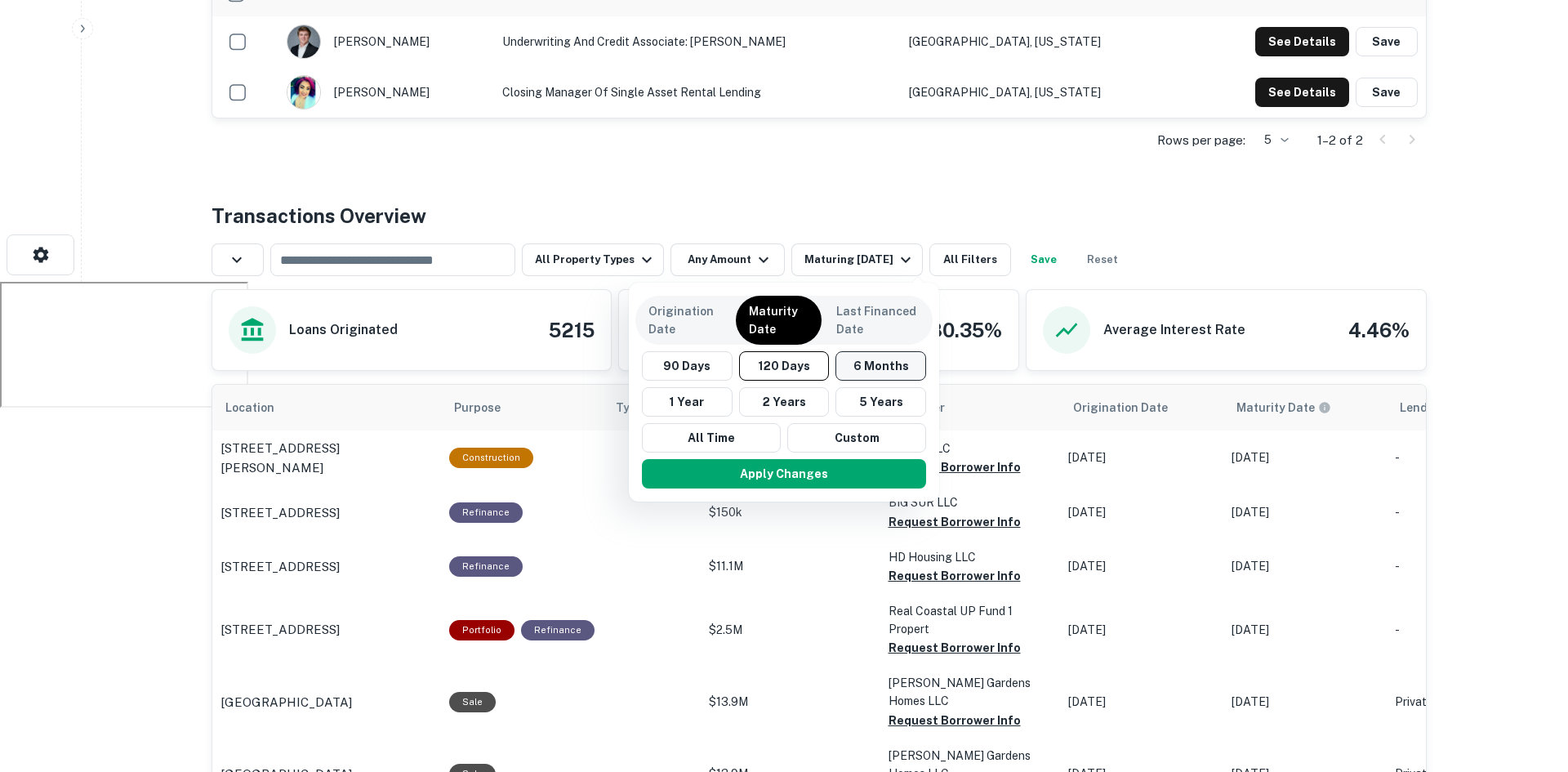
click at [853, 378] on button "6 Months" at bounding box center [881, 366] width 91 height 30
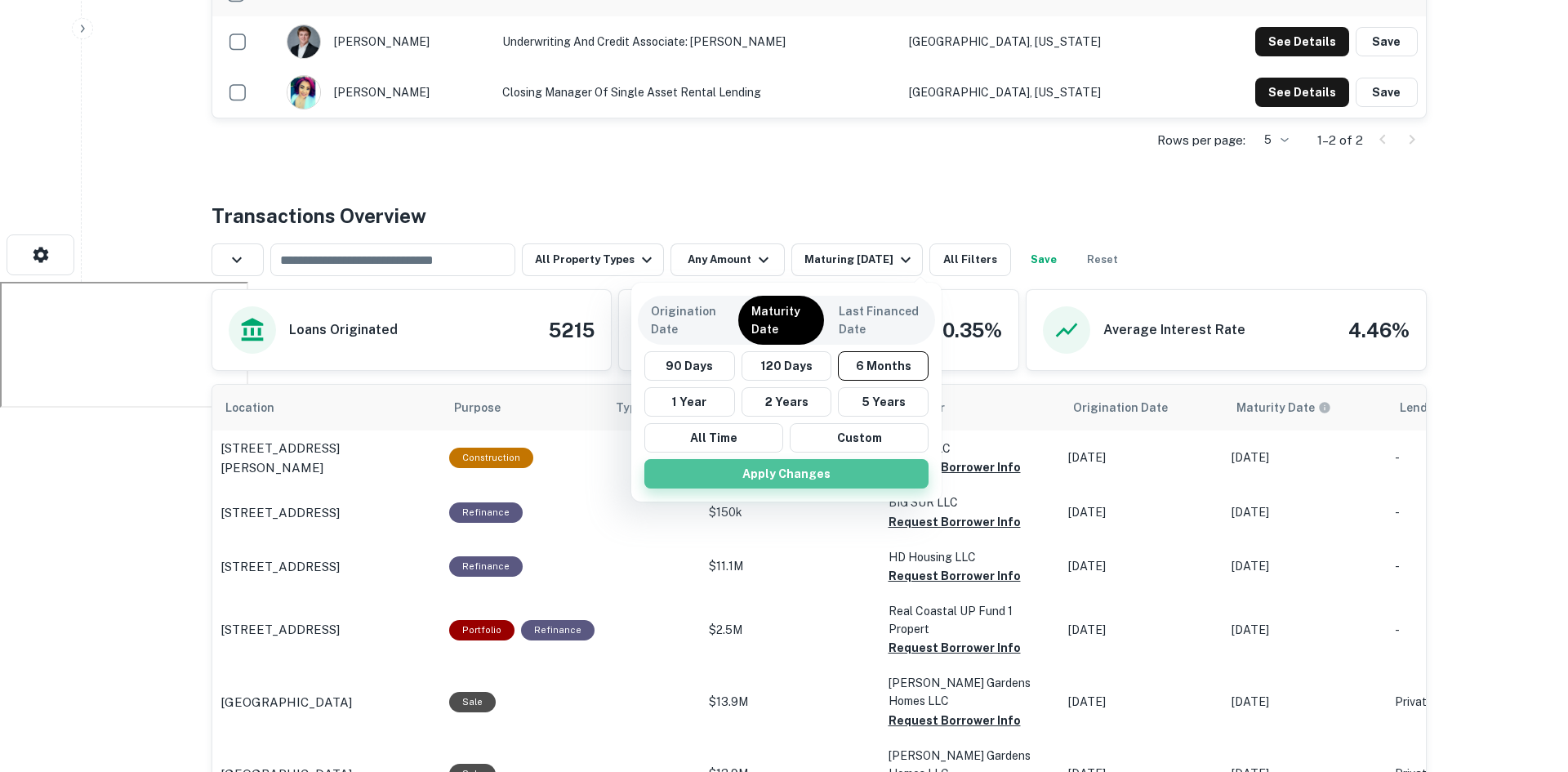
click at [863, 475] on button "Apply Changes" at bounding box center [786, 474] width 284 height 30
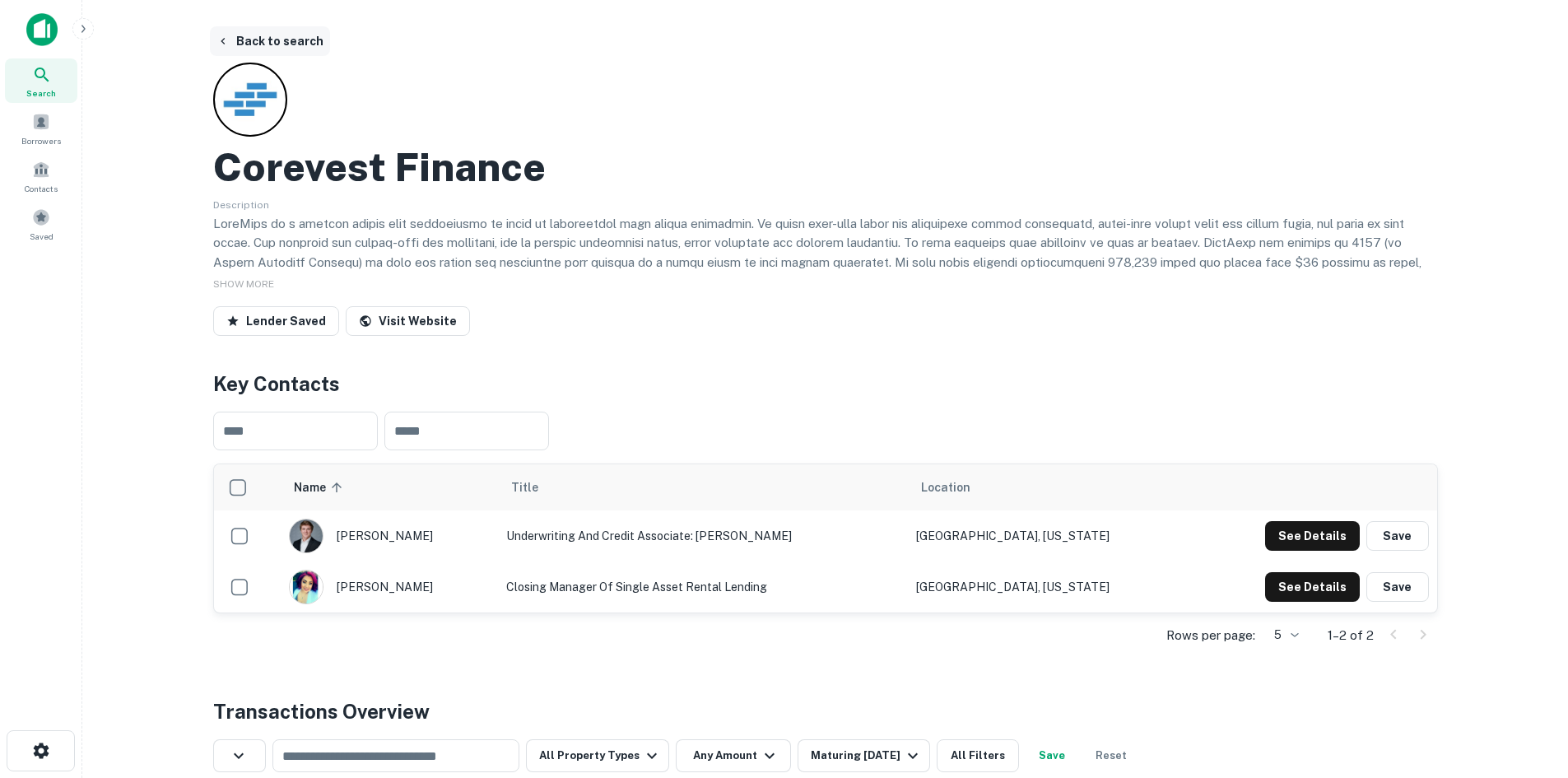
click at [275, 44] on button "Back to search" at bounding box center [270, 41] width 120 height 30
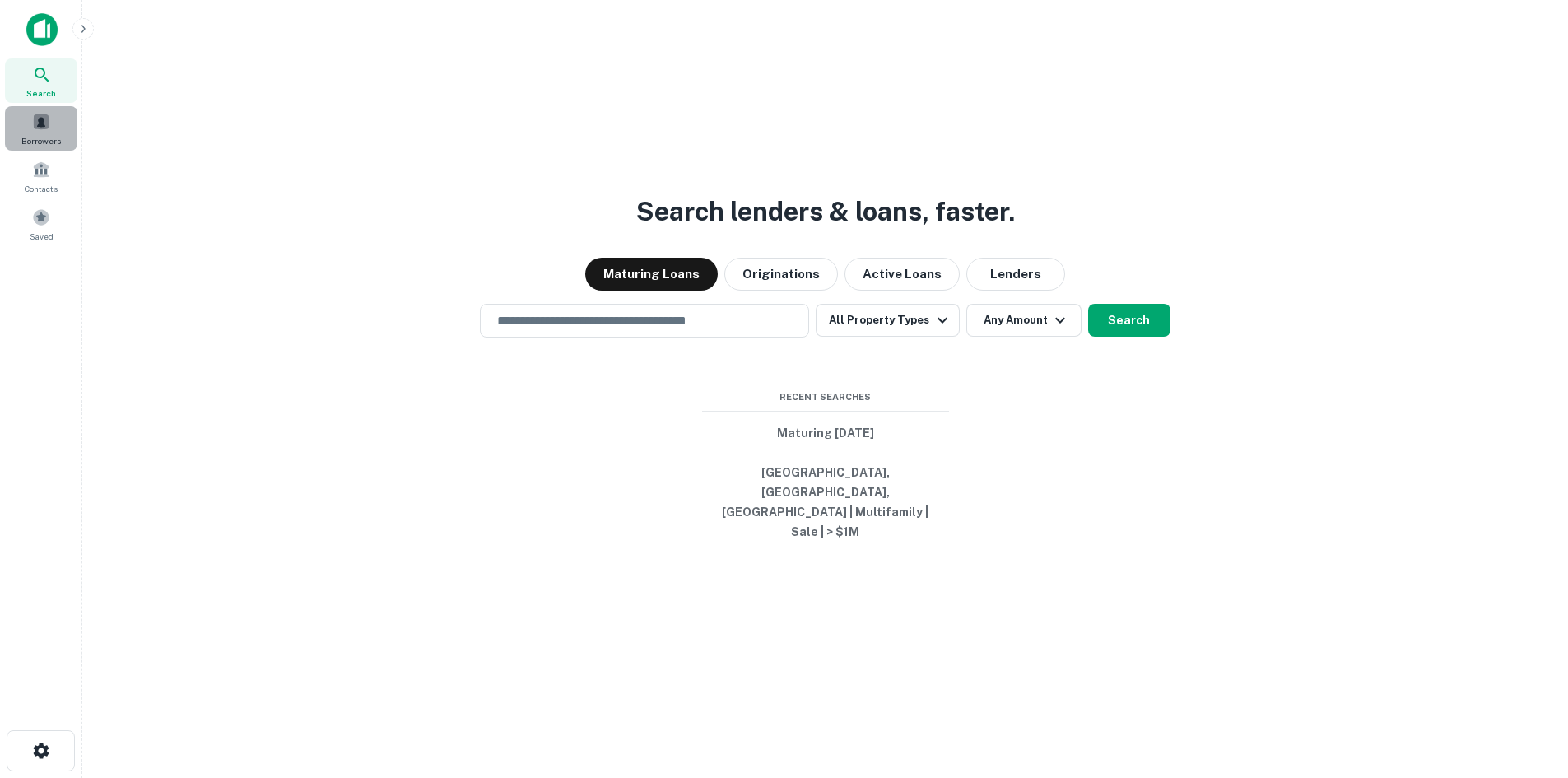
click at [14, 126] on div "Borrowers" at bounding box center [41, 128] width 72 height 44
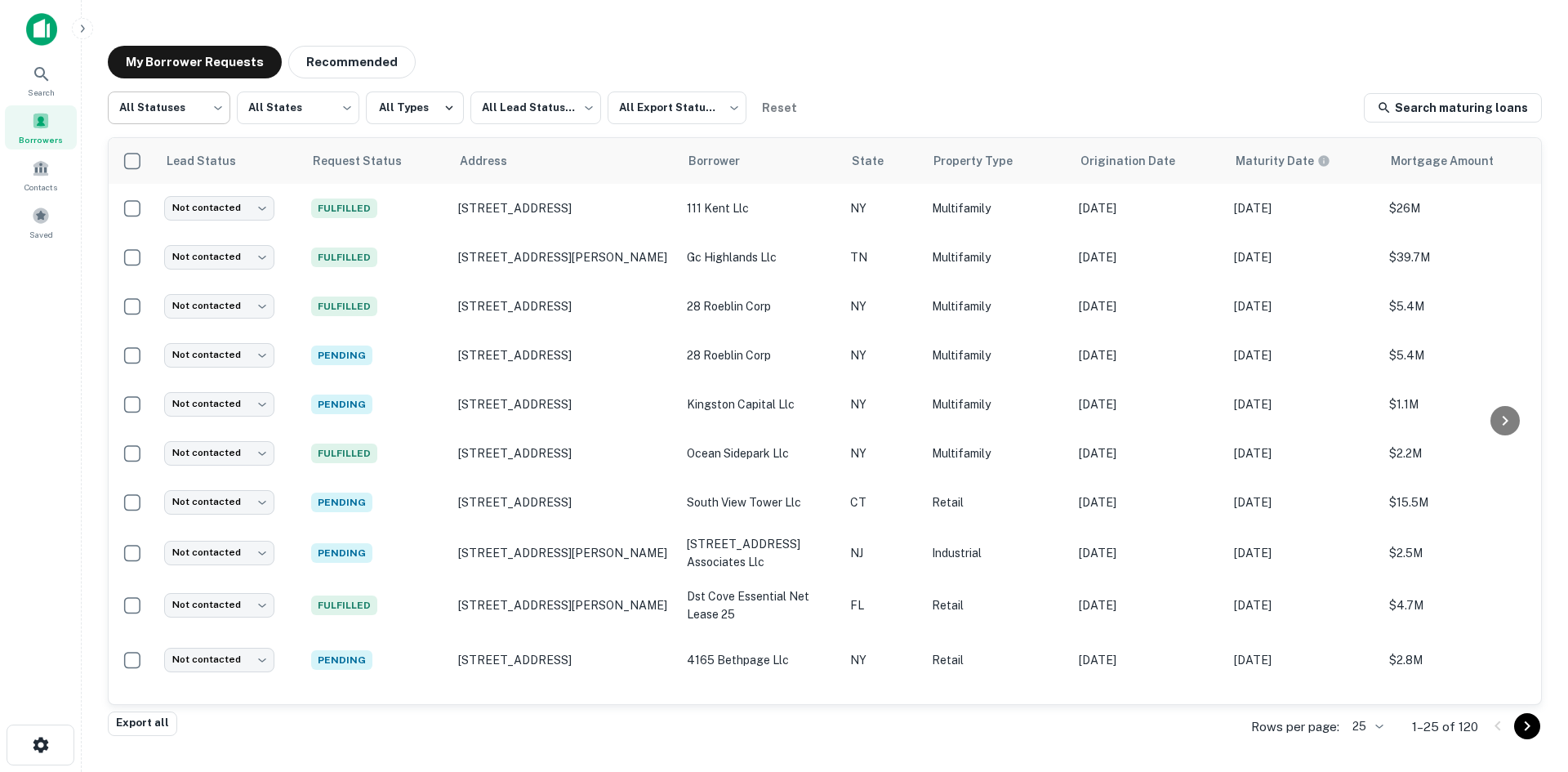
click at [200, 92] on body "Search Borrowers Contacts Saved My Borrower Requests Recommended All Statuses *…" at bounding box center [784, 386] width 1568 height 772
click at [148, 216] on li "Fulfilled" at bounding box center [169, 209] width 122 height 30
type input "*********"
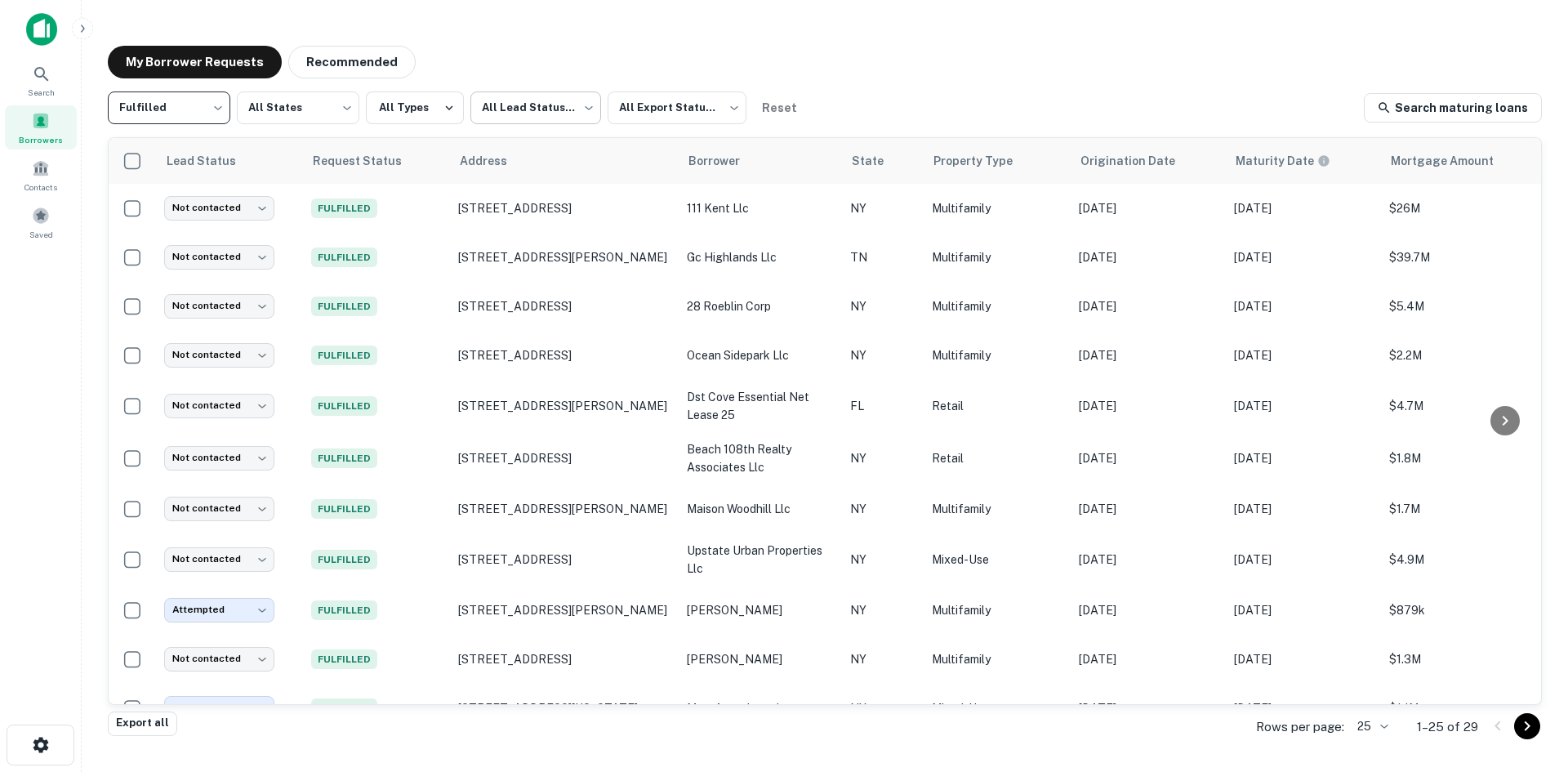
click at [589, 115] on body "Search Borrowers Contacts Saved My Borrower Requests Recommended Fulfilled ****…" at bounding box center [784, 386] width 1568 height 772
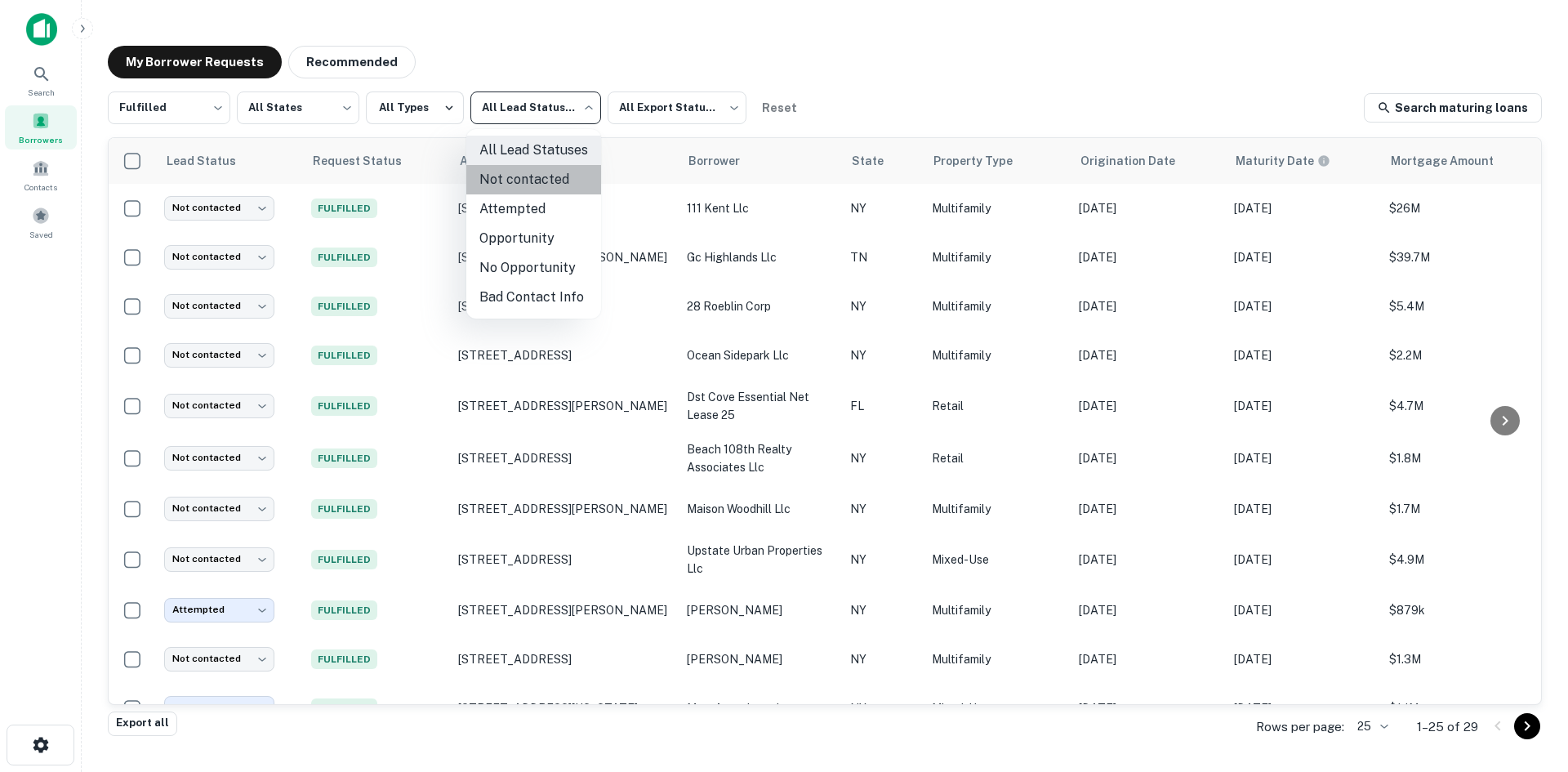
click at [537, 179] on li "Not contacted" at bounding box center [534, 180] width 135 height 30
type input "****"
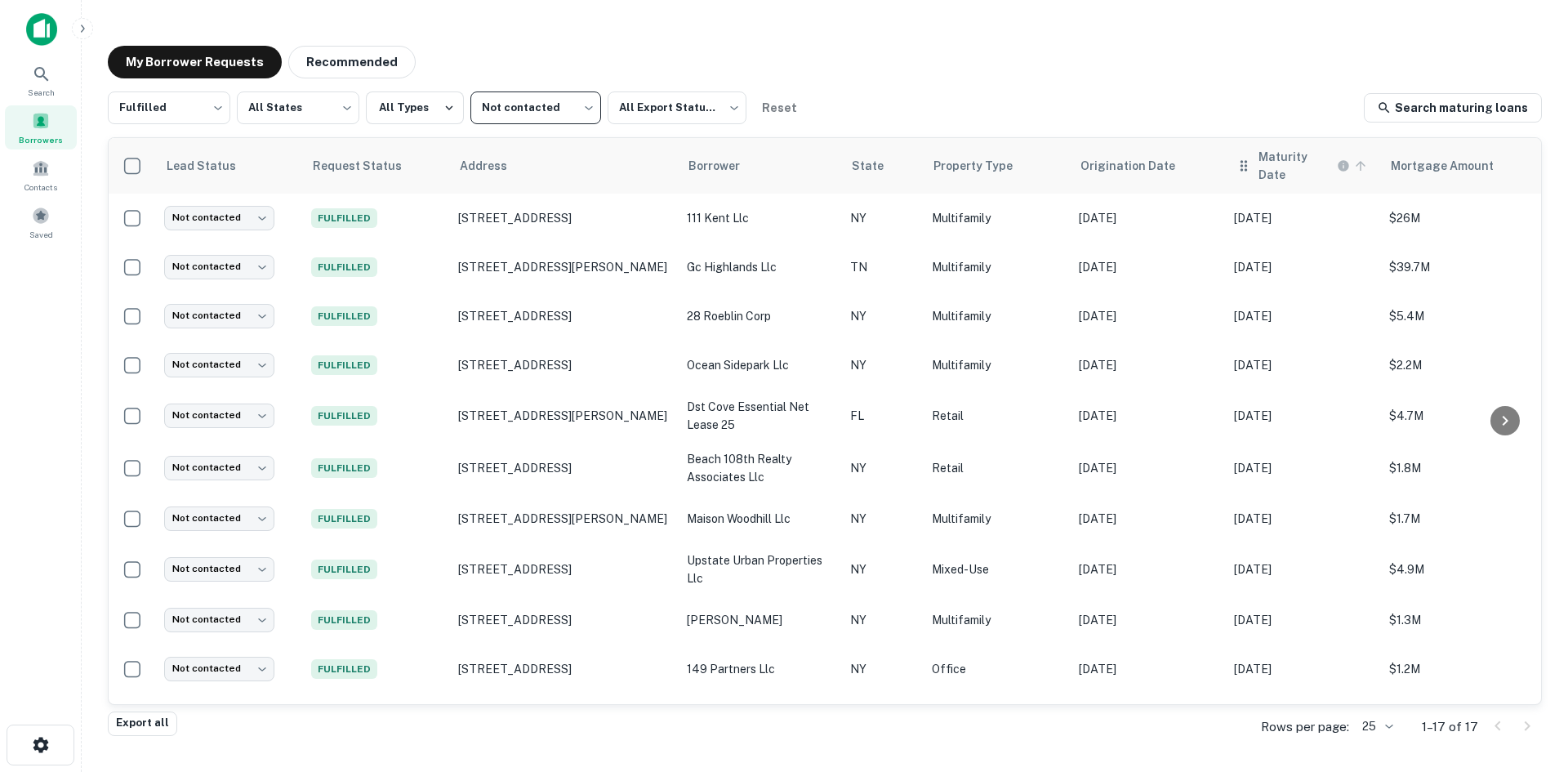
click at [1268, 162] on h6 "Maturity Date" at bounding box center [1297, 166] width 75 height 36
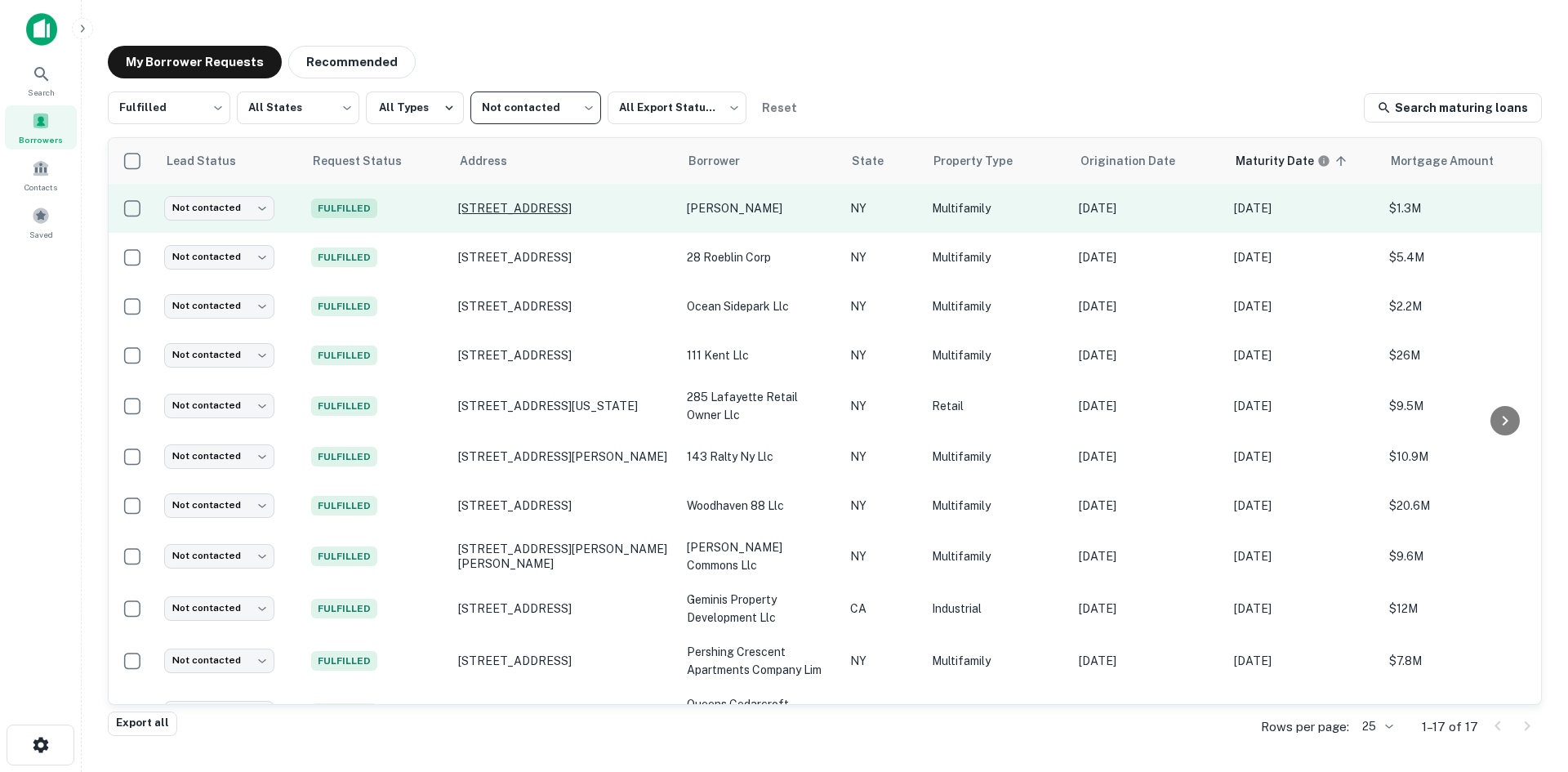
click at [607, 212] on p "9 Tamarack Rd Mahopac, NY10541" at bounding box center [564, 209] width 212 height 14
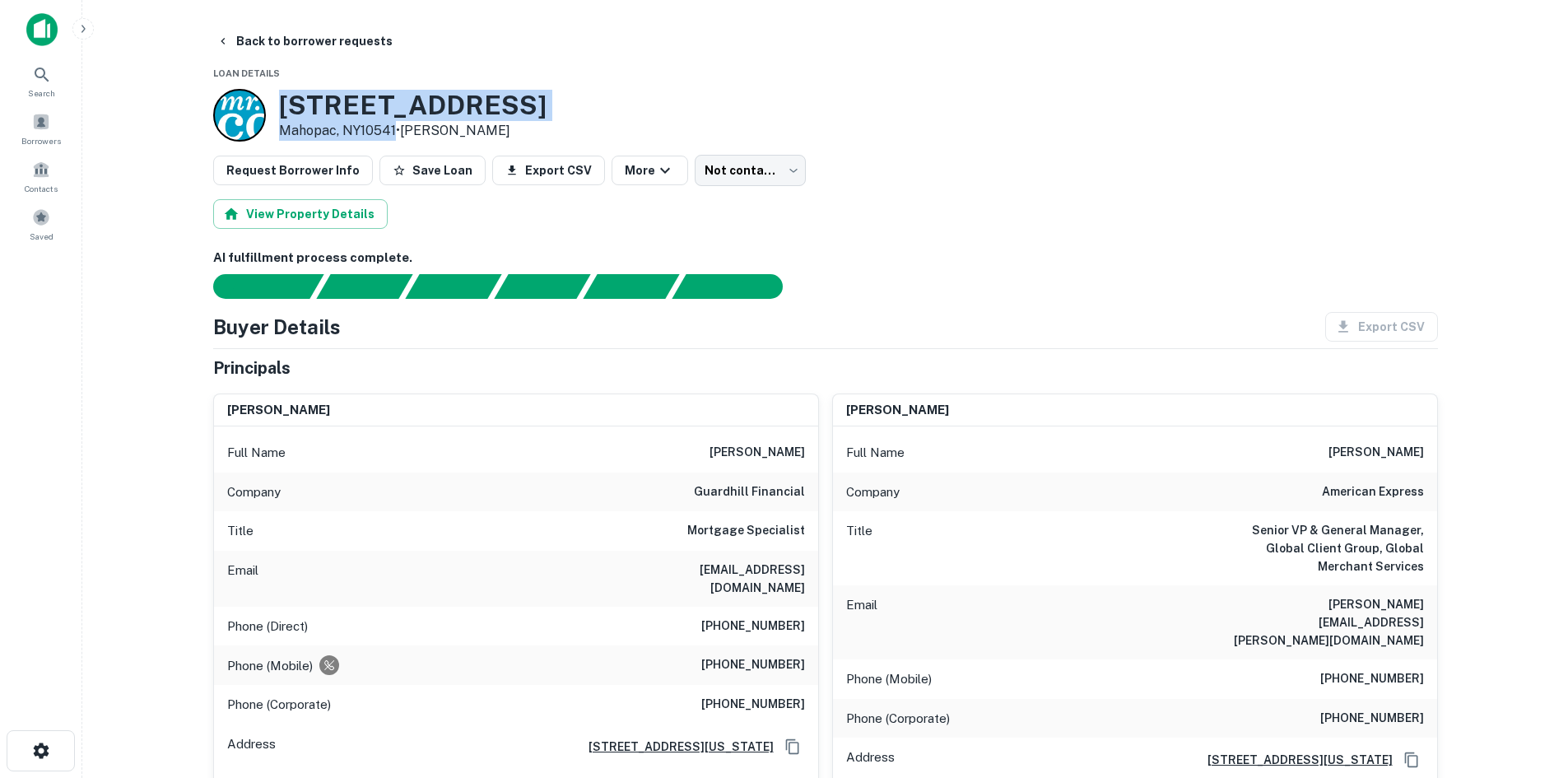
drag, startPoint x: 396, startPoint y: 130, endPoint x: 315, endPoint y: 86, distance: 92.2
click at [283, 104] on div "9 Tamarack Rd Mahopac, NY10541 • MR. Cooper" at bounding box center [412, 115] width 267 height 51
copy div "9 Tamarack Rd Mahopac, NY10541"
click at [223, 48] on button "Back to borrower requests" at bounding box center [304, 41] width 189 height 30
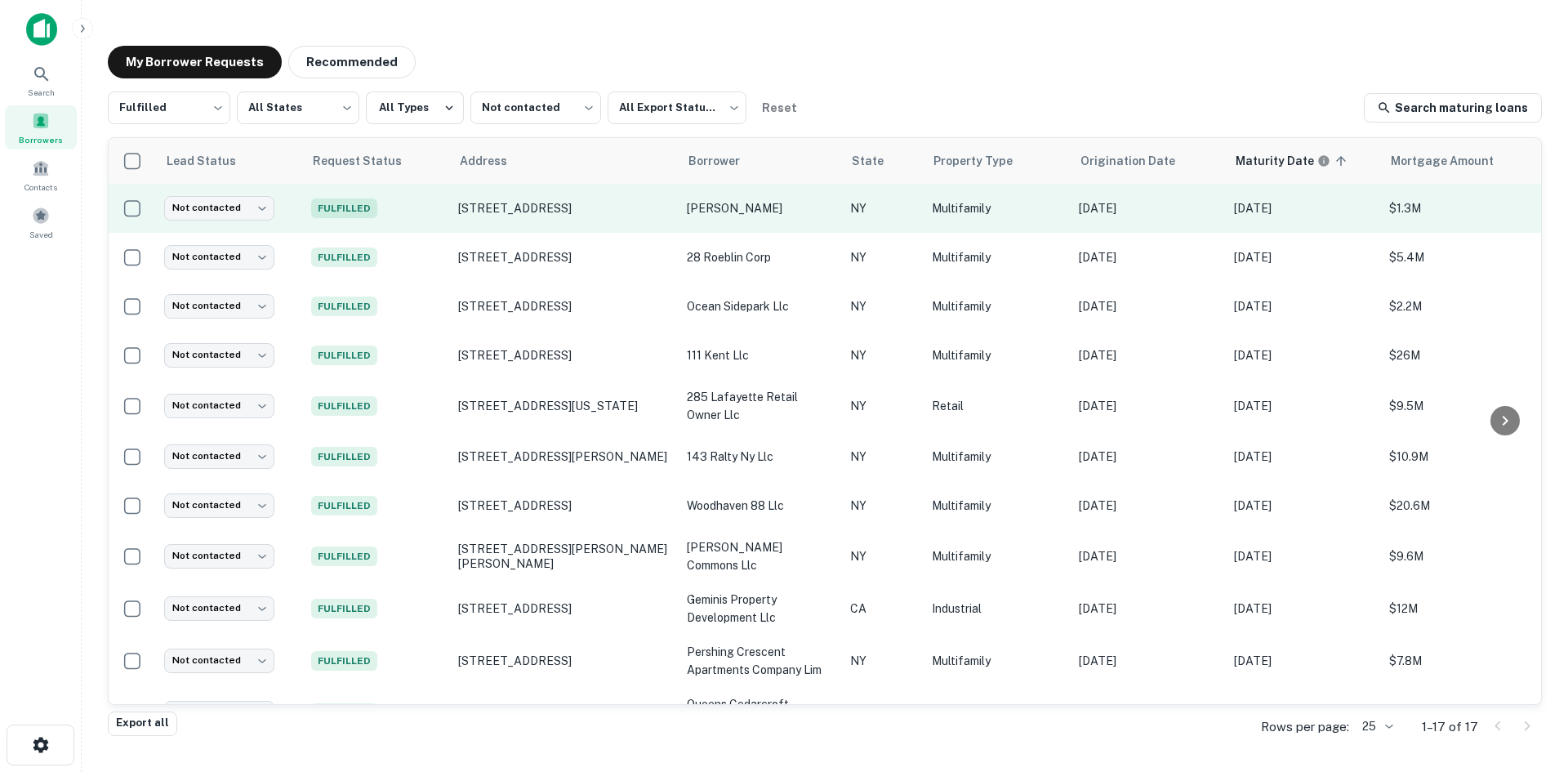
drag, startPoint x: 504, startPoint y: 204, endPoint x: 413, endPoint y: 214, distance: 91.5
click at [413, 214] on td "Fulfilled" at bounding box center [376, 209] width 147 height 49
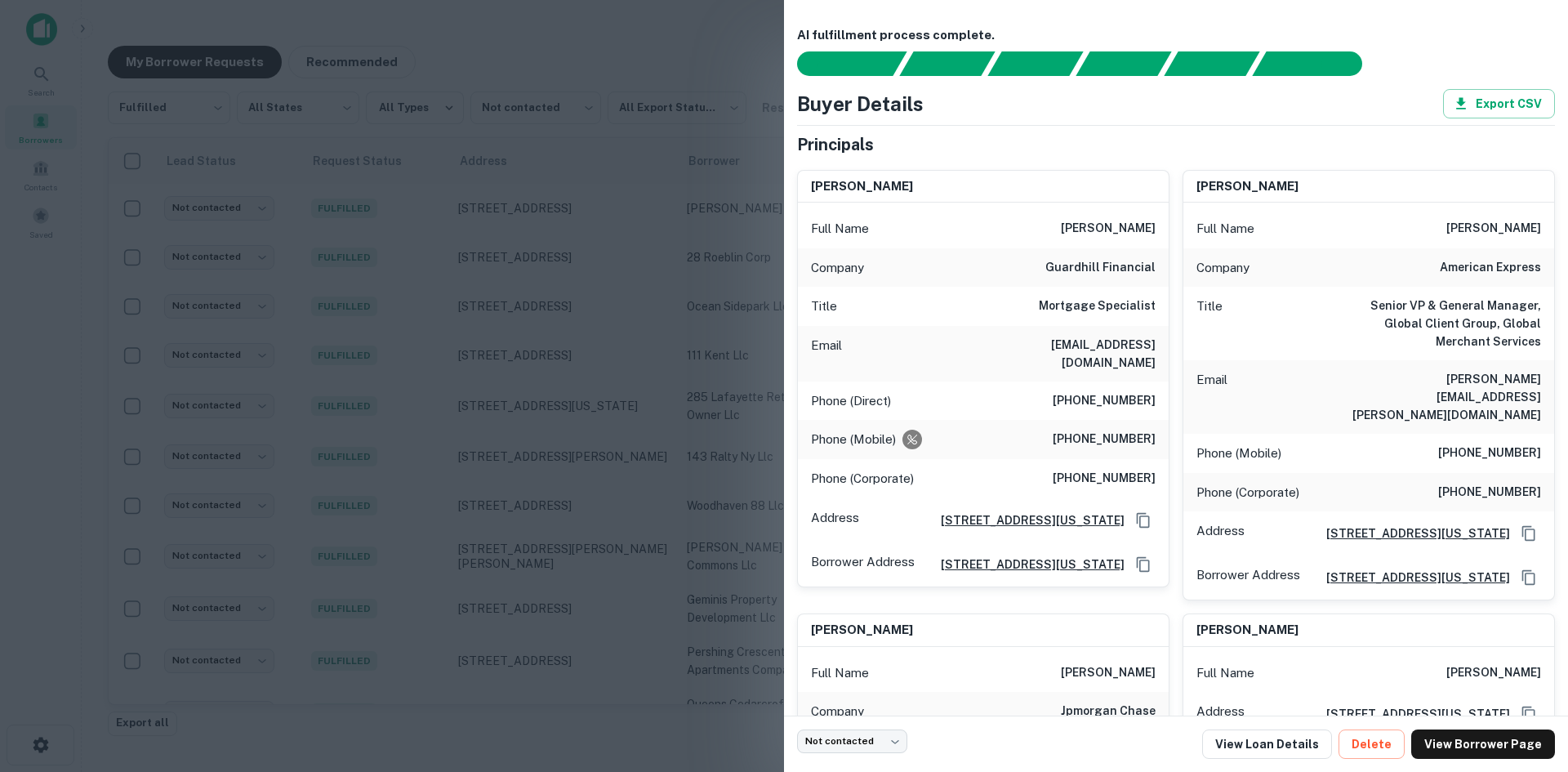
click at [488, 210] on div at bounding box center [784, 386] width 1568 height 772
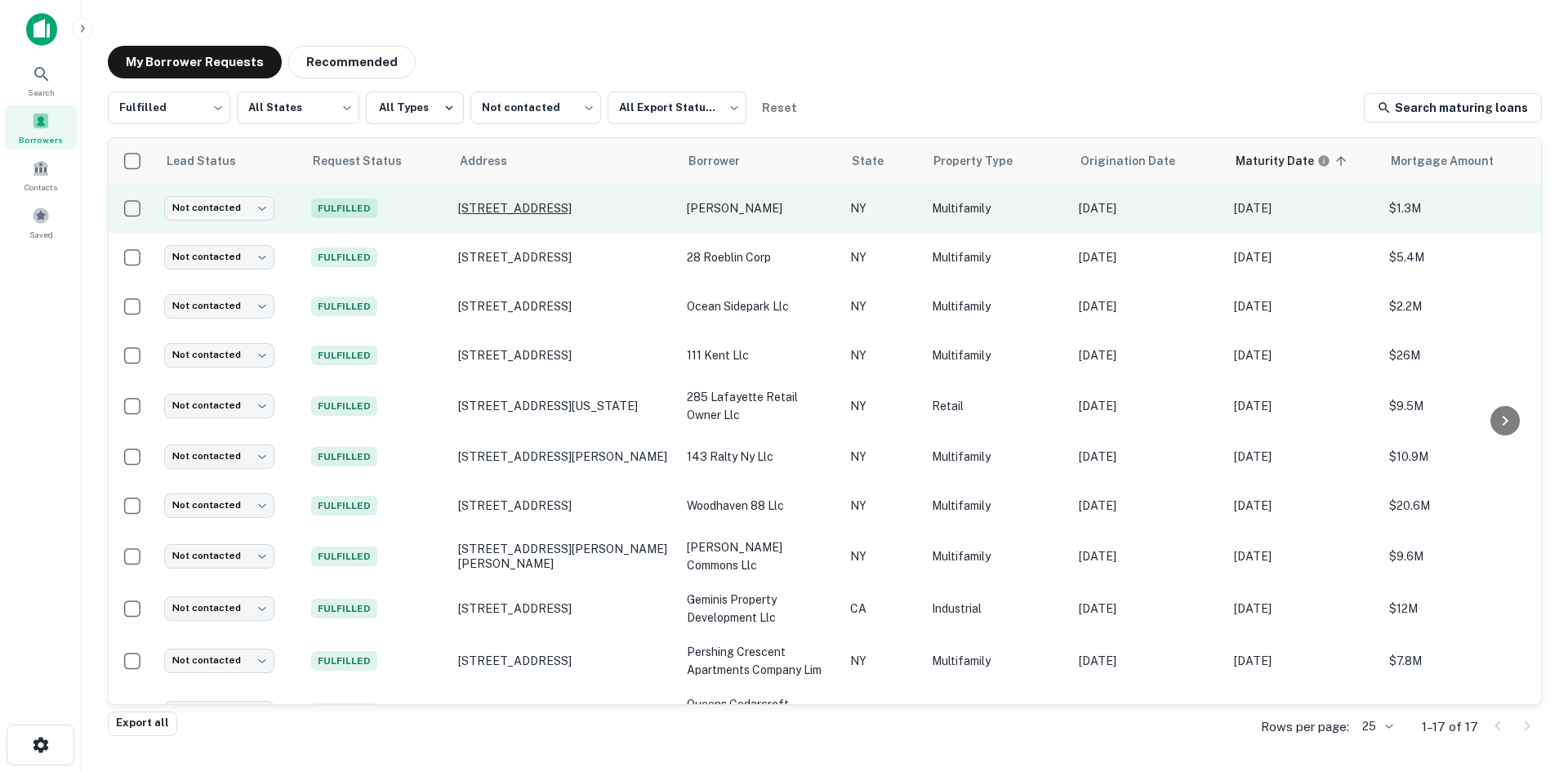
click at [505, 209] on p "9 Tamarack Rd Mahopac, NY10541" at bounding box center [564, 209] width 212 height 14
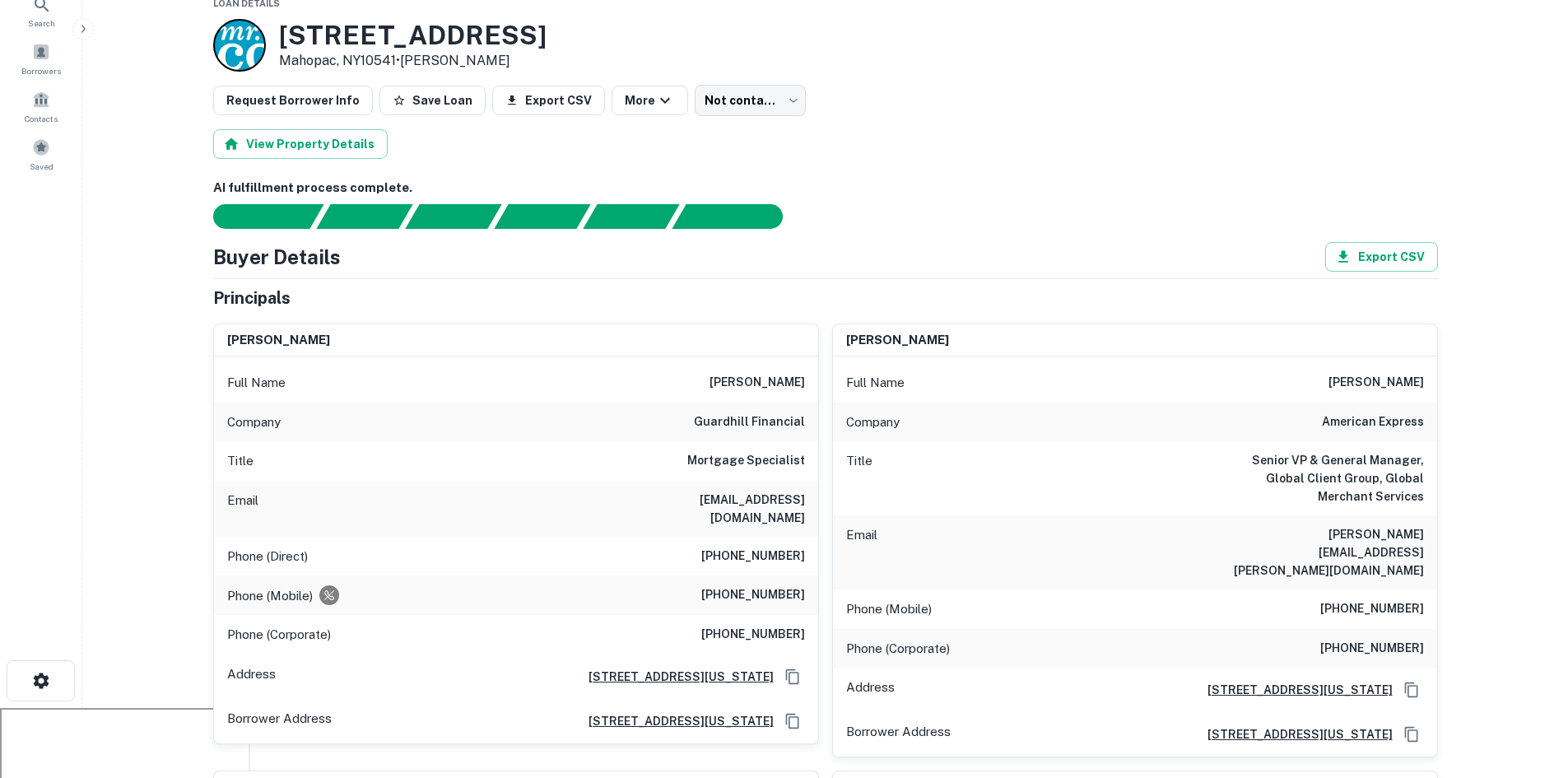
scroll to position [165, 0]
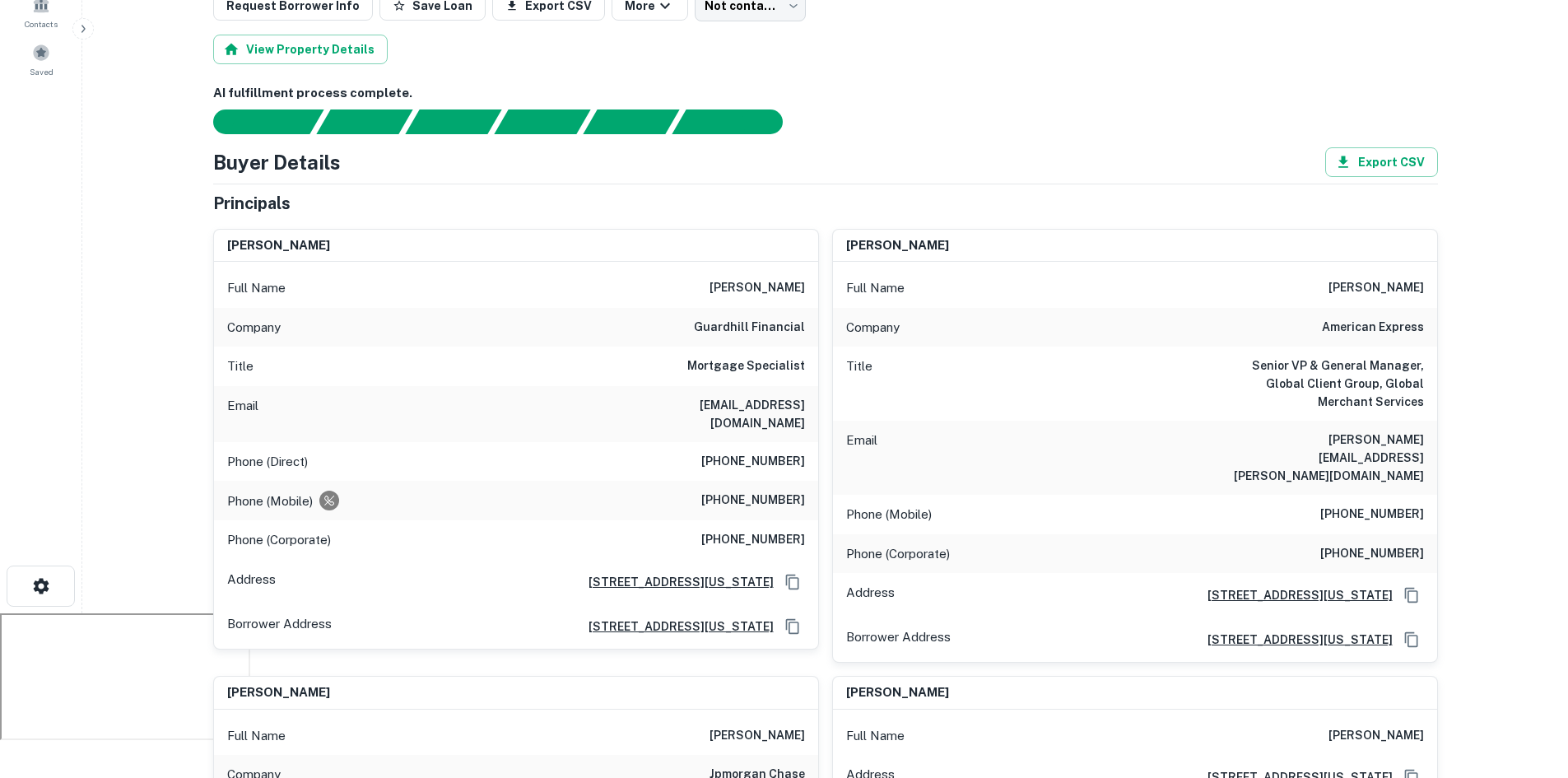
drag, startPoint x: 346, startPoint y: 247, endPoint x: 180, endPoint y: 245, distance: 166.0
click at [180, 245] on main "Back to borrower requests Loan Details 9 Tamarack Rd Mahopac, NY10541 • MR. Coo…" at bounding box center [825, 224] width 1486 height 778
copy h6 "david p. breitstein"
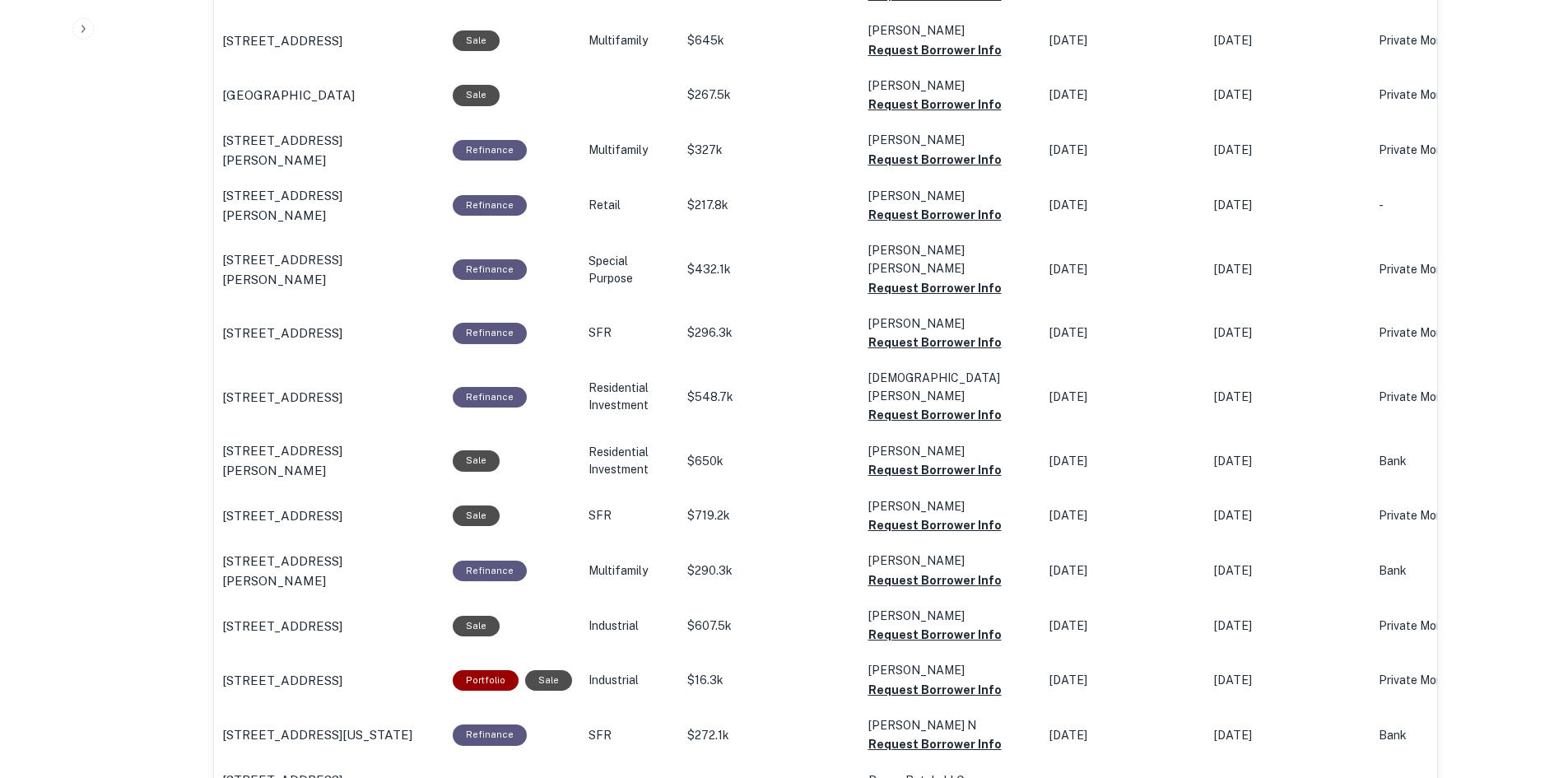
scroll to position [1568, 0]
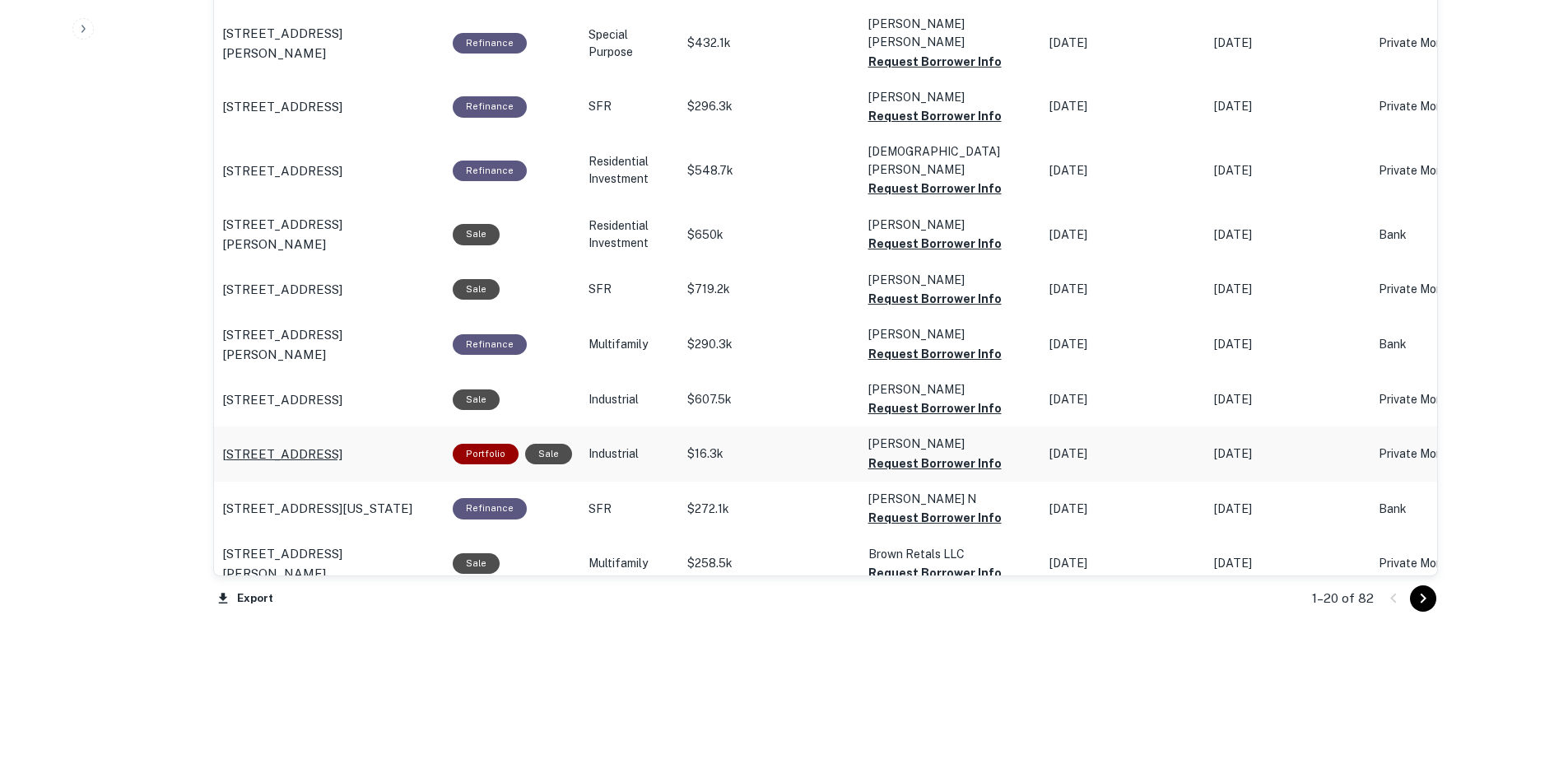
click at [316, 445] on p "[STREET_ADDRESS]" at bounding box center [282, 455] width 120 height 20
